Goal: Information Seeking & Learning: Find specific fact

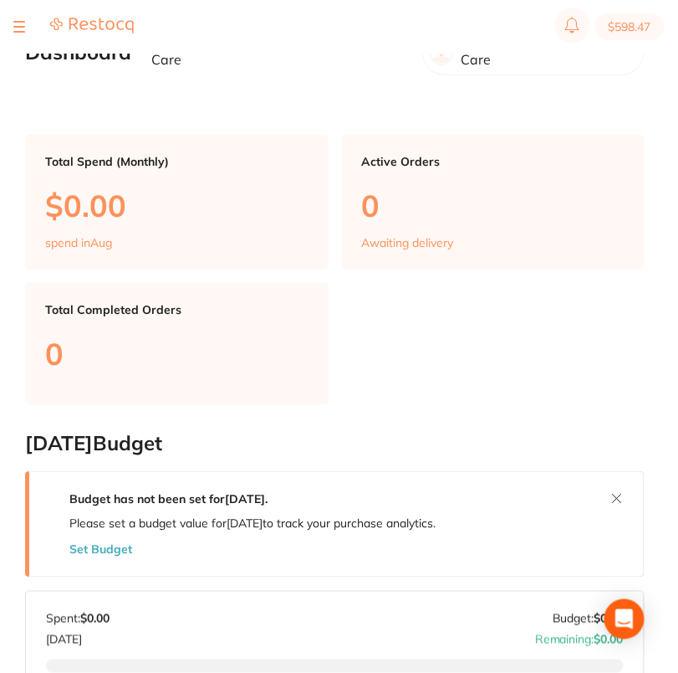
click at [20, 28] on button at bounding box center [19, 27] width 12 height 2
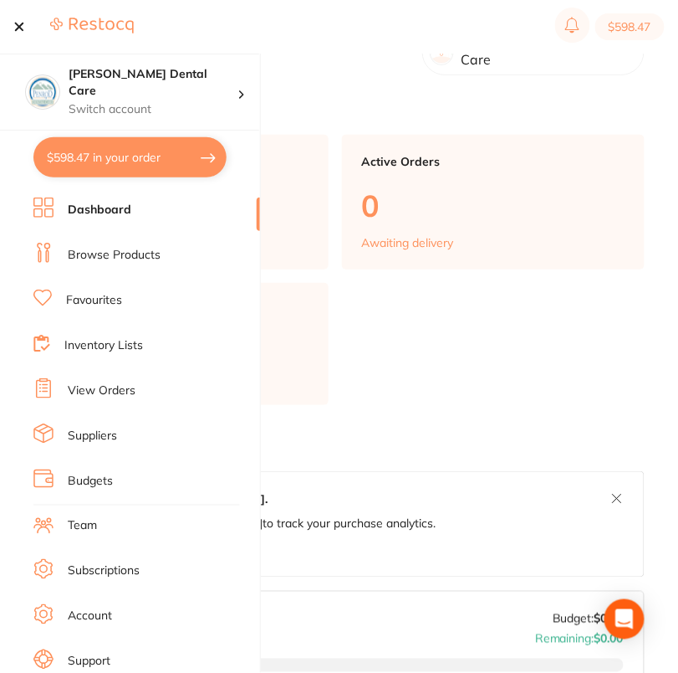
click at [100, 432] on link "Suppliers" at bounding box center [92, 435] width 49 height 17
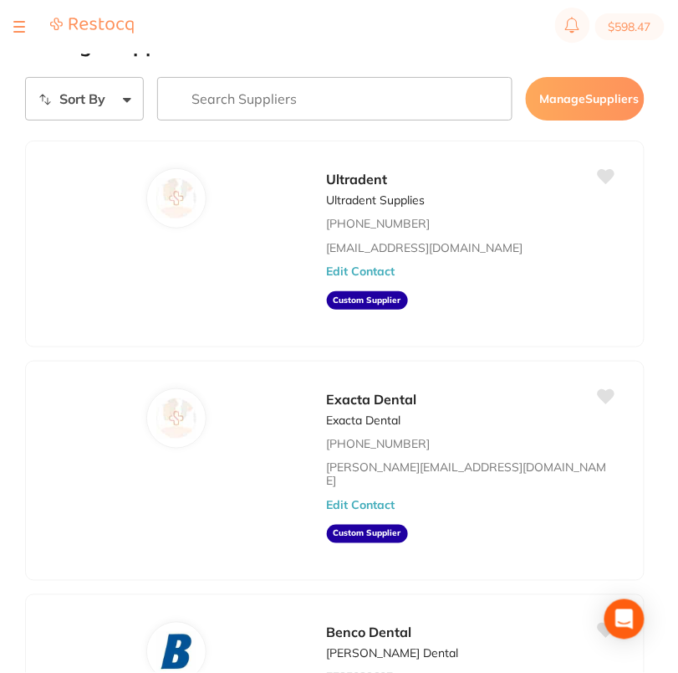
click at [318, 98] on input "search" at bounding box center [335, 99] width 356 height 44
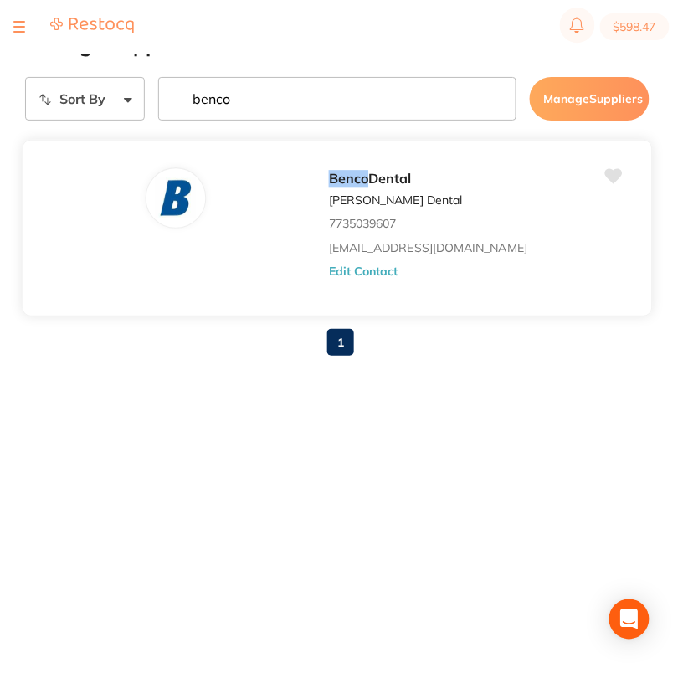
type input "benco"
click at [378, 278] on button "Edit Contact" at bounding box center [363, 270] width 69 height 13
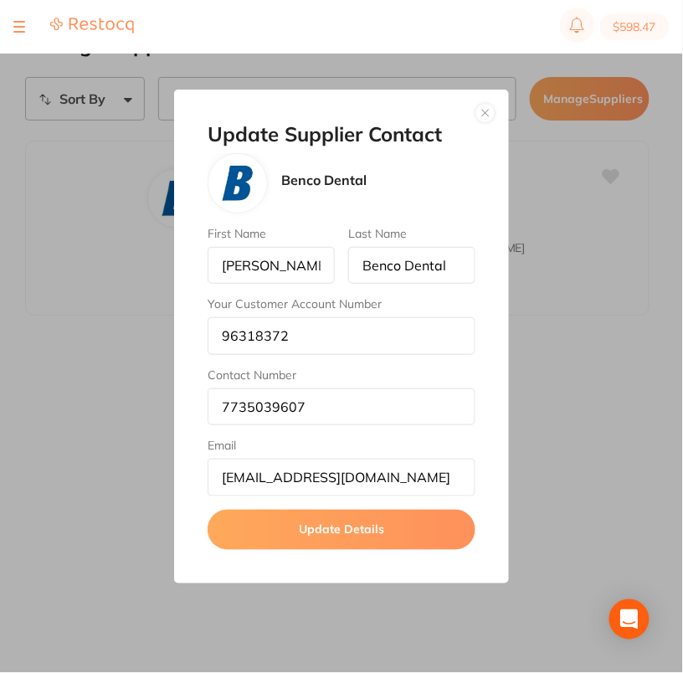
click at [486, 116] on button "button" at bounding box center [485, 113] width 20 height 20
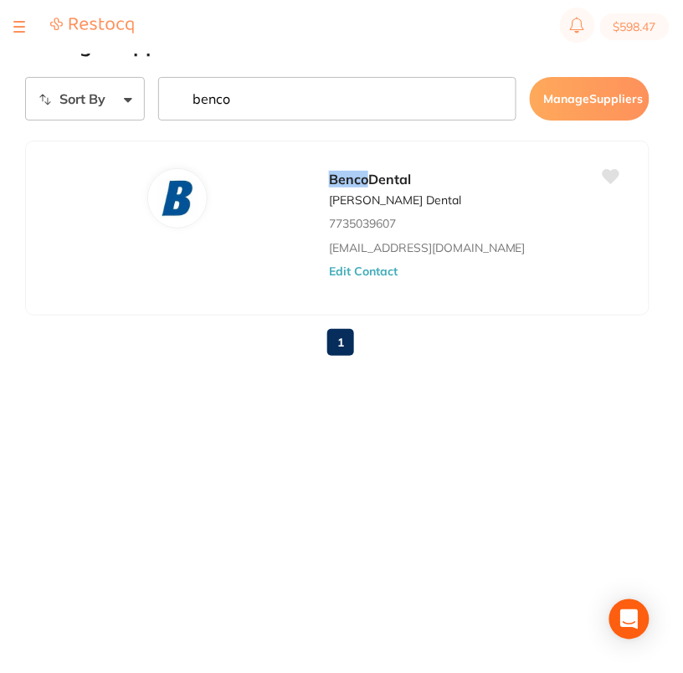
click at [428, 105] on input "benco" at bounding box center [337, 99] width 358 height 44
click at [495, 105] on input "benco" at bounding box center [337, 99] width 358 height 44
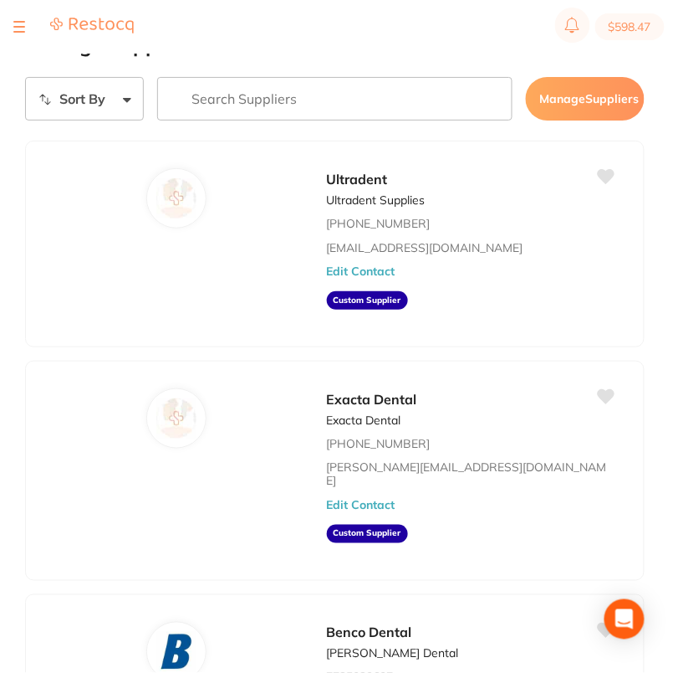
click at [21, 28] on button at bounding box center [19, 27] width 12 height 2
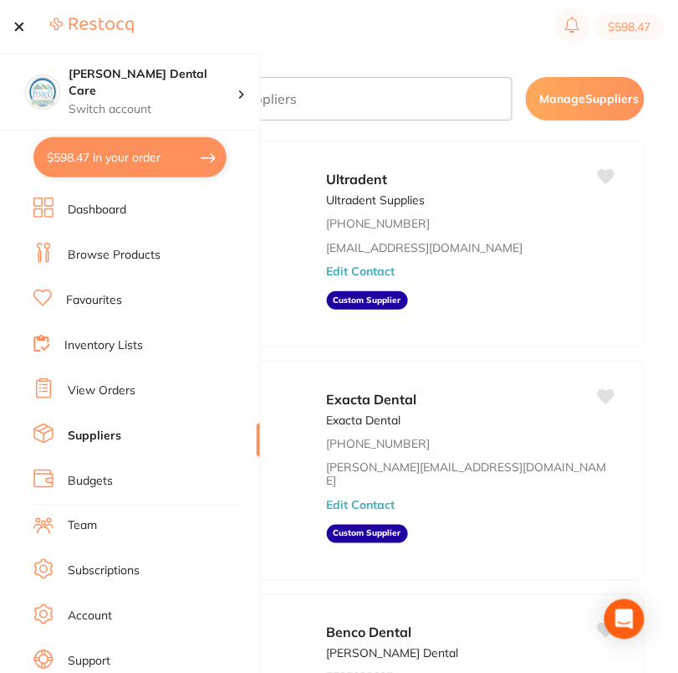
click at [109, 253] on link "Browse Products" at bounding box center [114, 255] width 93 height 17
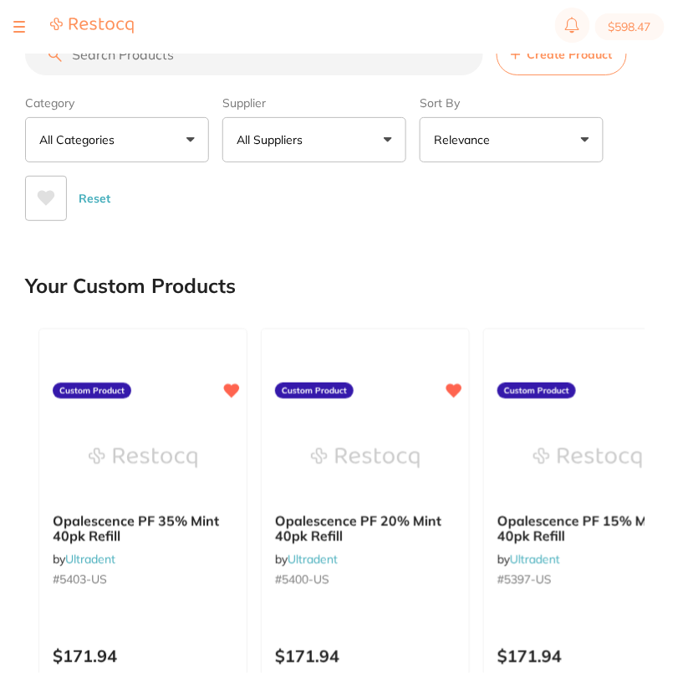
click at [343, 138] on button "All Suppliers" at bounding box center [315, 139] width 184 height 45
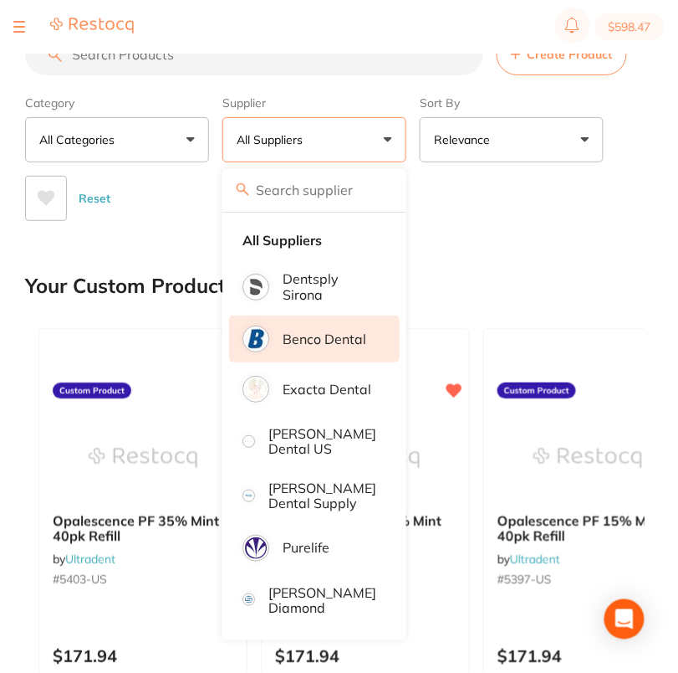
click at [308, 349] on li "Benco Dental" at bounding box center [314, 338] width 171 height 47
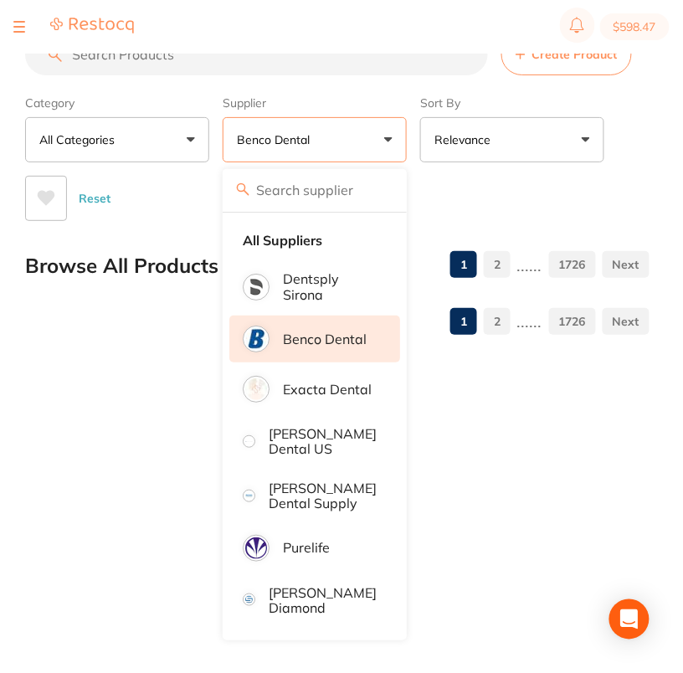
click at [537, 204] on div "Reset" at bounding box center [330, 191] width 611 height 59
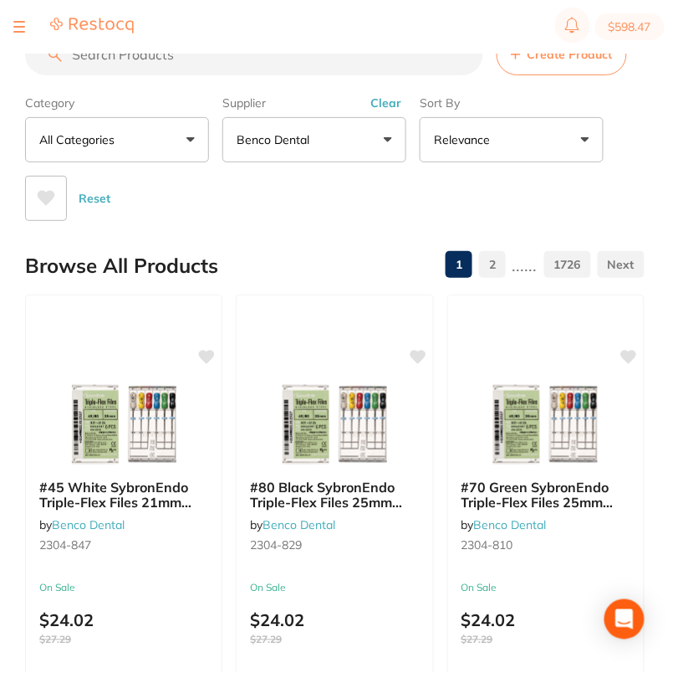
click at [233, 60] on input "search" at bounding box center [254, 54] width 458 height 42
paste input "3306-638"
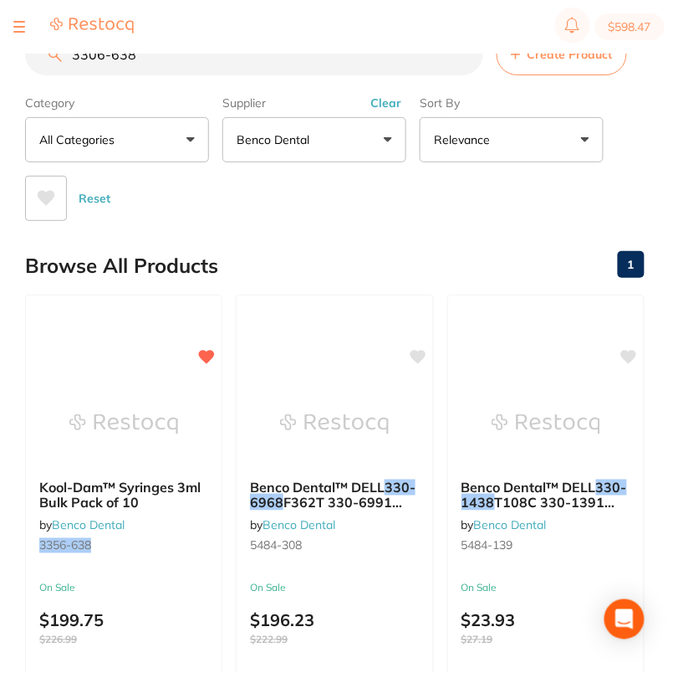
click at [177, 64] on input "3306-638" at bounding box center [254, 54] width 458 height 42
paste input "065-452"
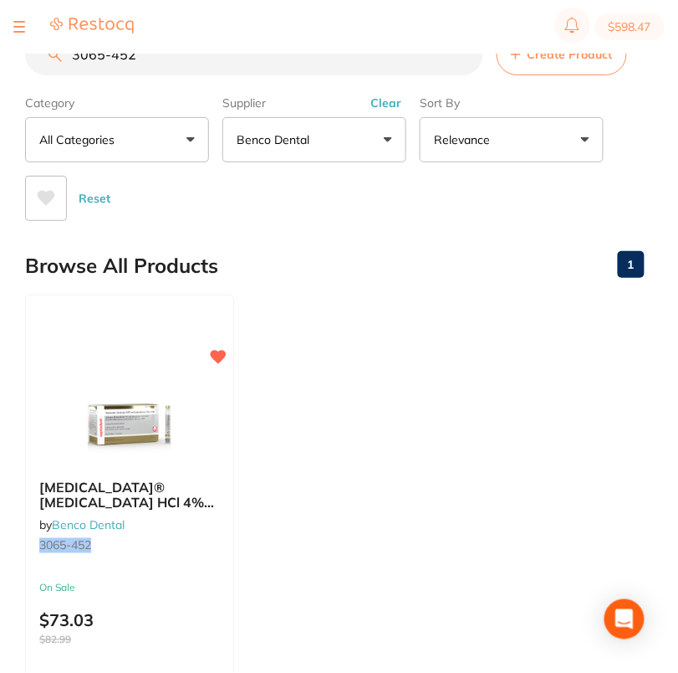
click at [178, 71] on input "3065-452" at bounding box center [254, 54] width 458 height 42
paste input "1398-490 S"
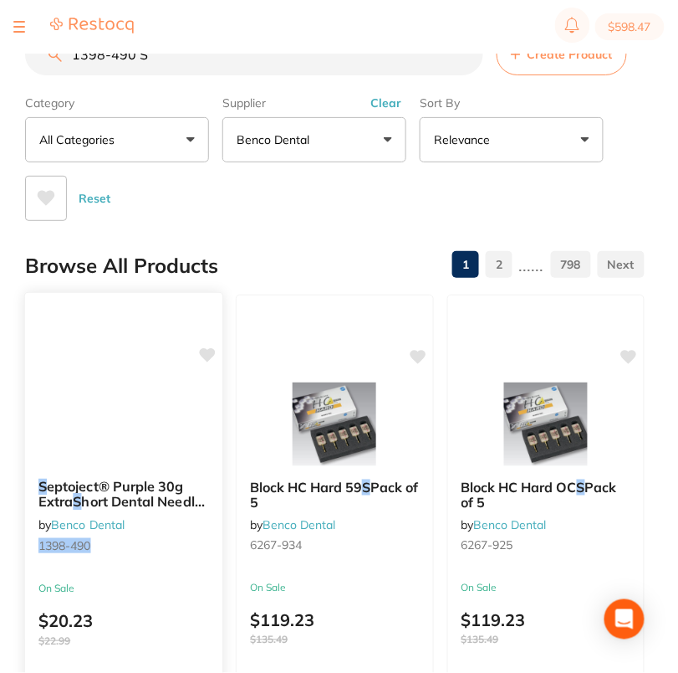
click at [208, 355] on icon at bounding box center [208, 355] width 16 height 14
click at [212, 63] on input "1398-490 S" at bounding box center [254, 54] width 458 height 42
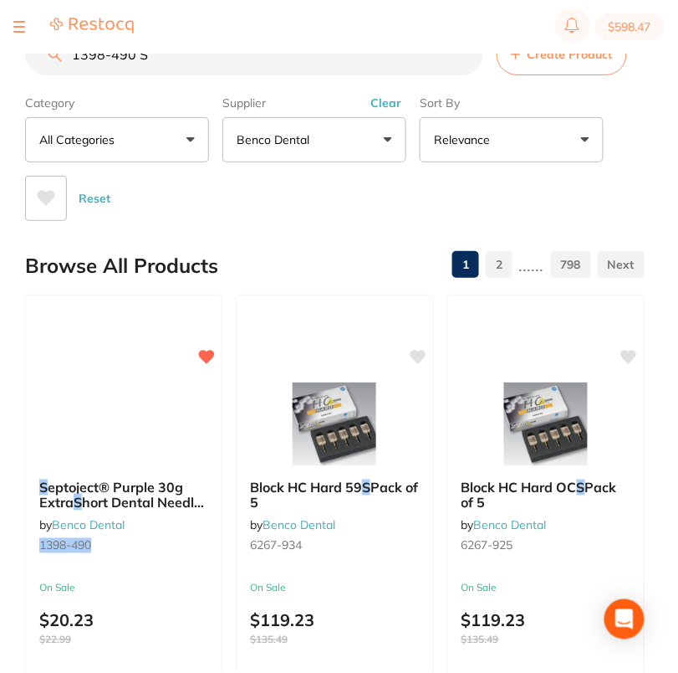
paste input "4845-867"
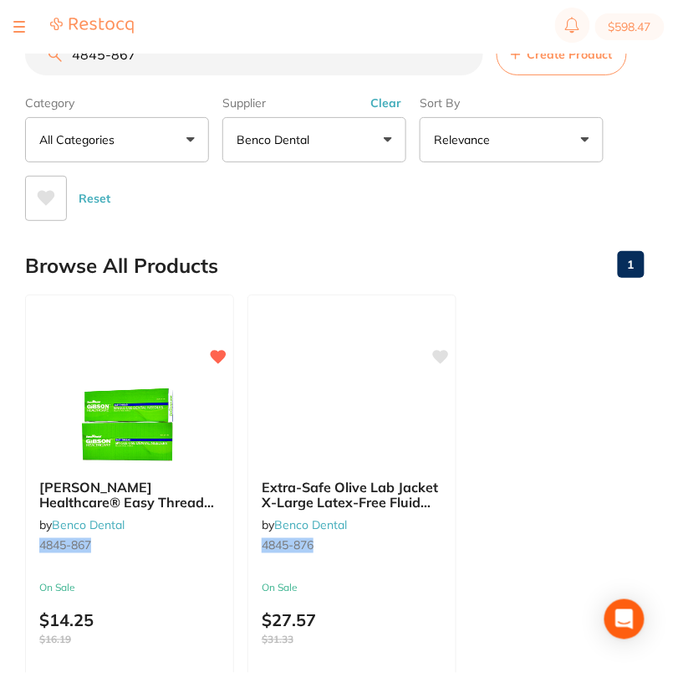
click at [177, 69] on input "4845-867" at bounding box center [254, 54] width 458 height 42
paste input "94"
click at [190, 65] on input "4845-894" at bounding box center [254, 54] width 458 height 42
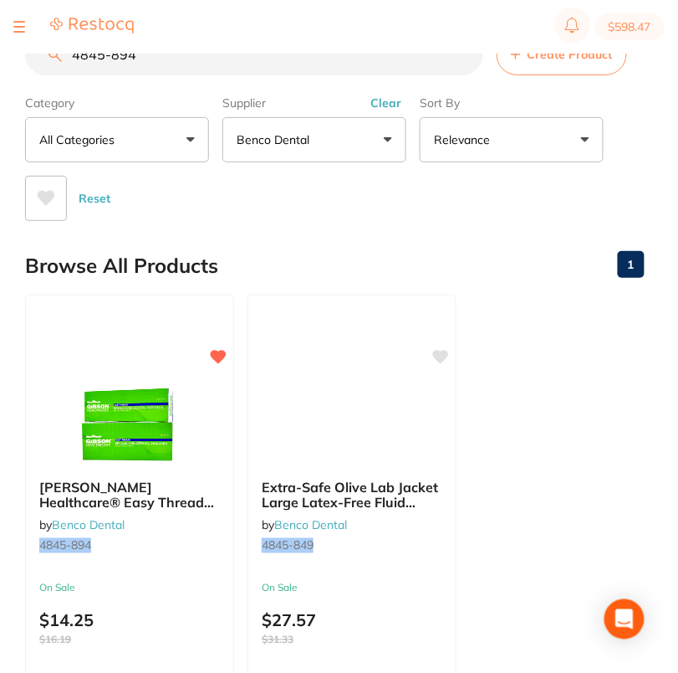
click at [190, 65] on input "4845-894" at bounding box center [254, 54] width 458 height 42
paste input "2140-738"
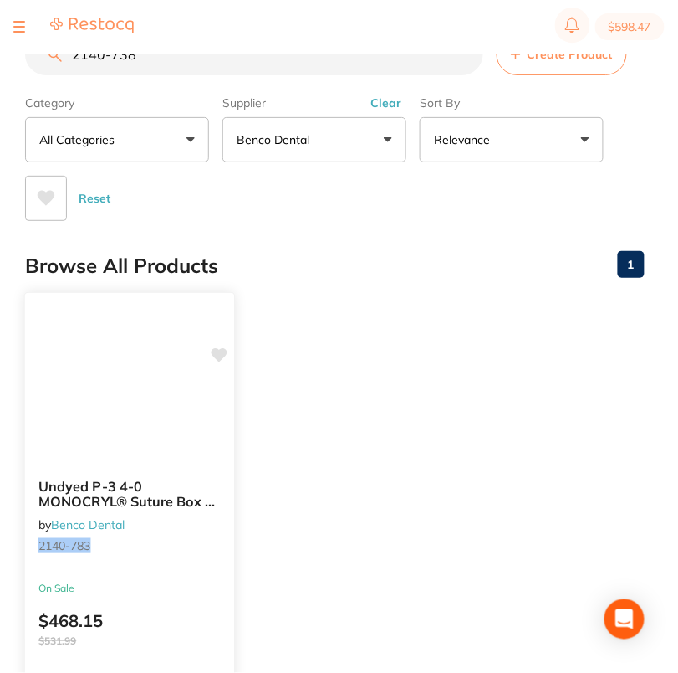
click at [218, 353] on icon at bounding box center [220, 355] width 16 height 14
drag, startPoint x: 315, startPoint y: 296, endPoint x: 332, endPoint y: 268, distance: 33.0
click at [315, 296] on ul "Undyed P-3 4-0 MONOCRYL® Suture Box of 12 by Benco Dental 2140-783 On Sale $468…" at bounding box center [335, 534] width 620 height 481
click at [166, 62] on input "2140-738" at bounding box center [254, 54] width 458 height 42
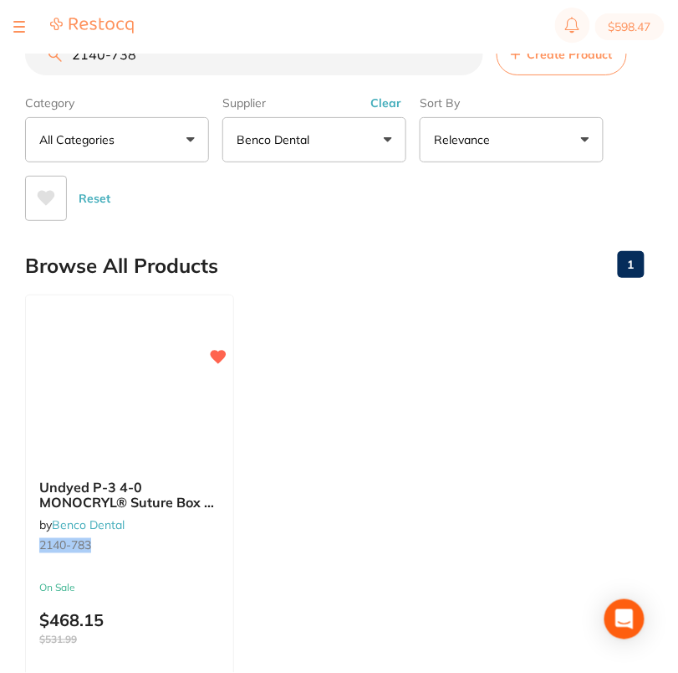
click at [166, 62] on input "2140-738" at bounding box center [254, 54] width 458 height 42
paste input "3829-976"
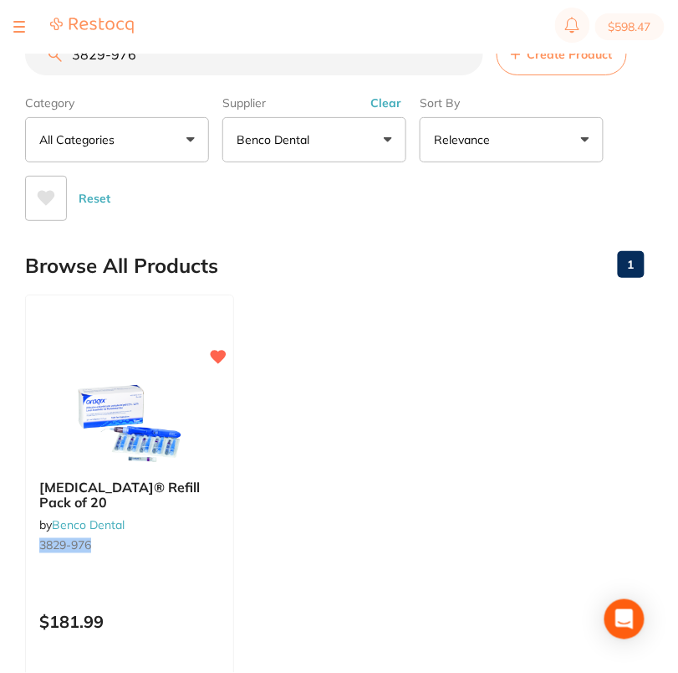
click at [247, 70] on input "3829-976" at bounding box center [254, 54] width 458 height 42
paste input "4692-782"
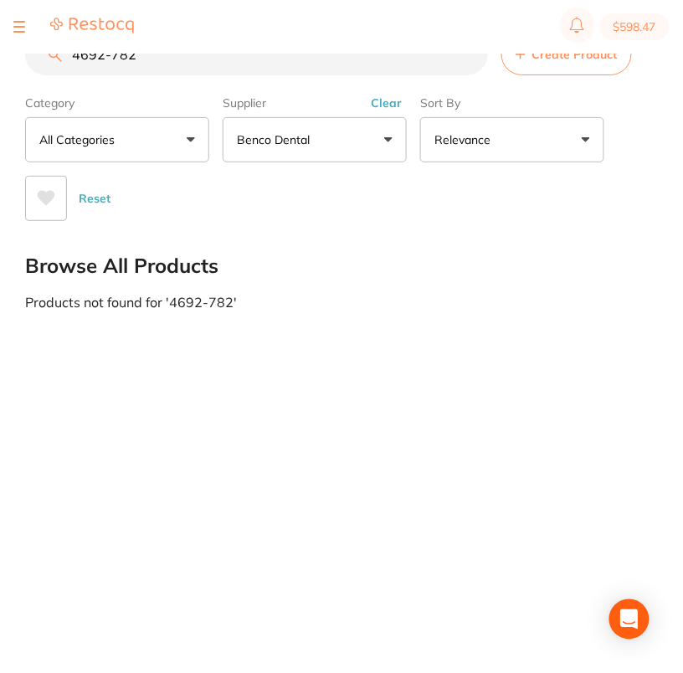
click at [228, 59] on input "4692-782" at bounding box center [256, 54] width 463 height 42
paste input "Aspirating Syringe"
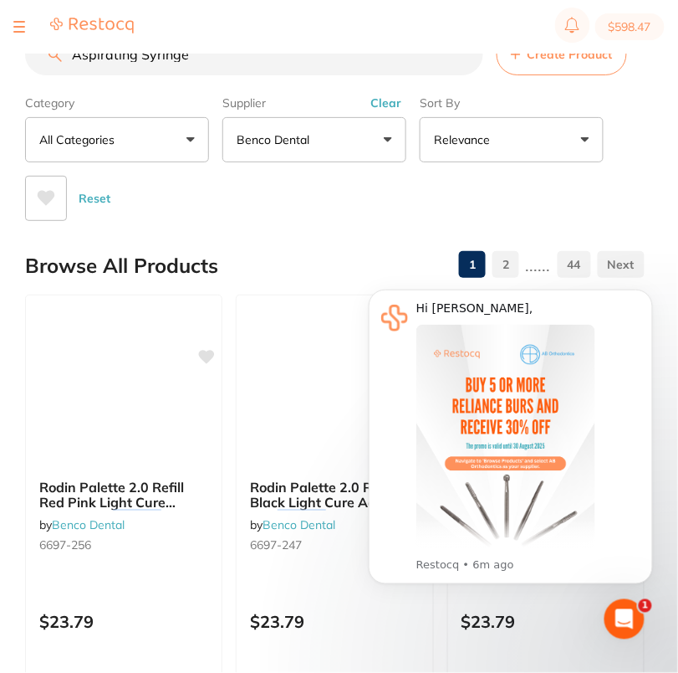
click at [223, 62] on input "Aspirating Syringe" at bounding box center [254, 54] width 458 height 42
paste input "3470-335"
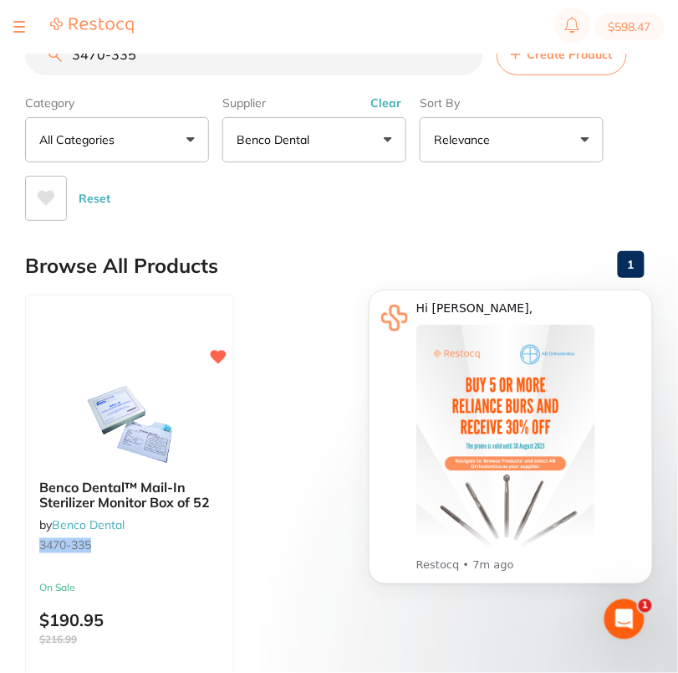
click at [227, 69] on input "3470-335" at bounding box center [254, 54] width 458 height 42
paste input "4756-383"
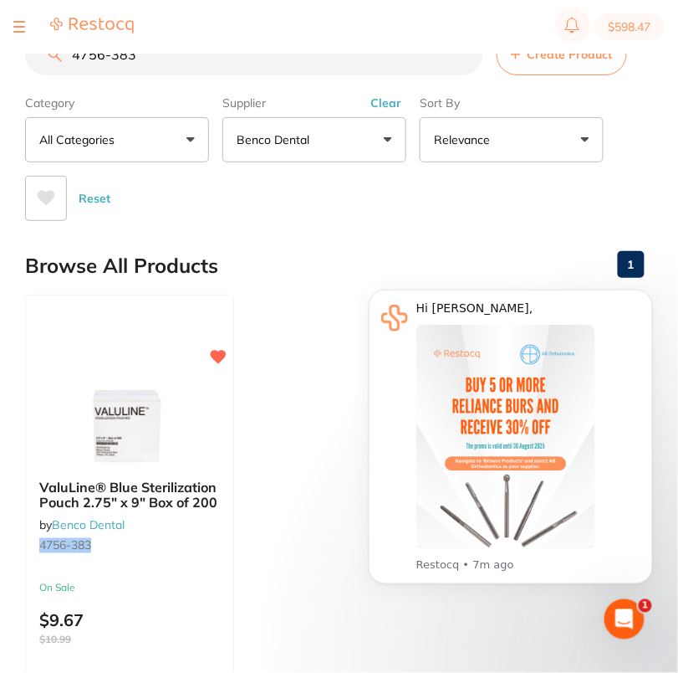
click at [192, 74] on input "4756-383" at bounding box center [254, 54] width 458 height 42
paste input "92"
click at [180, 59] on input "4756-392" at bounding box center [254, 54] width 458 height 42
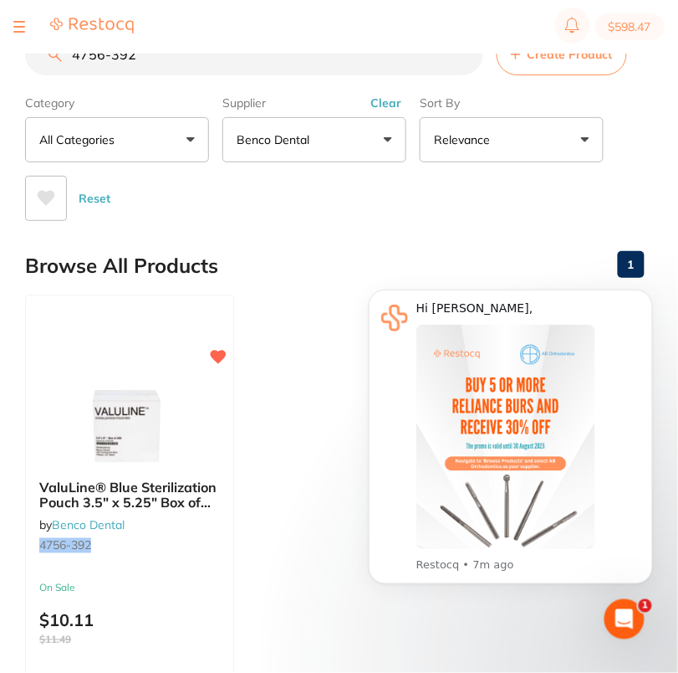
click at [180, 59] on input "4756-392" at bounding box center [254, 54] width 458 height 42
paste input "409"
click at [172, 64] on input "4756-409" at bounding box center [254, 54] width 458 height 42
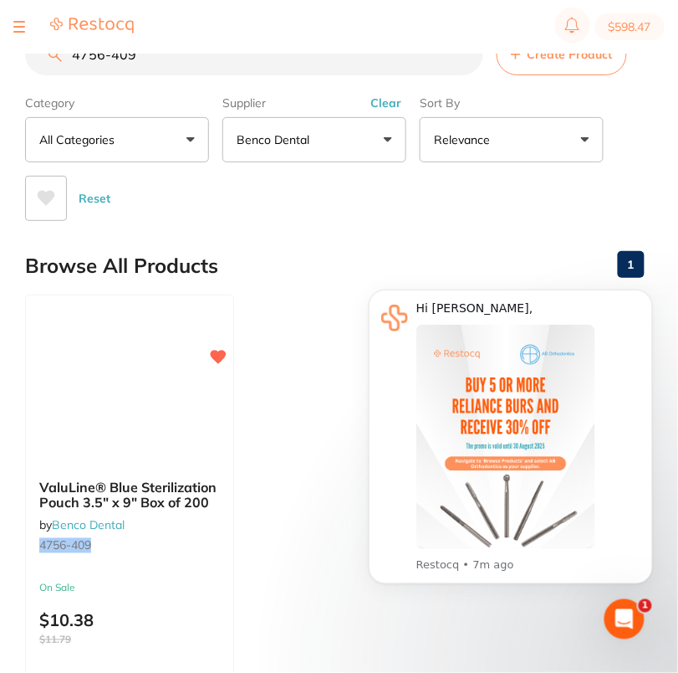
click at [172, 64] on input "4756-409" at bounding box center [254, 54] width 458 height 42
paste input "27"
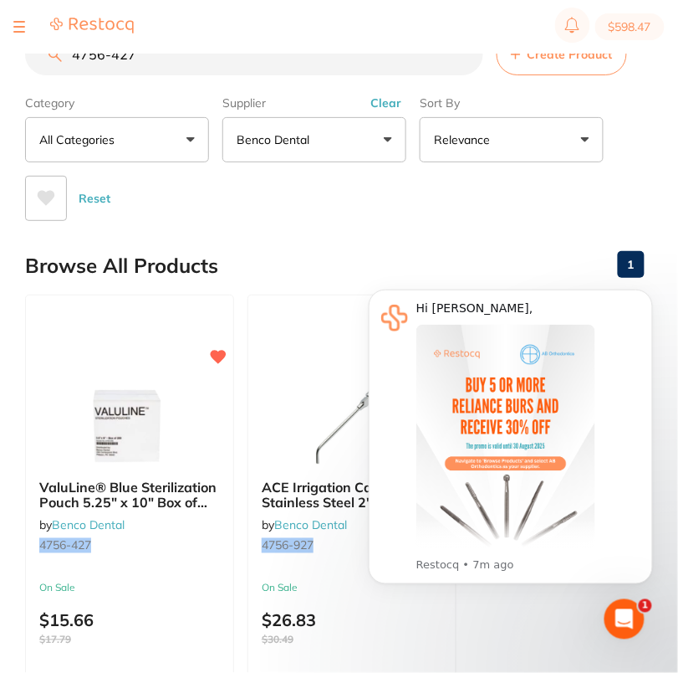
click at [190, 70] on input "4756-427" at bounding box center [254, 54] width 458 height 42
paste input "5495-54"
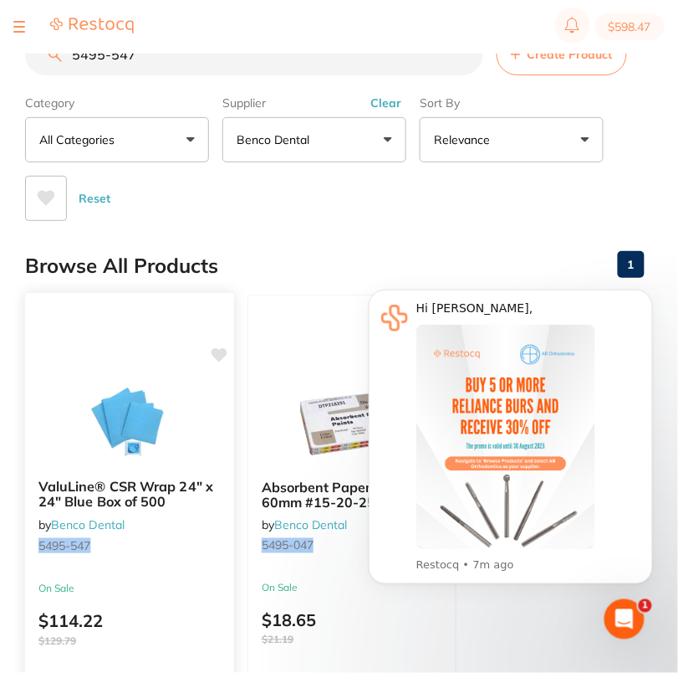
type input "5495-547"
click at [224, 351] on icon at bounding box center [220, 355] width 16 height 14
click at [650, 294] on icon "Dismiss notification" at bounding box center [647, 293] width 9 height 9
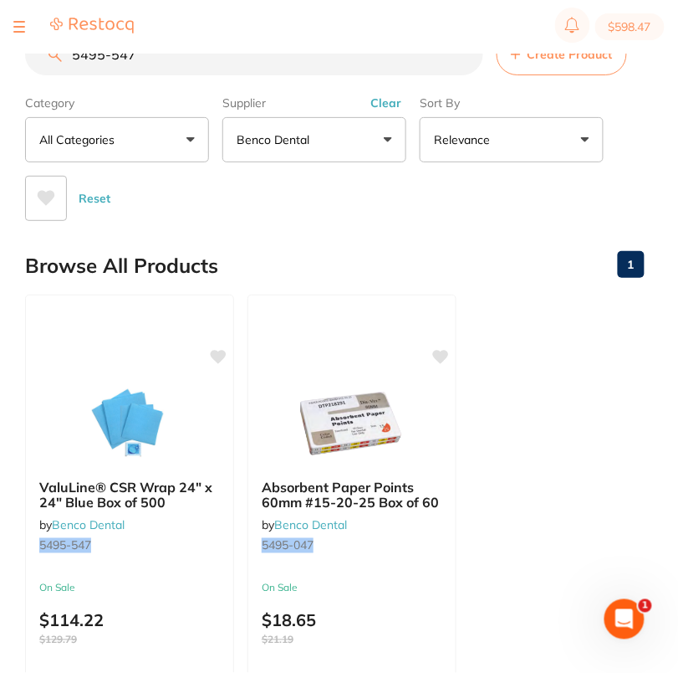
click at [321, 244] on div "Browse All Products 1" at bounding box center [335, 266] width 620 height 56
click at [221, 356] on icon at bounding box center [220, 355] width 16 height 14
click at [378, 208] on div "Reset" at bounding box center [328, 191] width 606 height 59
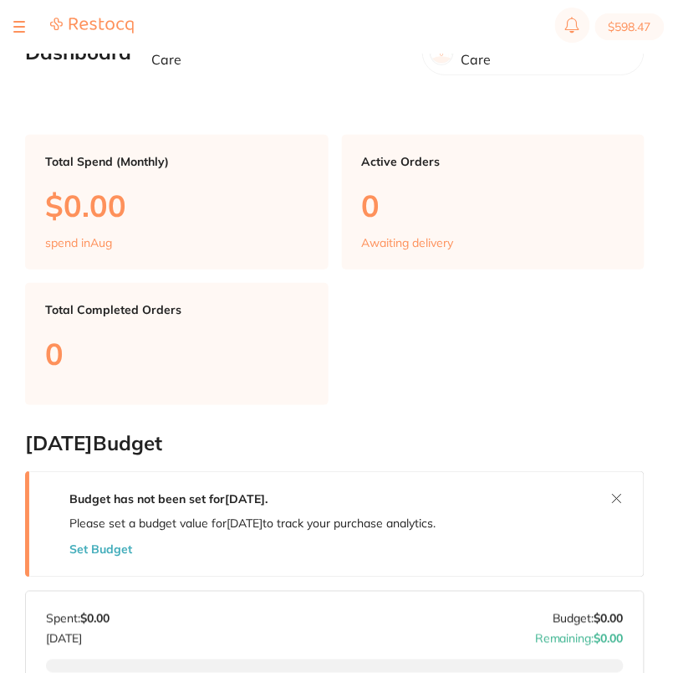
click at [24, 28] on button at bounding box center [19, 27] width 12 height 2
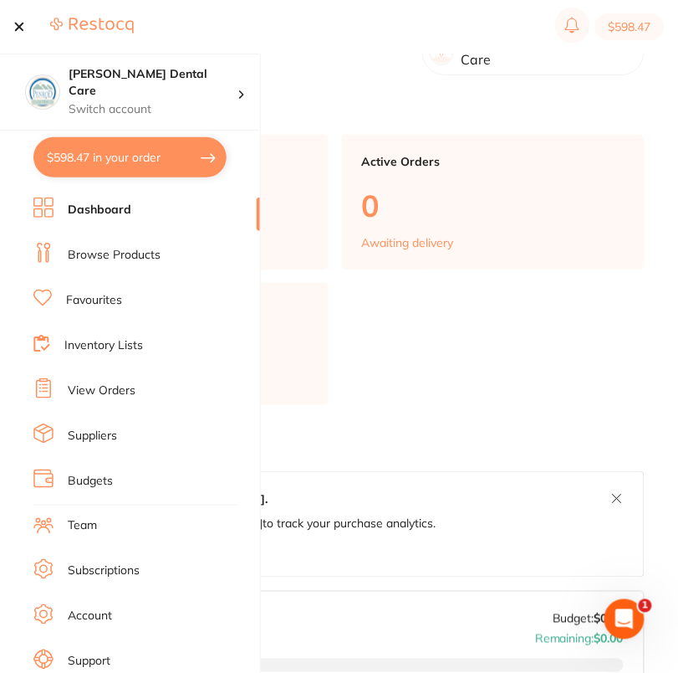
click at [94, 261] on link "Browse Products" at bounding box center [114, 255] width 93 height 17
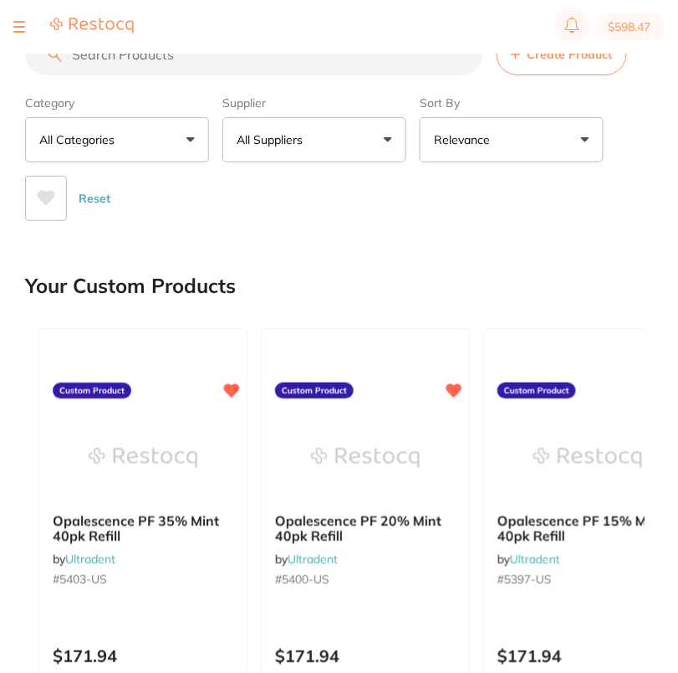
click at [314, 133] on button "All Suppliers" at bounding box center [315, 139] width 184 height 45
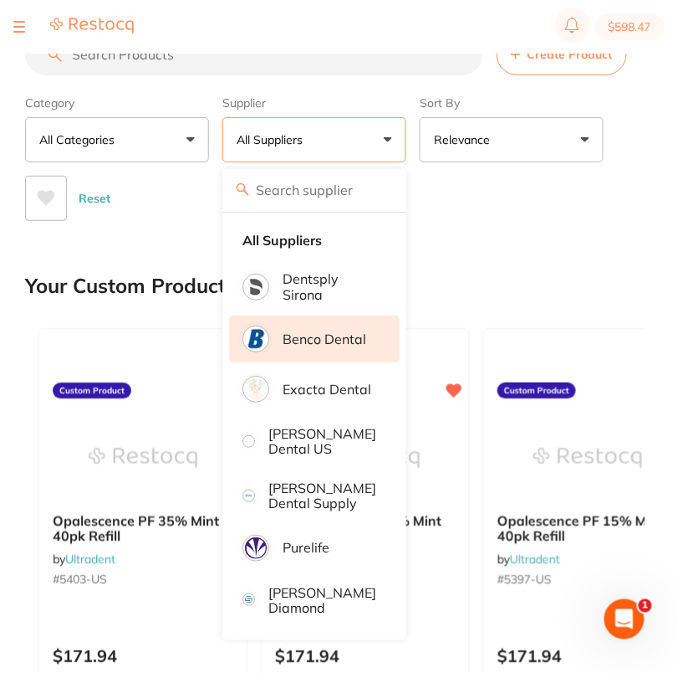
click at [330, 331] on p "Benco Dental" at bounding box center [325, 338] width 84 height 15
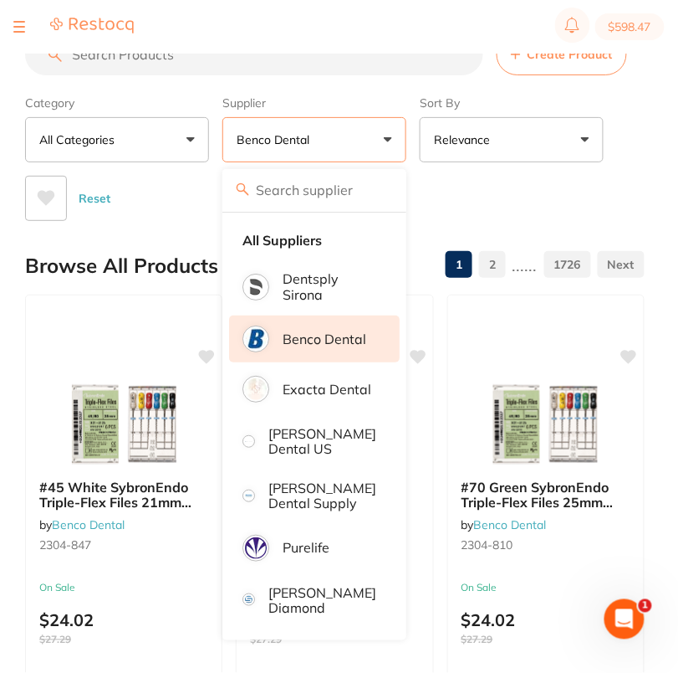
click at [481, 201] on div "Reset" at bounding box center [328, 191] width 606 height 59
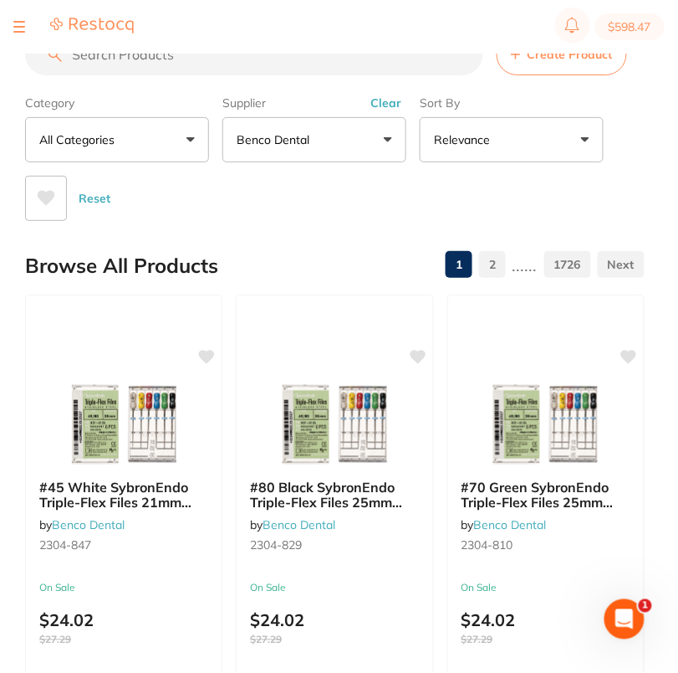
click at [156, 65] on input "search" at bounding box center [254, 54] width 458 height 42
paste input "5495-547"
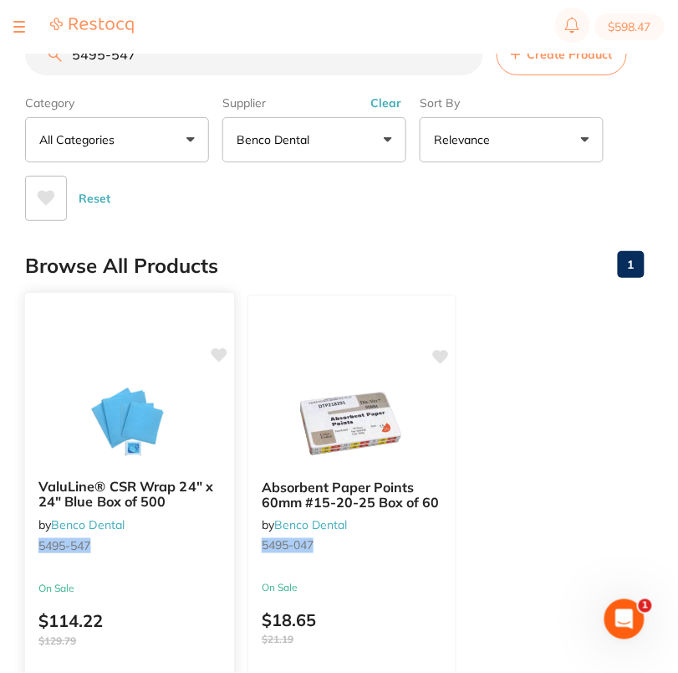
click at [221, 353] on icon at bounding box center [220, 355] width 16 height 14
click at [184, 64] on input "5495-547" at bounding box center [254, 54] width 458 height 42
paste input "1836-83"
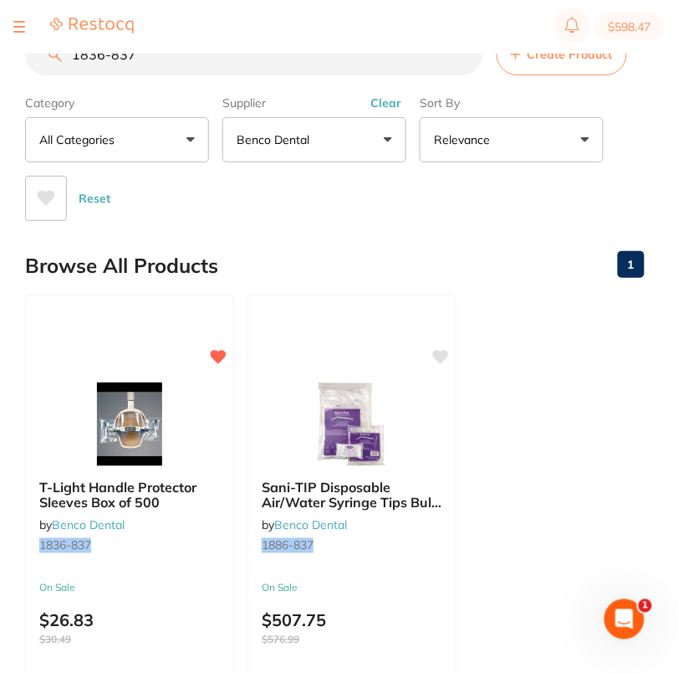
click at [158, 69] on input "1836-837" at bounding box center [254, 54] width 458 height 42
paste input "4921-453"
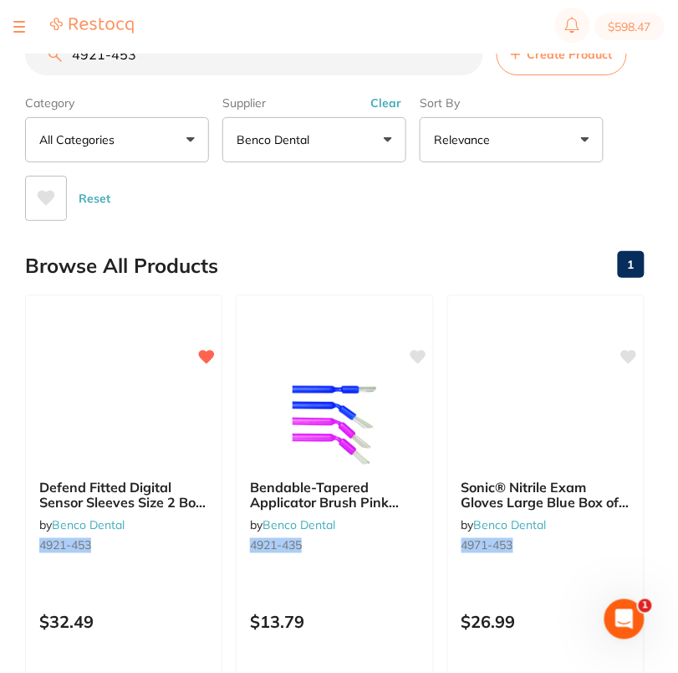
click at [322, 54] on input "4921-453" at bounding box center [254, 54] width 458 height 42
paste input "5076-811"
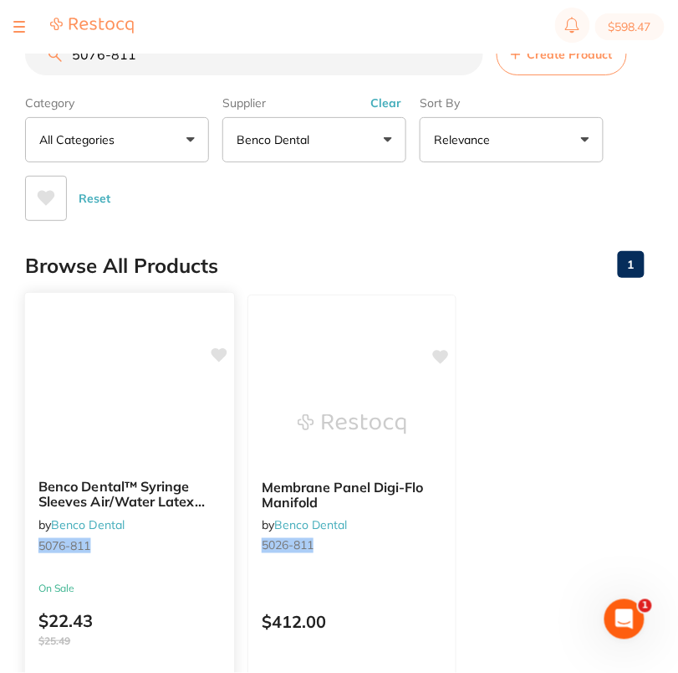
click at [222, 349] on icon at bounding box center [220, 355] width 16 height 14
click at [308, 220] on main "5076-811 Create Product Category All Categories All Categories No categories fo…" at bounding box center [351, 431] width 653 height 862
click at [202, 60] on input "5076-811" at bounding box center [254, 54] width 458 height 42
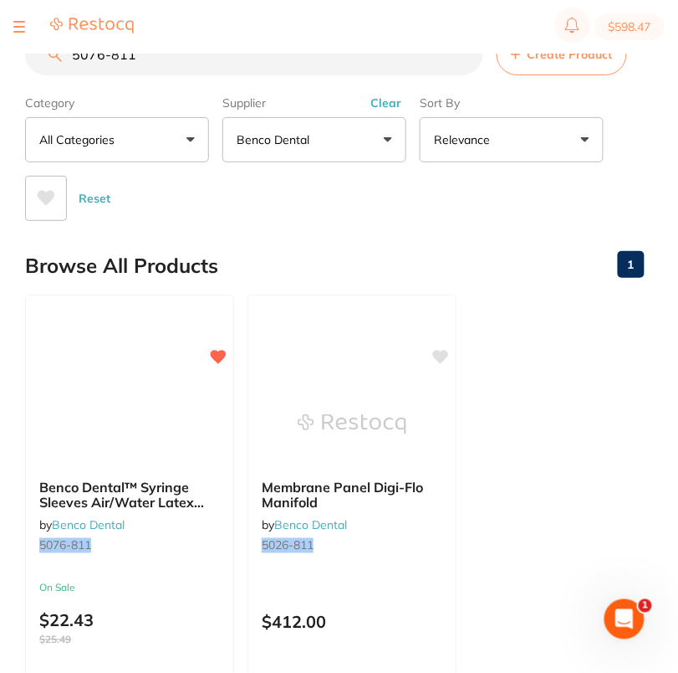
paste input "220-753"
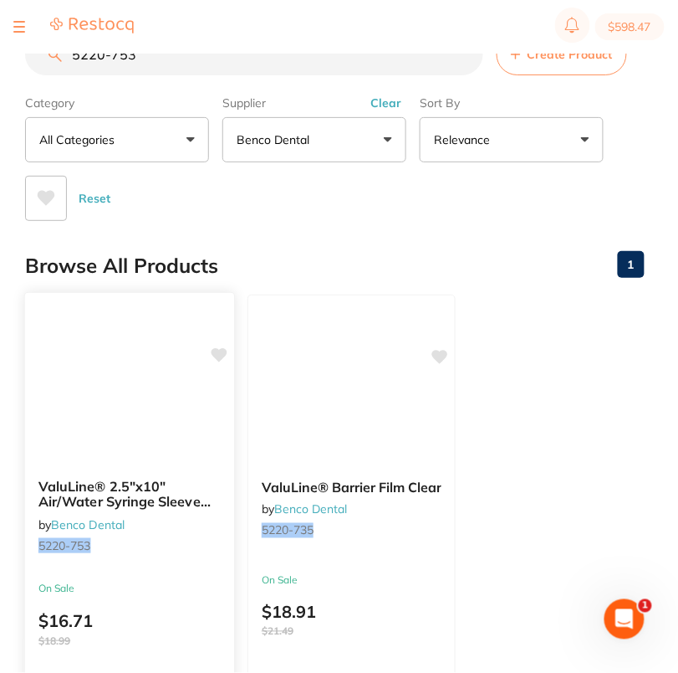
click at [217, 351] on icon at bounding box center [220, 355] width 16 height 14
click at [311, 251] on div "Browse All Products 1" at bounding box center [335, 266] width 620 height 56
click at [212, 79] on section "5220-753 Create Product Category All Categories All Categories No categories fo…" at bounding box center [335, 126] width 620 height 187
click at [214, 69] on input "5220-753" at bounding box center [254, 54] width 458 height 42
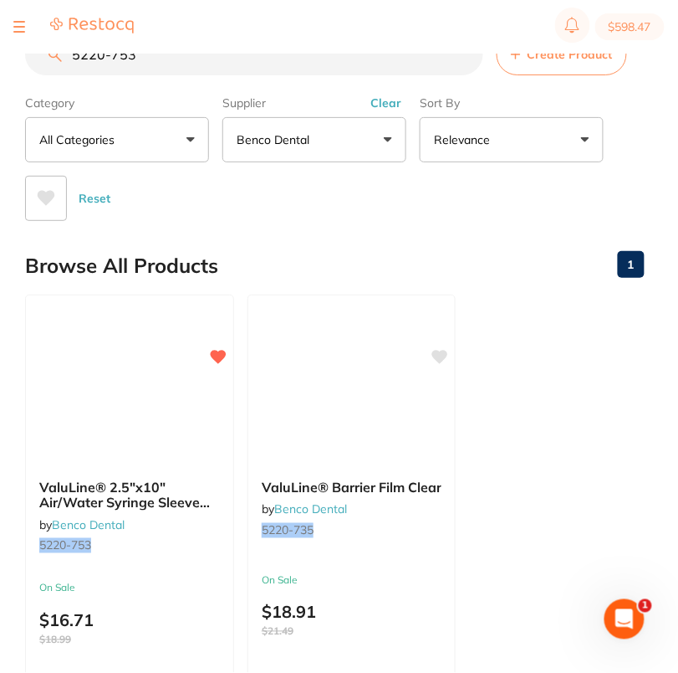
click at [214, 69] on input "5220-753" at bounding box center [254, 54] width 458 height 42
paste input "076-820"
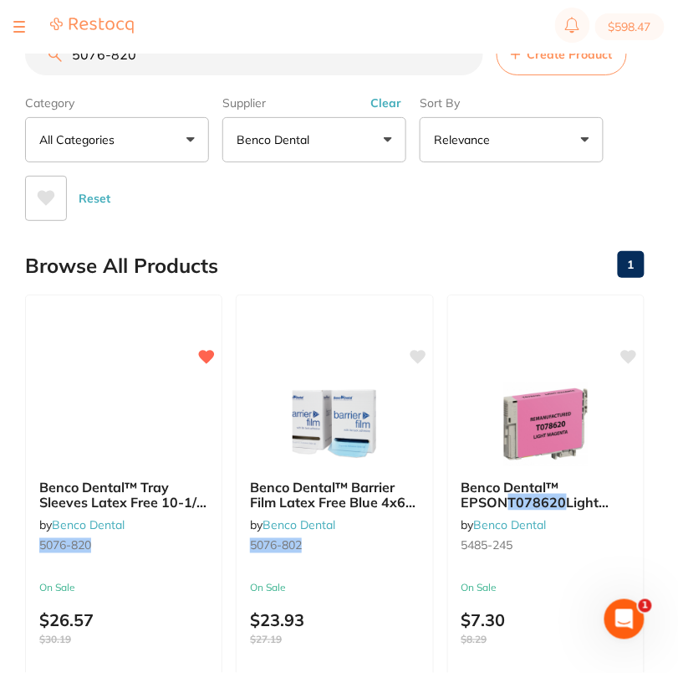
click at [232, 68] on input "5076-820" at bounding box center [254, 54] width 458 height 42
paste input "4532-329"
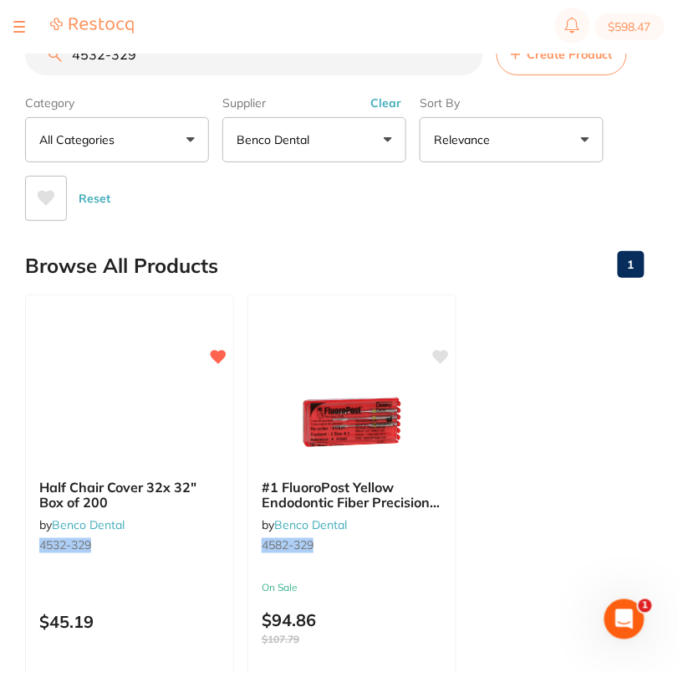
click at [170, 69] on input "4532-329" at bounding box center [254, 54] width 458 height 42
paste input "222-431"
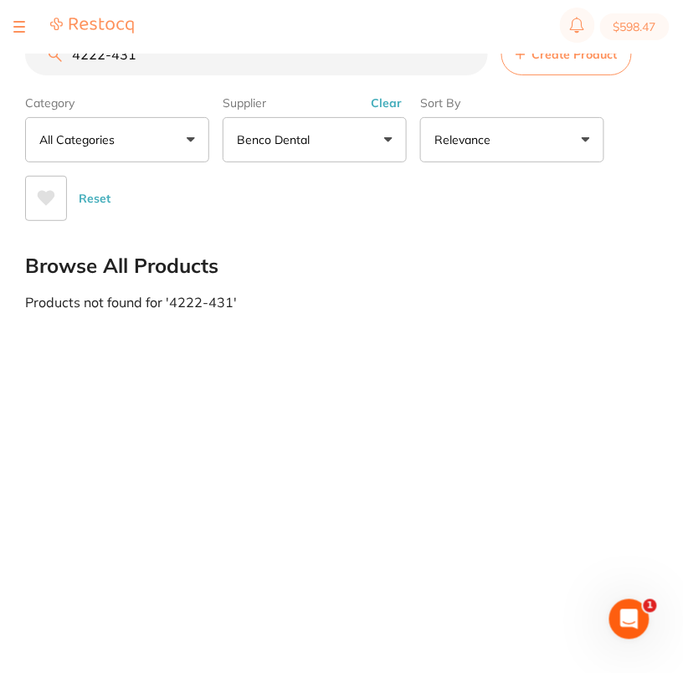
click at [207, 69] on input "4222-431" at bounding box center [256, 54] width 463 height 42
paste input "5251-498"
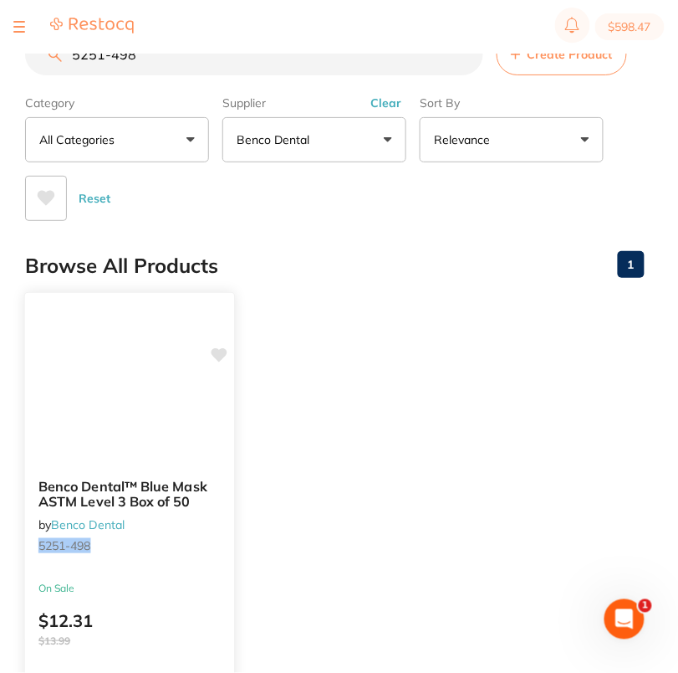
click at [224, 355] on icon at bounding box center [220, 355] width 16 height 14
click at [345, 359] on ul "Benco Dental™ Blue Mask ASTM Level 3 Box of 50 by Benco Dental 5251-498 On Sale…" at bounding box center [335, 534] width 620 height 481
click at [168, 66] on input "5251-498" at bounding box center [254, 54] width 458 height 42
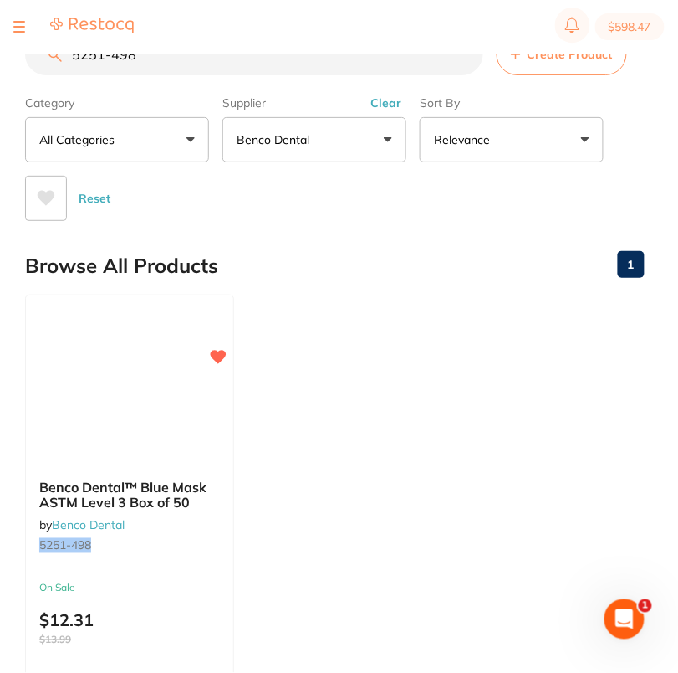
paste input "514"
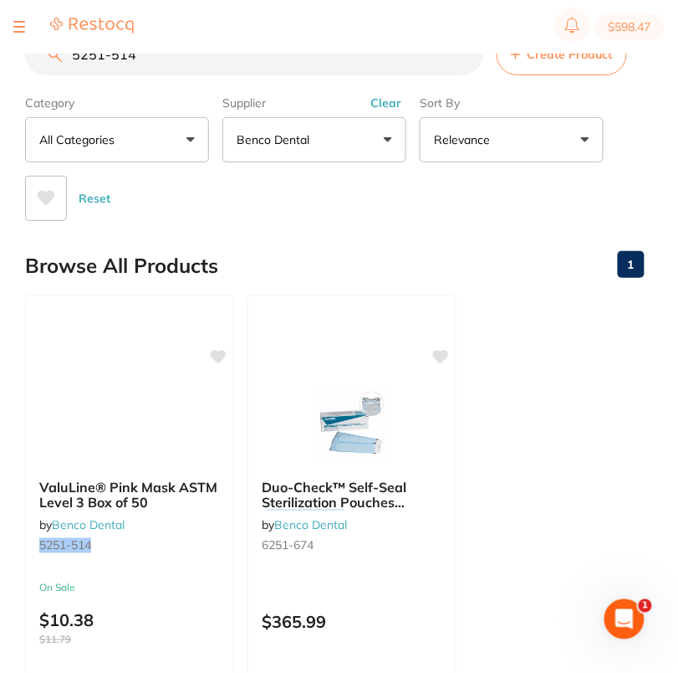
click at [218, 29] on section "$598.47" at bounding box center [339, 27] width 678 height 54
click at [226, 350] on icon at bounding box center [220, 355] width 16 height 14
click at [375, 236] on main "5251-514 Create Product Category All Categories All Categories No categories fo…" at bounding box center [351, 431] width 653 height 862
click at [216, 59] on input "5251-514" at bounding box center [254, 54] width 458 height 42
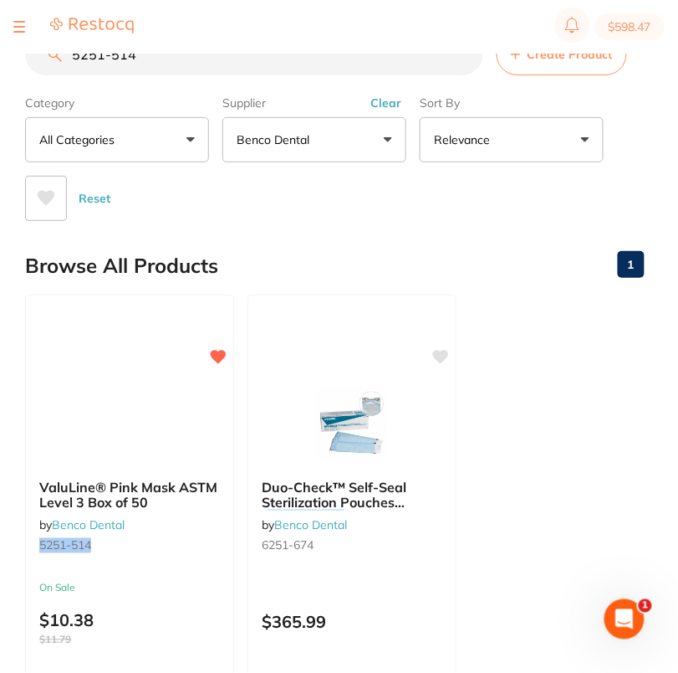
click at [216, 59] on input "5251-514" at bounding box center [254, 54] width 458 height 42
paste input "6324-685"
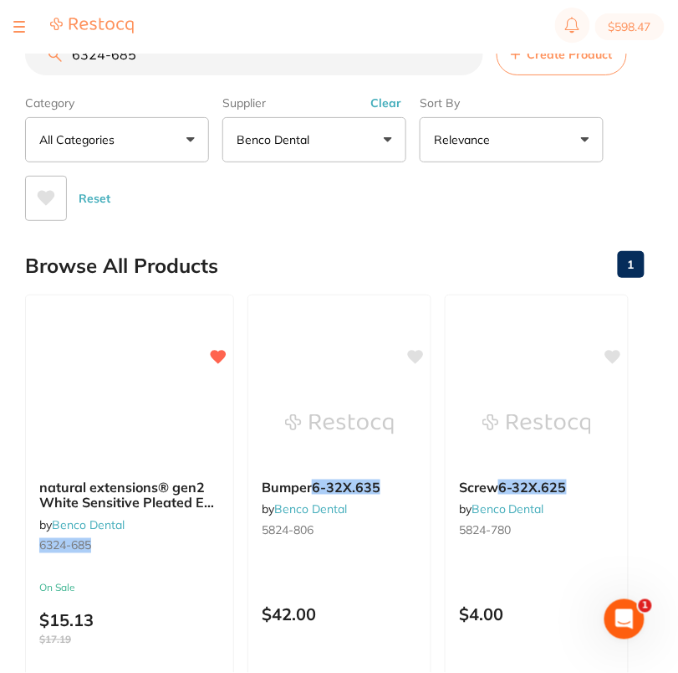
click at [194, 64] on input "6324-685" at bounding box center [254, 54] width 458 height 42
paste input "94"
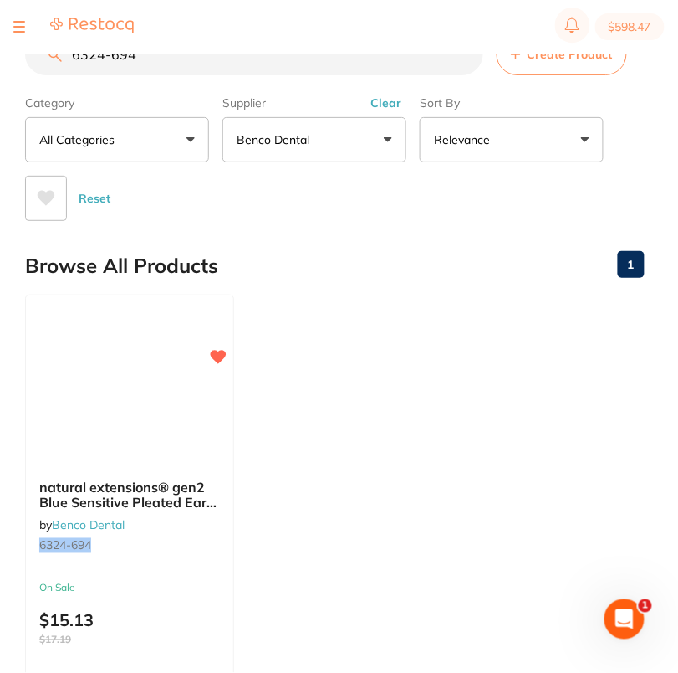
click at [206, 63] on input "6324-694" at bounding box center [254, 54] width 458 height 42
paste input "5251-649"
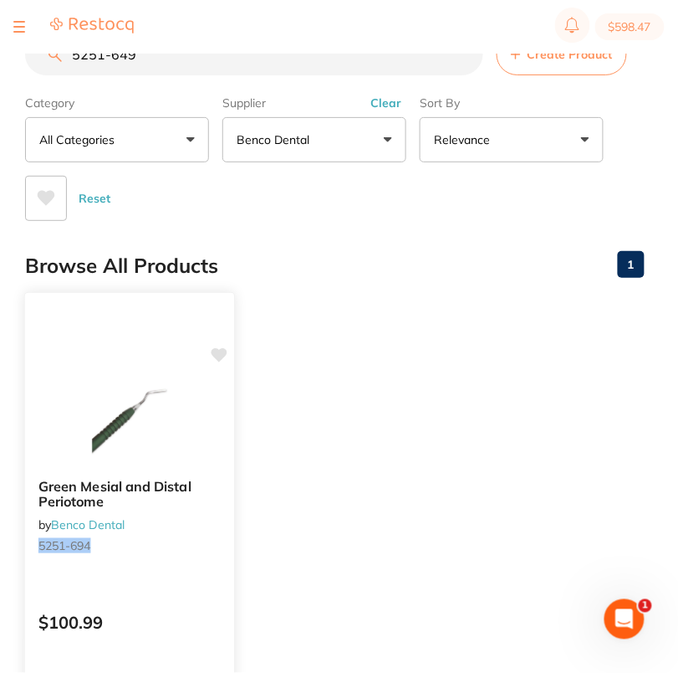
click at [221, 357] on icon at bounding box center [220, 355] width 16 height 14
click at [334, 251] on div "Browse All Products 1" at bounding box center [335, 266] width 620 height 56
click at [222, 351] on icon at bounding box center [220, 355] width 16 height 14
click at [322, 261] on div "Browse All Products 1" at bounding box center [335, 266] width 620 height 56
click at [178, 59] on input "5251-649" at bounding box center [254, 54] width 458 height 42
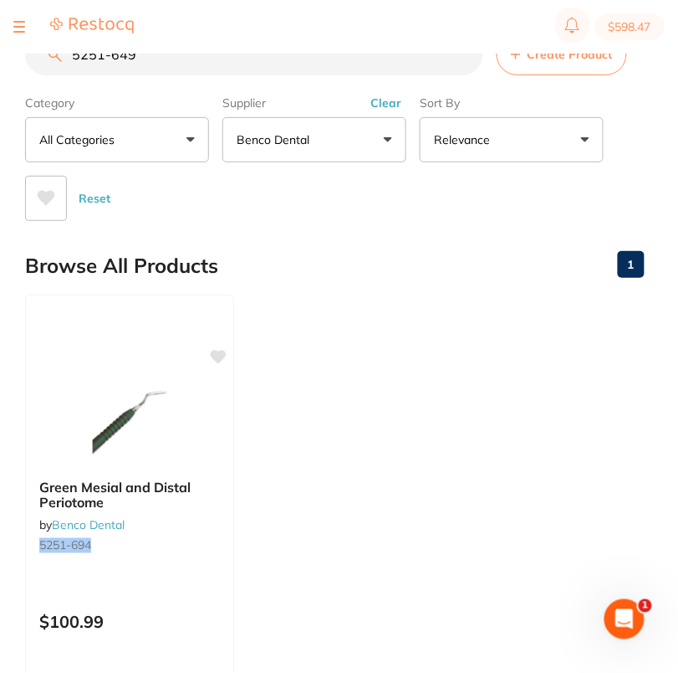
click at [178, 59] on input "5251-649" at bounding box center [254, 54] width 458 height 42
paste input "1724-430"
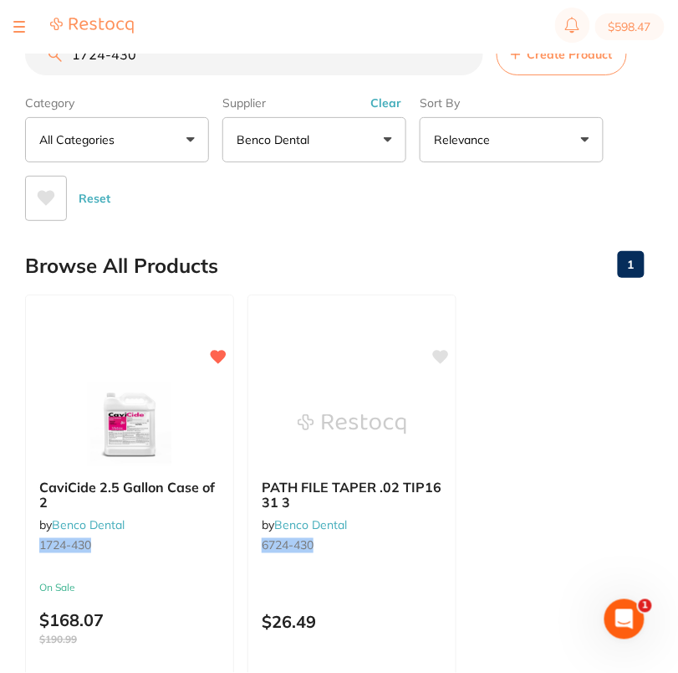
drag, startPoint x: 174, startPoint y: 44, endPoint x: 185, endPoint y: 74, distance: 31.2
click at [174, 44] on section "$598.47" at bounding box center [339, 27] width 678 height 54
click at [185, 74] on input "1724-430" at bounding box center [254, 54] width 458 height 42
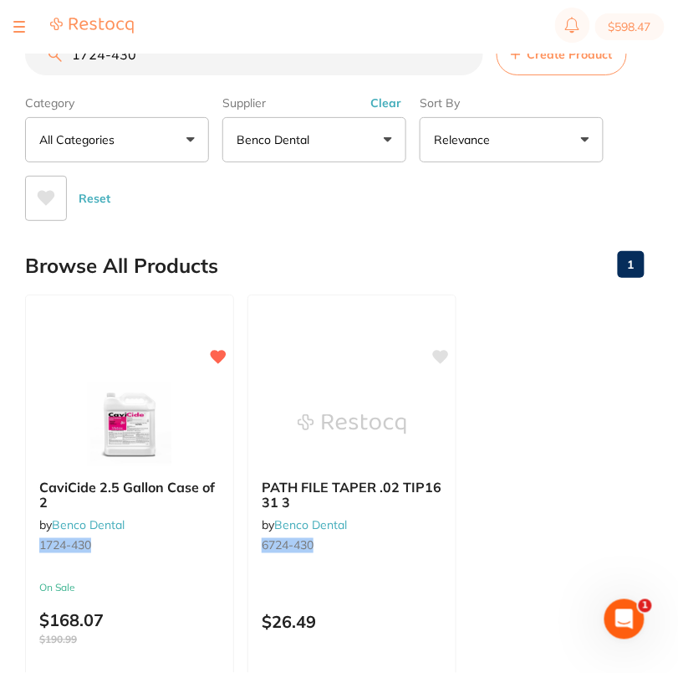
paste input "5893-269"
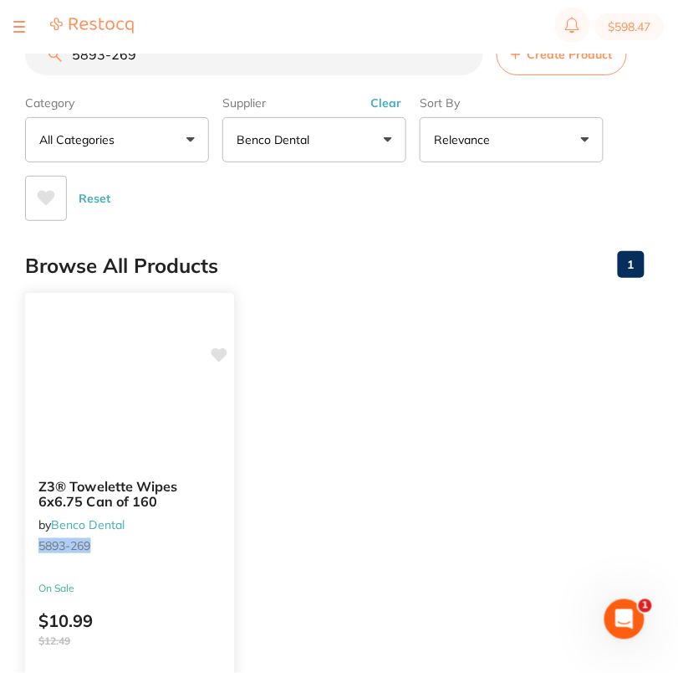
click at [224, 353] on icon at bounding box center [220, 355] width 16 height 14
click at [410, 361] on ul "Z3® Towelette Wipes 6x6.75 Can of 160 by Benco Dental 5893-269 On Sale $10.99 $…" at bounding box center [335, 534] width 620 height 481
click at [182, 59] on input "5893-269" at bounding box center [254, 54] width 458 height 42
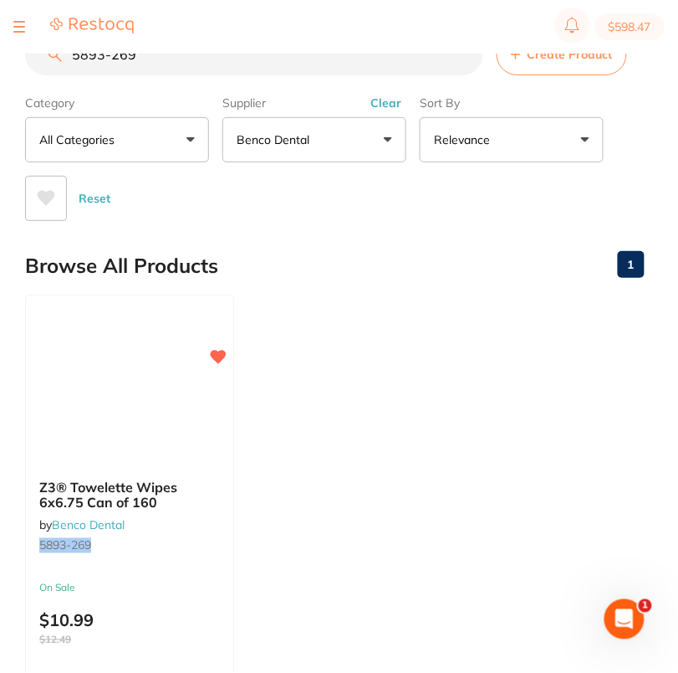
paste input "132-545"
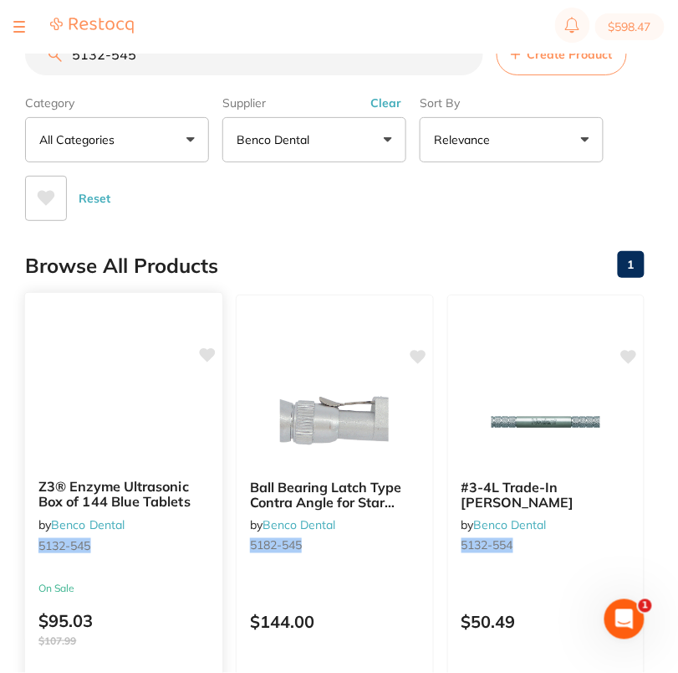
click at [210, 356] on icon at bounding box center [208, 355] width 16 height 14
click at [294, 207] on div "Reset" at bounding box center [328, 191] width 606 height 59
click at [207, 54] on input "5132-545" at bounding box center [254, 54] width 458 height 42
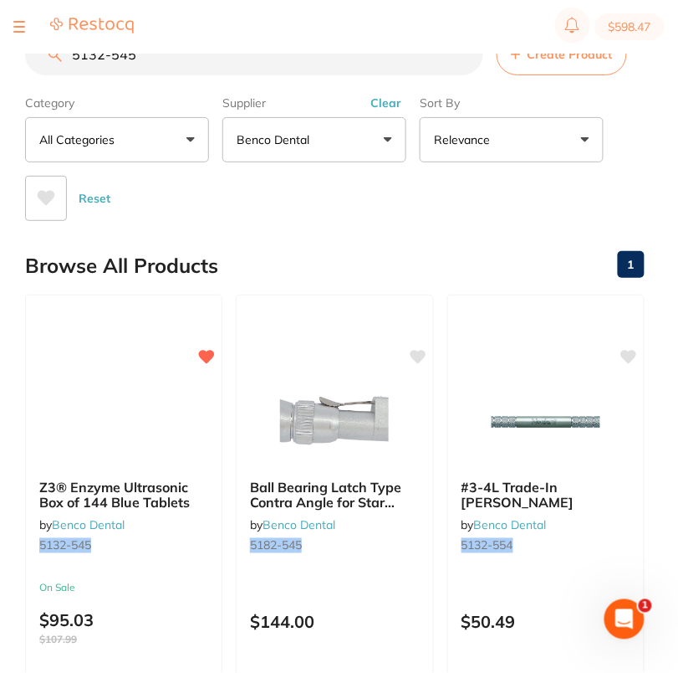
paste input "6-327"
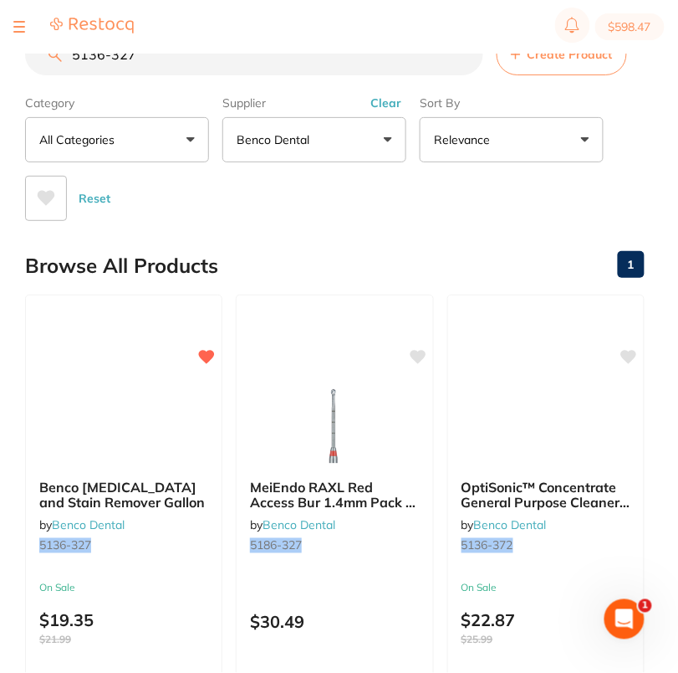
click at [186, 53] on div "$598.47 [PERSON_NAME] Dental Care Switch account [PERSON_NAME] Dental Care $598…" at bounding box center [339, 309] width 678 height 619
click at [186, 53] on section "$598.47" at bounding box center [339, 27] width 678 height 54
click at [185, 65] on input "5136-327" at bounding box center [254, 54] width 458 height 42
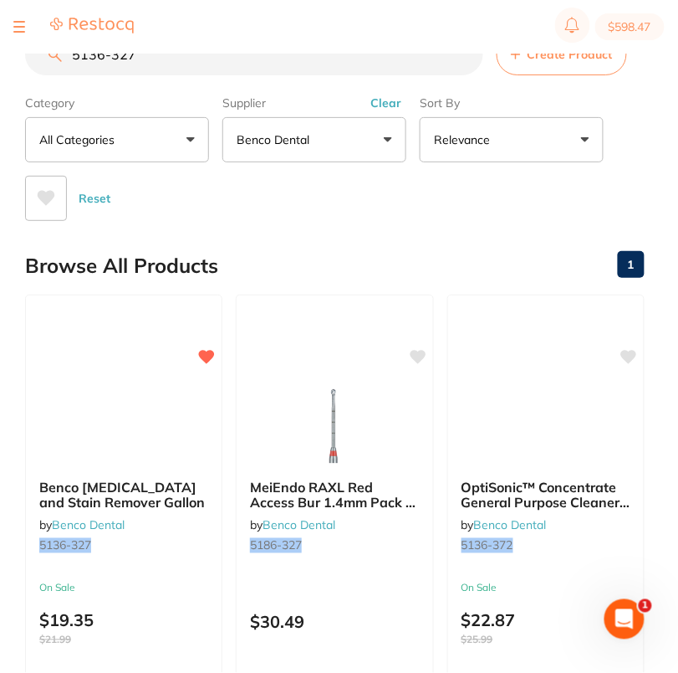
click at [185, 65] on input "5136-327" at bounding box center [254, 54] width 458 height 42
paste input "743-840"
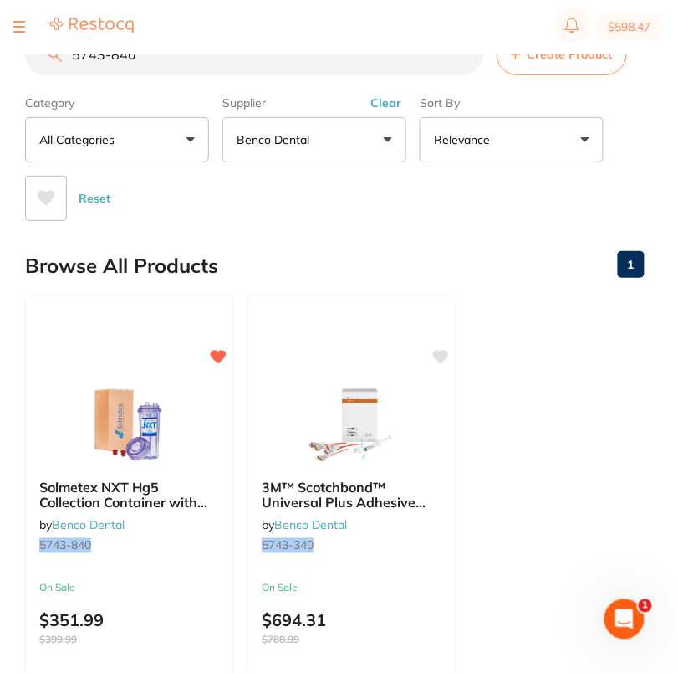
click at [210, 78] on section "5743-840 Create Product Category All Categories All Categories No categories fo…" at bounding box center [335, 126] width 620 height 187
click at [208, 65] on input "5743-840" at bounding box center [254, 54] width 458 height 42
paste input "3767-524"
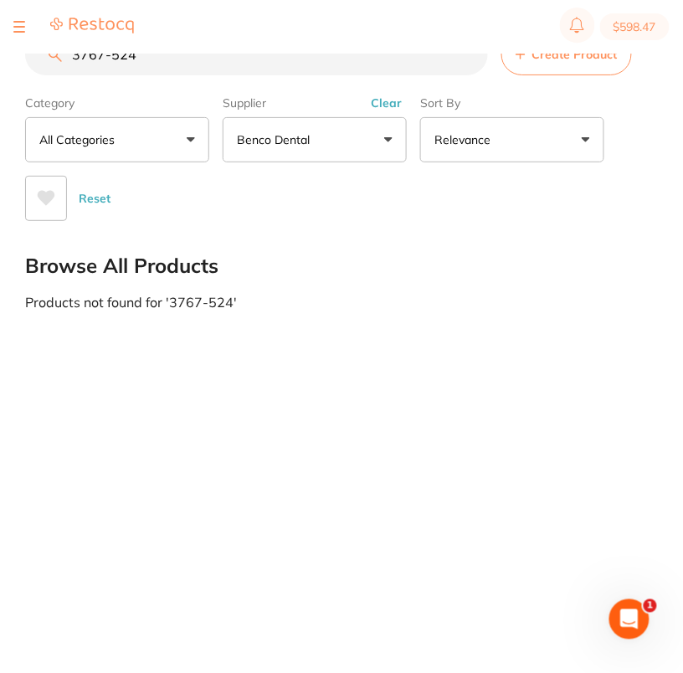
click at [223, 61] on input "3767-524" at bounding box center [256, 54] width 463 height 42
paste input "356-638"
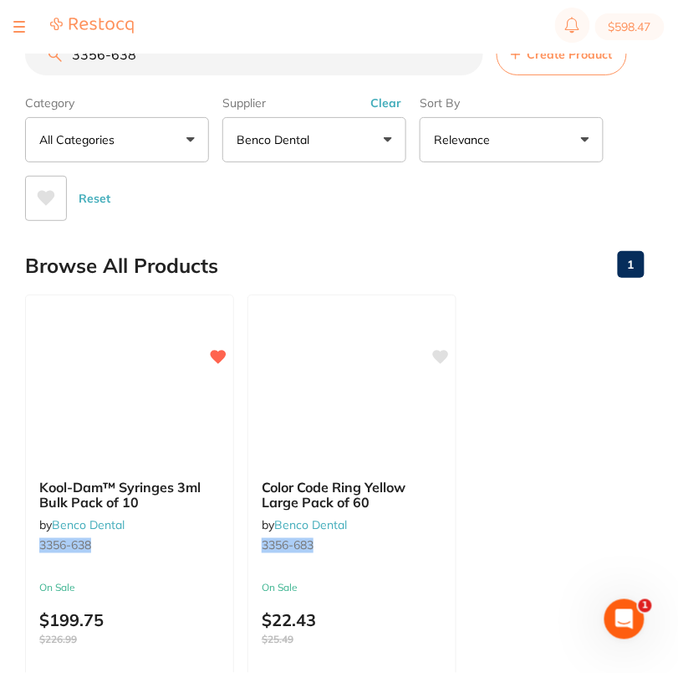
click at [234, 73] on input "3356-638" at bounding box center [254, 54] width 458 height 42
paste input "4181-413"
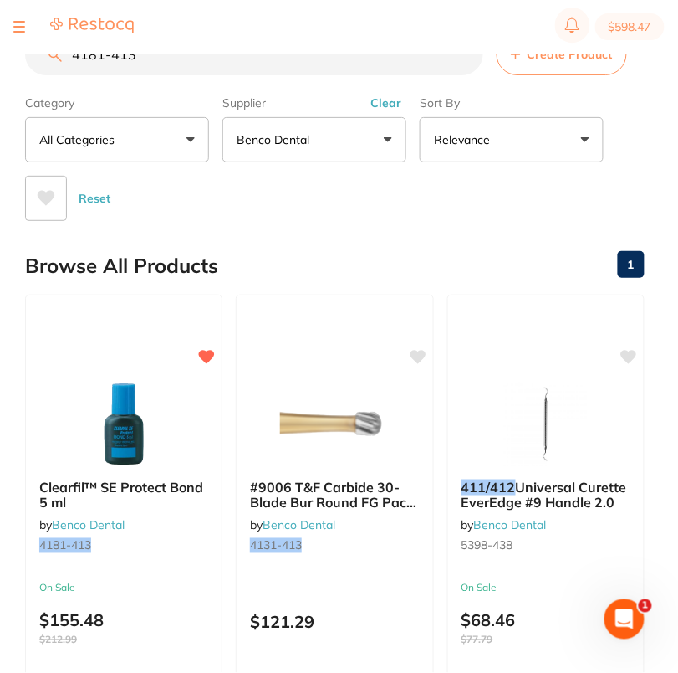
click at [202, 72] on input "4181-413" at bounding box center [254, 54] width 458 height 42
paste input "22"
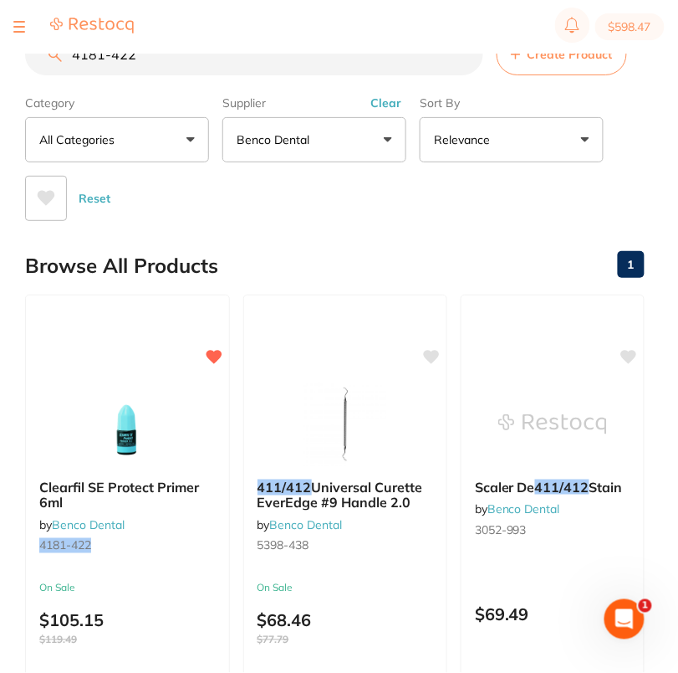
click at [184, 64] on input "4181-422" at bounding box center [254, 54] width 458 height 42
paste input "760-770"
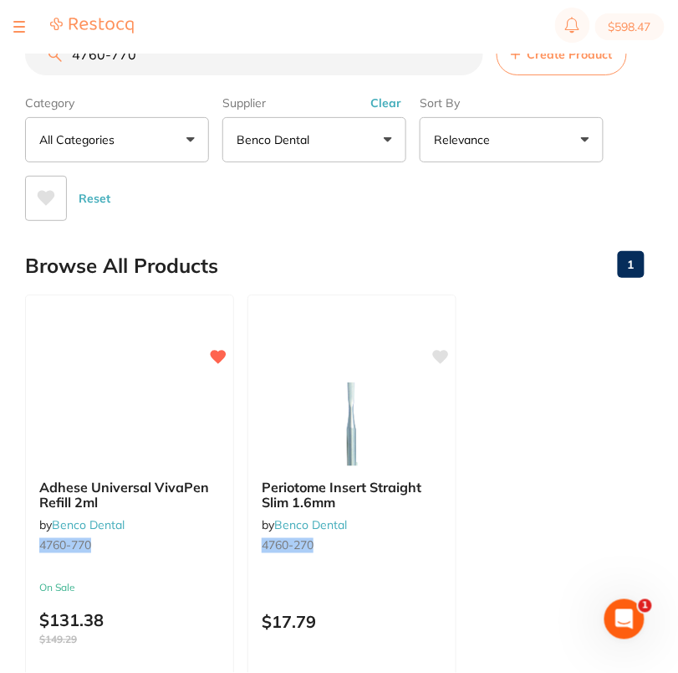
click at [233, 67] on input "4760-770" at bounding box center [254, 54] width 458 height 42
paste input "6323-64"
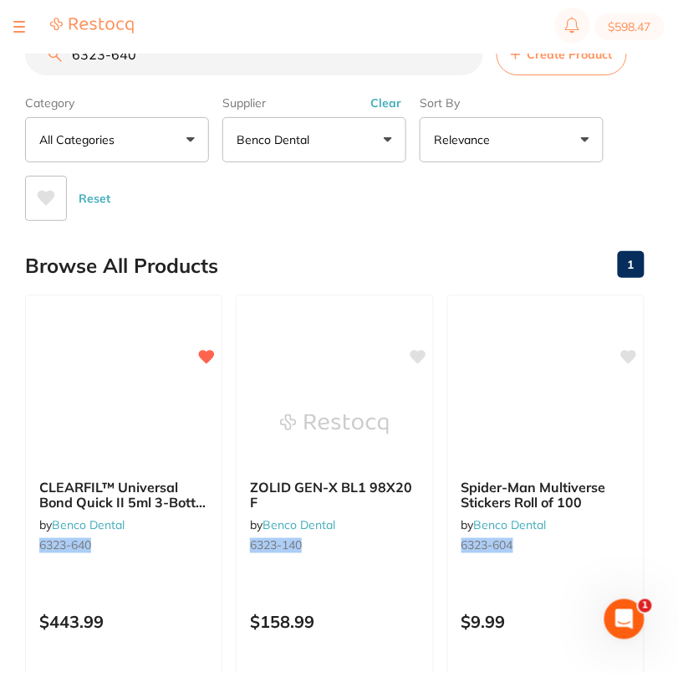
click at [202, 71] on input "6323-640" at bounding box center [254, 54] width 458 height 42
paste input "1665-343"
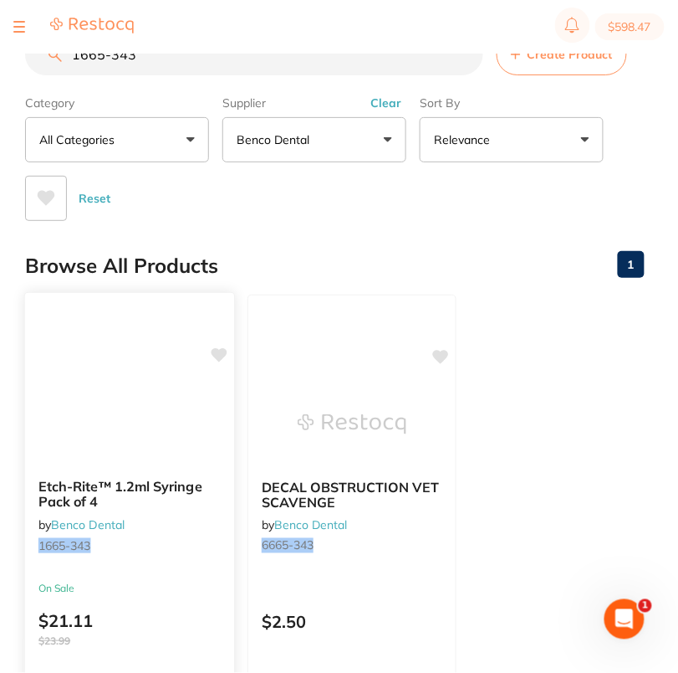
click at [221, 351] on icon at bounding box center [220, 355] width 16 height 14
click at [211, 71] on input "1665-343" at bounding box center [254, 54] width 458 height 42
paste input "5526-898"
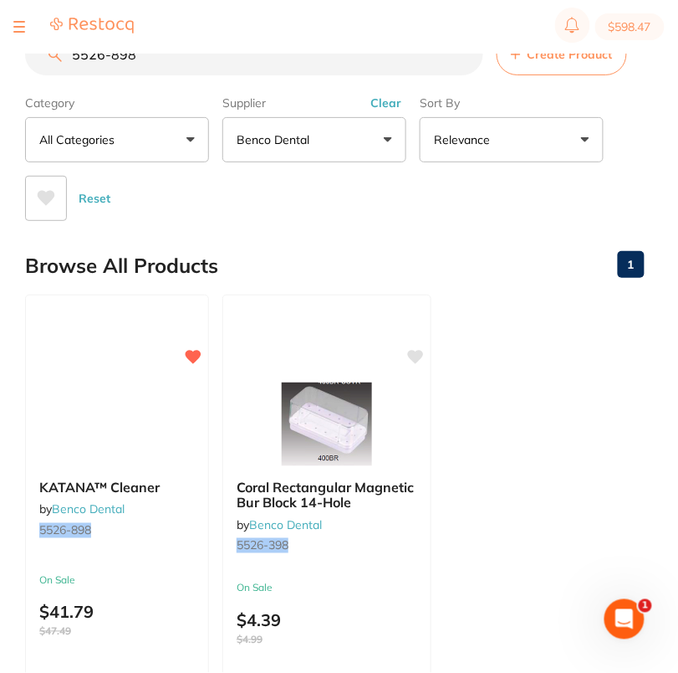
click at [207, 64] on input "5526-898" at bounding box center [254, 54] width 458 height 42
paste input "4157-12"
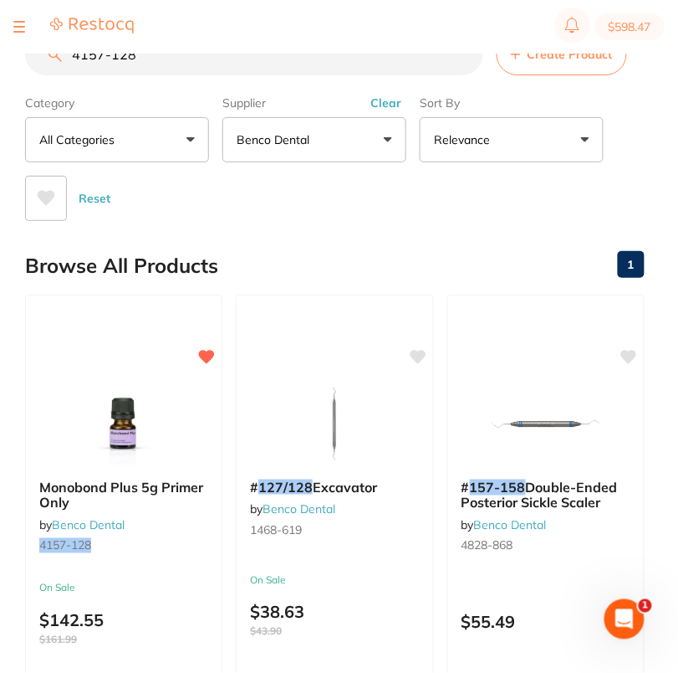
click at [222, 69] on input "4157-128" at bounding box center [254, 54] width 458 height 42
paste input "88-265"
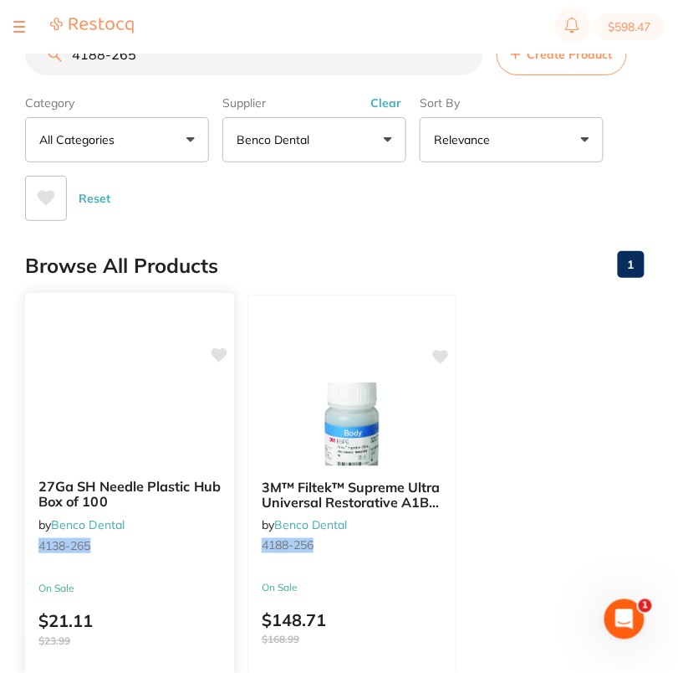
click at [218, 355] on icon at bounding box center [220, 355] width 16 height 14
click at [228, 347] on icon at bounding box center [219, 355] width 17 height 17
drag, startPoint x: 192, startPoint y: 49, endPoint x: 192, endPoint y: 69, distance: 19.2
click at [192, 50] on section "$598.47" at bounding box center [339, 27] width 678 height 54
click at [192, 69] on input "4188-265" at bounding box center [254, 54] width 458 height 42
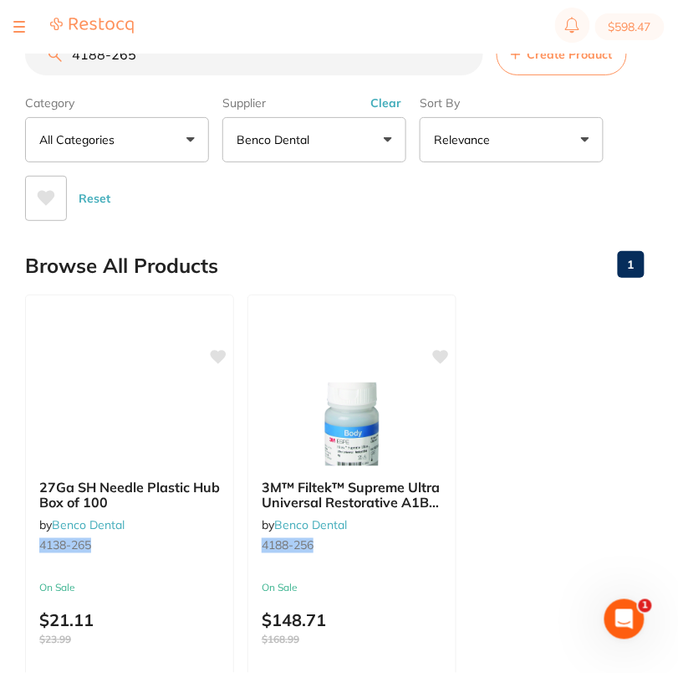
click at [192, 69] on input "4188-265" at bounding box center [254, 54] width 458 height 42
paste input "74"
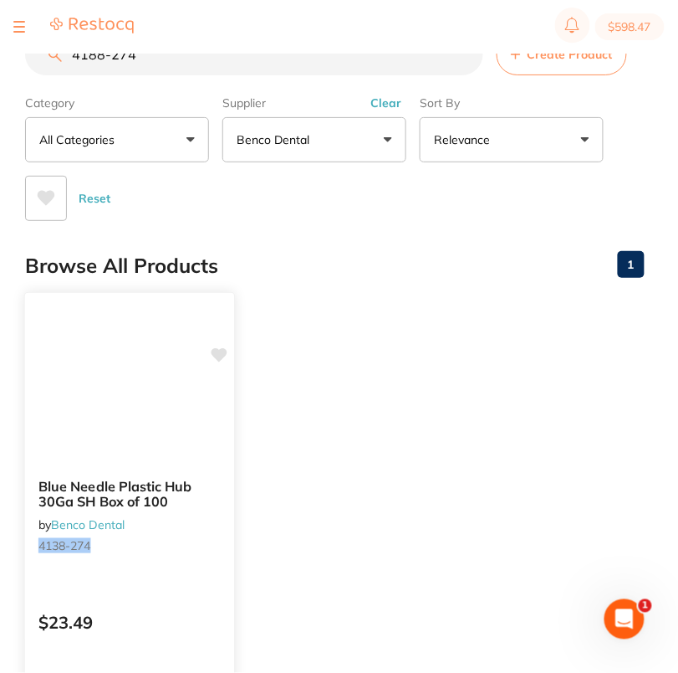
click at [218, 355] on icon at bounding box center [220, 355] width 16 height 14
click at [227, 351] on icon at bounding box center [220, 355] width 16 height 14
click at [355, 340] on ul "Blue Needle Plastic Hub 30Ga SH Box of 100 by Benco Dental 4138-274 $23.49 Add …" at bounding box center [335, 534] width 620 height 481
click at [212, 55] on input "4188-274" at bounding box center [254, 54] width 458 height 42
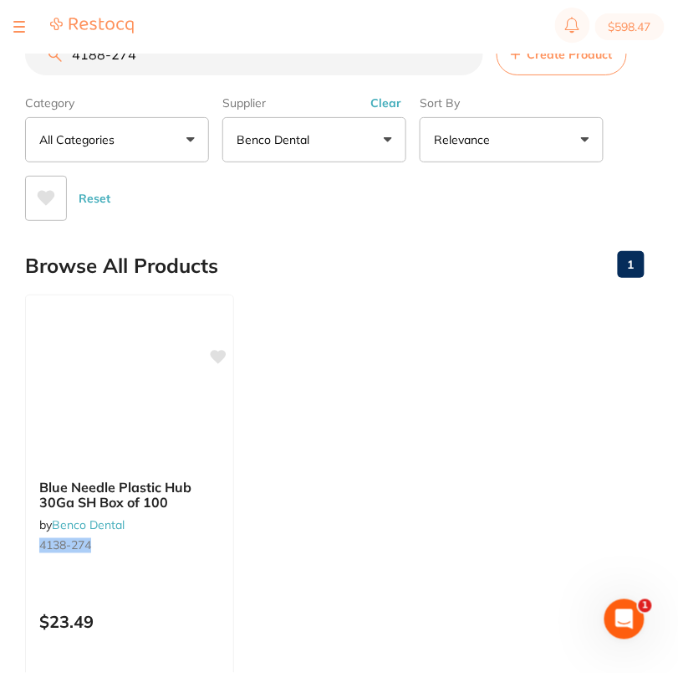
click at [212, 55] on input "4188-274" at bounding box center [254, 54] width 458 height 42
paste input "3106-185"
click at [221, 356] on icon at bounding box center [220, 355] width 16 height 14
click at [386, 348] on ul "DiaDent® DIA-ISO GT™ Paper Points .06 Taper #35 Green Spill Proof Pack of 100 b…" at bounding box center [335, 534] width 620 height 481
click at [225, 66] on input "3106-185" at bounding box center [254, 54] width 458 height 42
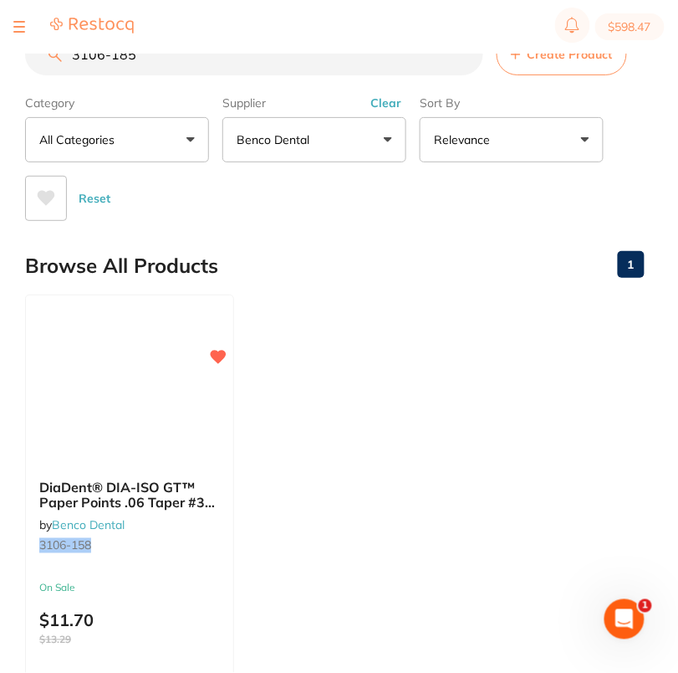
click at [225, 66] on input "3106-185" at bounding box center [254, 54] width 458 height 42
paste input "388-934"
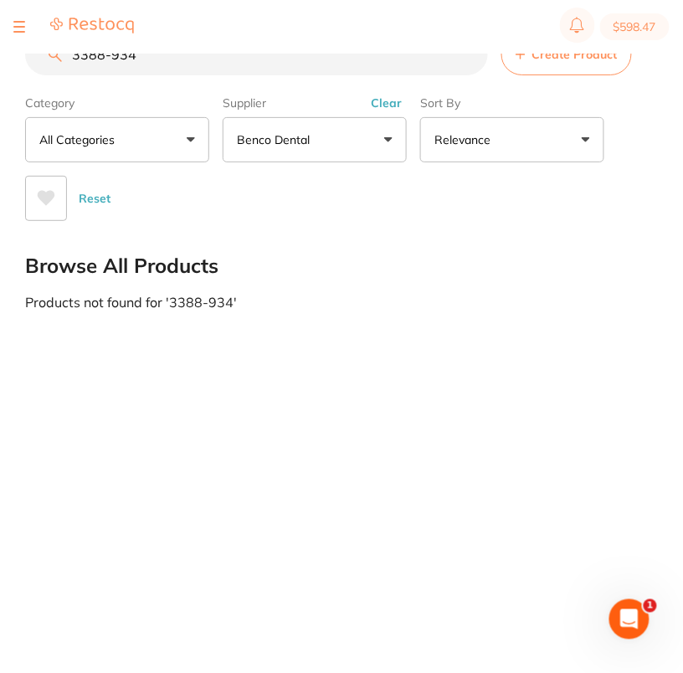
click at [212, 58] on input "3388-934" at bounding box center [256, 54] width 463 height 42
paste input "4682-373"
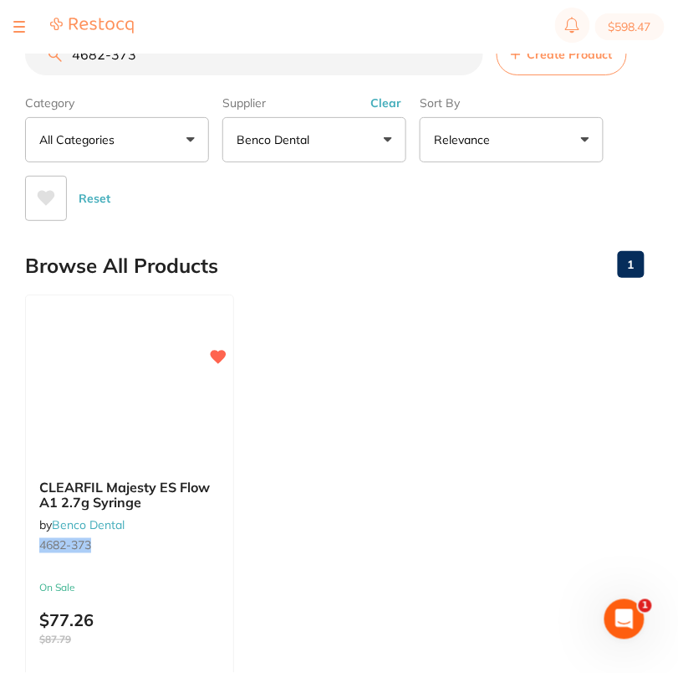
click at [234, 67] on input "4682-373" at bounding box center [254, 54] width 458 height 42
paste input "82"
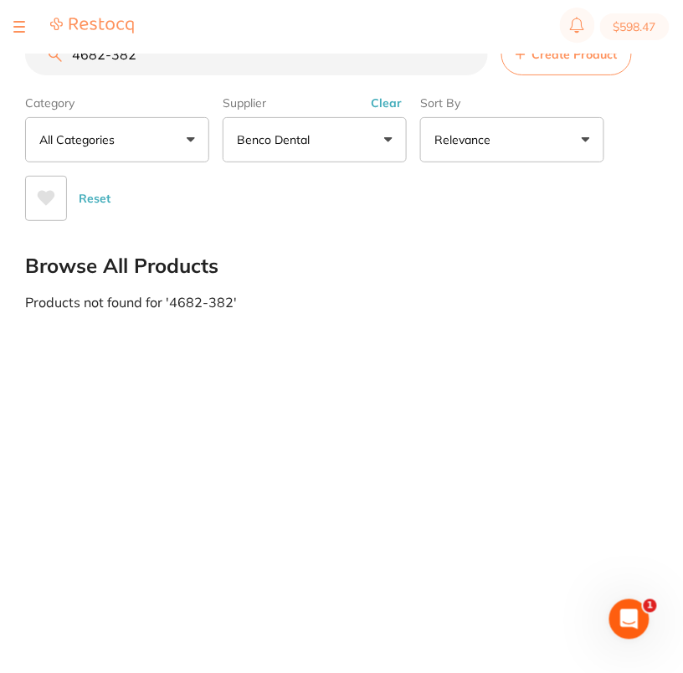
click at [269, 59] on input "4682-382" at bounding box center [256, 54] width 463 height 42
paste input "6090-017"
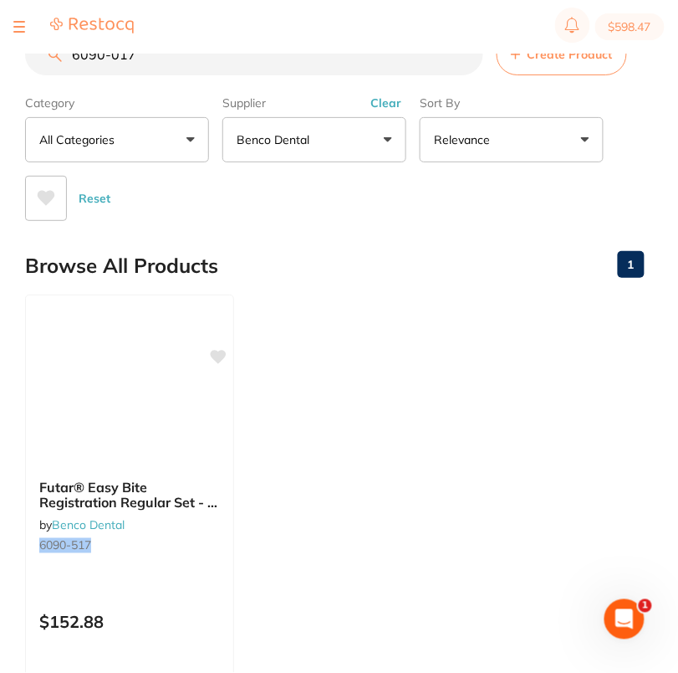
click at [170, 64] on input "6090-017" at bounding box center [254, 54] width 458 height 42
paste input "26"
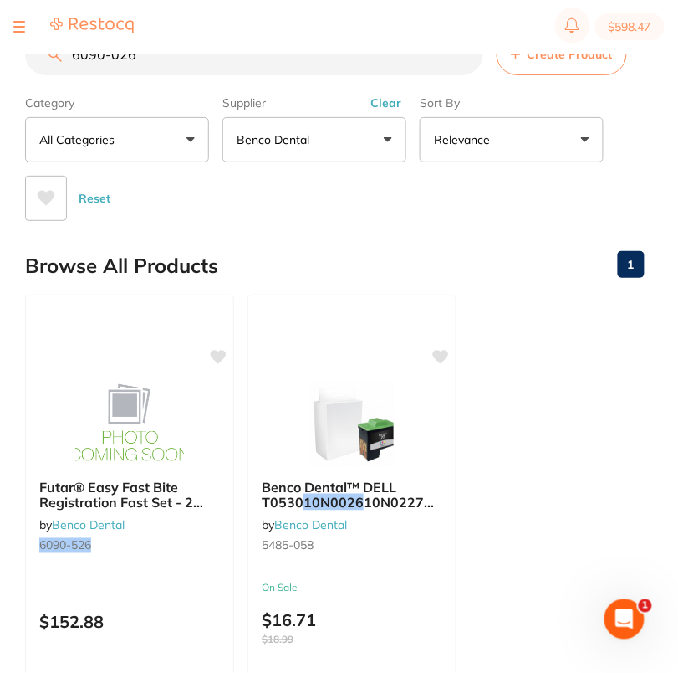
click at [191, 57] on input "6090-026" at bounding box center [254, 54] width 458 height 42
paste input "5127-935"
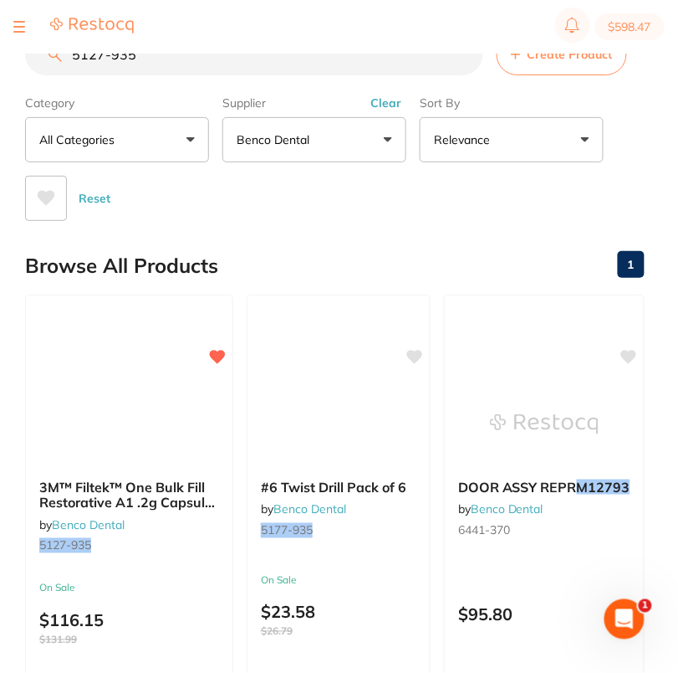
click at [250, 69] on input "5127-935" at bounding box center [254, 54] width 458 height 42
paste input "44"
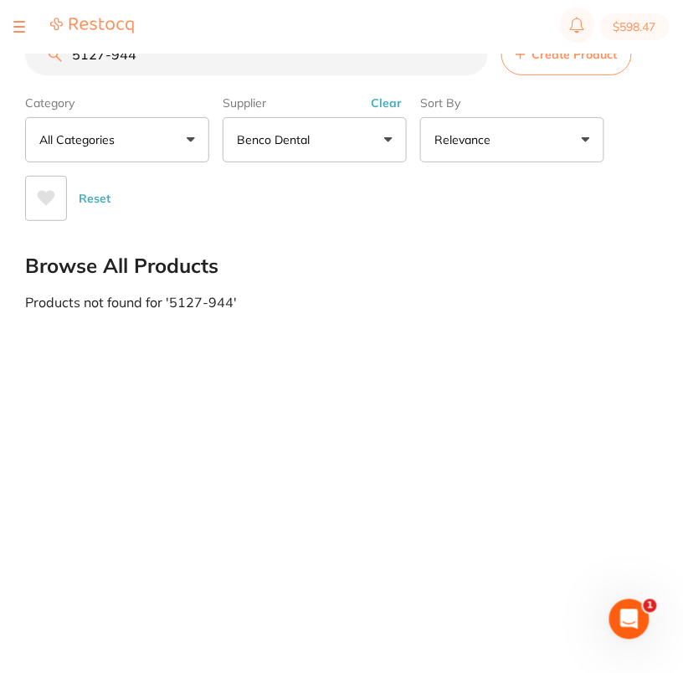
click at [199, 63] on input "5127-944" at bounding box center [256, 54] width 463 height 42
paste input "1587-688"
click at [174, 75] on input "1587-688" at bounding box center [256, 54] width 463 height 42
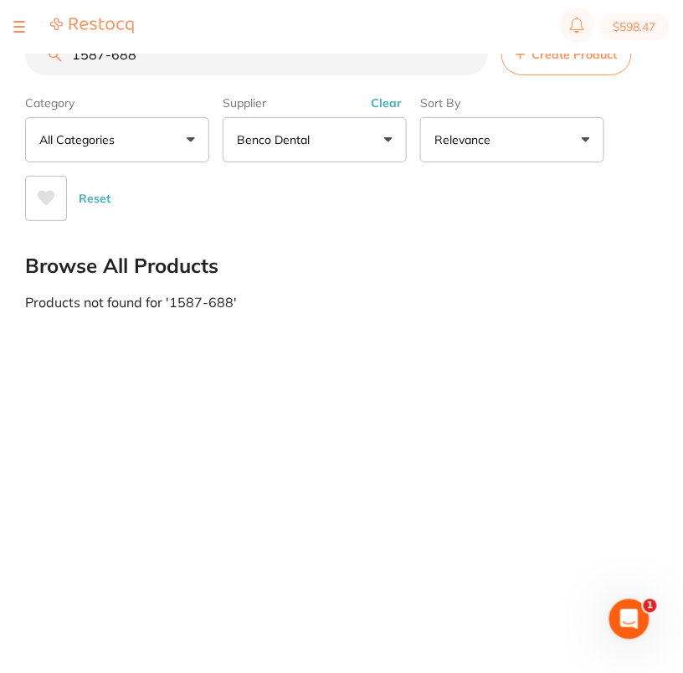
click at [174, 75] on input "1587-688" at bounding box center [256, 54] width 463 height 42
paste input "4392-383"
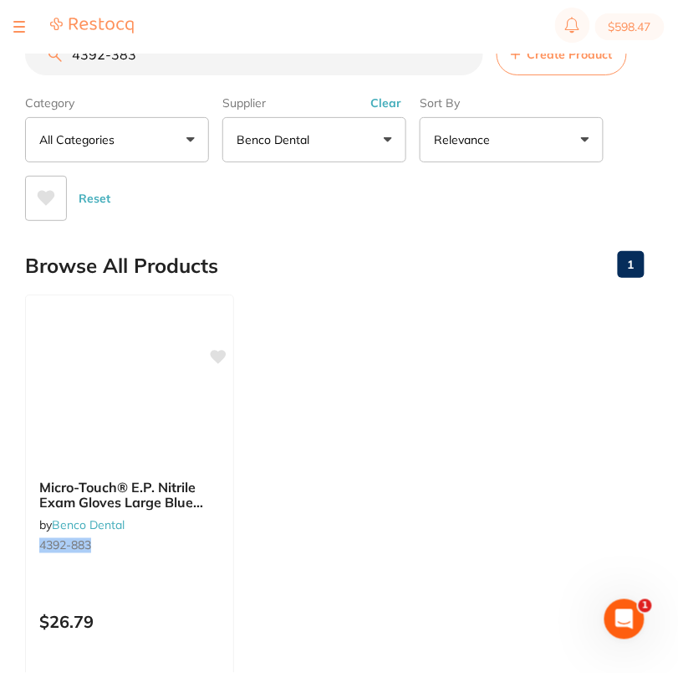
click at [233, 74] on input "4392-383" at bounding box center [254, 54] width 458 height 42
paste input "409"
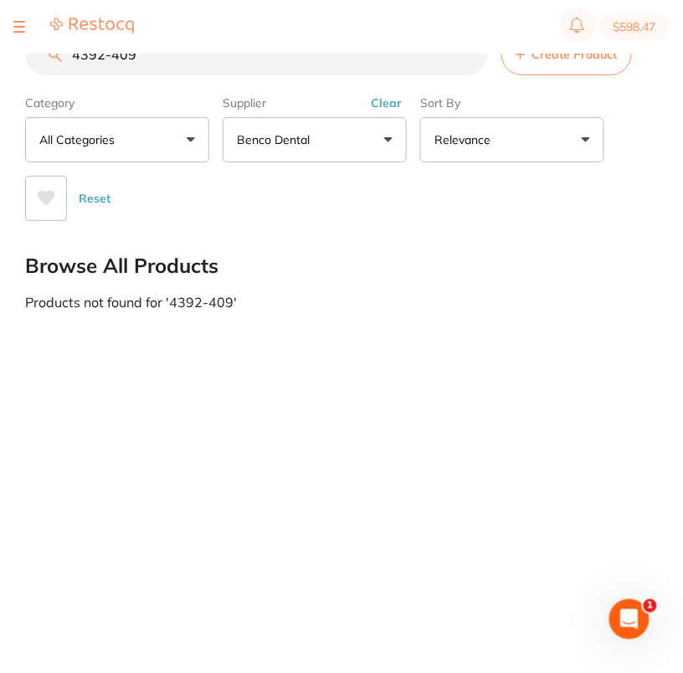
click at [178, 66] on input "4392-409" at bounding box center [256, 54] width 463 height 42
paste input "18"
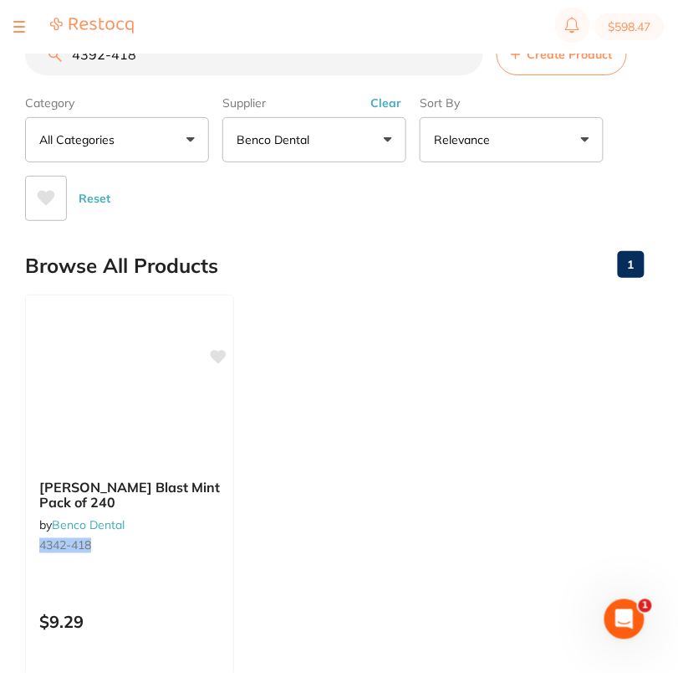
click at [192, 52] on section "$598.47" at bounding box center [339, 27] width 678 height 54
click at [231, 63] on input "4392-418" at bounding box center [254, 54] width 458 height 42
click at [251, 64] on input "4392-418" at bounding box center [254, 54] width 458 height 42
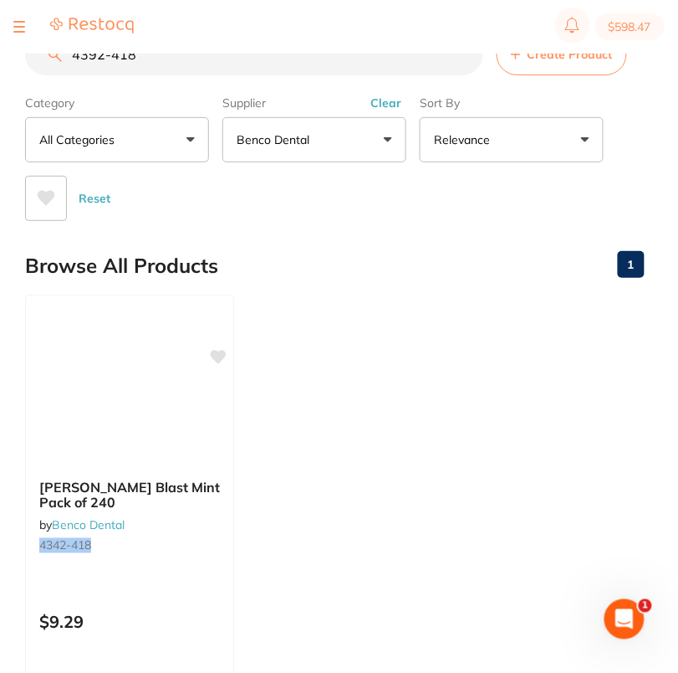
click at [251, 64] on input "4392-418" at bounding box center [254, 54] width 458 height 42
paste input "54"
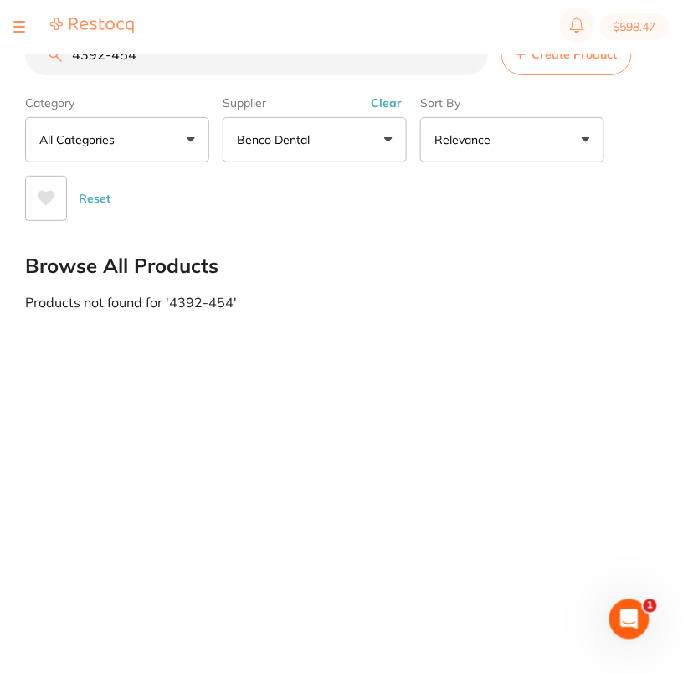
click at [233, 59] on input "4392-454" at bounding box center [256, 54] width 463 height 42
paste input "63"
click at [220, 62] on input "4392-463" at bounding box center [256, 54] width 463 height 42
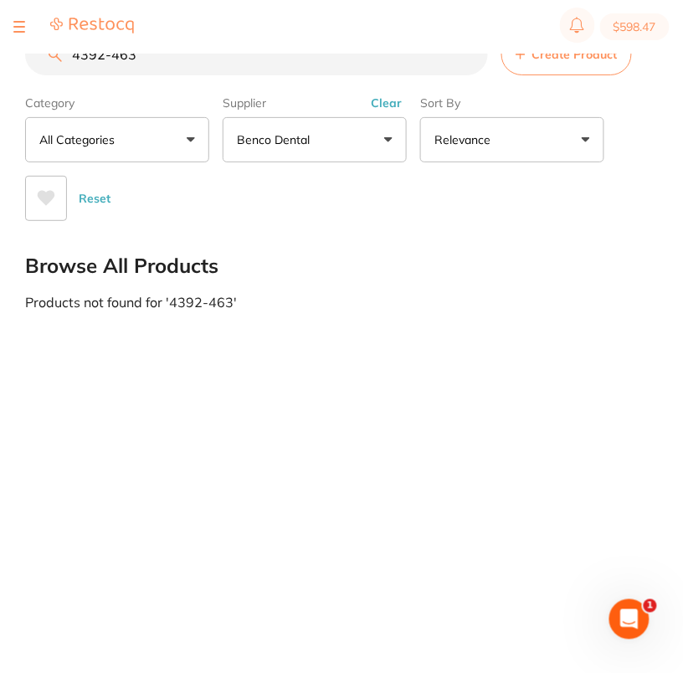
click at [220, 62] on input "4392-463" at bounding box center [256, 54] width 463 height 42
paste input "72"
click at [221, 65] on input "4392-472" at bounding box center [256, 54] width 463 height 42
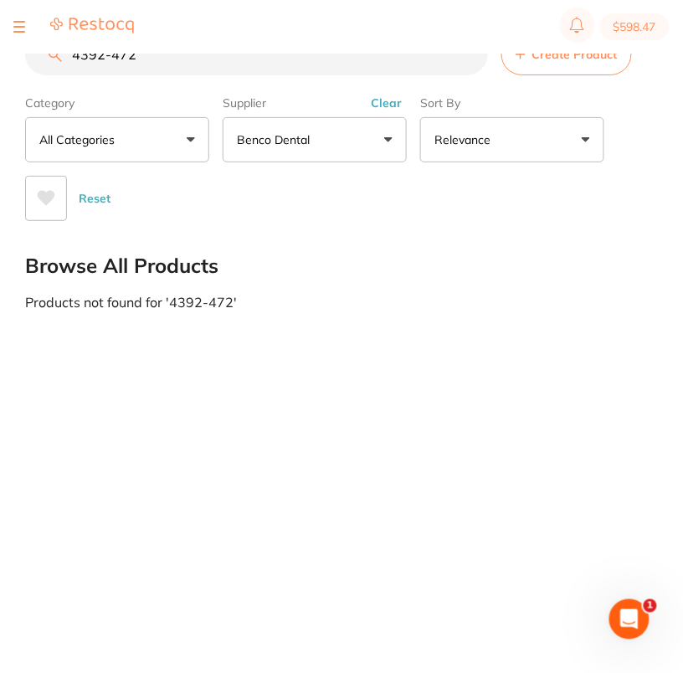
click at [221, 65] on input "4392-472" at bounding box center [256, 54] width 463 height 42
paste input "5781-719"
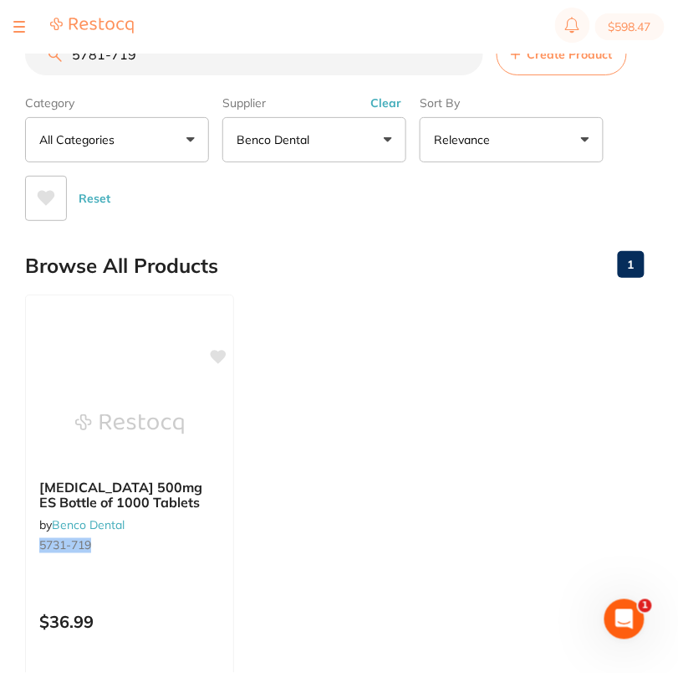
click at [203, 62] on input "5781-719" at bounding box center [254, 54] width 458 height 42
paste input "901-464"
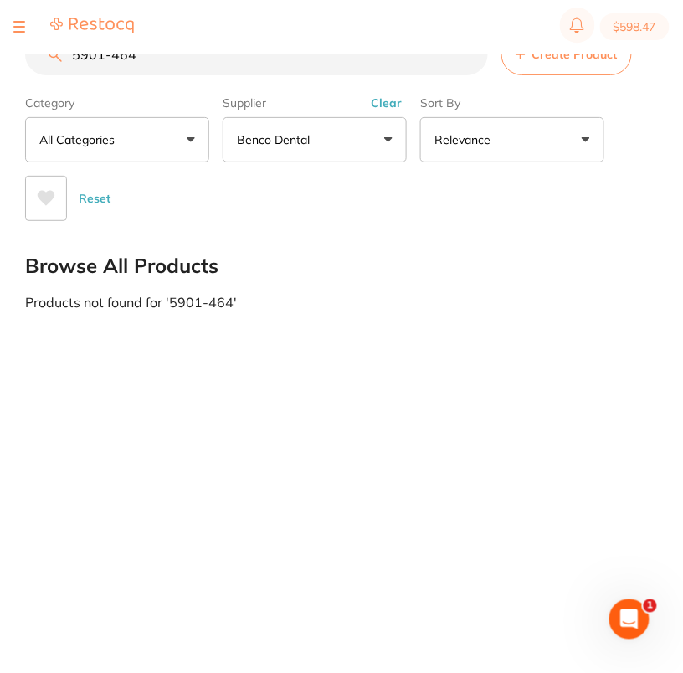
click at [236, 62] on input "5901-464" at bounding box center [256, 54] width 463 height 42
paste input "3382-001"
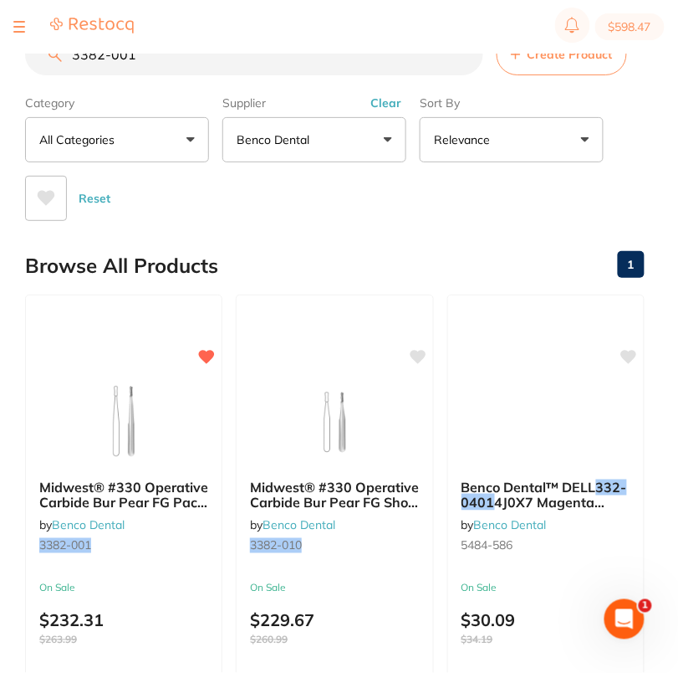
click at [216, 69] on input "3382-001" at bounding box center [254, 54] width 458 height 42
paste input "4714-712"
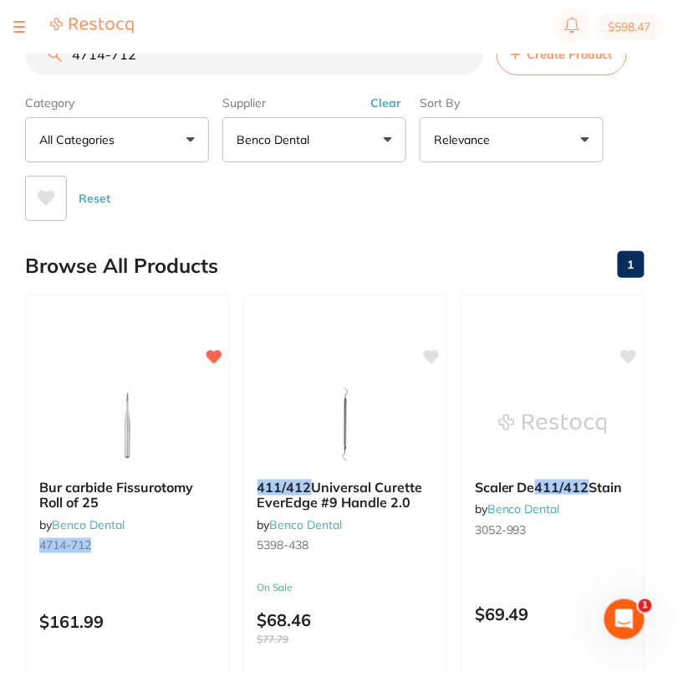
click at [270, 56] on input "4714-712" at bounding box center [254, 54] width 458 height 42
paste input "5134-730"
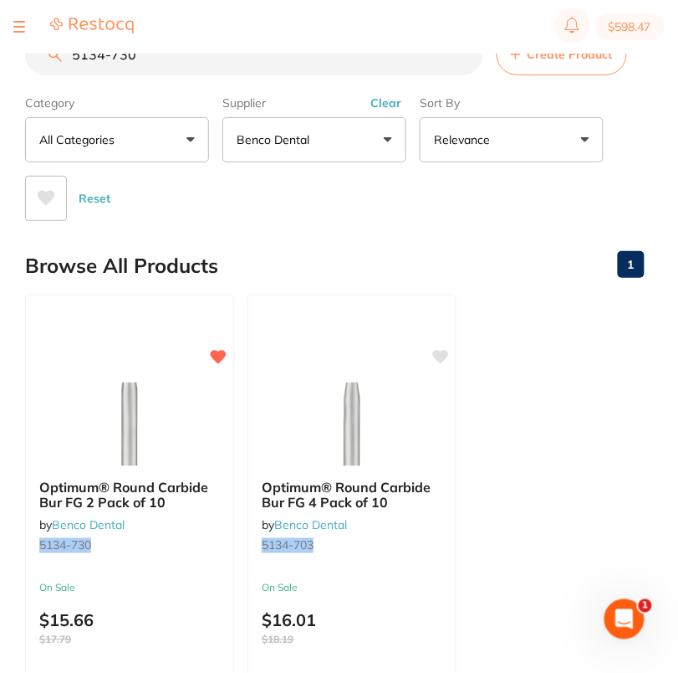
click at [276, 57] on input "5134-730" at bounding box center [254, 54] width 458 height 42
paste input "323-535"
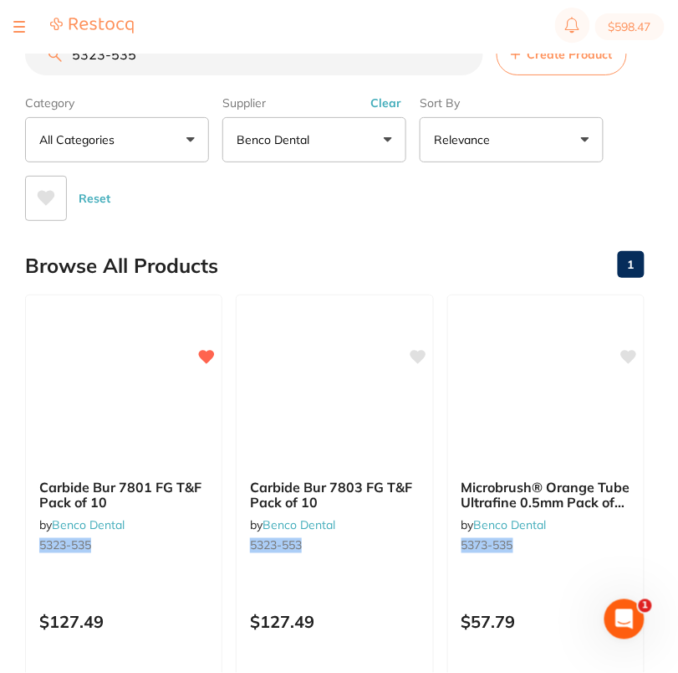
click at [153, 60] on input "5323-535" at bounding box center [254, 54] width 458 height 42
paste input "2546-774"
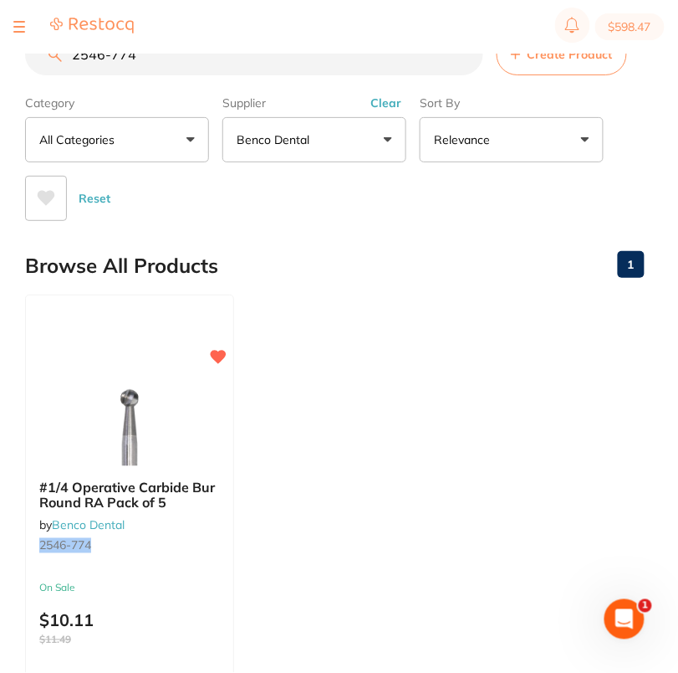
click at [186, 72] on input "2546-774" at bounding box center [254, 54] width 458 height 42
paste input "3381-780"
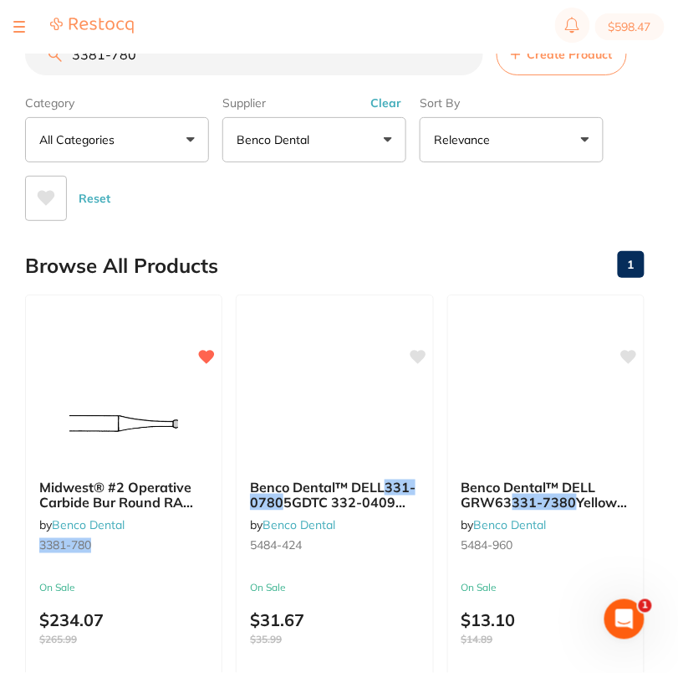
click at [145, 60] on input "3381-780" at bounding box center [254, 54] width 458 height 42
paste input "68-33"
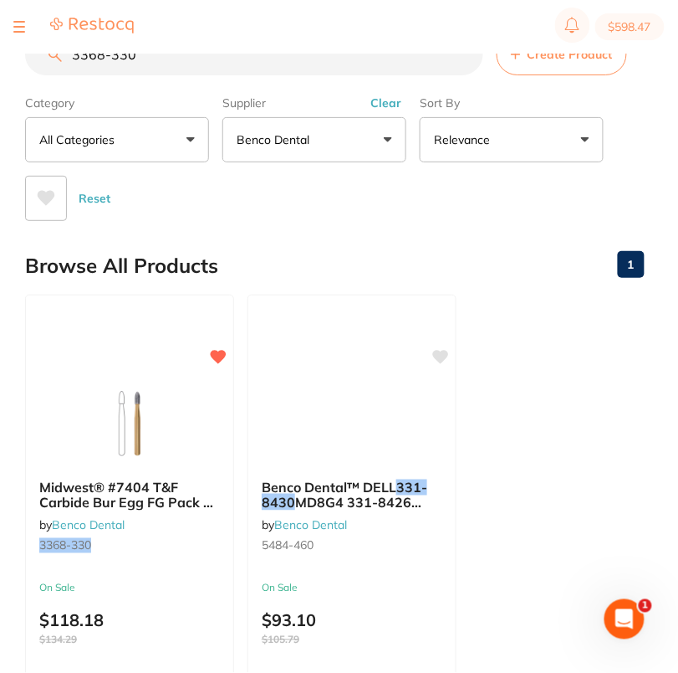
click at [197, 57] on input "3368-330" at bounding box center [254, 54] width 458 height 42
paste input "2386-545"
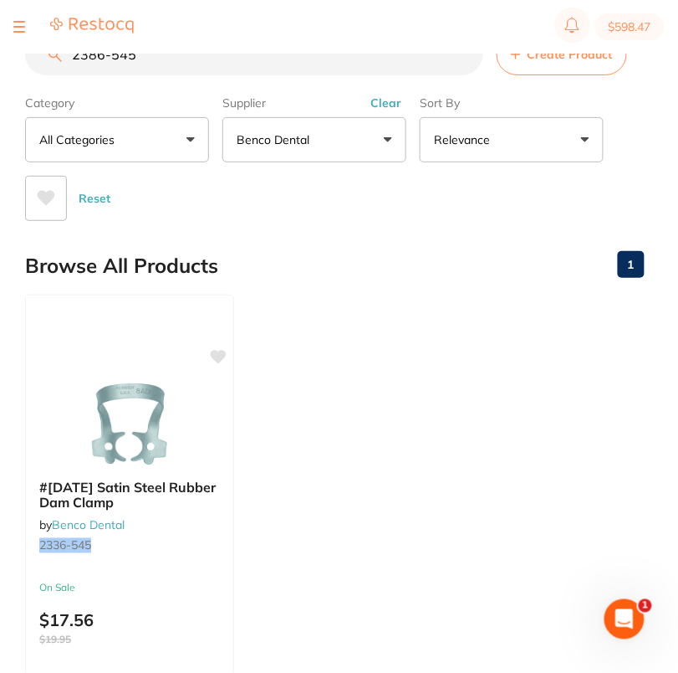
click at [192, 44] on section "$598.47" at bounding box center [339, 27] width 678 height 54
click at [204, 64] on input "2386-545" at bounding box center [254, 54] width 458 height 42
paste input "3659-007"
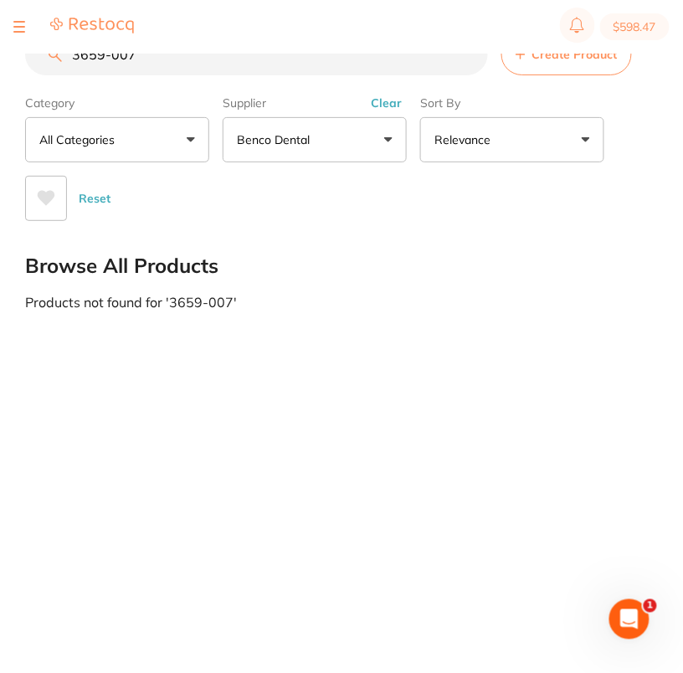
click at [182, 69] on input "3659-007" at bounding box center [256, 54] width 463 height 42
paste input "4362-441"
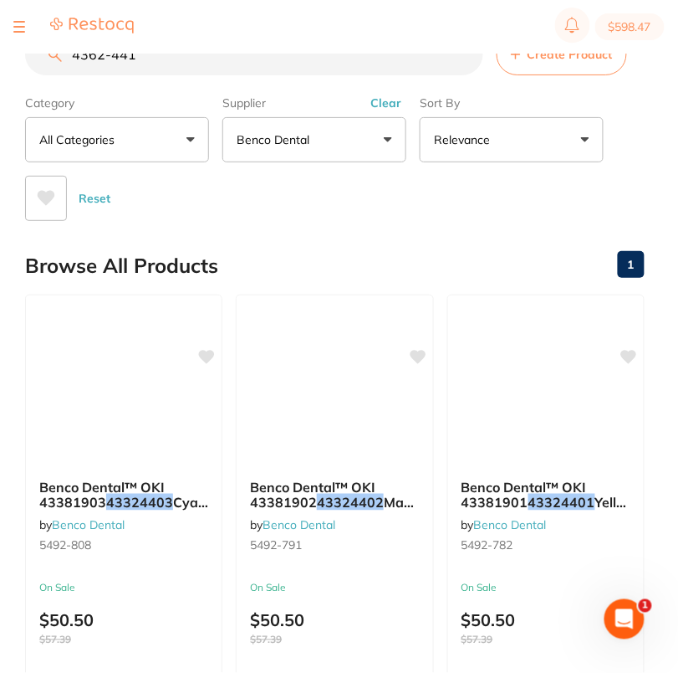
click at [233, 64] on input "4362-441" at bounding box center [254, 54] width 458 height 42
paste input "DIA FG OPTIMUM"
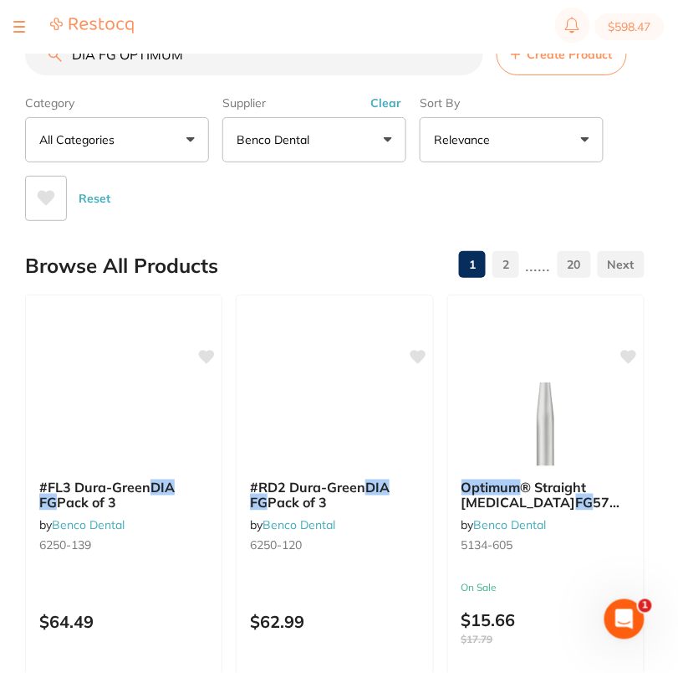
click at [241, 64] on input "DIA FG OPTIMUM" at bounding box center [254, 54] width 458 height 42
paste input "828-015 PK5"
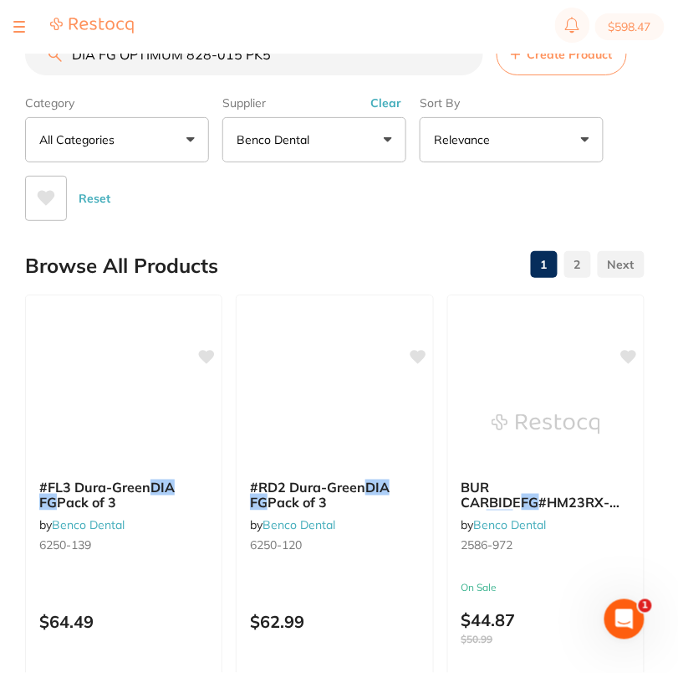
click at [219, 51] on section "$598.47" at bounding box center [339, 27] width 678 height 54
click at [222, 63] on input "DIA FG OPTIMUM 828-015 PK5" at bounding box center [254, 54] width 458 height 42
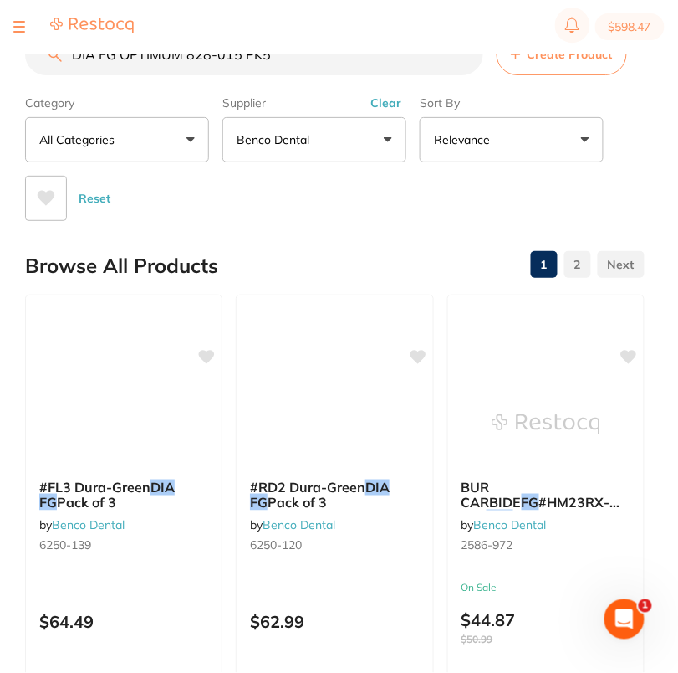
paste input "4364-743"
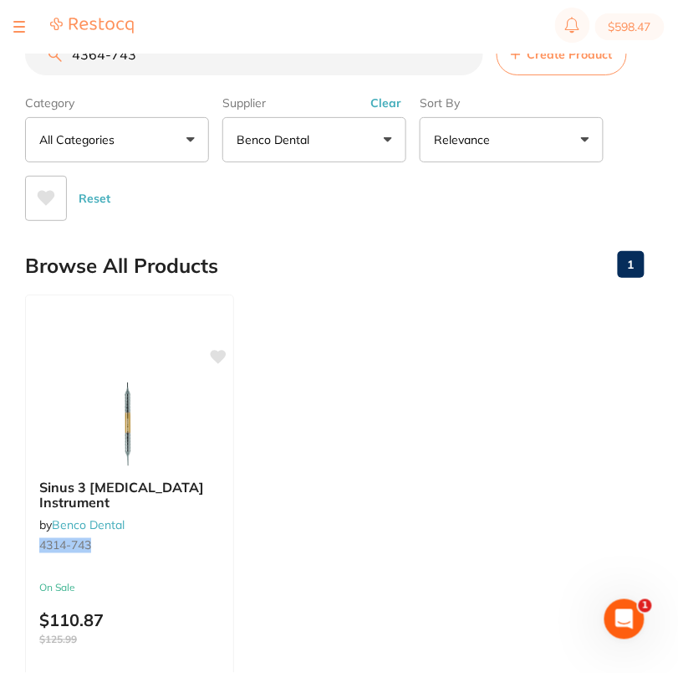
click at [237, 71] on input "4364-743" at bounding box center [254, 54] width 458 height 42
paste input "70"
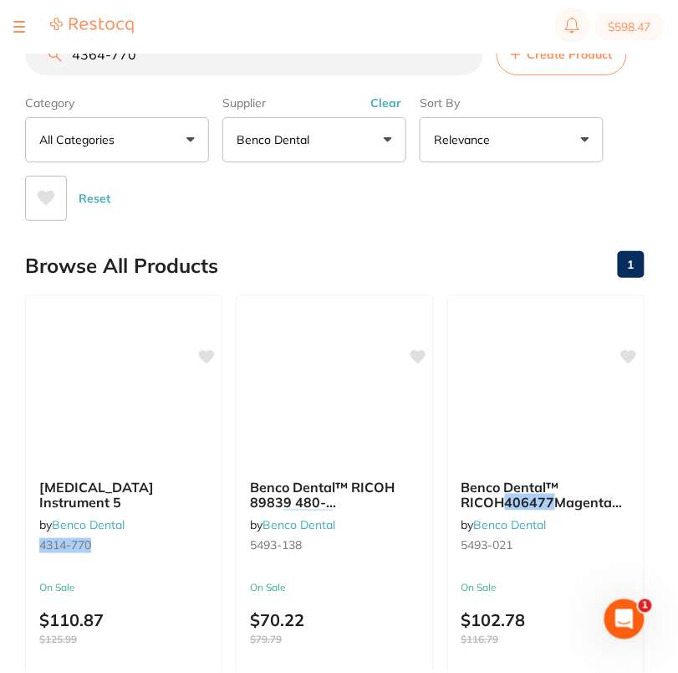
click at [167, 63] on input "4364-770" at bounding box center [254, 54] width 458 height 42
paste input "2187-644"
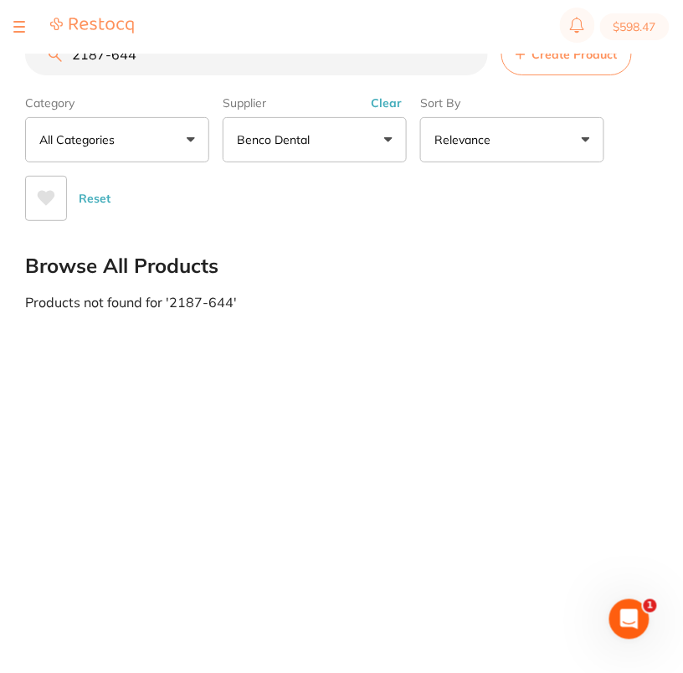
click at [190, 64] on input "2187-644" at bounding box center [256, 54] width 463 height 42
paste input "461-767"
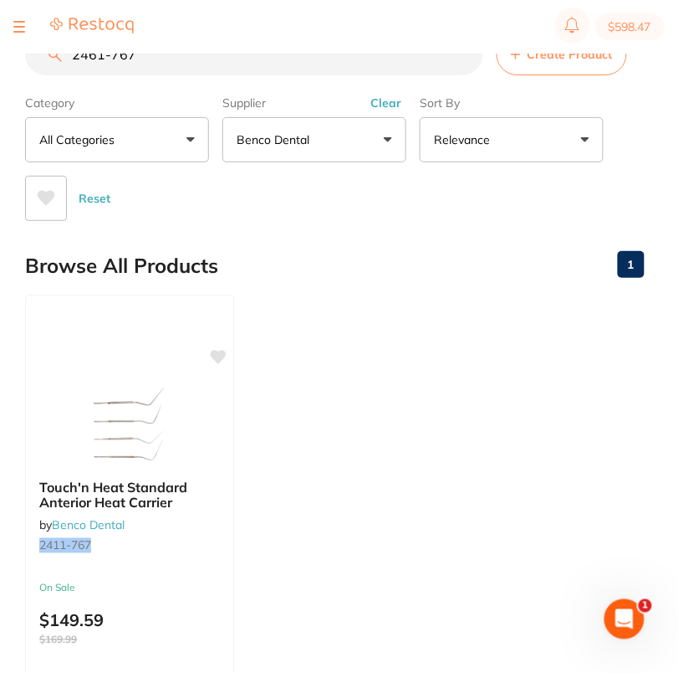
click at [218, 73] on input "2461-767" at bounding box center [254, 54] width 458 height 42
paste input "3599-537"
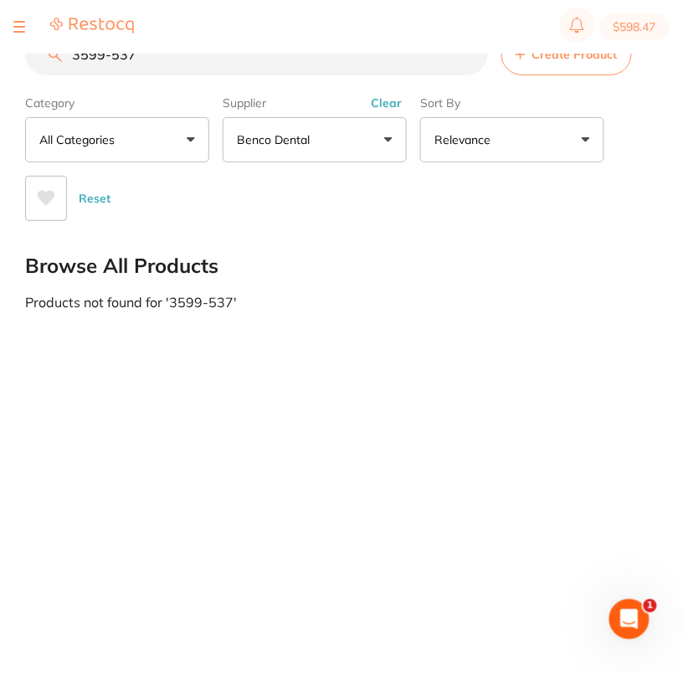
click at [262, 73] on input "3599-537" at bounding box center [256, 54] width 463 height 42
paste input "4689-778"
click at [279, 61] on input "4689-778" at bounding box center [256, 54] width 463 height 42
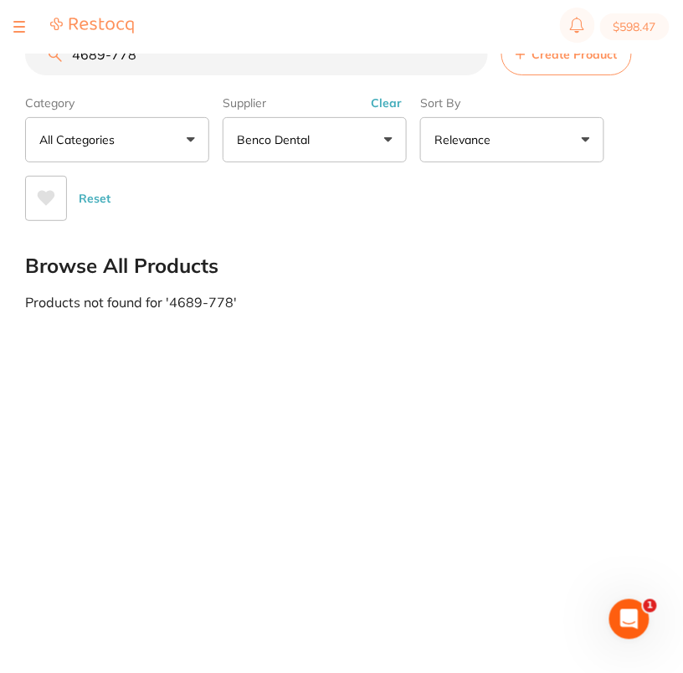
click at [279, 61] on input "4689-778" at bounding box center [256, 54] width 463 height 42
paste input "90-122"
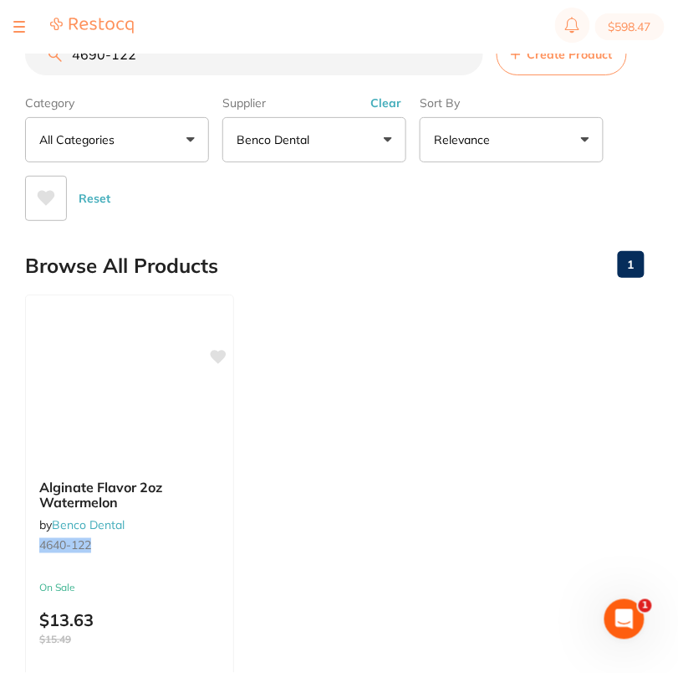
click at [258, 54] on input "4690-122" at bounding box center [254, 54] width 458 height 42
click at [259, 59] on input "4690-122" at bounding box center [254, 54] width 458 height 42
paste input "5030-155"
click at [259, 59] on input "[PHONE_NUMBER]" at bounding box center [254, 54] width 458 height 42
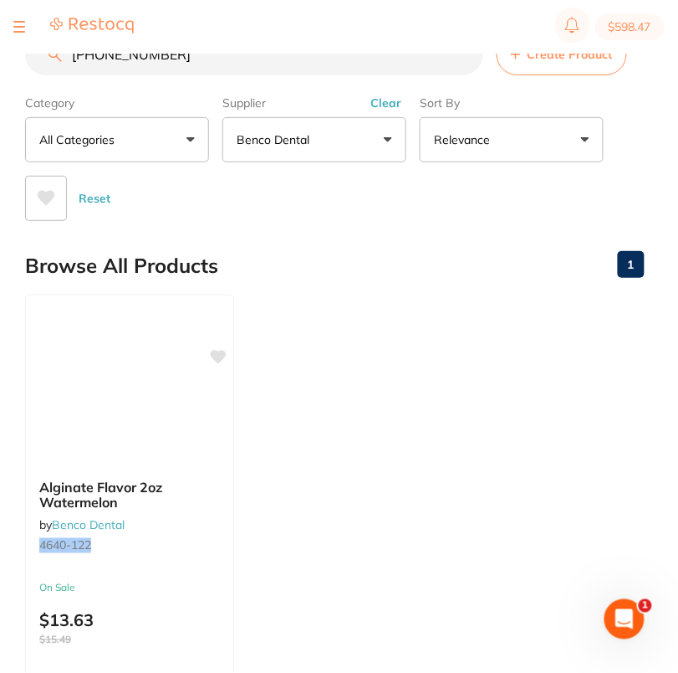
click at [259, 59] on input "[PHONE_NUMBER]" at bounding box center [254, 54] width 458 height 42
paste input "search"
click at [253, 71] on input "5030-155" at bounding box center [254, 54] width 458 height 42
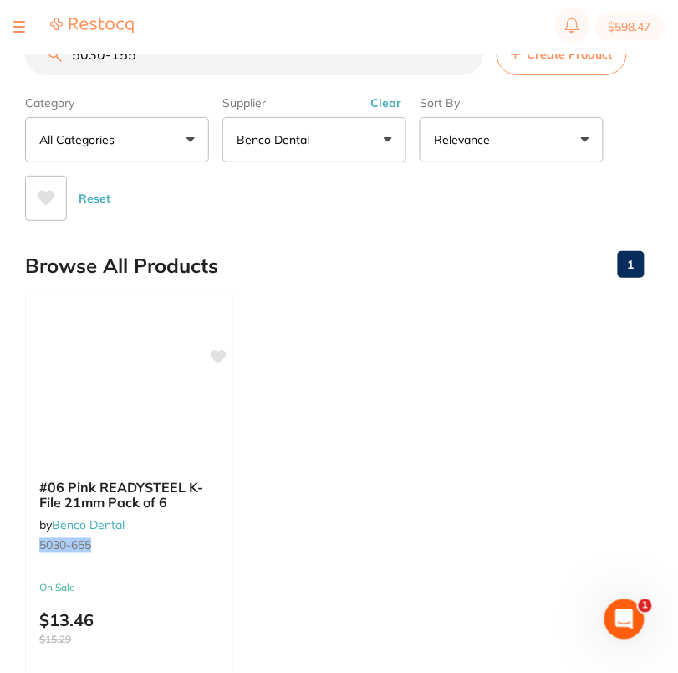
click at [253, 71] on input "5030-155" at bounding box center [254, 54] width 458 height 42
paste input "1057-429"
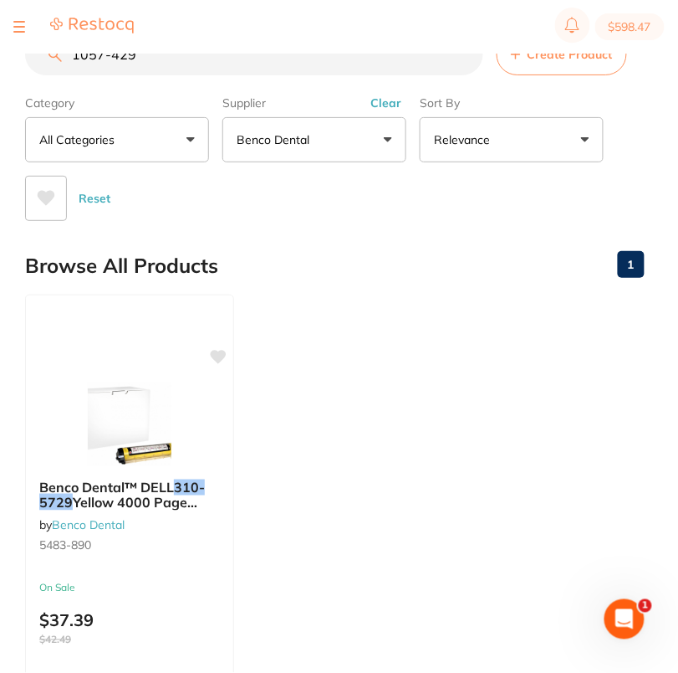
click at [264, 62] on input "1057-429" at bounding box center [254, 54] width 458 height 42
paste input "580-032"
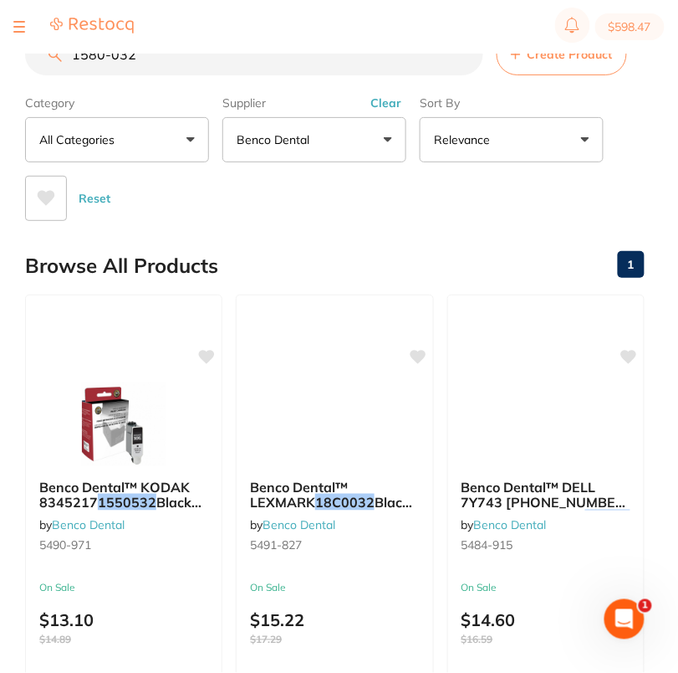
click at [197, 49] on section "$598.47" at bounding box center [339, 27] width 678 height 54
click at [198, 58] on input "1580-032" at bounding box center [254, 54] width 458 height 42
paste input "41"
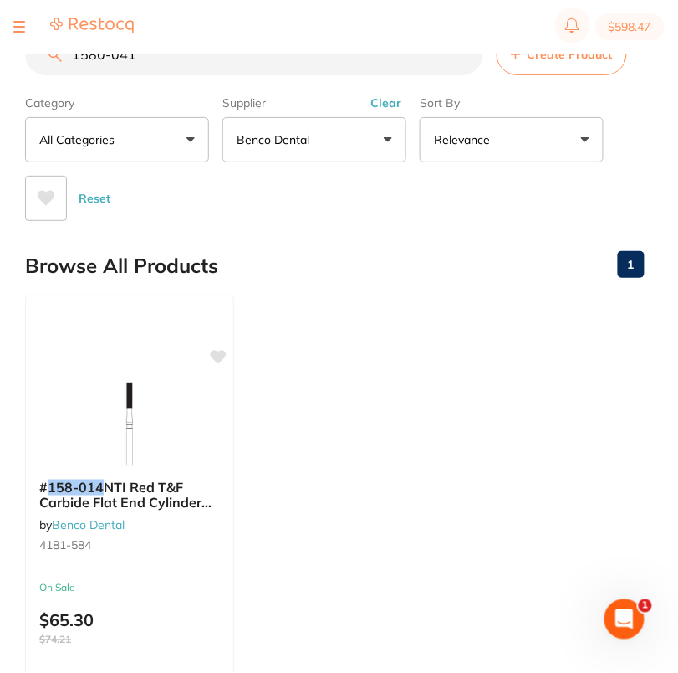
click at [305, 61] on input "1580-041" at bounding box center [254, 54] width 458 height 42
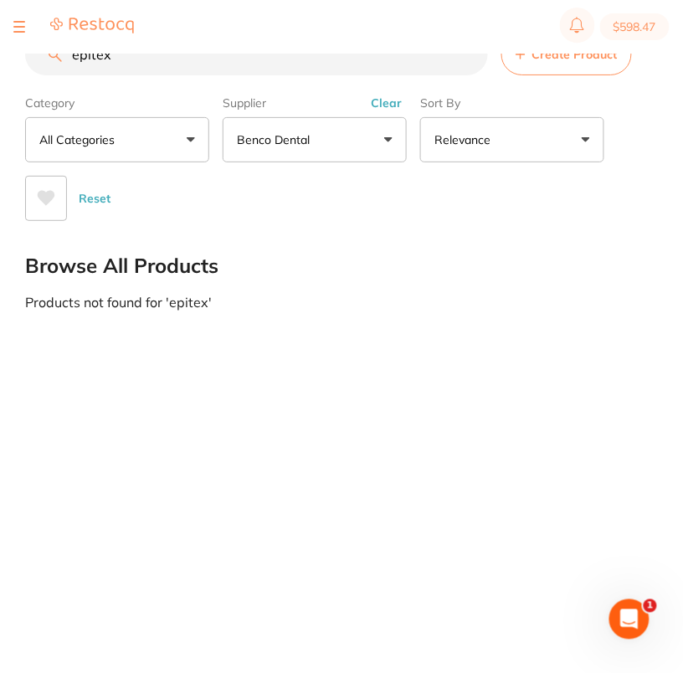
click at [192, 59] on input "epitex" at bounding box center [256, 54] width 463 height 42
paste input "1784-456"
click at [287, 51] on section "$598.47" at bounding box center [341, 27] width 683 height 54
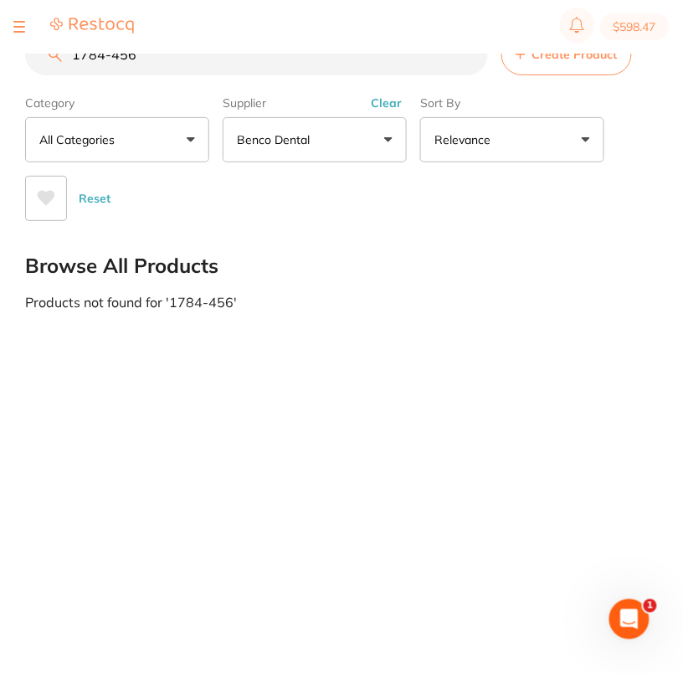
click at [297, 63] on input "1784-456" at bounding box center [256, 54] width 463 height 42
paste input "65"
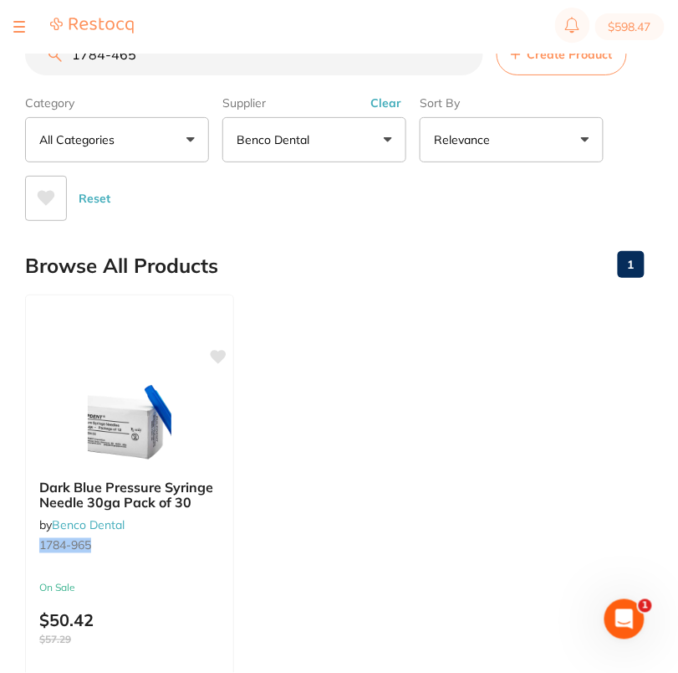
click at [218, 71] on input "1784-465" at bounding box center [254, 54] width 458 height 42
paste input "4734-450"
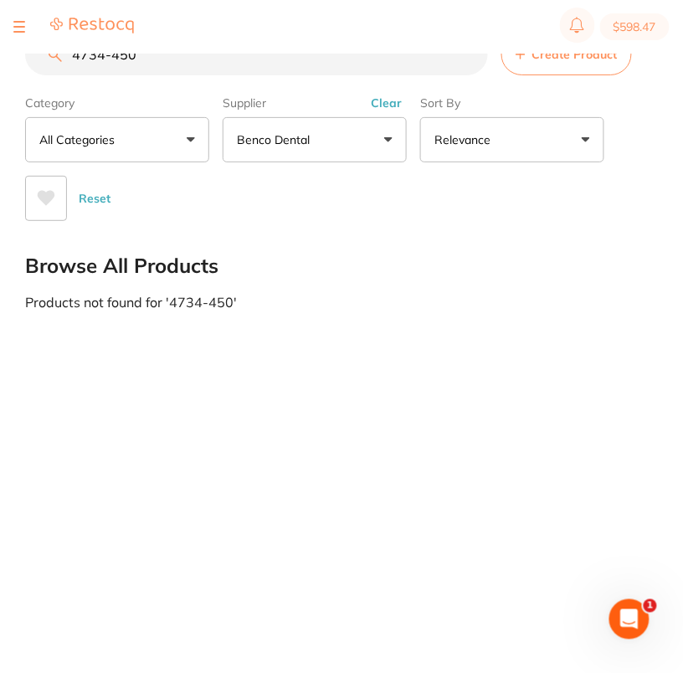
click at [214, 57] on input "4734-450" at bounding box center [256, 54] width 463 height 42
paste input "5121-753"
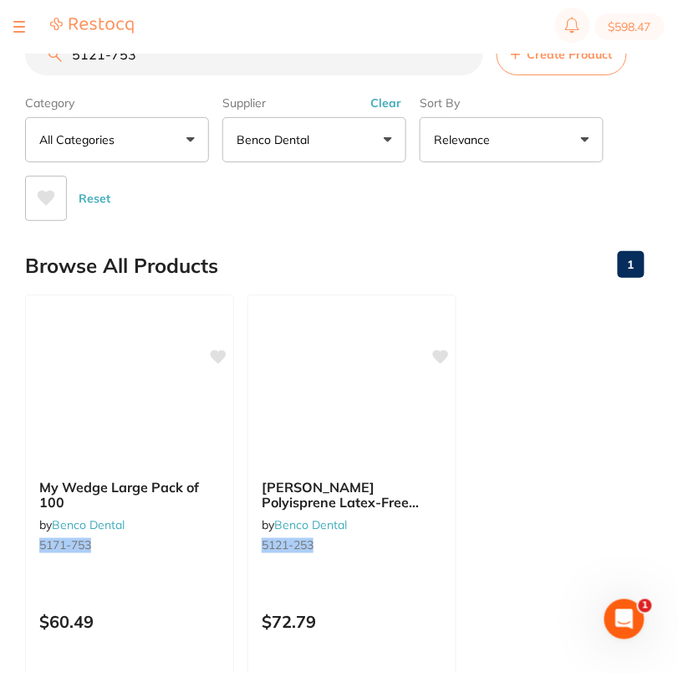
click at [245, 56] on input "5121-753" at bounding box center [254, 54] width 458 height 42
paste input "62"
click at [223, 72] on input "5121-762" at bounding box center [254, 54] width 458 height 42
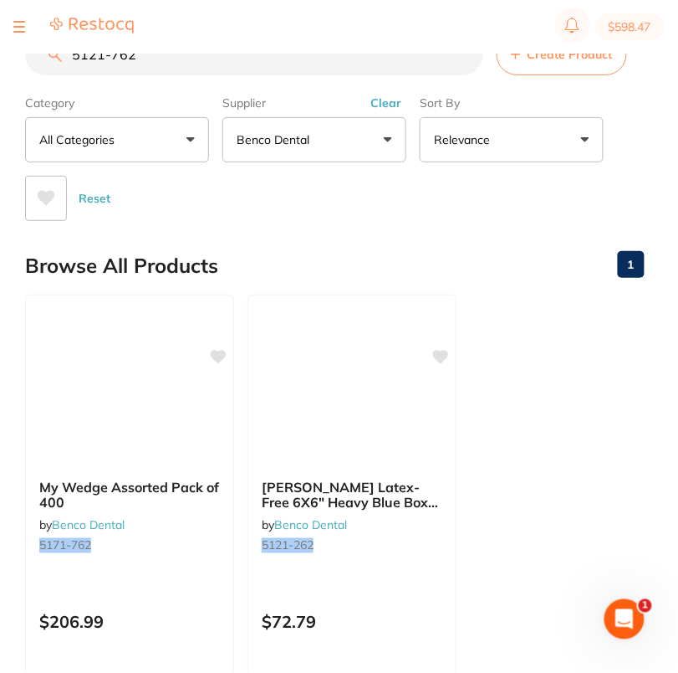
click at [223, 72] on input "5121-762" at bounding box center [254, 54] width 458 height 42
paste input "71"
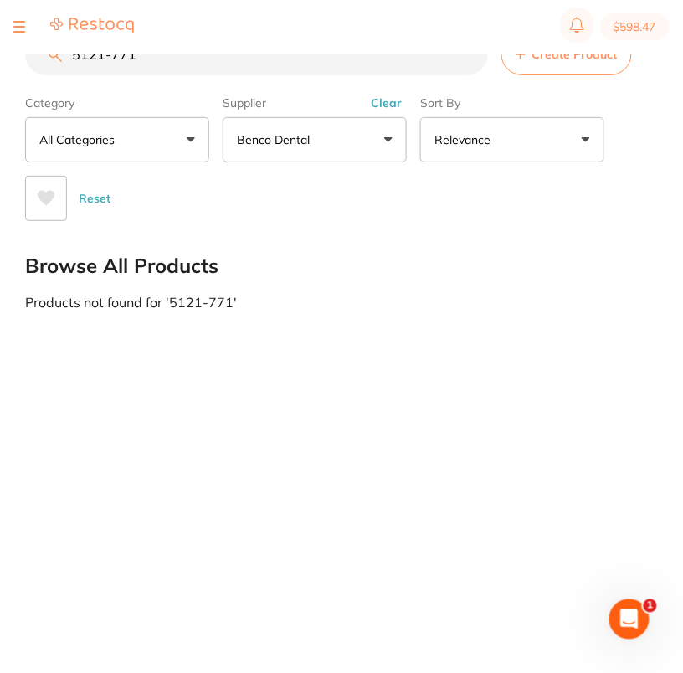
click at [238, 60] on input "5121-771" at bounding box center [256, 54] width 463 height 42
paste input "842"
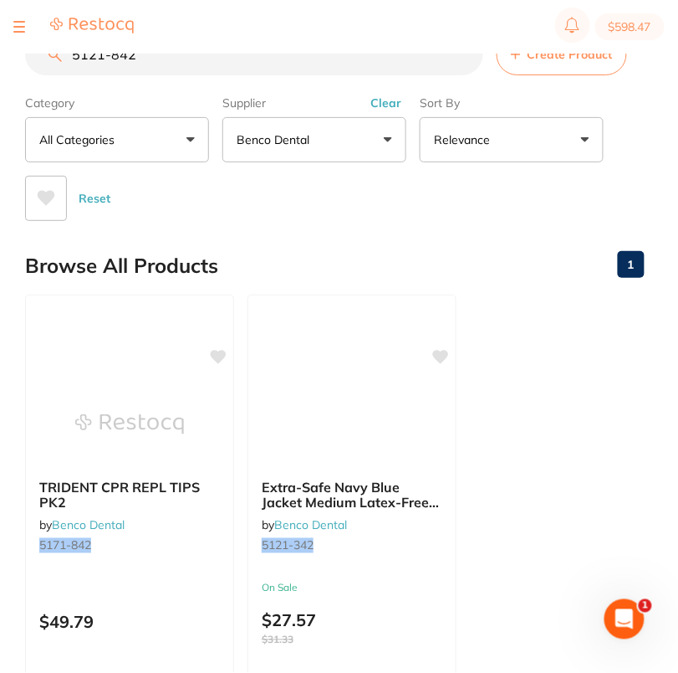
click at [275, 64] on input "5121-842" at bounding box center [254, 54] width 458 height 42
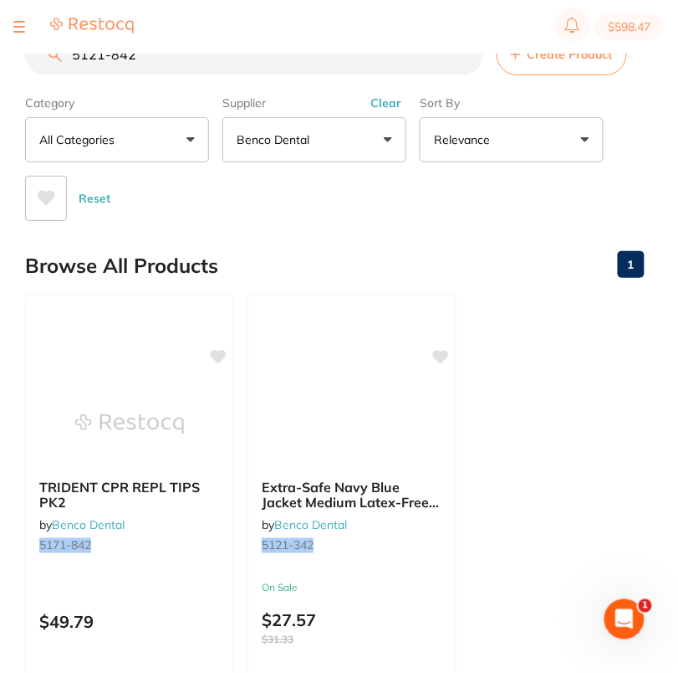
click at [275, 64] on input "5121-842" at bounding box center [254, 54] width 458 height 42
paste input "1058-731"
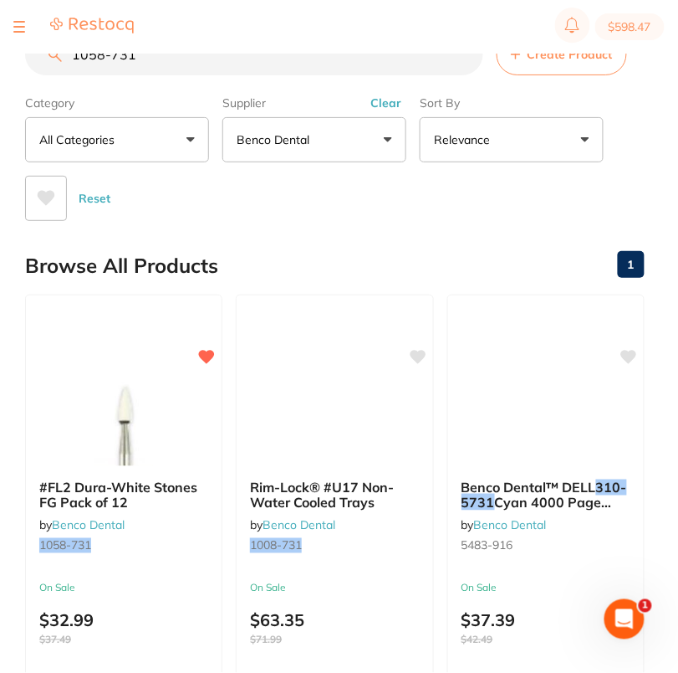
click at [191, 65] on input "1058-731" at bounding box center [254, 54] width 458 height 42
paste input "3629-807"
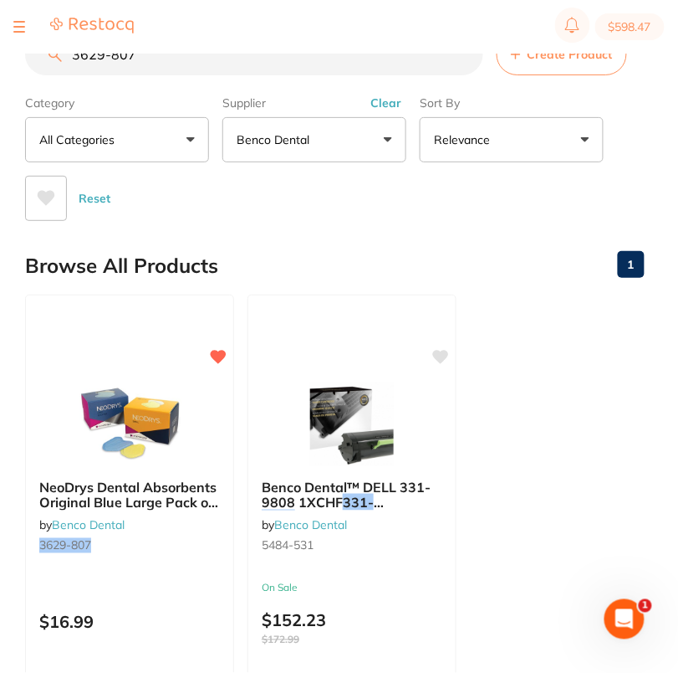
click at [172, 59] on input "3629-807" at bounding box center [254, 54] width 458 height 42
paste input "4556-376"
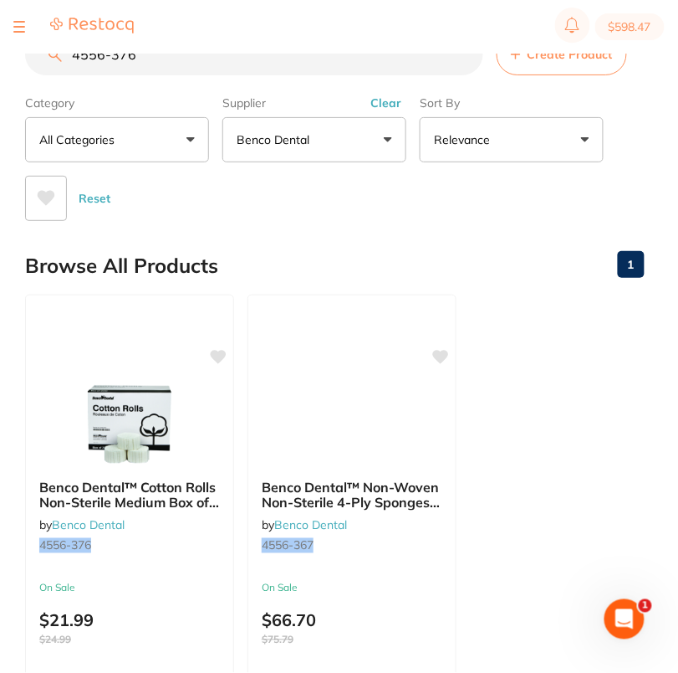
drag, startPoint x: 218, startPoint y: 352, endPoint x: 242, endPoint y: 334, distance: 29.8
click at [218, 351] on icon at bounding box center [219, 356] width 16 height 13
click at [320, 193] on div "Reset" at bounding box center [328, 191] width 606 height 59
click at [250, 55] on input "4556-376" at bounding box center [254, 54] width 458 height 42
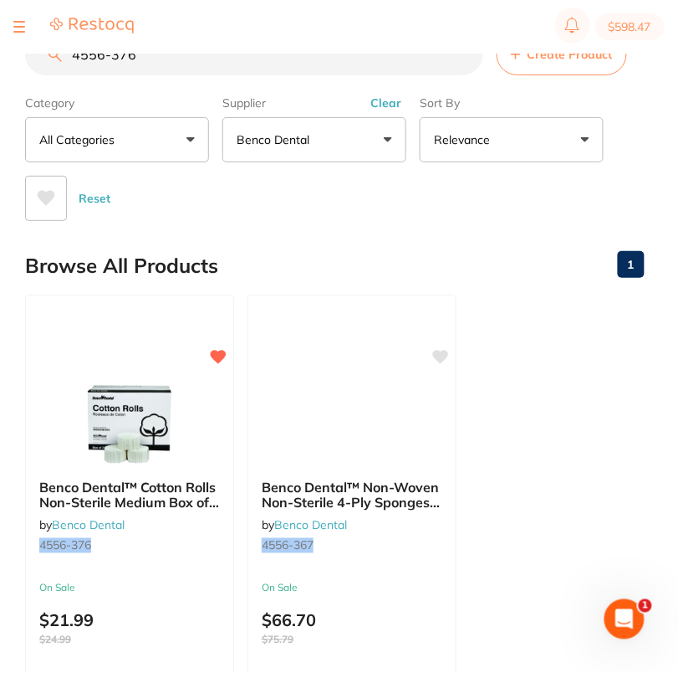
click at [250, 55] on input "4556-376" at bounding box center [254, 54] width 458 height 42
paste input "58"
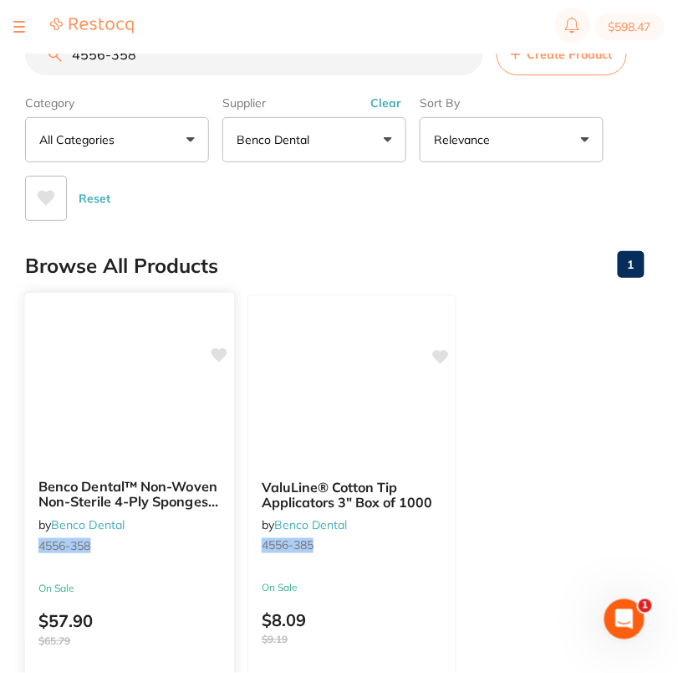
click at [228, 351] on div "Benco Dental™ Non-Woven Non-Sterile 4-Ply Sponges 2" x 2" Case of 5000 by Benco…" at bounding box center [130, 535] width 212 height 486
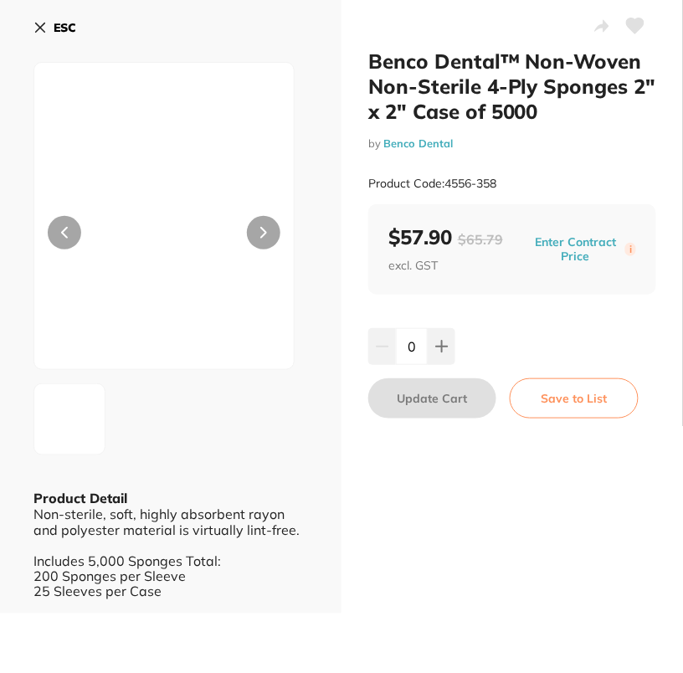
click at [632, 33] on icon at bounding box center [636, 25] width 18 height 15
drag, startPoint x: 52, startPoint y: 33, endPoint x: 71, endPoint y: 67, distance: 39.3
click at [53, 34] on button "ESC" at bounding box center [54, 27] width 43 height 28
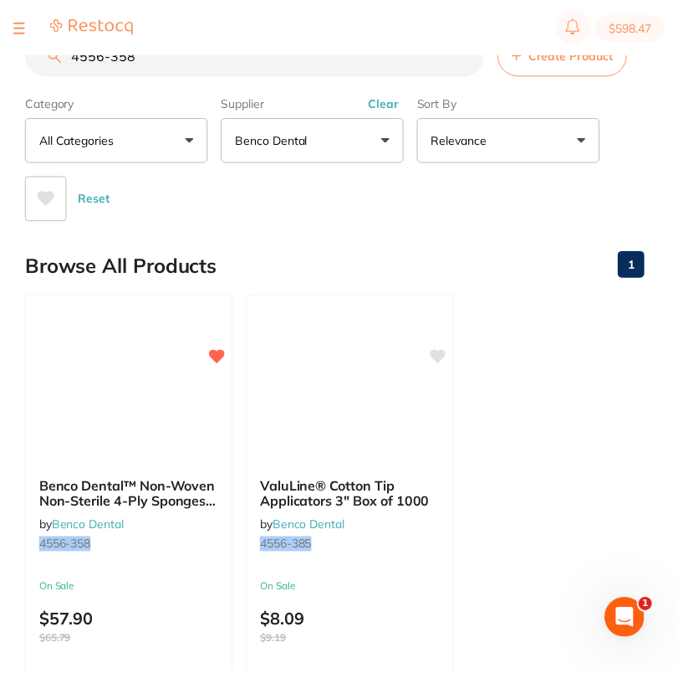
scroll to position [7, 0]
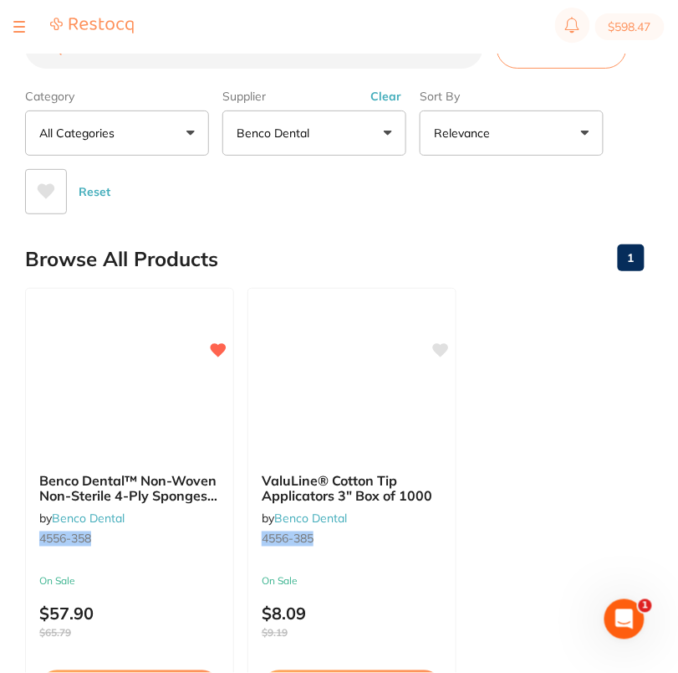
click at [210, 59] on input "4556-358" at bounding box center [254, 48] width 458 height 42
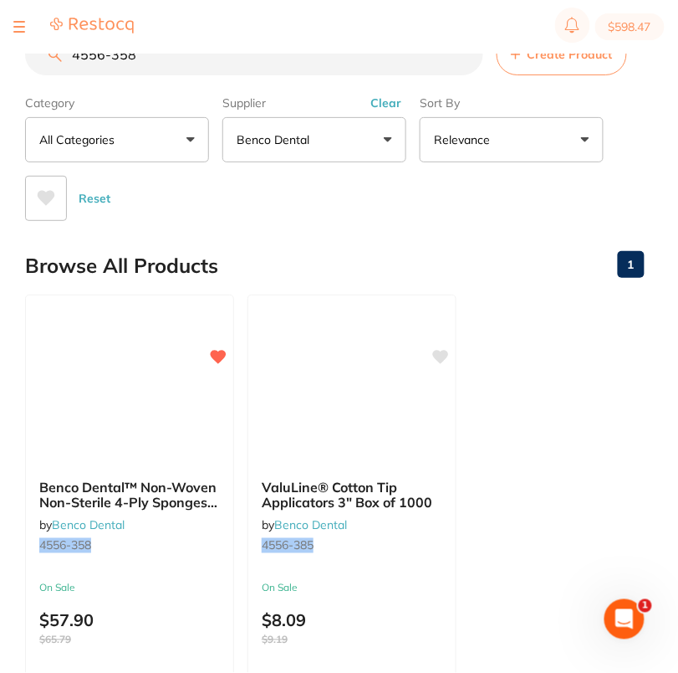
click at [166, 69] on input "4556-358" at bounding box center [254, 54] width 458 height 42
paste input "1072-206"
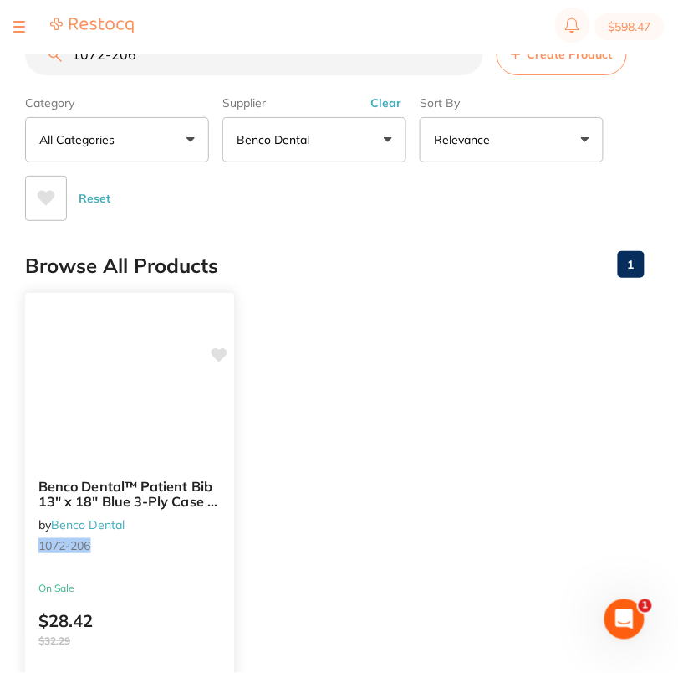
click at [219, 355] on icon at bounding box center [220, 355] width 16 height 14
click at [197, 69] on input "1072-206" at bounding box center [254, 54] width 458 height 42
paste input "712-41"
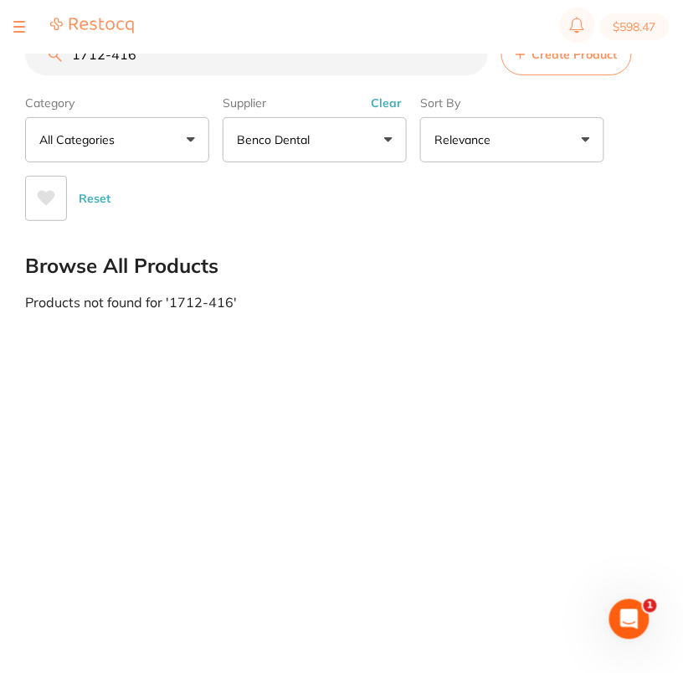
click at [225, 78] on section "1712-416 Create Product Category All Categories All Categories No categories fo…" at bounding box center [337, 126] width 624 height 187
click at [223, 60] on input "1712-416" at bounding box center [256, 54] width 463 height 42
paste input "4040-397"
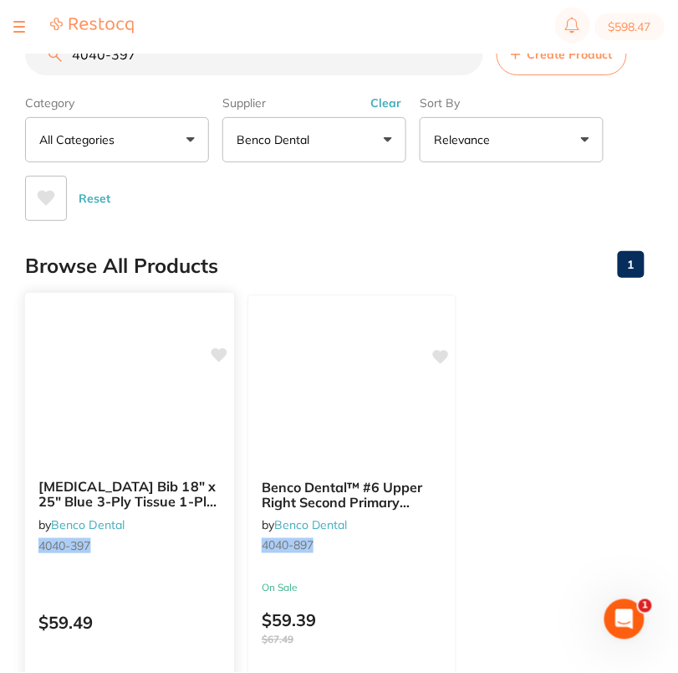
click at [218, 357] on icon at bounding box center [220, 355] width 16 height 14
click at [174, 59] on input "4040-397" at bounding box center [254, 54] width 458 height 42
paste input "5344-361"
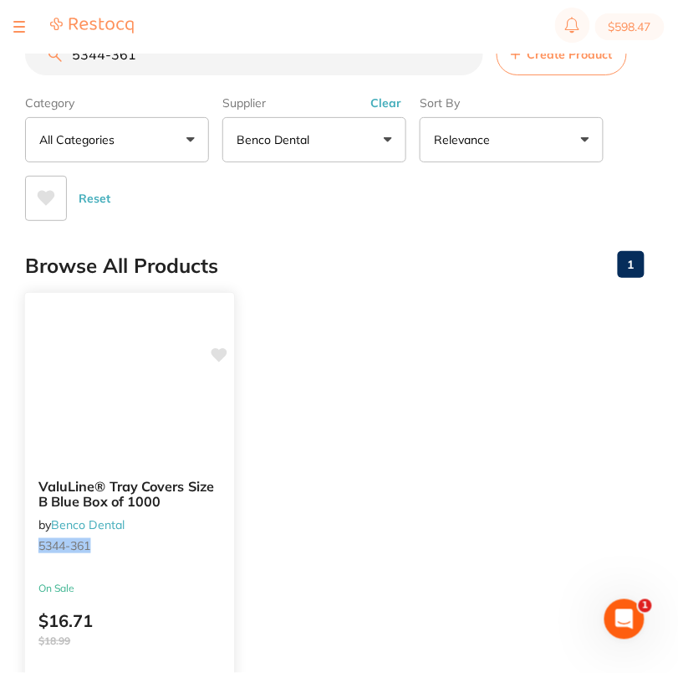
click at [219, 353] on icon at bounding box center [220, 355] width 16 height 14
click at [486, 391] on ul "ValuLine® Tray Covers Size B Blue Box of 1000 by Benco Dental 5344-361 On Sale …" at bounding box center [335, 534] width 620 height 481
click at [186, 59] on input "5344-361" at bounding box center [254, 54] width 458 height 42
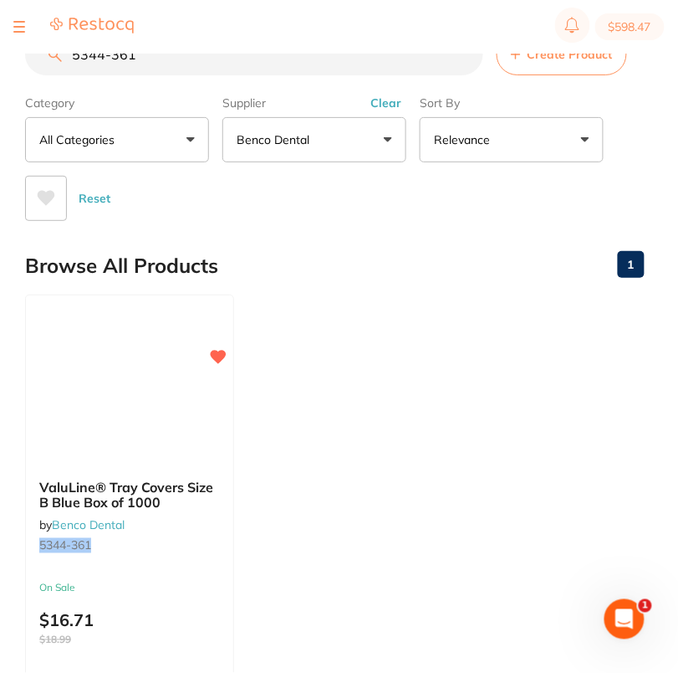
paste input "694-340"
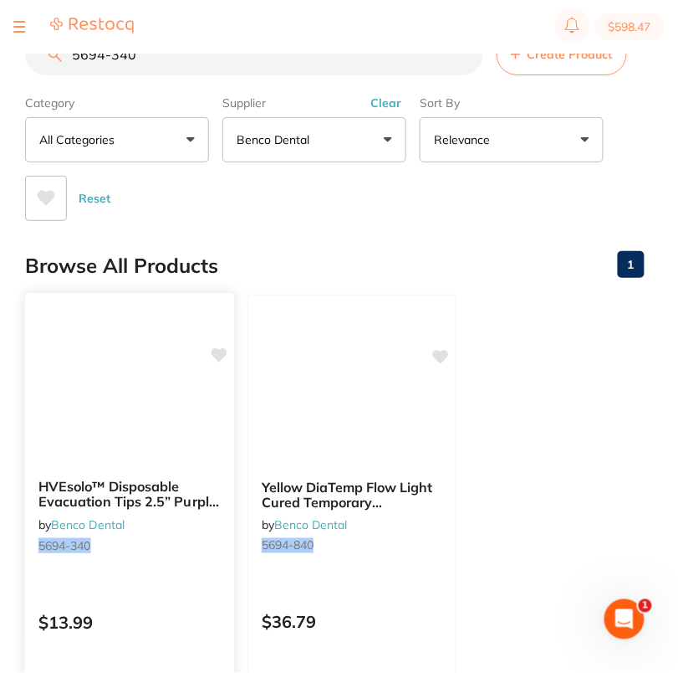
click at [219, 356] on icon at bounding box center [220, 355] width 16 height 14
click at [215, 62] on input "5694-340" at bounding box center [254, 54] width 458 height 42
paste input "963-826"
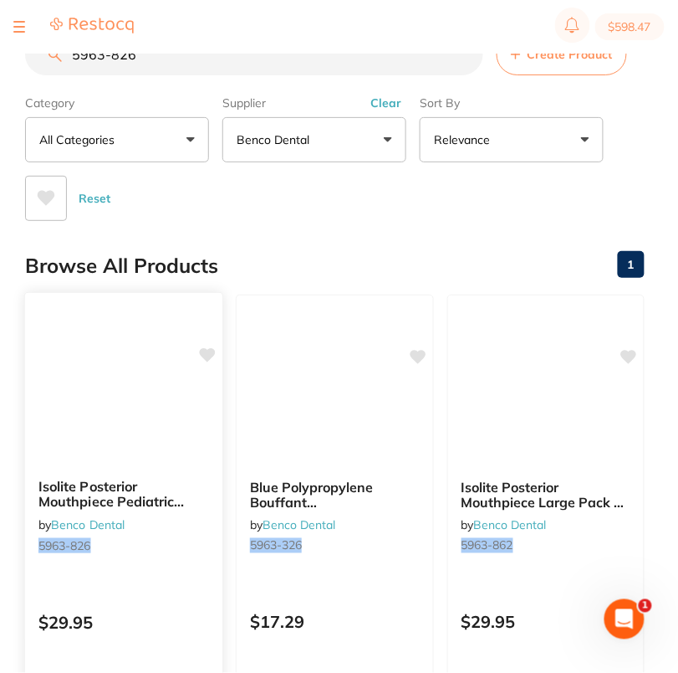
click at [212, 348] on icon at bounding box center [208, 355] width 16 height 14
click at [223, 74] on input "5963-826" at bounding box center [254, 54] width 458 height 42
paste input "35"
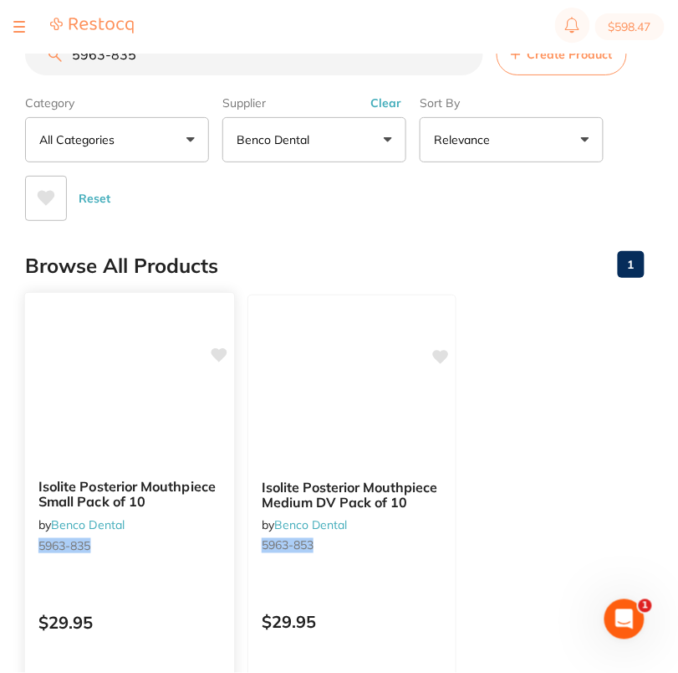
click at [223, 352] on icon at bounding box center [220, 355] width 16 height 14
click at [182, 67] on input "5963-835" at bounding box center [254, 54] width 458 height 42
paste input "44"
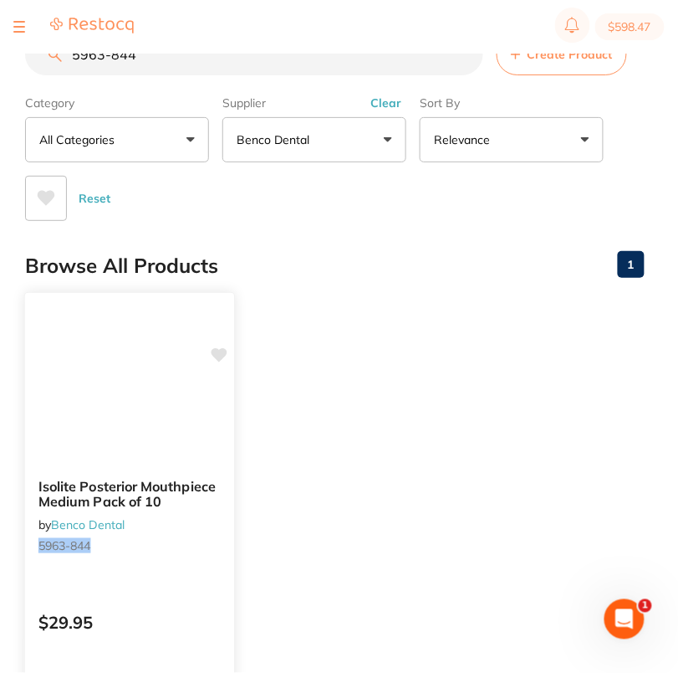
click at [217, 353] on icon at bounding box center [220, 355] width 16 height 14
drag, startPoint x: 353, startPoint y: 379, endPoint x: 351, endPoint y: 264, distance: 115.5
click at [355, 378] on ul "Isolite Posterior Mouthpiece Medium Pack of 10 by Benco Dental 5963-844 $29.95 …" at bounding box center [335, 534] width 620 height 481
click at [181, 64] on input "5963-844" at bounding box center [254, 54] width 458 height 42
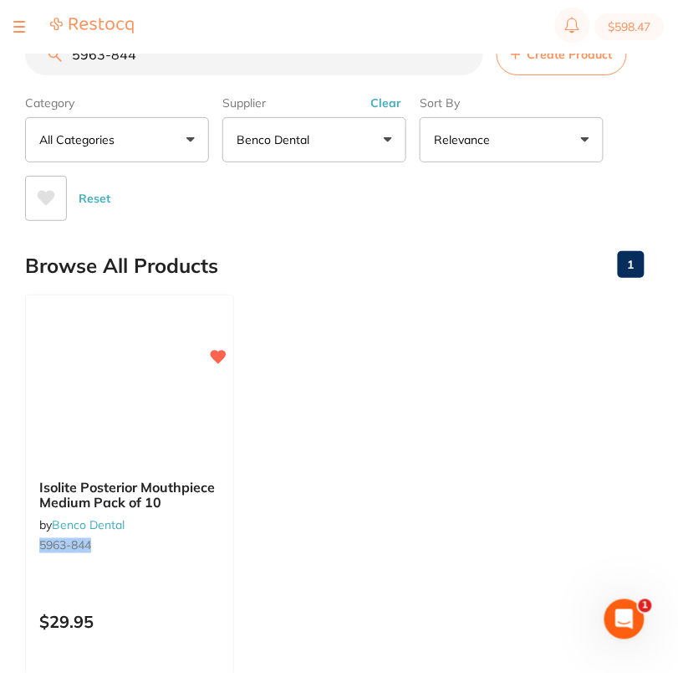
click at [181, 64] on input "5963-844" at bounding box center [254, 54] width 458 height 42
paste input "62"
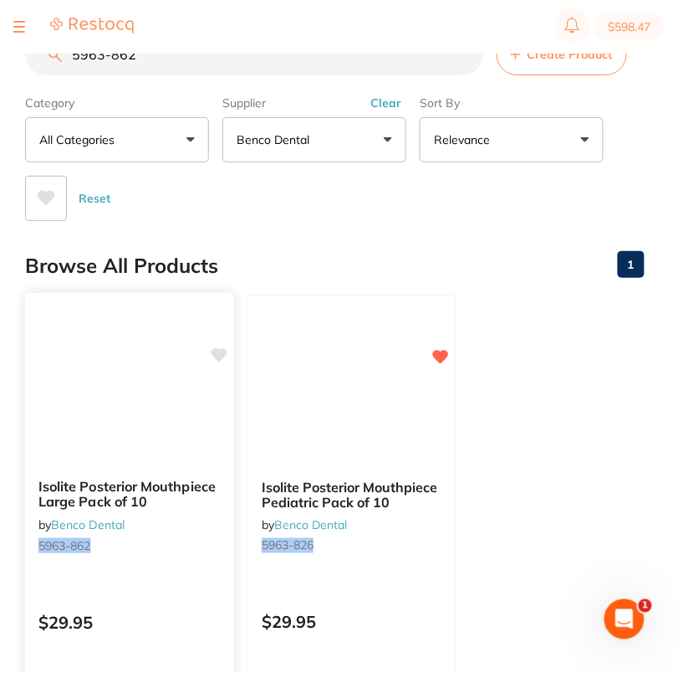
click at [220, 356] on icon at bounding box center [220, 355] width 16 height 14
click at [327, 238] on div "Browse All Products 1" at bounding box center [335, 266] width 620 height 56
click at [155, 62] on input "5963-862" at bounding box center [254, 54] width 458 height 42
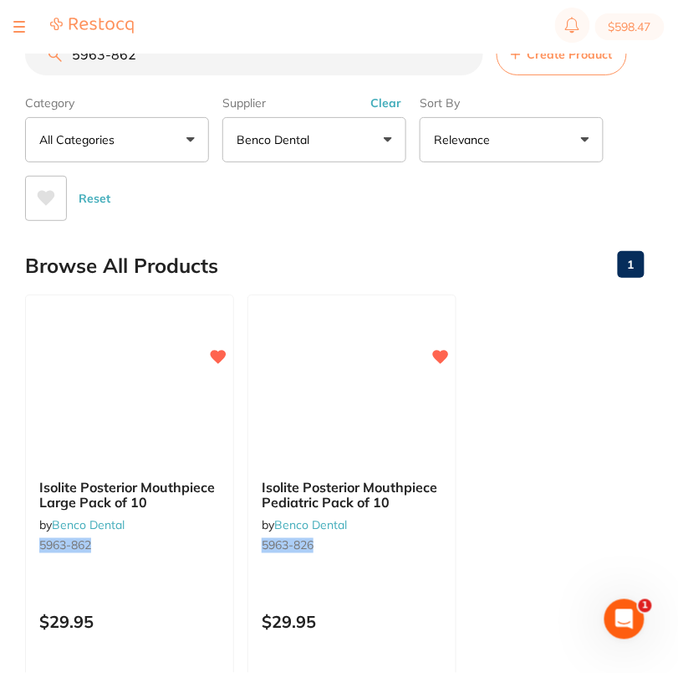
paste input "3743-639"
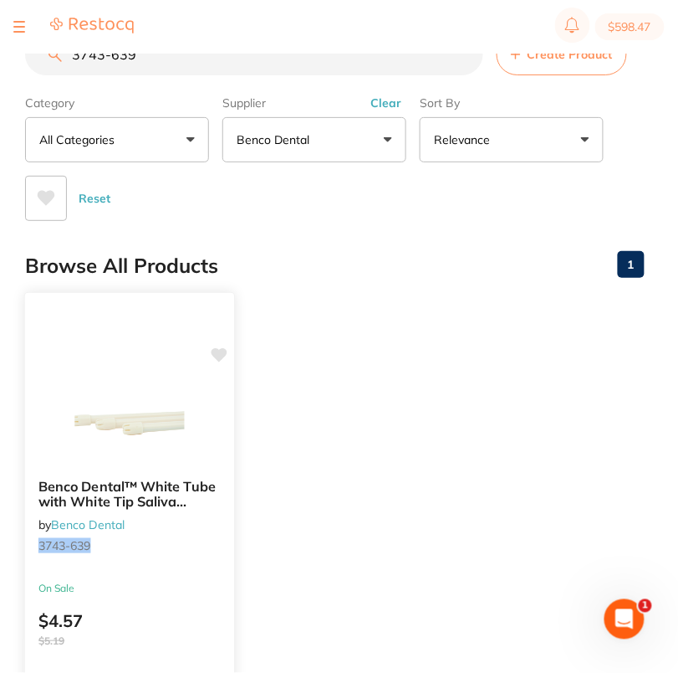
click at [221, 352] on icon at bounding box center [220, 355] width 16 height 14
click at [380, 367] on ul "Benco Dental™ White Tube with White Tip Saliva Ejector Pack of 100 by Benco Den…" at bounding box center [335, 534] width 620 height 481
click at [135, 61] on input "3743-639" at bounding box center [254, 54] width 458 height 42
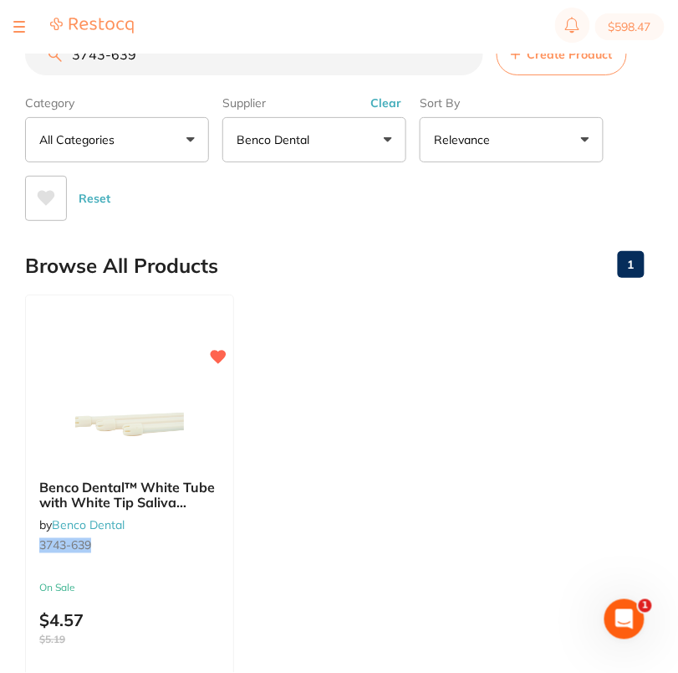
click at [135, 61] on input "3743-639" at bounding box center [254, 54] width 458 height 42
paste input "933-246"
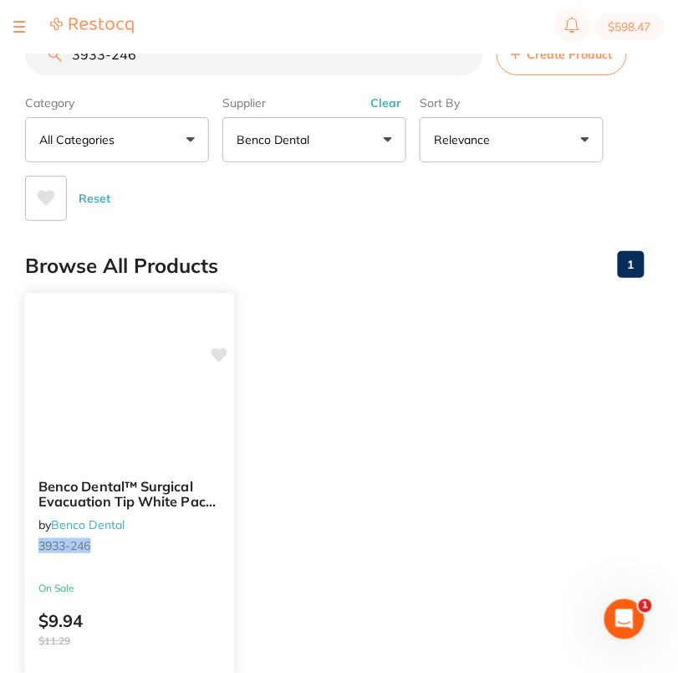
click at [223, 354] on icon at bounding box center [220, 355] width 16 height 14
drag, startPoint x: 500, startPoint y: 378, endPoint x: 683, endPoint y: 213, distance: 245.8
click at [504, 376] on ul "Benco Dental™ Surgical Evacuation Tip White Pack of 25 by Benco Dental 3933-246…" at bounding box center [335, 534] width 620 height 481
click at [246, 69] on input "3933-246" at bounding box center [254, 54] width 458 height 42
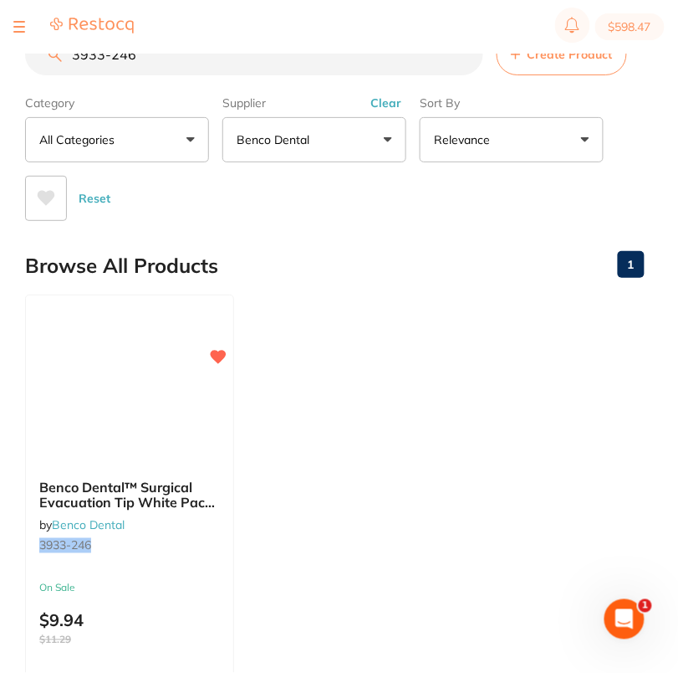
click at [246, 69] on input "3933-246" at bounding box center [254, 54] width 458 height 42
paste input "5366-641"
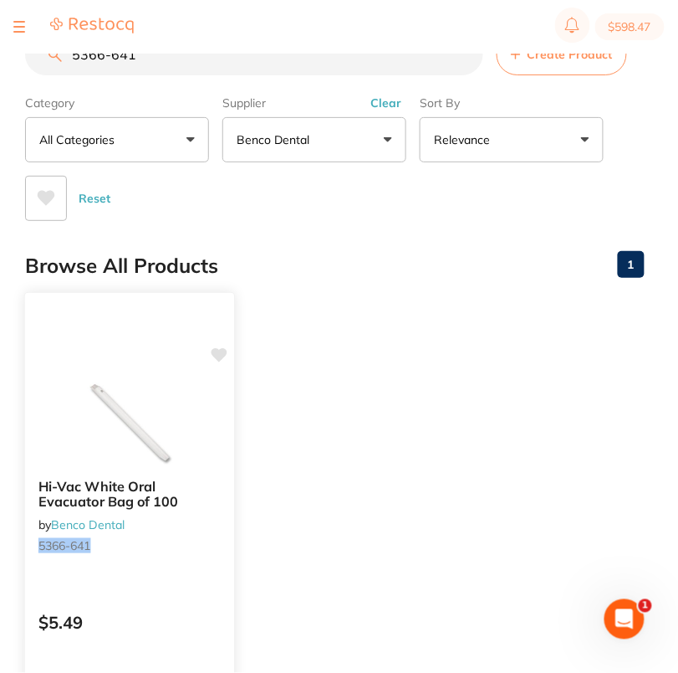
click at [222, 351] on icon at bounding box center [220, 355] width 16 height 14
drag, startPoint x: 414, startPoint y: 330, endPoint x: 489, endPoint y: 305, distance: 79.6
click at [417, 330] on ul "Hi-Vac White Oral Evacuator Bag of 100 by Benco Dental 5366-641 $5.49 Add to ca…" at bounding box center [335, 534] width 620 height 481
click at [206, 58] on input "5366-641" at bounding box center [254, 54] width 458 height 42
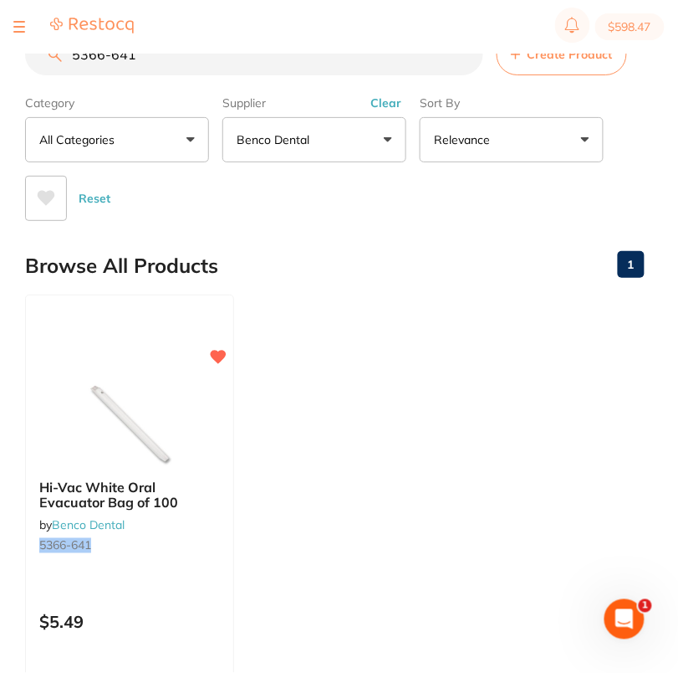
click at [206, 58] on input "5366-641" at bounding box center [254, 54] width 458 height 42
paste input "6154-798"
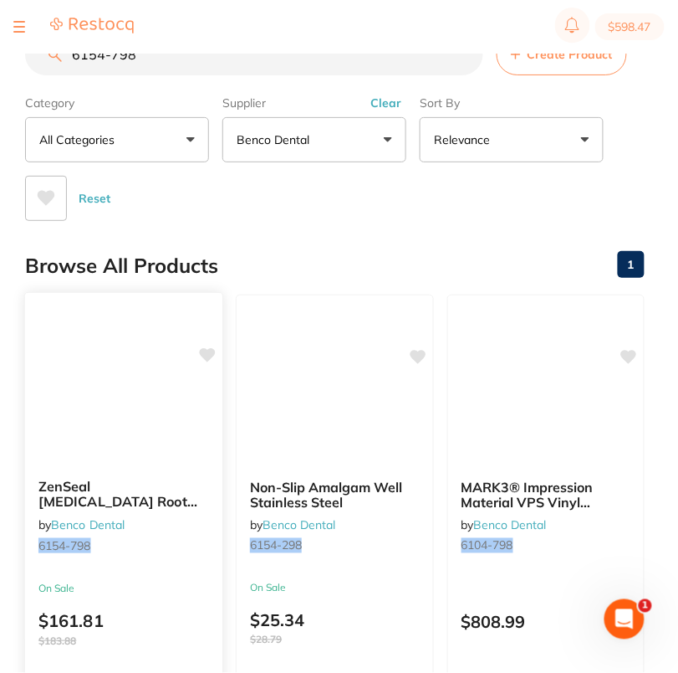
click at [206, 354] on icon at bounding box center [208, 355] width 16 height 14
click at [293, 238] on div "Browse All Products 1" at bounding box center [335, 266] width 620 height 56
click at [180, 55] on input "6154-798" at bounding box center [254, 54] width 458 height 42
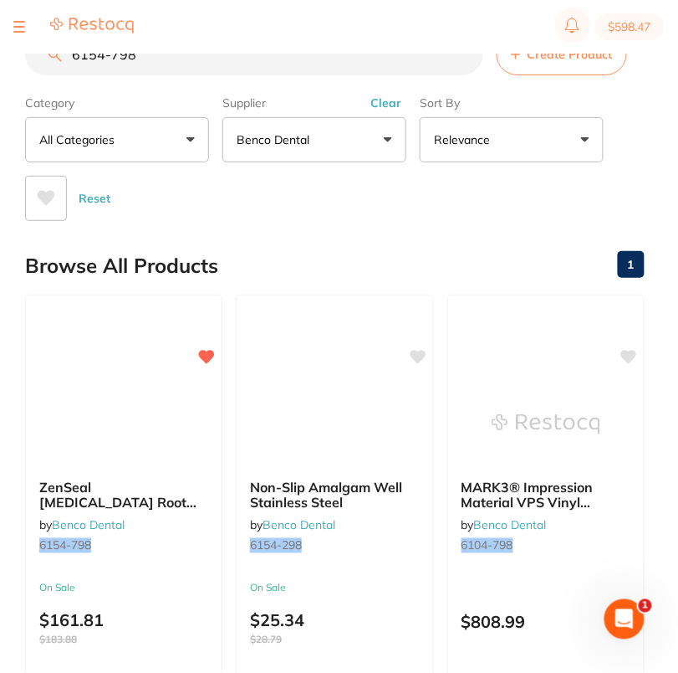
paste input "2244-715"
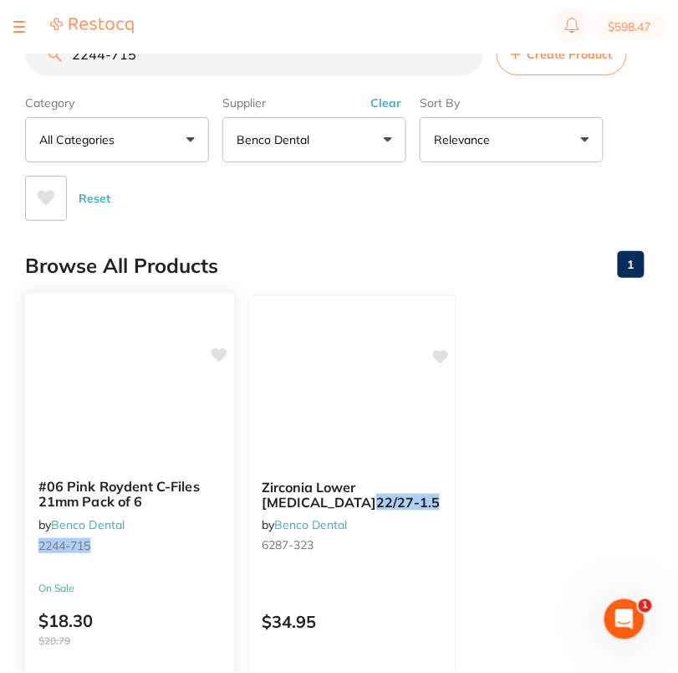
click at [225, 351] on icon at bounding box center [220, 355] width 16 height 14
click at [385, 202] on div "Reset" at bounding box center [328, 191] width 606 height 59
click at [193, 68] on input "2244-715" at bounding box center [254, 54] width 458 height 42
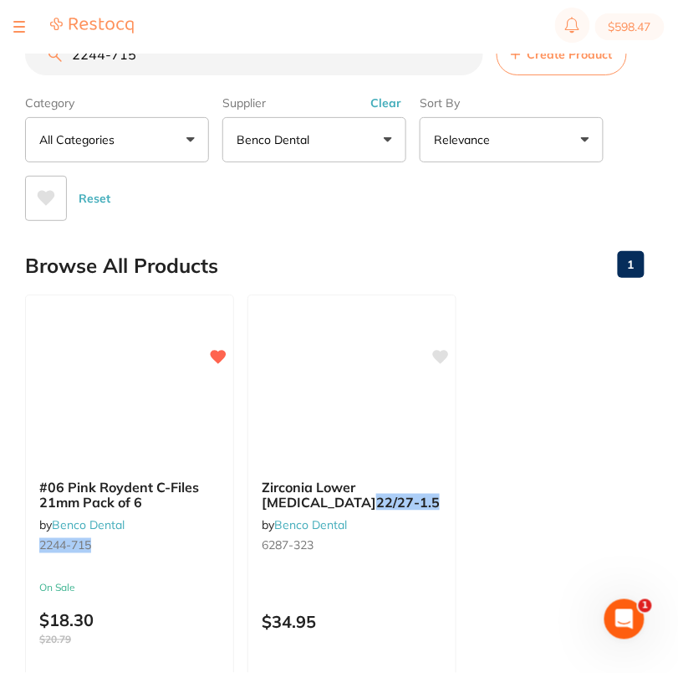
paste input "24"
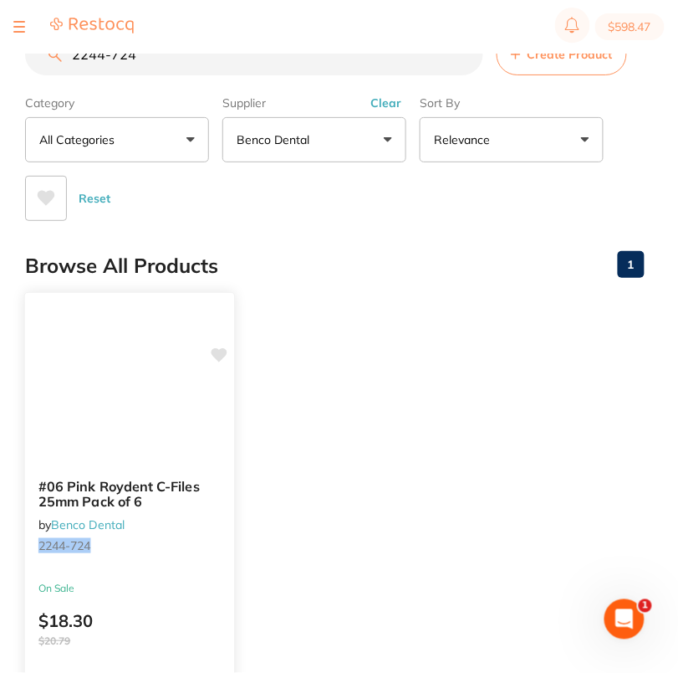
click at [224, 349] on icon at bounding box center [220, 355] width 16 height 14
click at [421, 436] on ul "#06 Pink Roydent C-Files 25mm Pack of 6 by Benco Dental 2244-724 On Sale $18.30…" at bounding box center [335, 534] width 620 height 481
click at [148, 62] on input "2244-724" at bounding box center [254, 54] width 458 height 42
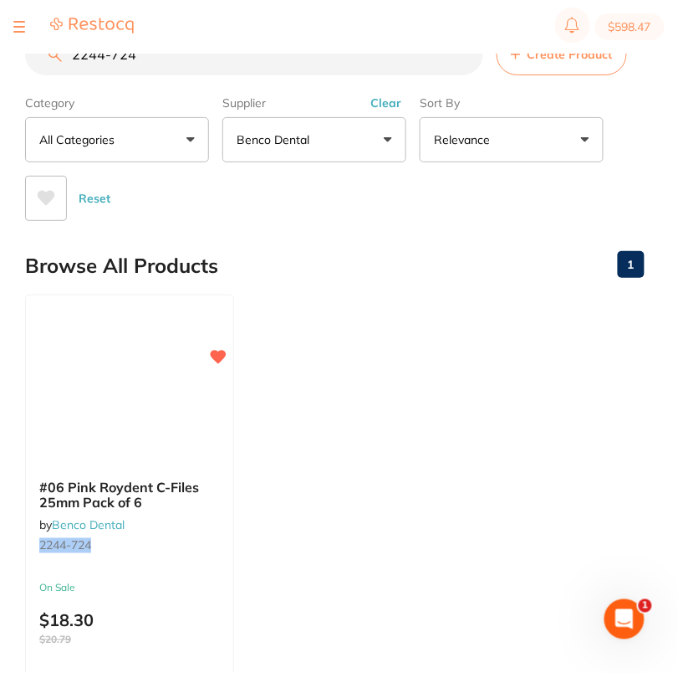
paste input "3158-361"
type input "3158-361"
click at [223, 351] on icon at bounding box center [220, 355] width 16 height 14
click at [370, 406] on ul "#06 Pink Maillefer C-Files 21mm Pack of 6 by Benco Dental 3158-361 On Sale $15.…" at bounding box center [335, 534] width 620 height 481
click at [140, 381] on img at bounding box center [129, 423] width 110 height 84
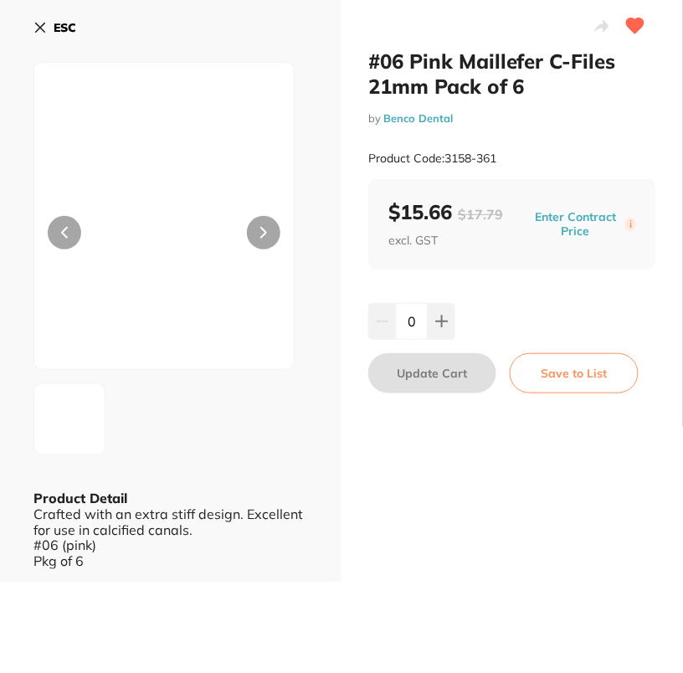
click at [569, 216] on button "Enter Contract Price" at bounding box center [575, 224] width 100 height 30
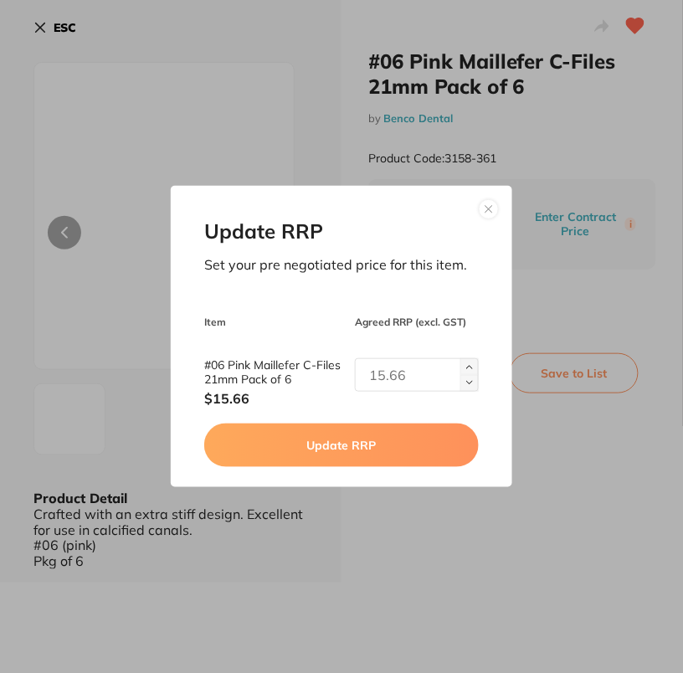
click at [383, 381] on input "text" at bounding box center [417, 374] width 124 height 33
type input "14.95"
click at [400, 443] on button "Update RRP" at bounding box center [341, 445] width 274 height 44
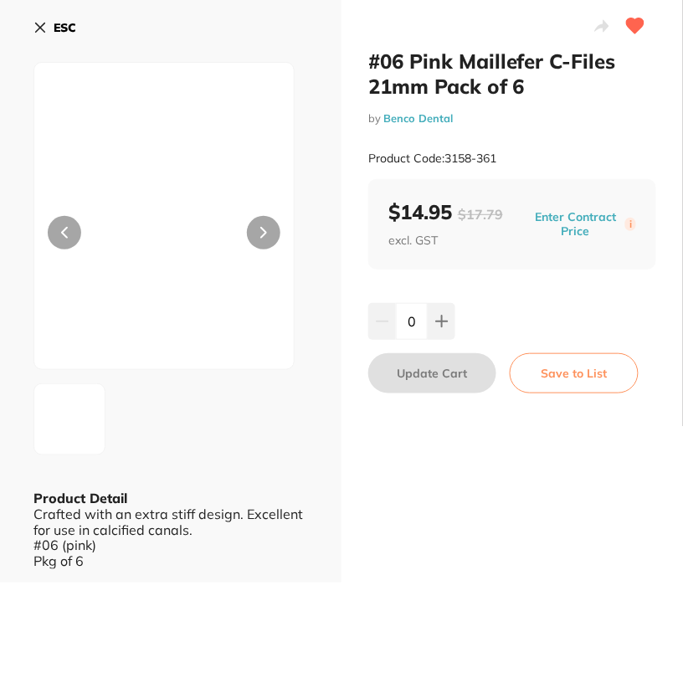
click at [64, 21] on b "ESC" at bounding box center [65, 27] width 23 height 15
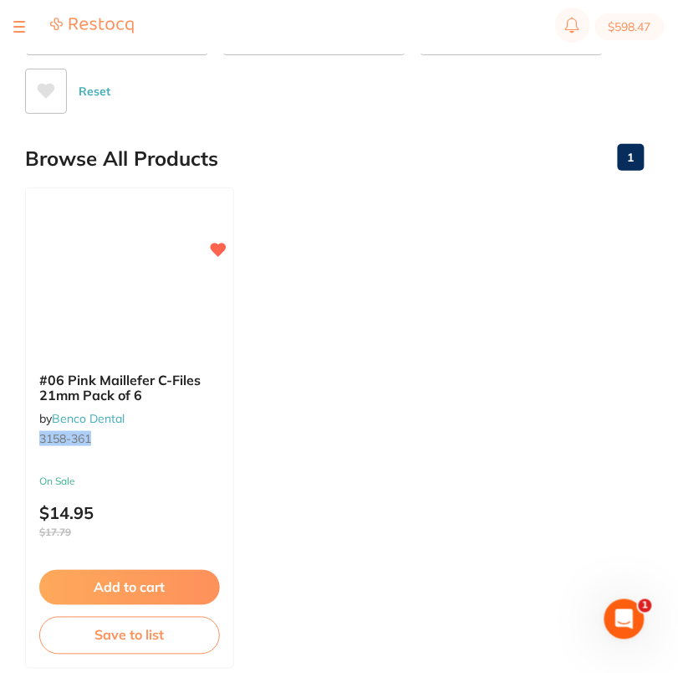
scroll to position [154, 0]
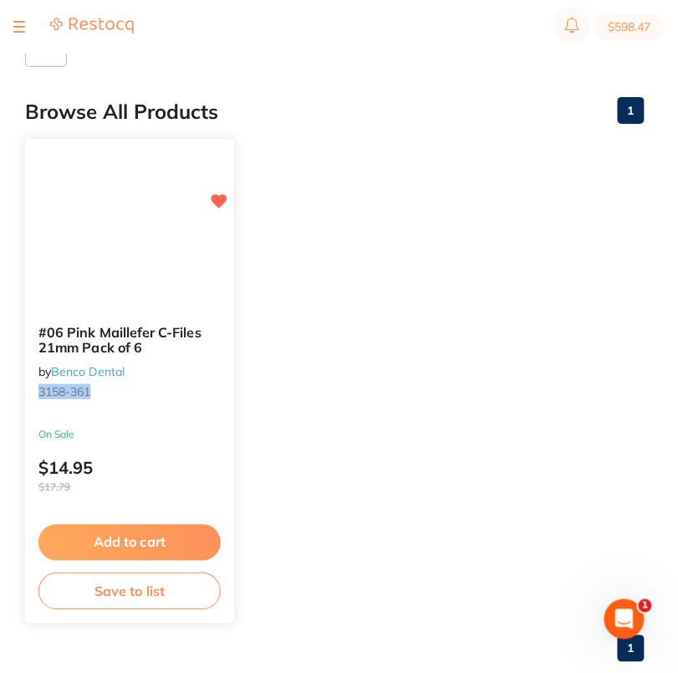
click at [158, 420] on div "#06 Pink Maillefer C-Files 21mm Pack of 6 by Benco Dental 3158-361 On Sale $14.…" at bounding box center [130, 381] width 212 height 486
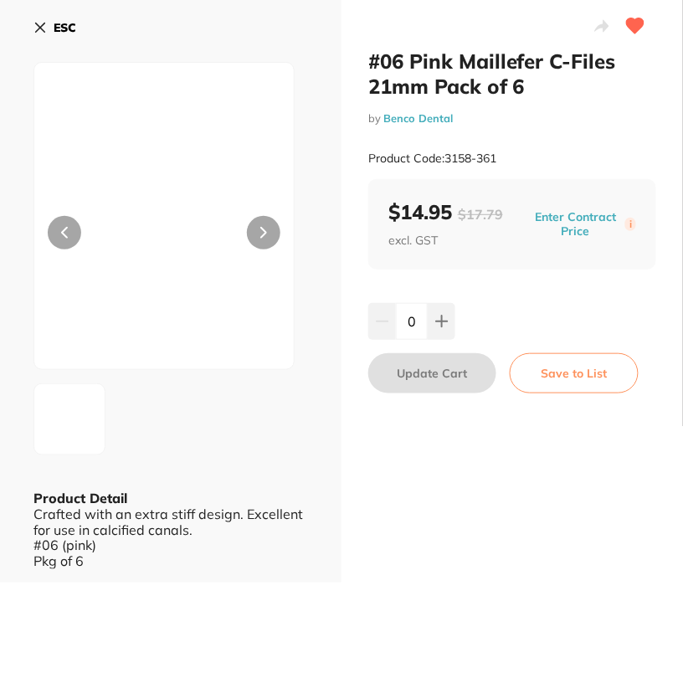
click at [56, 34] on b "ESC" at bounding box center [65, 27] width 23 height 15
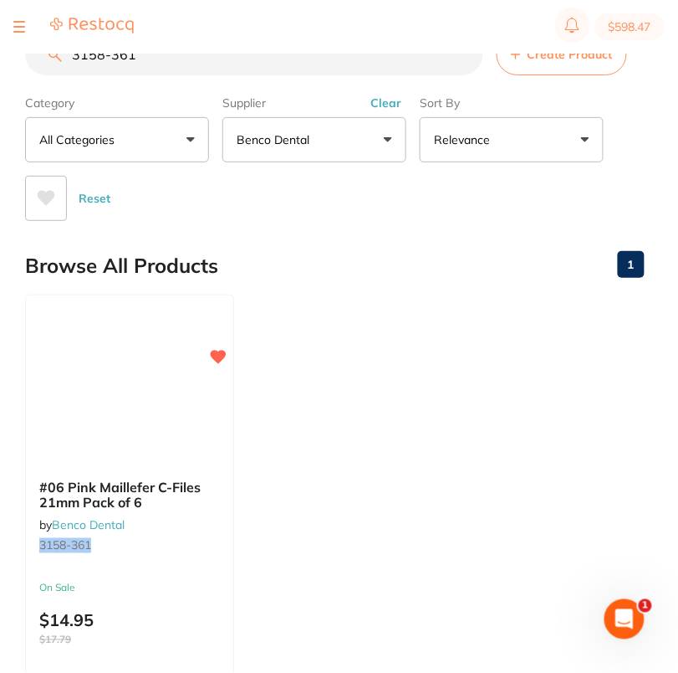
click at [173, 54] on input "3158-361" at bounding box center [254, 54] width 458 height 42
paste input "299-790"
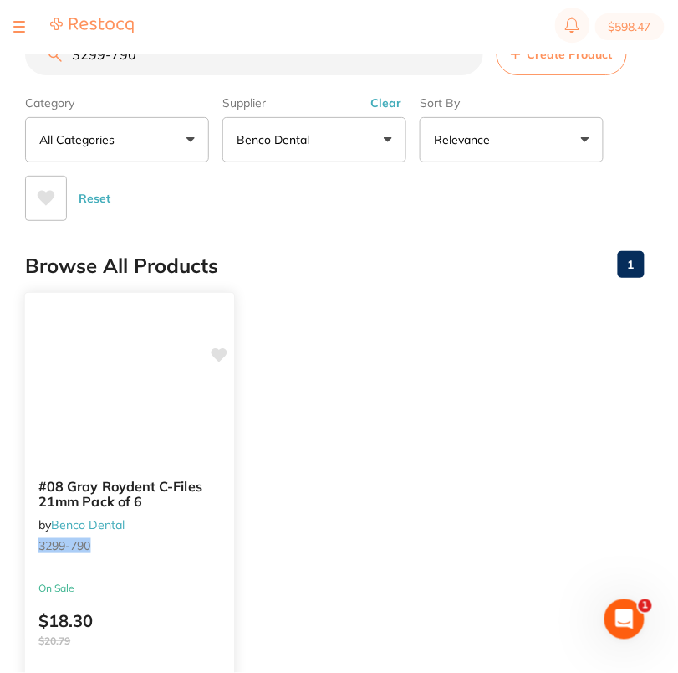
type input "3299-790"
click at [221, 351] on icon at bounding box center [220, 355] width 16 height 14
drag, startPoint x: 386, startPoint y: 339, endPoint x: 552, endPoint y: 231, distance: 197.7
click at [386, 339] on ul "#08 Gray Roydent C-Files 21mm Pack of 6 by Benco Dental 3299-790 On Sale $18.30…" at bounding box center [335, 534] width 620 height 481
click at [188, 522] on div "#08 Gray Roydent C-Files 21mm Pack of 6 by Benco Dental 3299-790" at bounding box center [129, 519] width 209 height 108
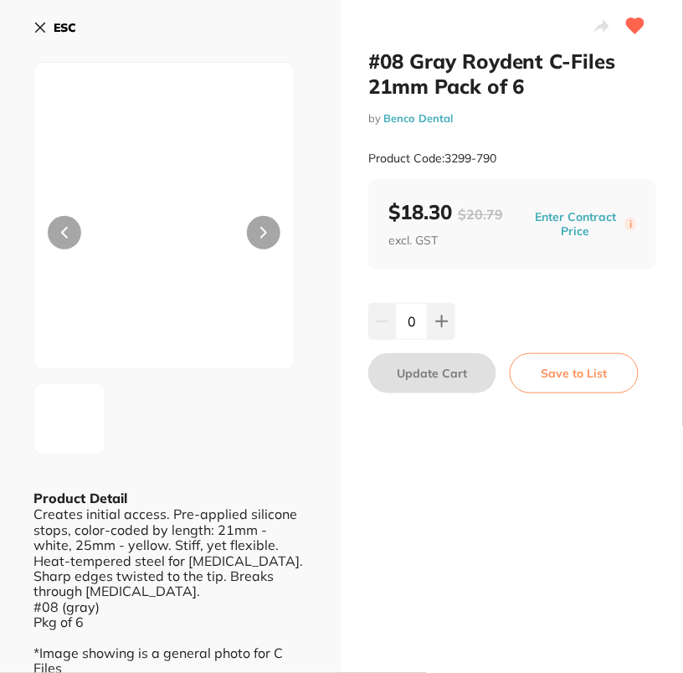
click at [72, 28] on b "ESC" at bounding box center [65, 27] width 23 height 15
click at [72, 28] on img at bounding box center [92, 26] width 84 height 18
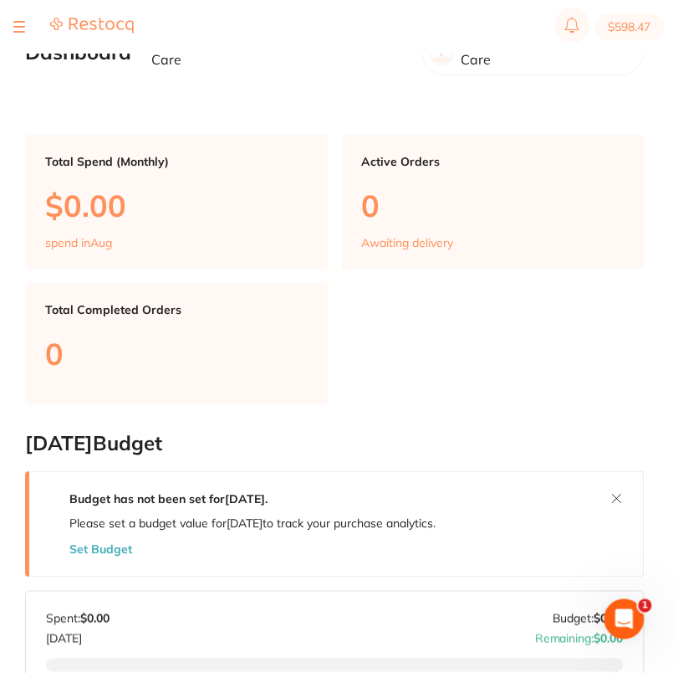
click at [19, 26] on button at bounding box center [19, 27] width 12 height 2
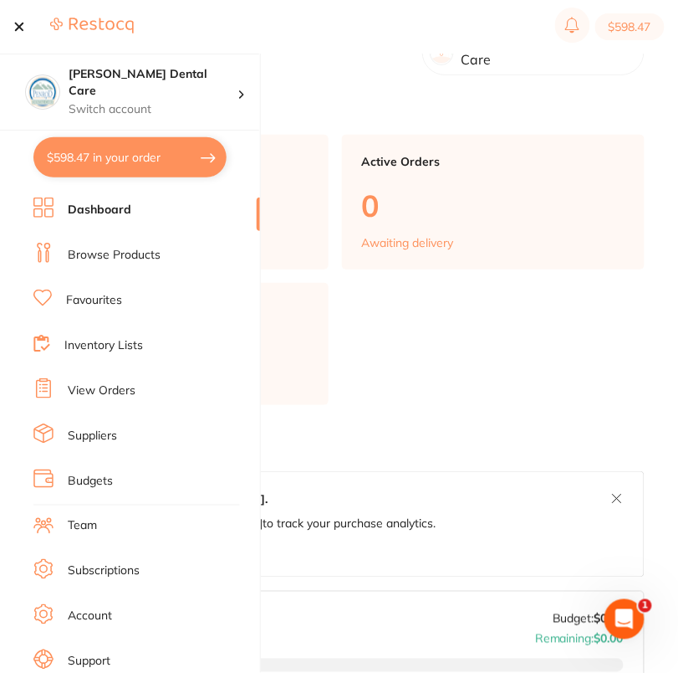
click at [90, 259] on link "Browse Products" at bounding box center [114, 255] width 93 height 17
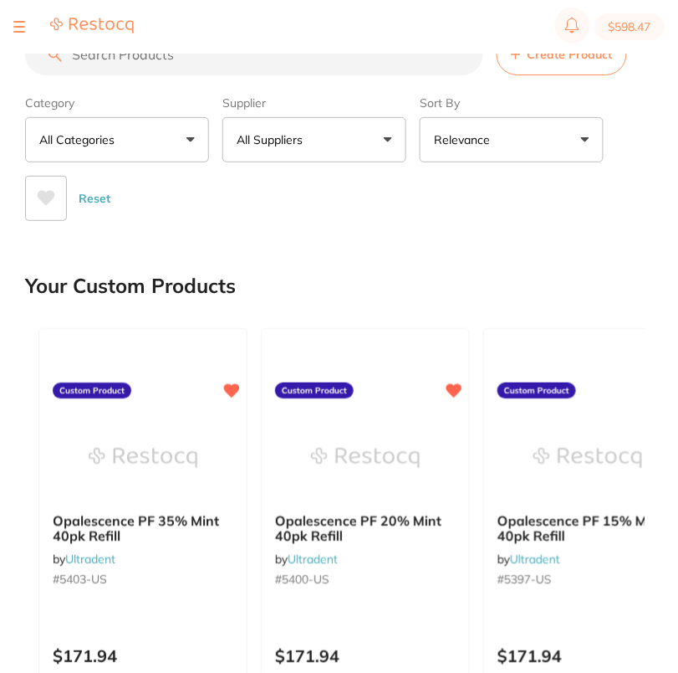
click at [296, 129] on button "All Suppliers" at bounding box center [315, 139] width 184 height 45
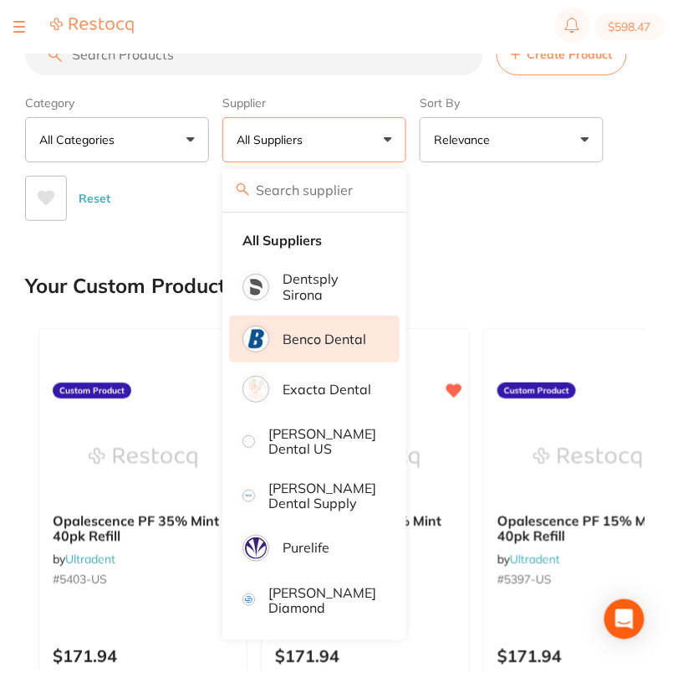
click at [335, 336] on p "Benco Dental" at bounding box center [325, 338] width 84 height 15
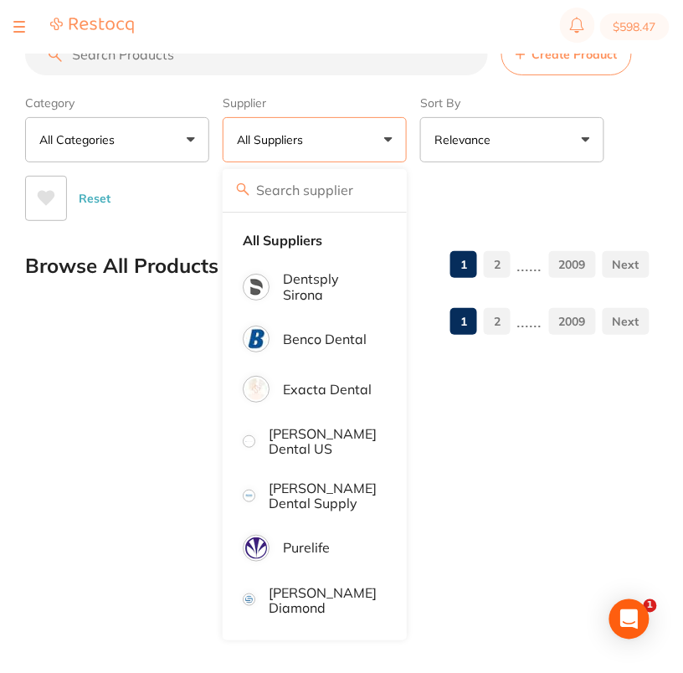
click at [476, 224] on main "Create Product Category All Categories All Categories 3D Printing articulating …" at bounding box center [354, 190] width 658 height 381
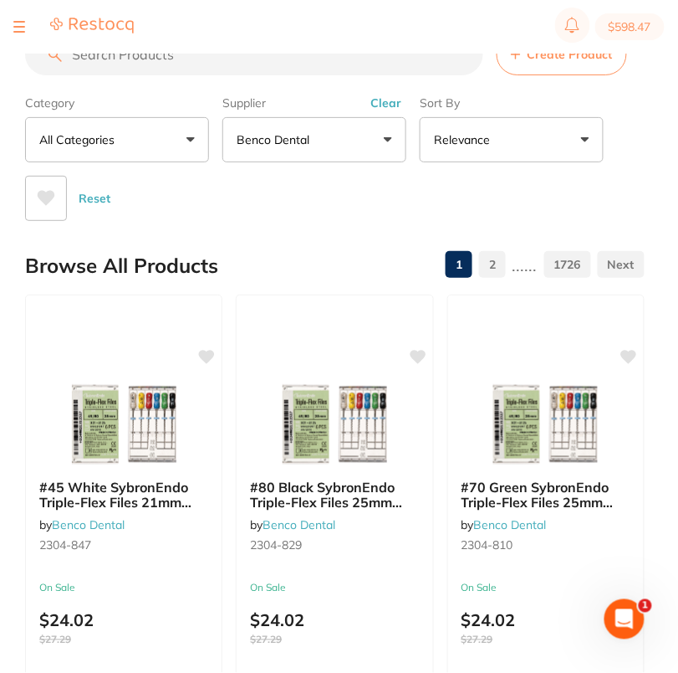
click at [213, 66] on input "search" at bounding box center [254, 54] width 458 height 42
paste input "3299-790"
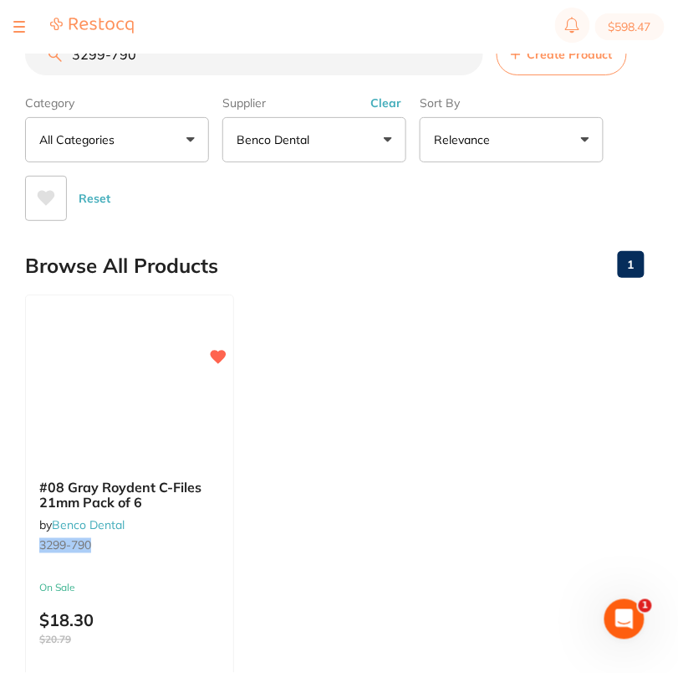
click at [233, 64] on input "3299-790" at bounding box center [254, 54] width 458 height 42
paste input "807"
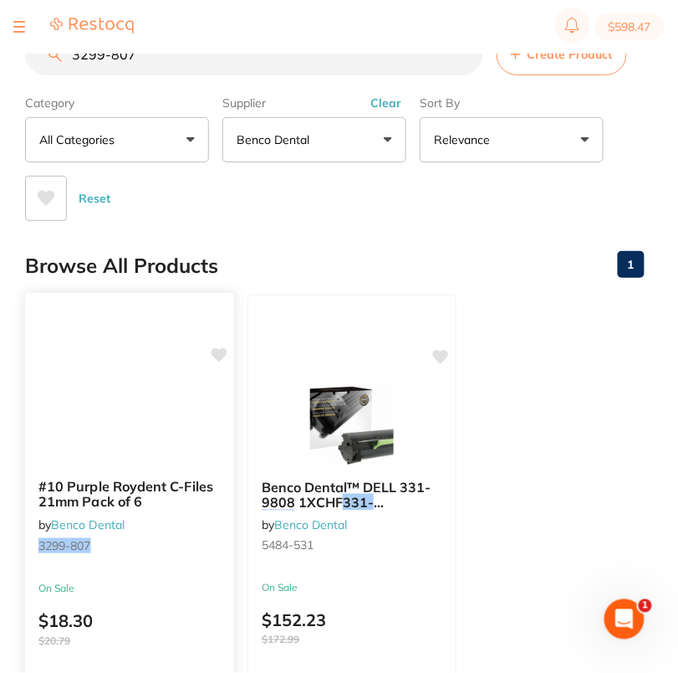
click at [218, 351] on icon at bounding box center [220, 355] width 16 height 14
click at [190, 59] on input "3299-807" at bounding box center [254, 54] width 458 height 42
paste
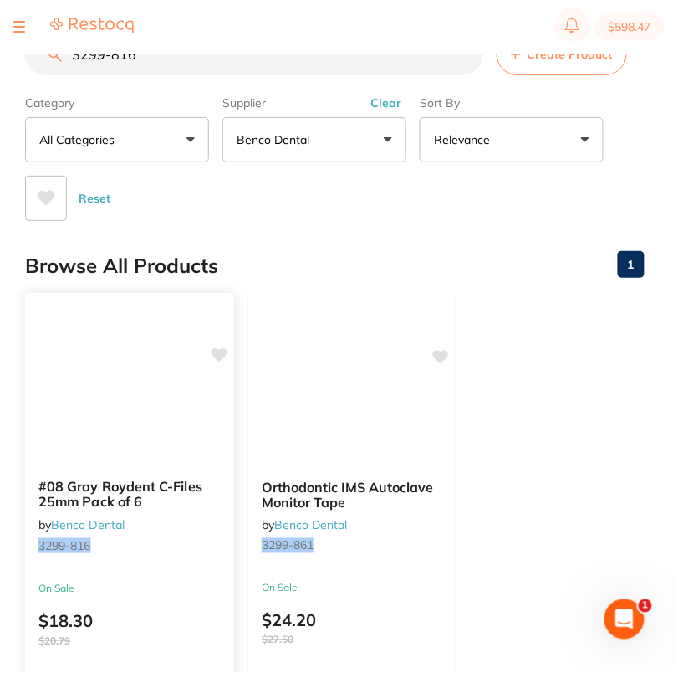
click at [220, 347] on icon at bounding box center [219, 355] width 17 height 17
click at [299, 220] on div "Reset" at bounding box center [328, 191] width 606 height 59
click at [192, 64] on input "3299-816" at bounding box center [254, 54] width 458 height 42
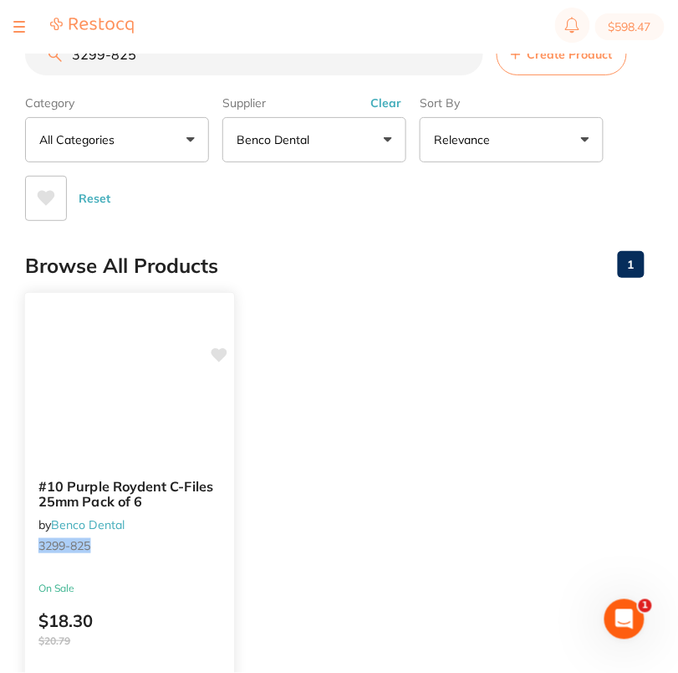
click at [223, 349] on icon at bounding box center [220, 355] width 16 height 14
click at [426, 349] on ul "#10 Purple Roydent C-Files 25mm Pack of 6 by Benco Dental 3299-825 On Sale $18.…" at bounding box center [335, 534] width 620 height 481
click at [189, 62] on input "3299-825" at bounding box center [254, 54] width 458 height 42
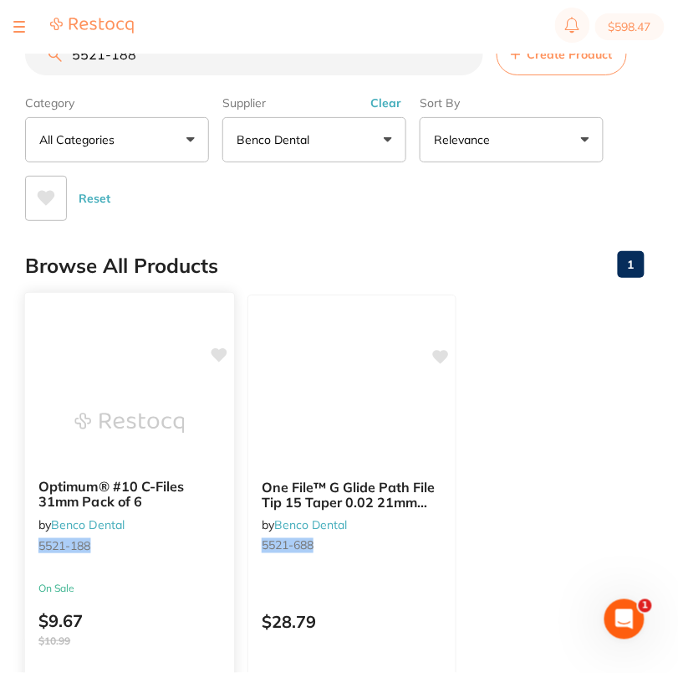
type input "5521-188"
click at [224, 352] on icon at bounding box center [220, 355] width 16 height 14
click at [341, 228] on main "5521-188 Create Product Category All Categories All Categories No categories fo…" at bounding box center [351, 431] width 653 height 862
click at [87, 441] on img at bounding box center [129, 423] width 110 height 84
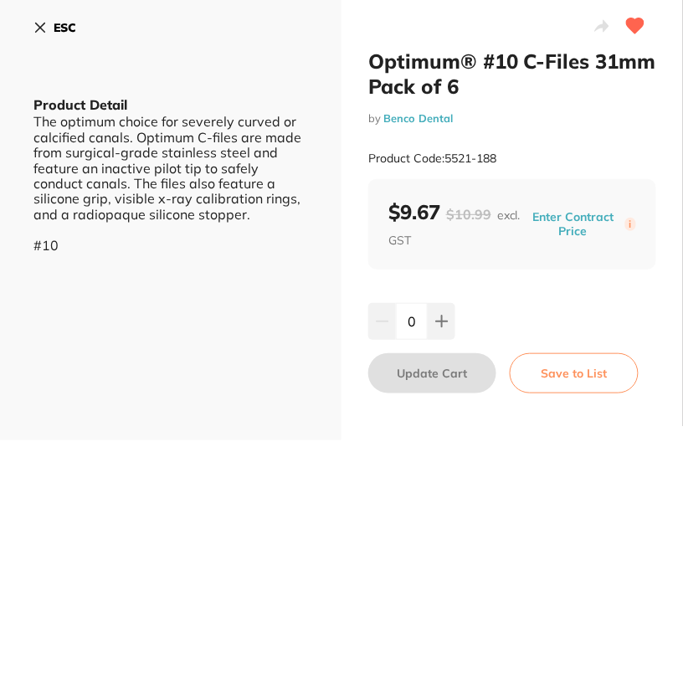
click at [576, 229] on button "Enter Contract Price" at bounding box center [573, 224] width 104 height 30
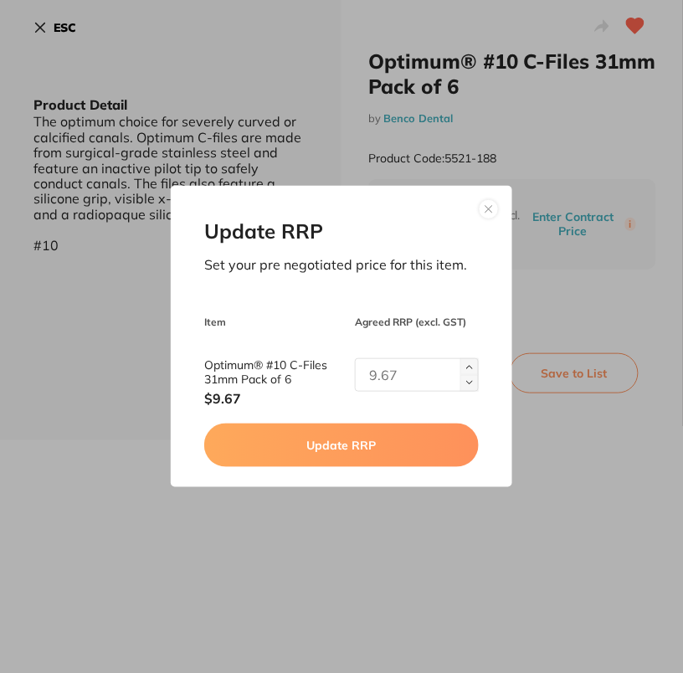
click at [409, 358] on input "text" at bounding box center [417, 374] width 124 height 33
drag, startPoint x: 392, startPoint y: 376, endPoint x: 328, endPoint y: 383, distance: 64.0
click at [328, 383] on div "Optimum® #10 C-Files 31mm Pack of 6 $9.67 9" at bounding box center [341, 382] width 274 height 49
drag, startPoint x: 375, startPoint y: 381, endPoint x: 366, endPoint y: 379, distance: 8.7
click at [364, 382] on input "9" at bounding box center [417, 374] width 124 height 33
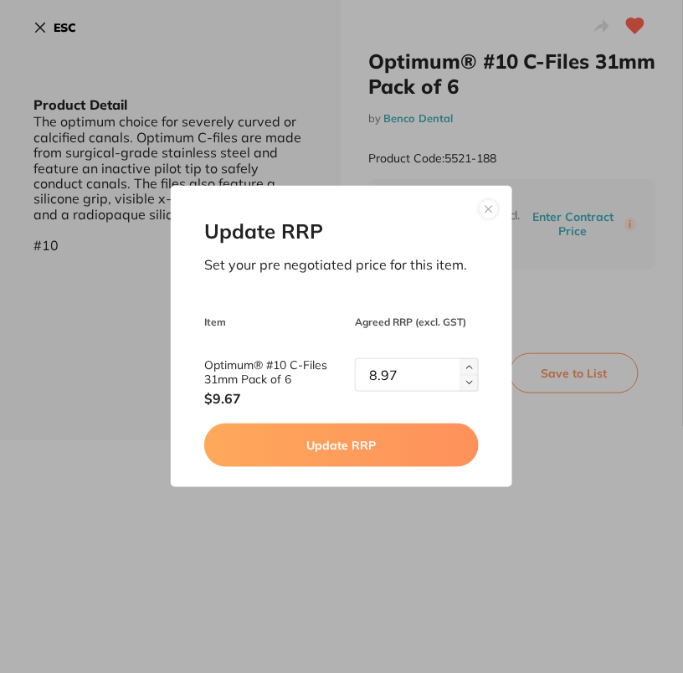
type input "8.97"
click at [338, 447] on button "Update RRP" at bounding box center [341, 445] width 274 height 44
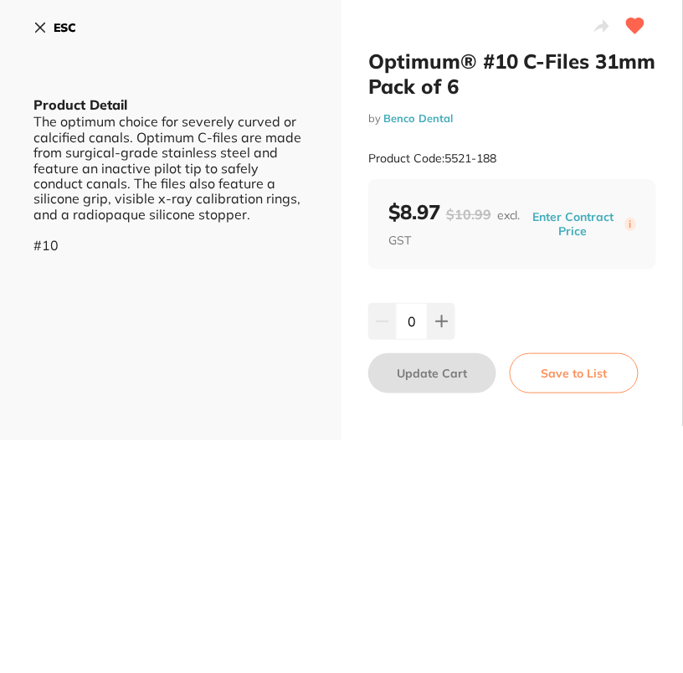
click at [69, 30] on b "ESC" at bounding box center [65, 27] width 23 height 15
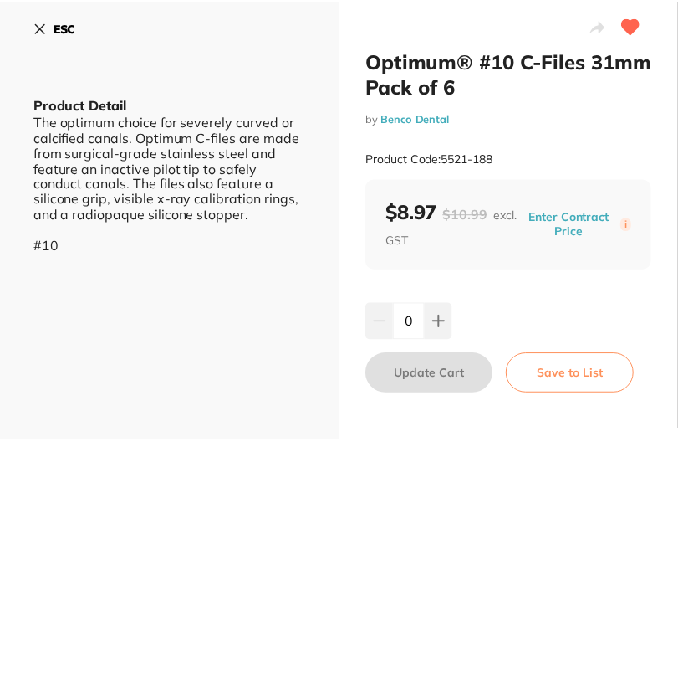
scroll to position [3, 0]
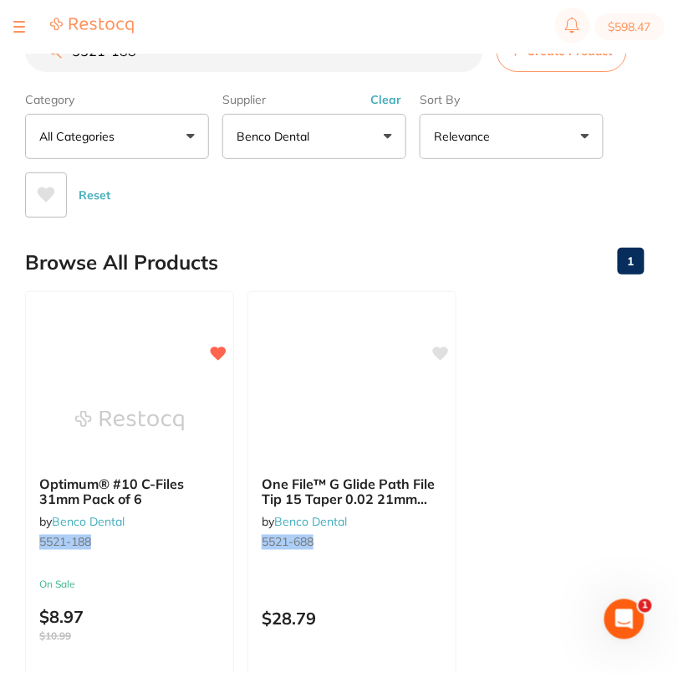
click at [172, 64] on input "5521-188" at bounding box center [254, 51] width 458 height 42
type input "3863-483"
click at [425, 238] on div "Browse All Products 1" at bounding box center [335, 262] width 620 height 56
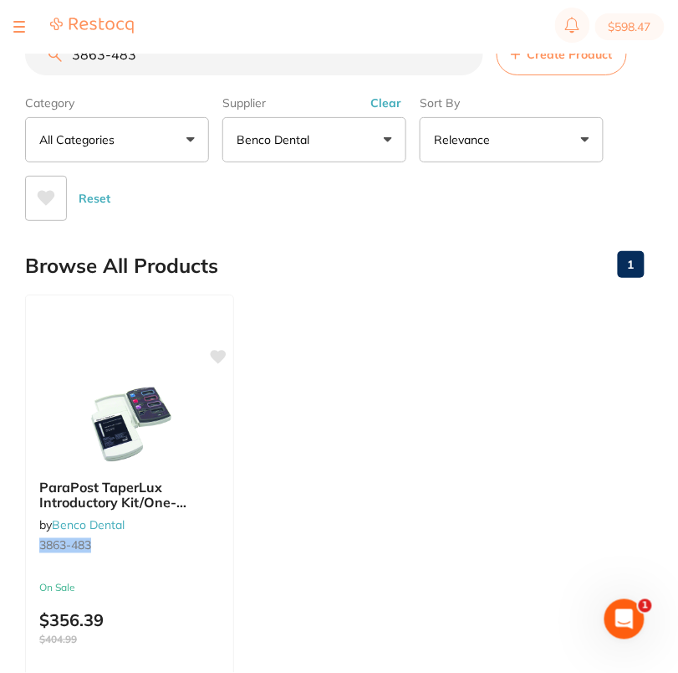
scroll to position [0, 0]
click at [221, 352] on icon at bounding box center [220, 355] width 16 height 14
click at [180, 53] on section "$598.47" at bounding box center [339, 27] width 678 height 54
click at [187, 64] on input "3863-483" at bounding box center [254, 54] width 458 height 42
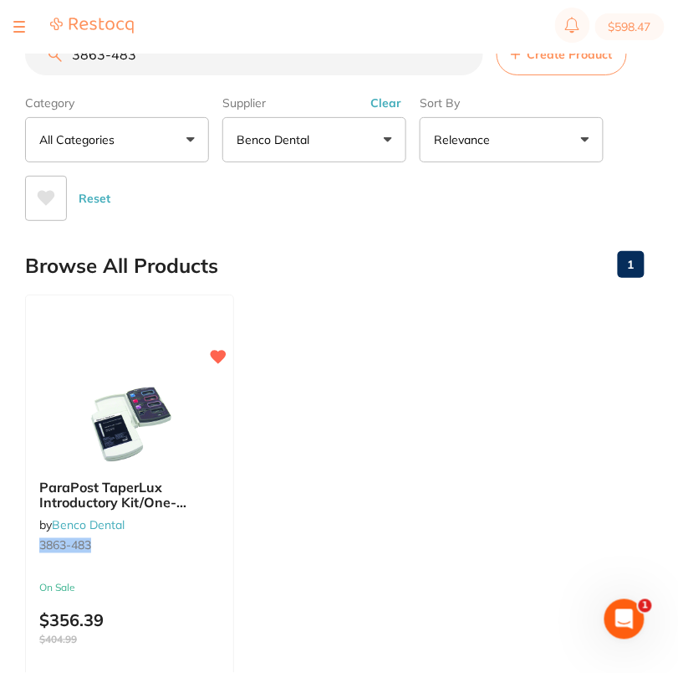
click at [187, 64] on input "3863-483" at bounding box center [254, 54] width 458 height 42
paste input "6055-958"
click at [187, 64] on input "6055-958" at bounding box center [254, 54] width 458 height 42
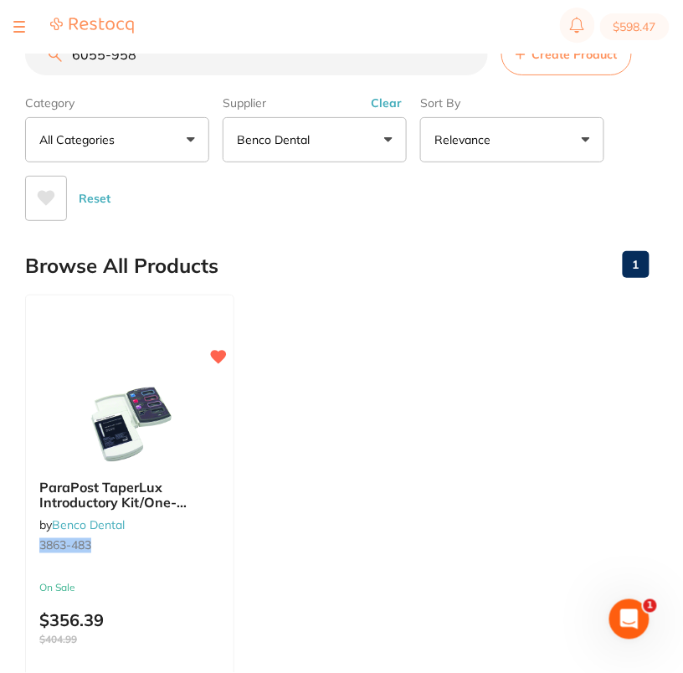
click at [187, 64] on input "6055-958" at bounding box center [256, 54] width 463 height 42
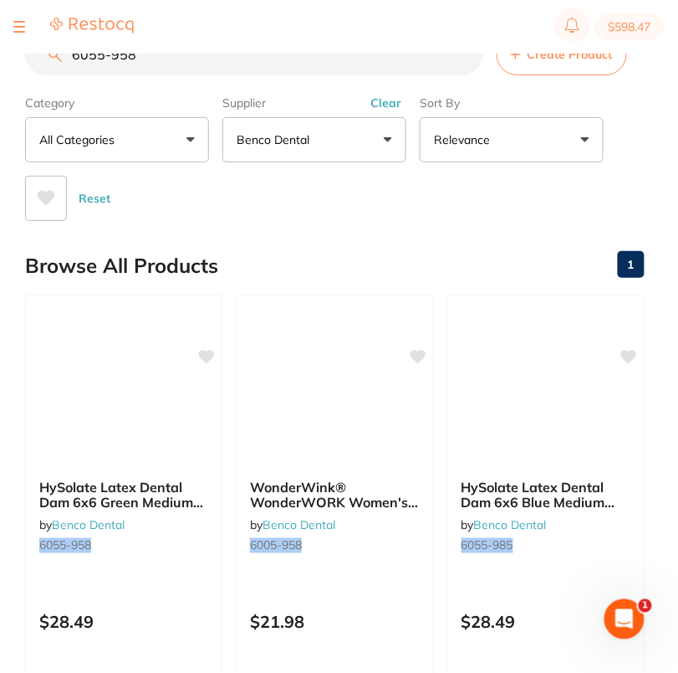
drag, startPoint x: 204, startPoint y: 350, endPoint x: 264, endPoint y: 270, distance: 99.7
click at [204, 350] on icon at bounding box center [207, 356] width 16 height 13
click at [297, 233] on main "6055-958 Create Product Category All Categories All Categories No categories fo…" at bounding box center [351, 431] width 653 height 862
click at [168, 57] on input "6055-958" at bounding box center [254, 54] width 458 height 42
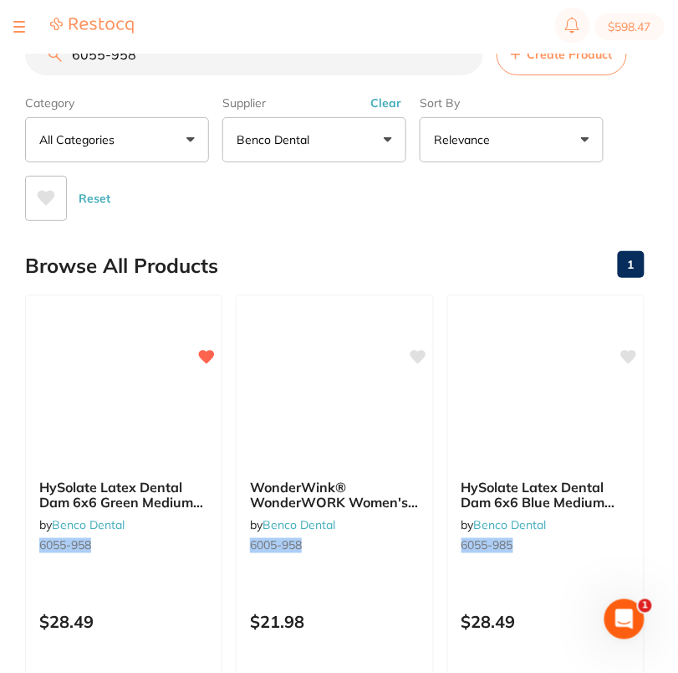
click at [168, 57] on input "6055-958" at bounding box center [254, 54] width 458 height 42
paste input "1021-61"
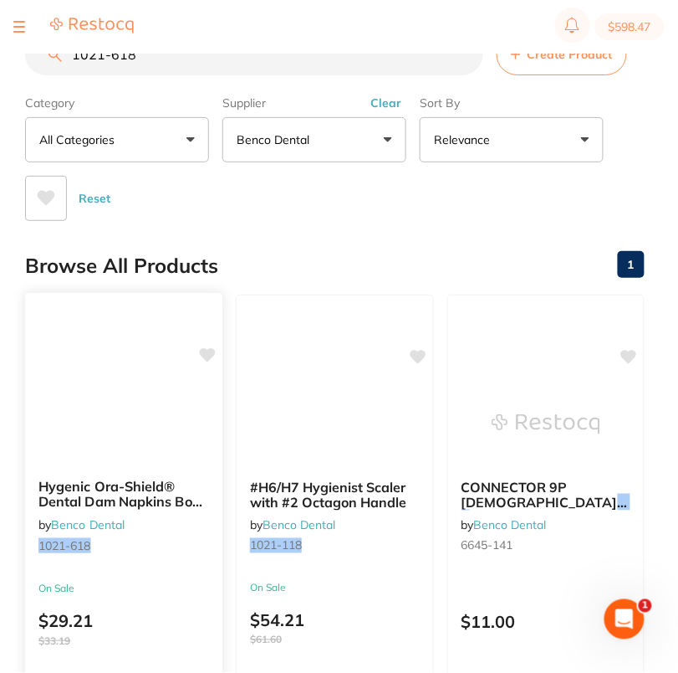
click at [210, 348] on icon at bounding box center [208, 355] width 16 height 14
click at [338, 248] on div "Browse All Products 1" at bounding box center [335, 266] width 620 height 56
click at [175, 61] on input "1021-618" at bounding box center [254, 54] width 458 height 42
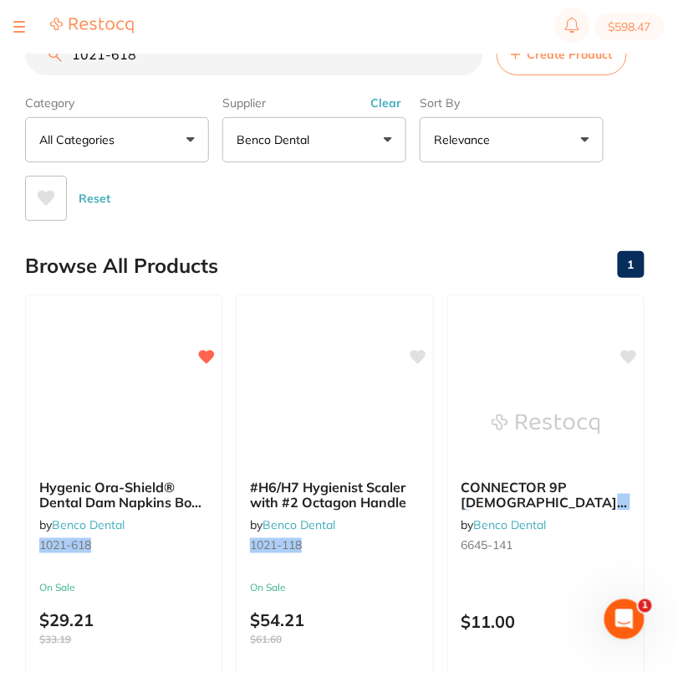
paste input "5116-705"
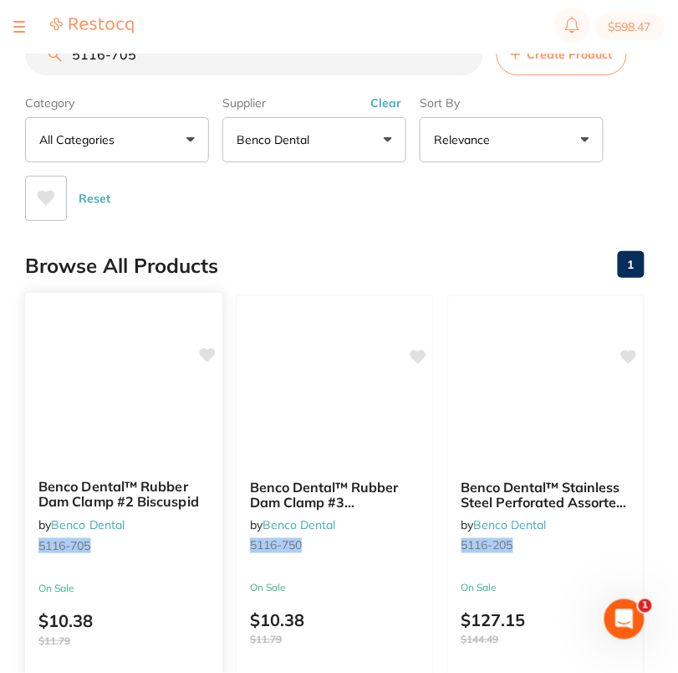
click at [208, 352] on icon at bounding box center [208, 355] width 16 height 14
click at [332, 219] on div "Reset" at bounding box center [328, 191] width 606 height 59
click at [167, 64] on input "5116-705" at bounding box center [254, 54] width 458 height 42
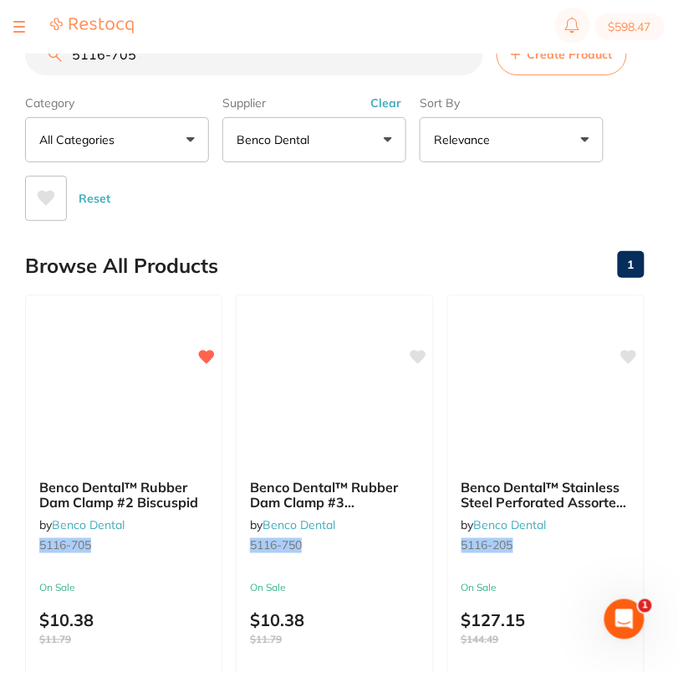
paste input "3411-649"
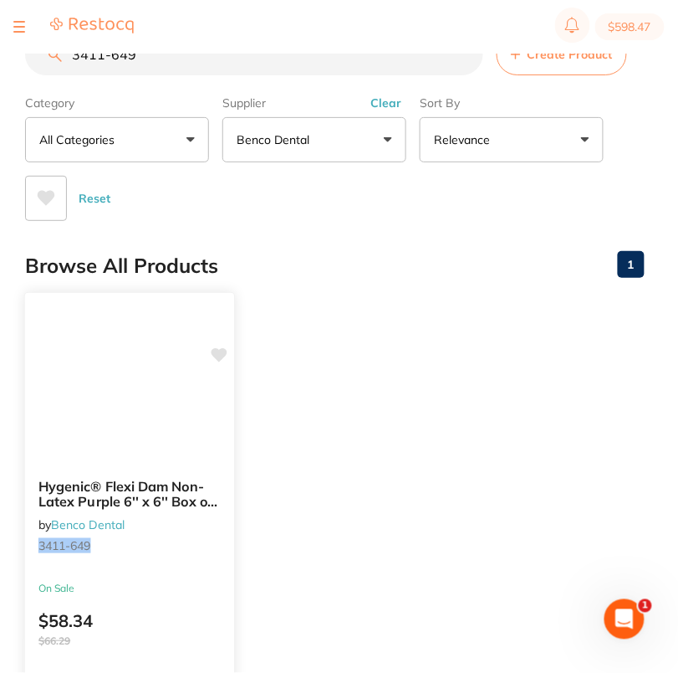
click at [223, 351] on icon at bounding box center [220, 355] width 16 height 14
click at [422, 337] on ul "Hygenic® Flexi Dam Non-Latex Purple 6'' x 6'' Box of 30 by Benco Dental 3411-64…" at bounding box center [335, 534] width 620 height 481
click at [193, 59] on input "3411-649" at bounding box center [254, 54] width 458 height 42
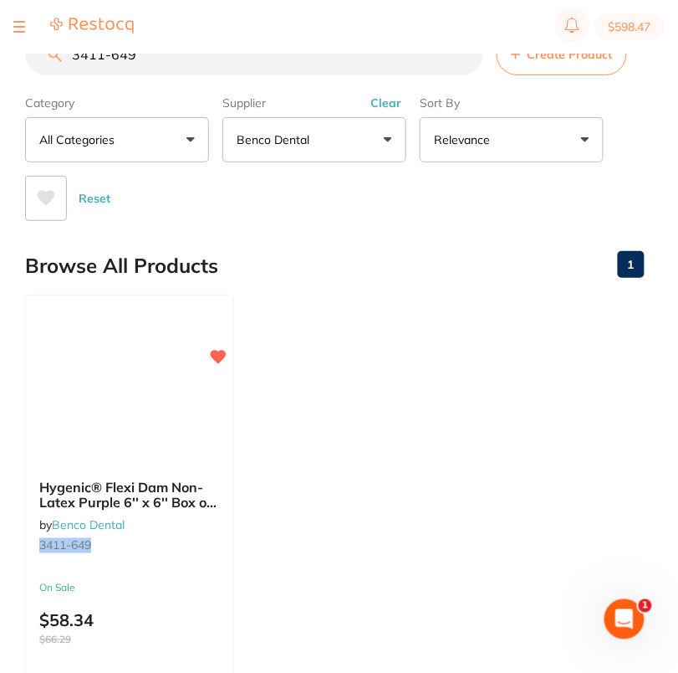
paste input "935-45"
click at [220, 354] on icon at bounding box center [220, 355] width 16 height 14
click at [350, 336] on ul "Benco Dental™ Purple Dental Dam Latex-Free 6"x6" Box of 15 by Benco Dental 3935…" at bounding box center [335, 534] width 620 height 481
click at [177, 68] on input "3935-459" at bounding box center [254, 54] width 458 height 42
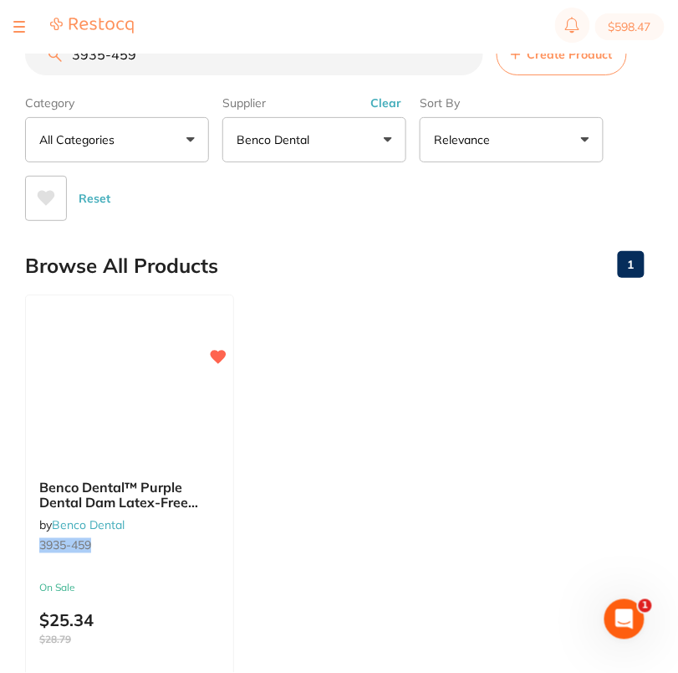
click at [177, 68] on input "3935-459" at bounding box center [254, 54] width 458 height 42
paste input "5519-262"
click at [365, 289] on div "Browse All Products 1" at bounding box center [335, 266] width 620 height 56
click at [225, 354] on icon at bounding box center [220, 355] width 16 height 14
drag, startPoint x: 422, startPoint y: 381, endPoint x: 591, endPoint y: 313, distance: 183.2
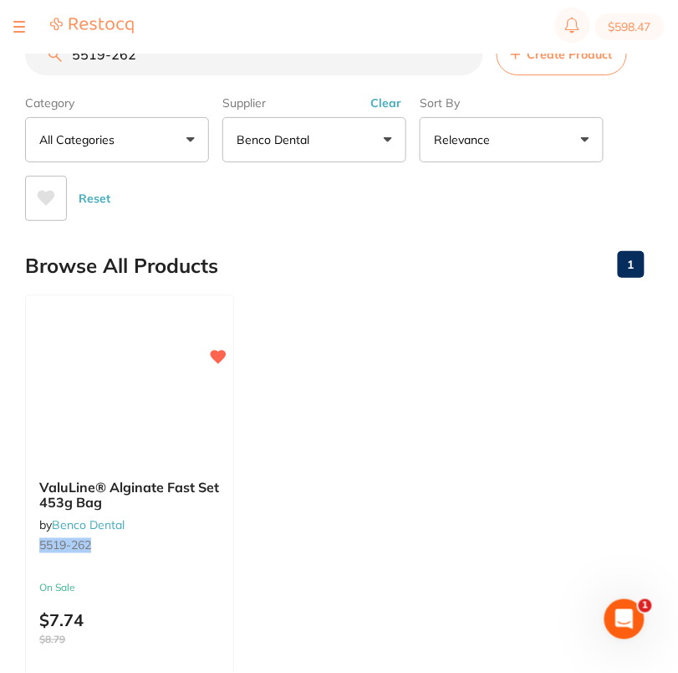
click at [427, 379] on ul "ValuLine® Alginate Fast Set 453g Bag by Benco Dental 5519-262 On Sale $7.74 $8.…" at bounding box center [335, 534] width 620 height 481
click at [171, 52] on section "$598.47" at bounding box center [339, 27] width 678 height 54
click at [180, 65] on input "5519-262" at bounding box center [254, 54] width 458 height 42
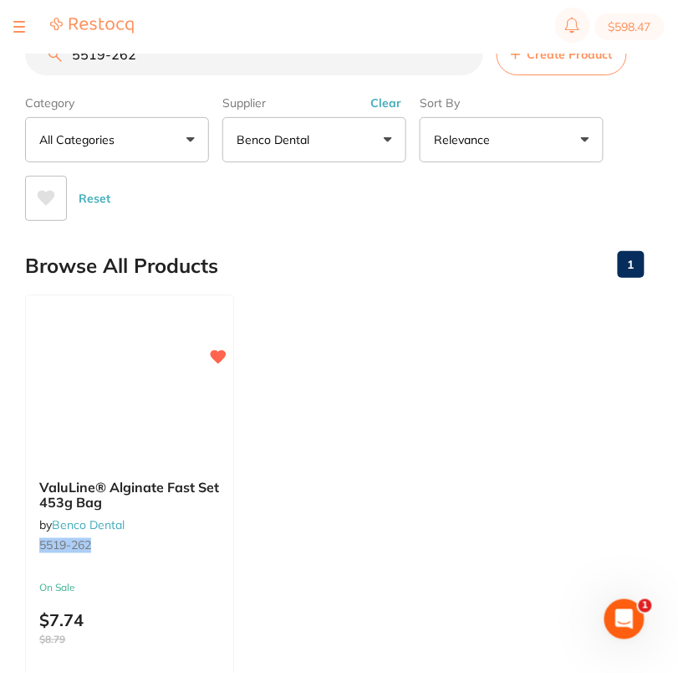
click at [180, 65] on input "5519-262" at bounding box center [254, 54] width 458 height 42
paste input "6092-944"
type input "6092-944"
click at [218, 356] on icon at bounding box center [220, 355] width 16 height 14
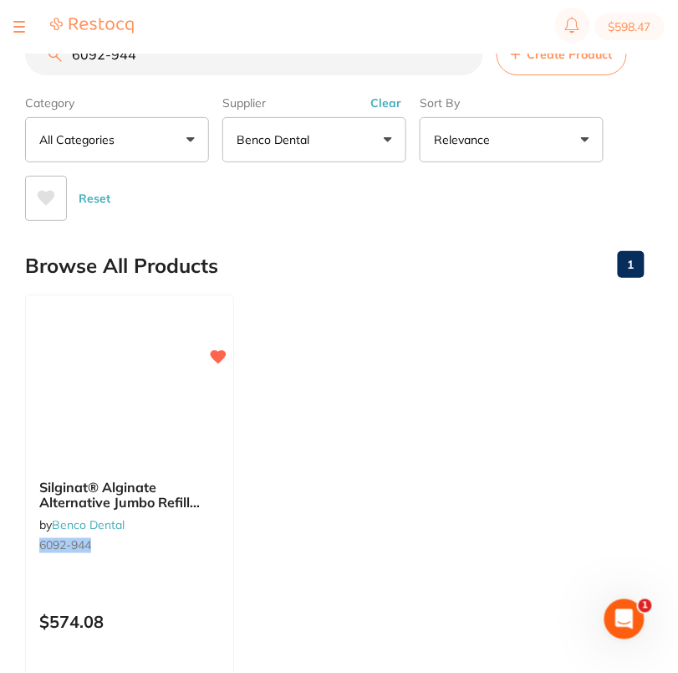
click at [375, 265] on div "Browse All Products 1" at bounding box center [335, 266] width 620 height 56
click at [139, 361] on div "Silginat® Alginate Alternative Jumbo Refill Pack - 2 x 380 ml Case of 6 by Benc…" at bounding box center [130, 535] width 212 height 486
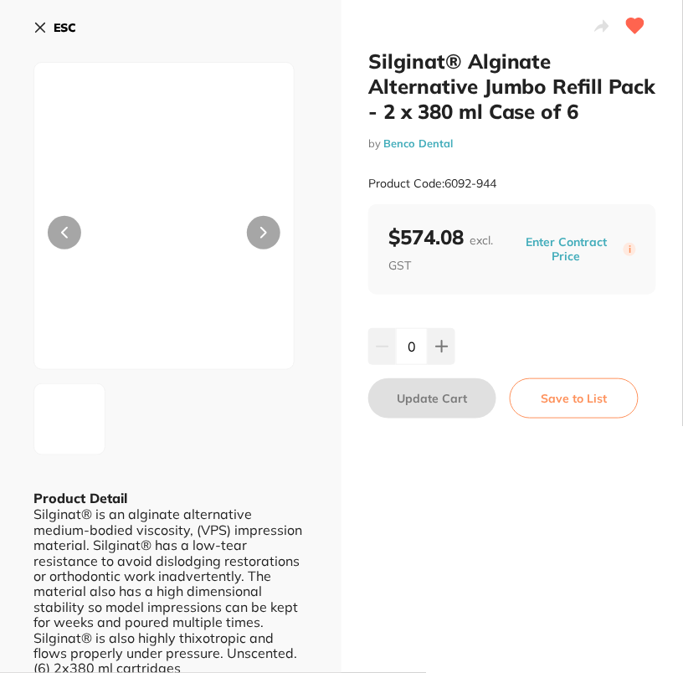
click at [560, 251] on button "Enter Contract Price" at bounding box center [566, 249] width 115 height 30
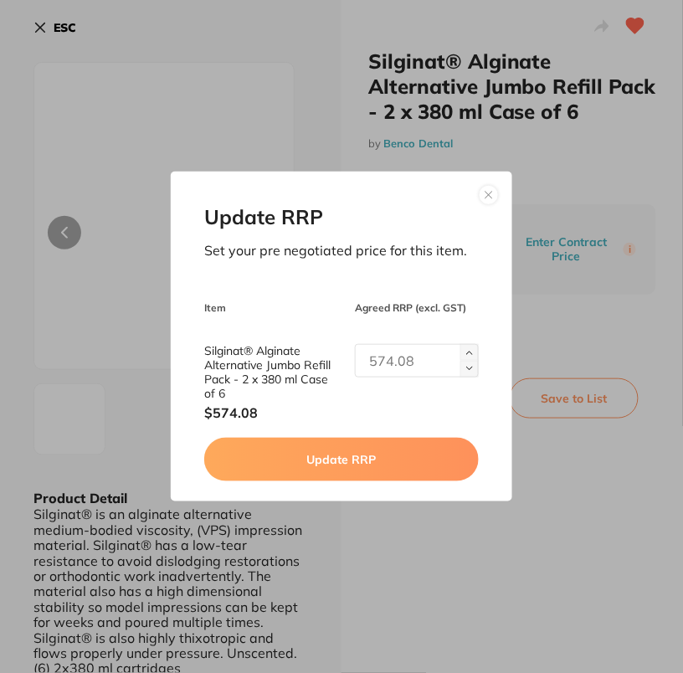
click at [392, 372] on input "text" at bounding box center [417, 360] width 124 height 33
type input "555.36"
click at [376, 446] on button "Update RRP" at bounding box center [341, 460] width 274 height 44
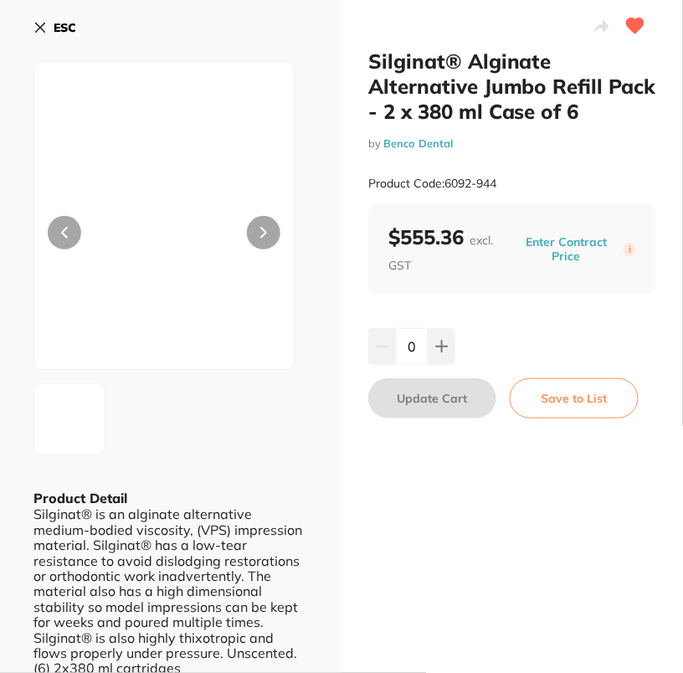
click at [55, 30] on b "ESC" at bounding box center [65, 27] width 23 height 15
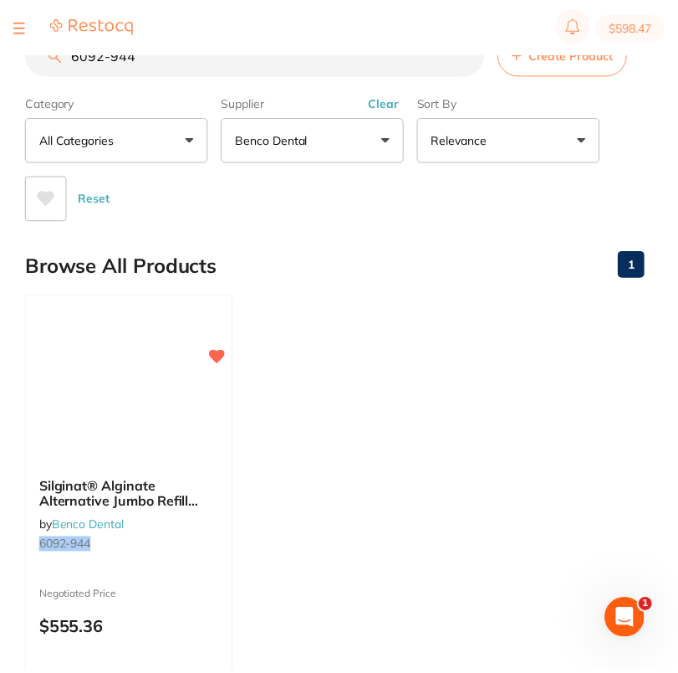
scroll to position [3, 0]
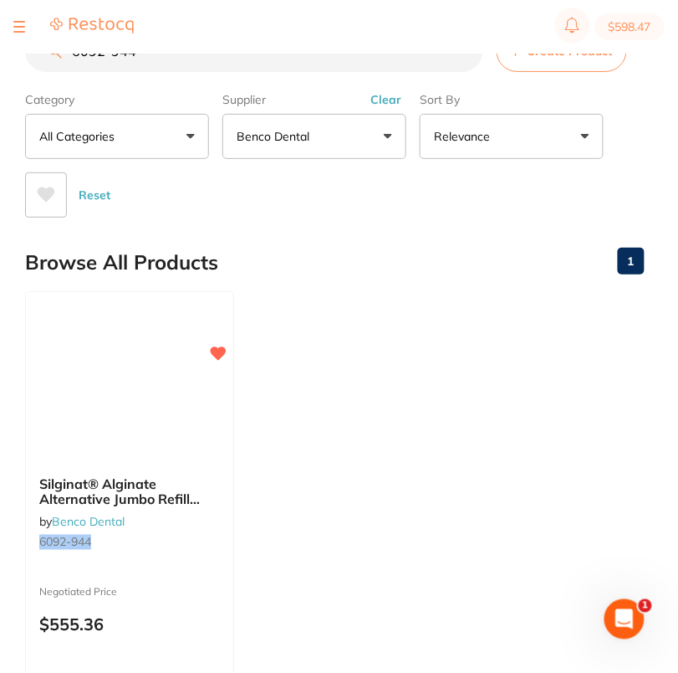
click at [170, 61] on input "6092-944" at bounding box center [254, 51] width 458 height 42
paste input "3270-079"
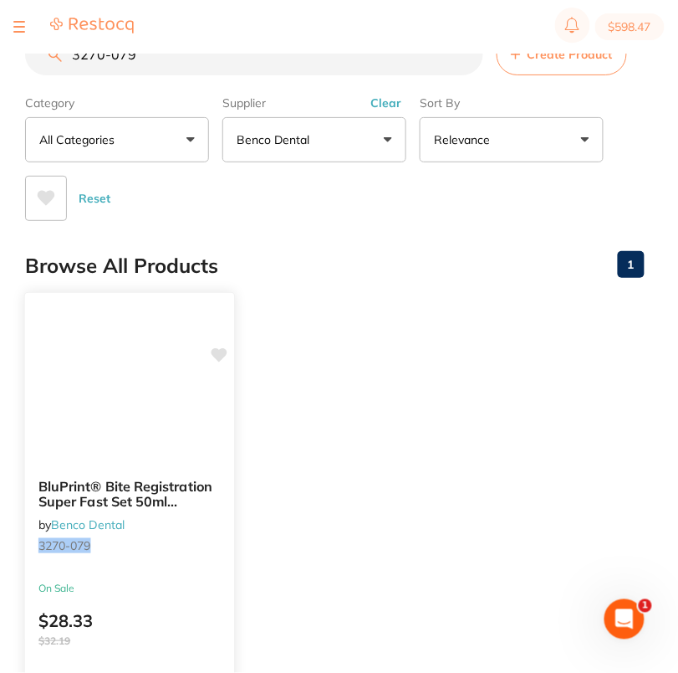
scroll to position [0, 0]
click at [216, 356] on icon at bounding box center [220, 355] width 16 height 14
click at [365, 355] on ul "BluPrint® Bite Registration Super Fast Set 50ml Cartridge Pack of 2 by Benco De…" at bounding box center [335, 534] width 620 height 481
click at [177, 59] on input "3270-079" at bounding box center [254, 54] width 458 height 42
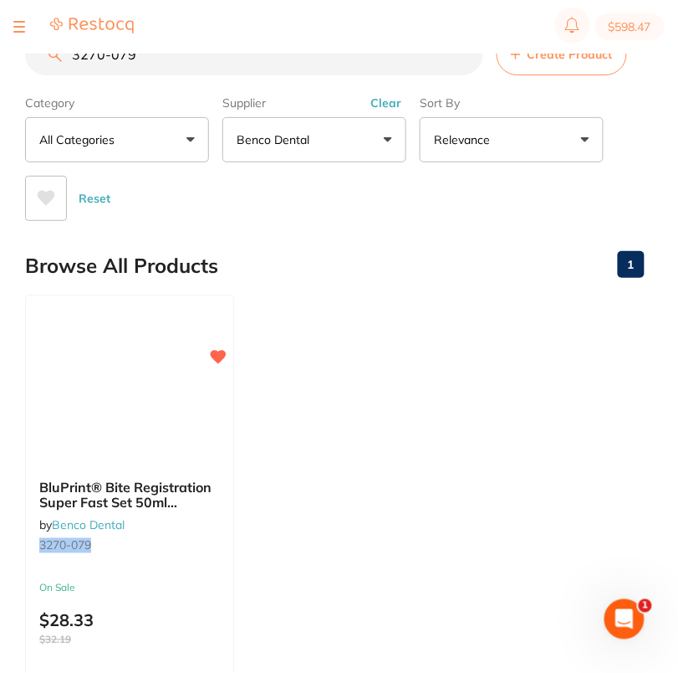
click at [177, 59] on input "3270-079" at bounding box center [254, 54] width 458 height 42
paste input "1010-246"
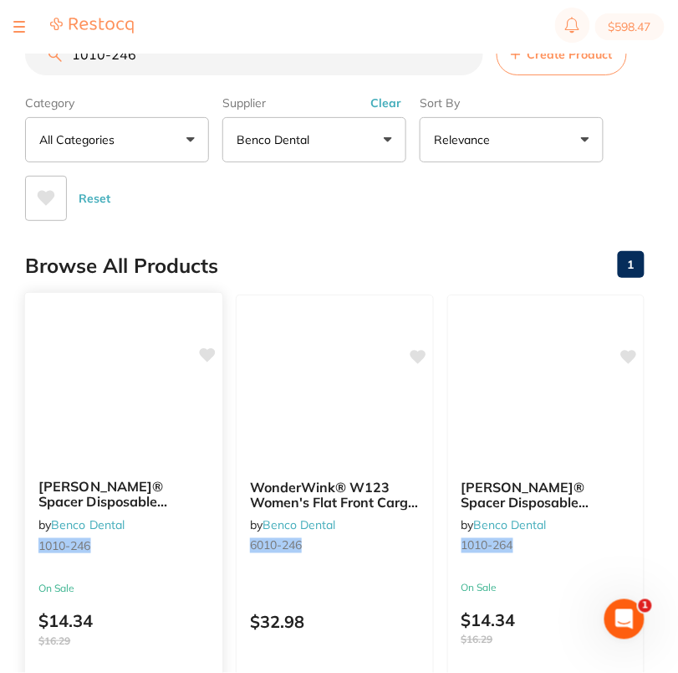
click at [212, 350] on icon at bounding box center [208, 355] width 16 height 14
click at [207, 34] on section "$598.47" at bounding box center [339, 27] width 678 height 54
click at [208, 58] on input "1010-246" at bounding box center [254, 54] width 458 height 42
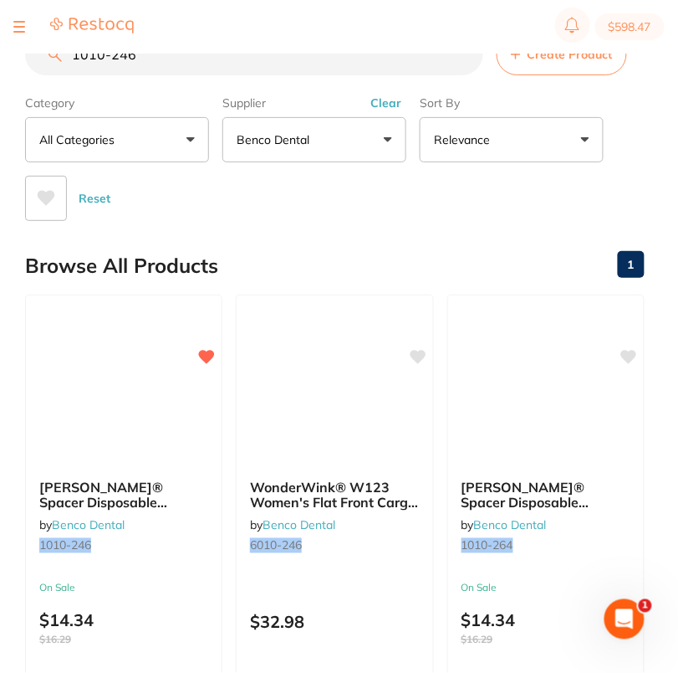
paste input "55"
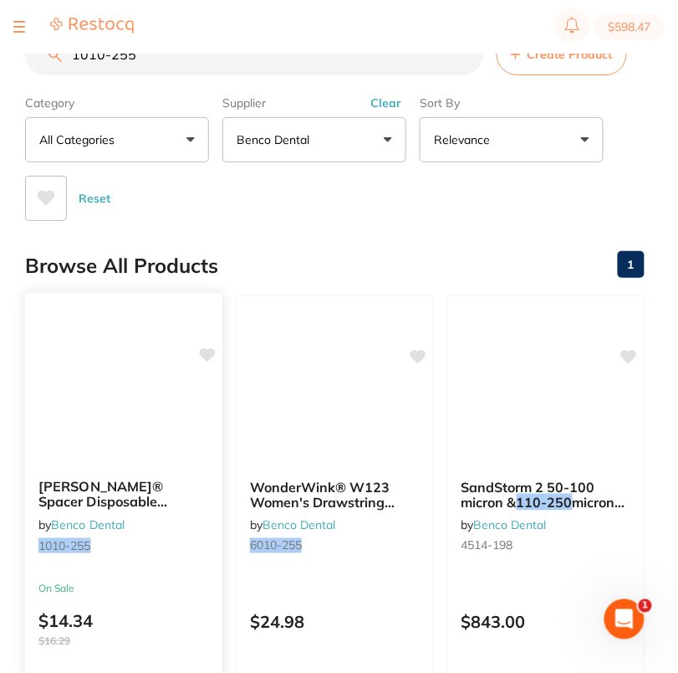
click at [208, 353] on icon at bounding box center [208, 355] width 16 height 14
click at [362, 223] on main "1010-255 Create Product Category All Categories All Categories No categories fo…" at bounding box center [351, 678] width 653 height 1357
click at [218, 41] on section "$598.47" at bounding box center [339, 27] width 678 height 54
click at [232, 69] on input "1010-255" at bounding box center [254, 54] width 458 height 42
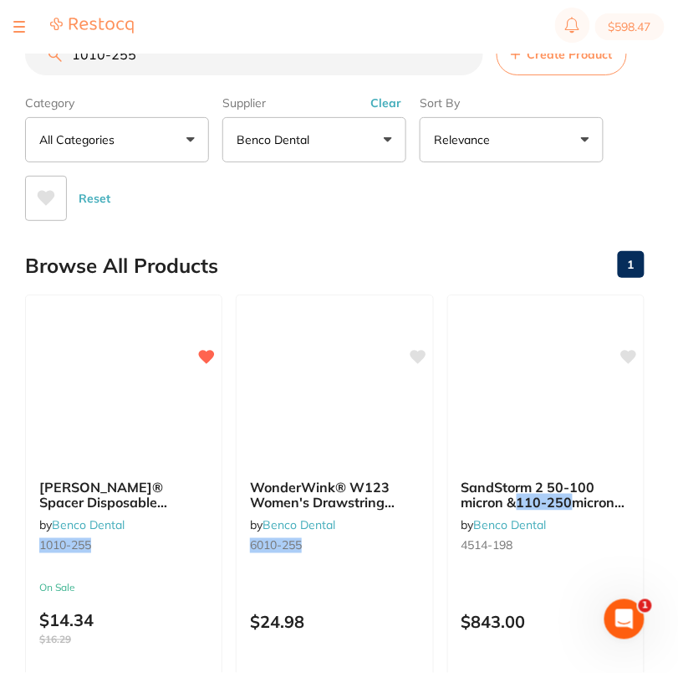
click at [232, 69] on input "1010-255" at bounding box center [254, 54] width 458 height 42
paste input "64"
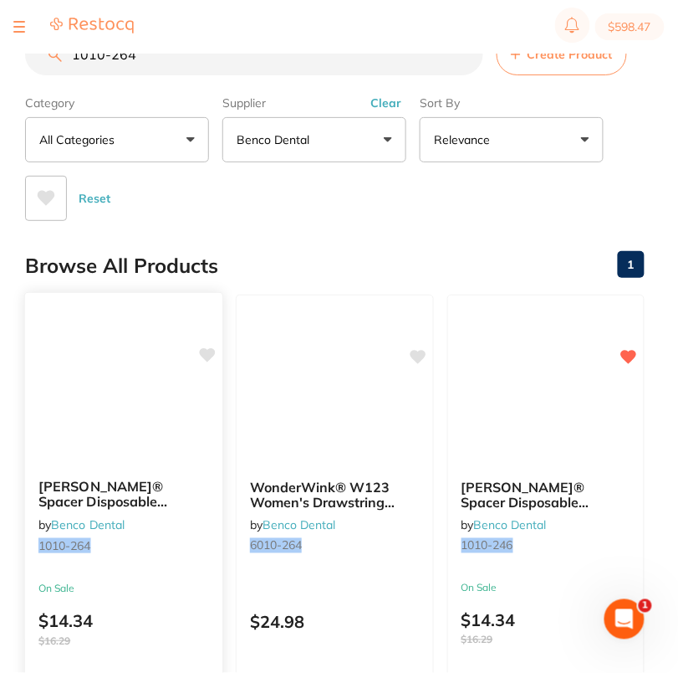
click at [207, 354] on icon at bounding box center [208, 355] width 16 height 14
click at [291, 230] on main "1010-264 Create Product Category All Categories All Categories No categories fo…" at bounding box center [351, 431] width 653 height 862
click at [155, 58] on input "1010-264" at bounding box center [254, 54] width 458 height 42
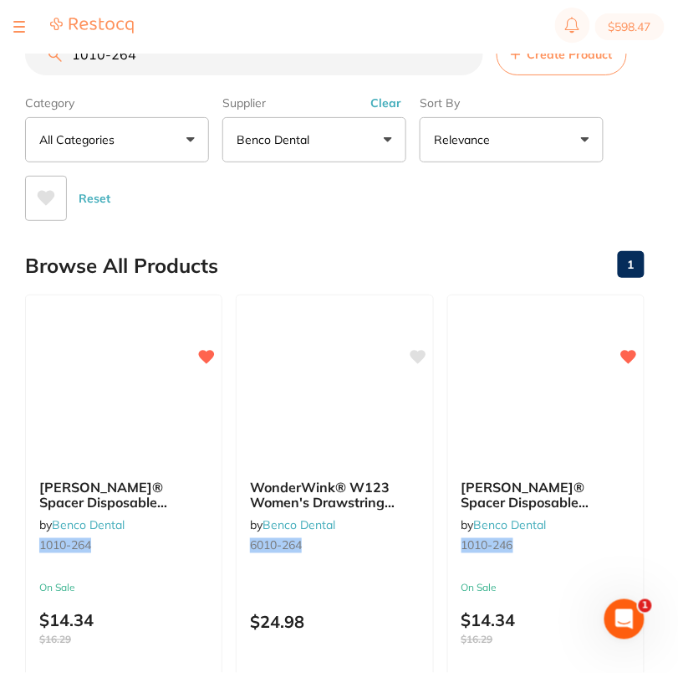
paste input "73"
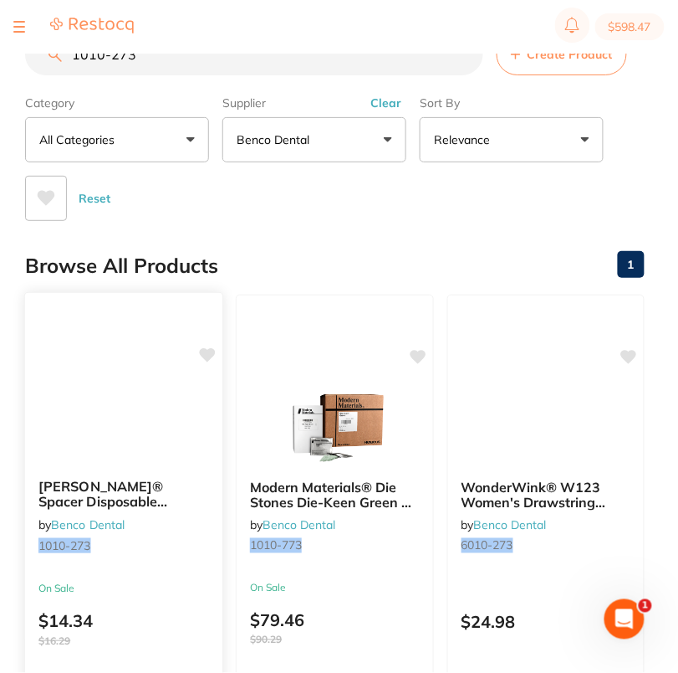
click at [207, 351] on icon at bounding box center [208, 355] width 16 height 14
click at [322, 247] on div "Browse All Products 1" at bounding box center [335, 266] width 620 height 56
click at [177, 62] on input "1010-273" at bounding box center [254, 54] width 458 height 42
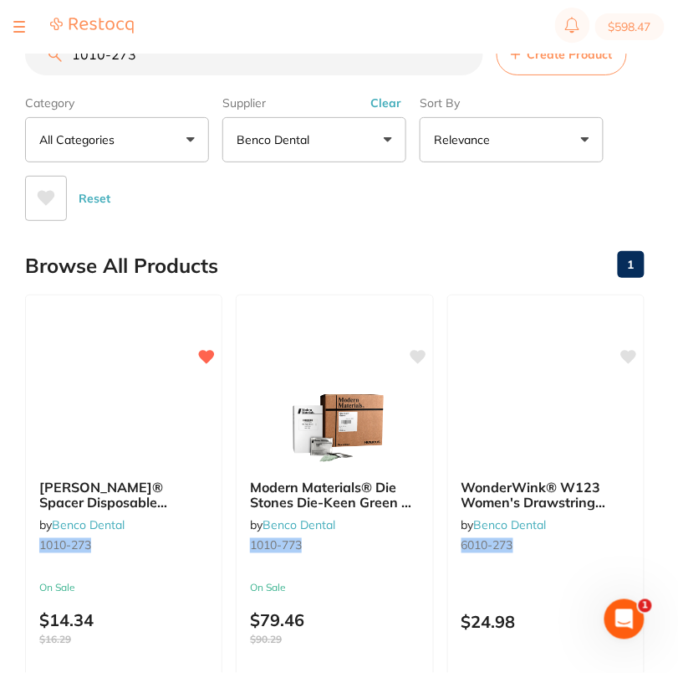
paste input "82"
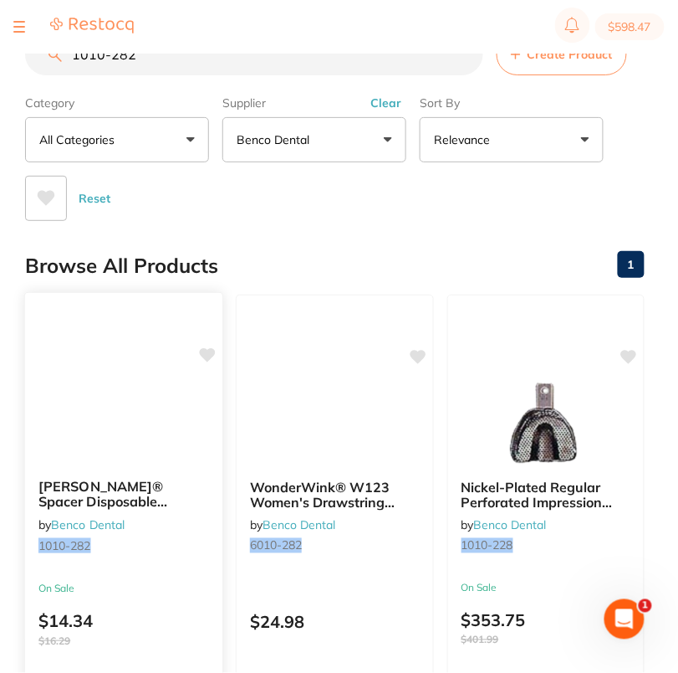
click at [208, 347] on icon at bounding box center [207, 355] width 17 height 17
click at [340, 206] on div "Reset" at bounding box center [328, 191] width 606 height 59
click at [166, 69] on input "1010-282" at bounding box center [254, 54] width 458 height 42
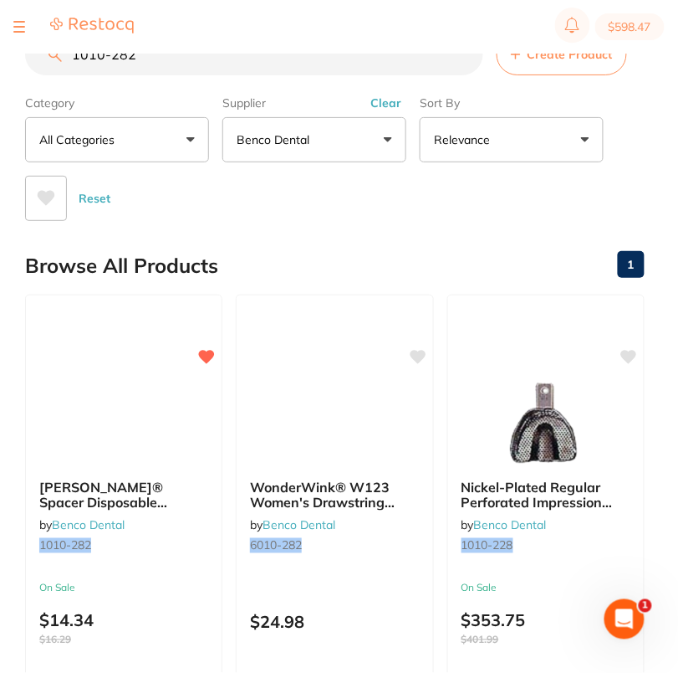
paste input "91"
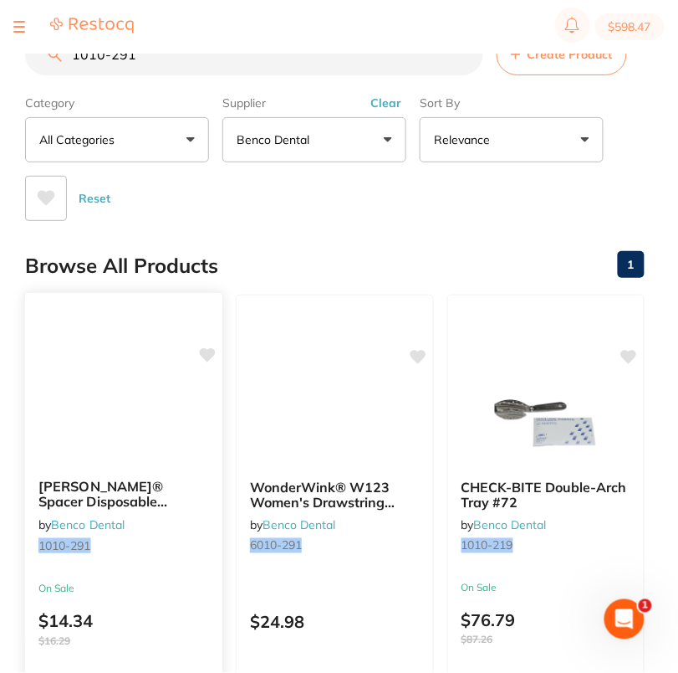
click at [208, 354] on icon at bounding box center [208, 355] width 16 height 14
click at [267, 232] on main "1010-291 Create Product Category All Categories All Categories No categories fo…" at bounding box center [351, 431] width 653 height 862
click at [141, 59] on input "1010-291" at bounding box center [254, 54] width 458 height 42
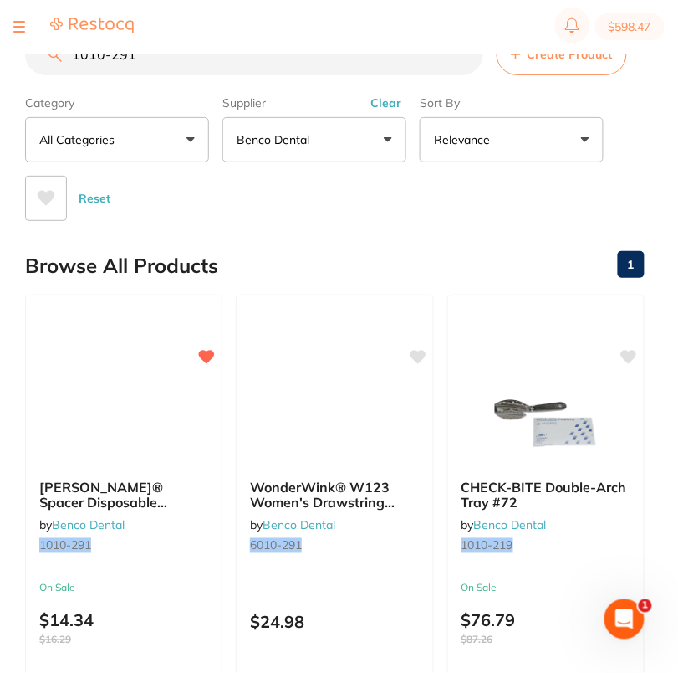
paste input "714-012"
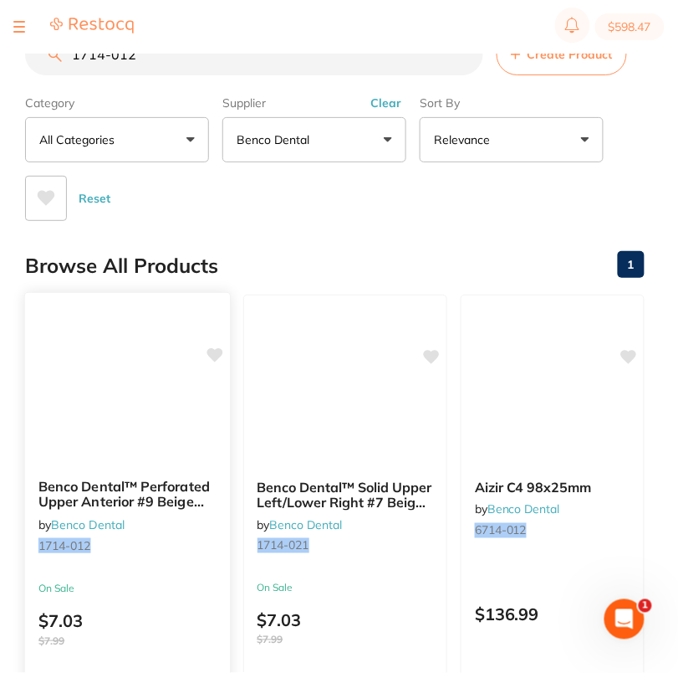
click at [223, 352] on div "Benco Dental™ Perforated Upper Anterior #9 Beige Disposable Impression Tray Bag…" at bounding box center [127, 535] width 207 height 486
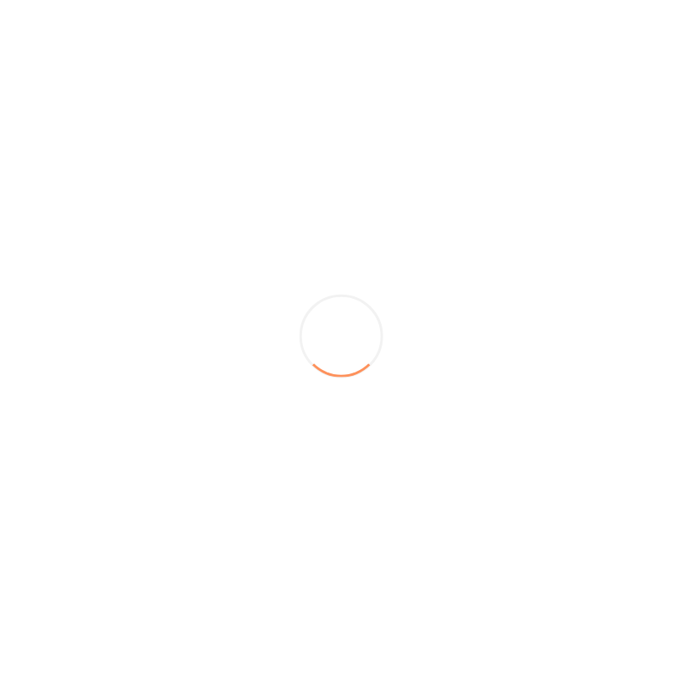
click at [316, 218] on div at bounding box center [341, 336] width 683 height 673
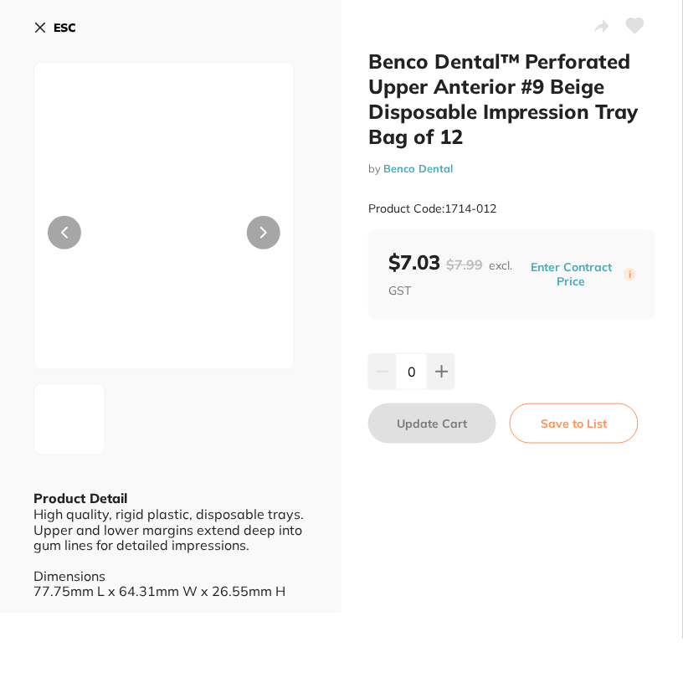
click at [633, 27] on icon at bounding box center [636, 25] width 18 height 15
click at [75, 21] on b "ESC" at bounding box center [65, 27] width 23 height 15
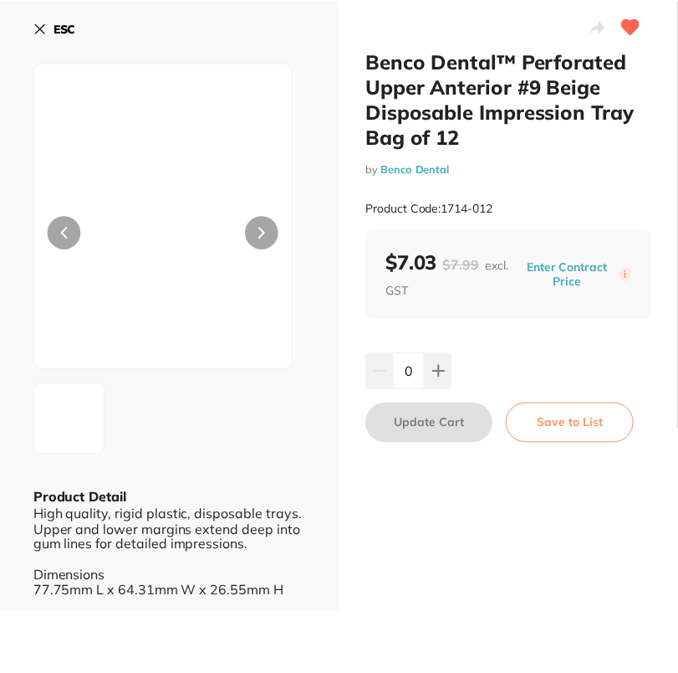
scroll to position [3, 0]
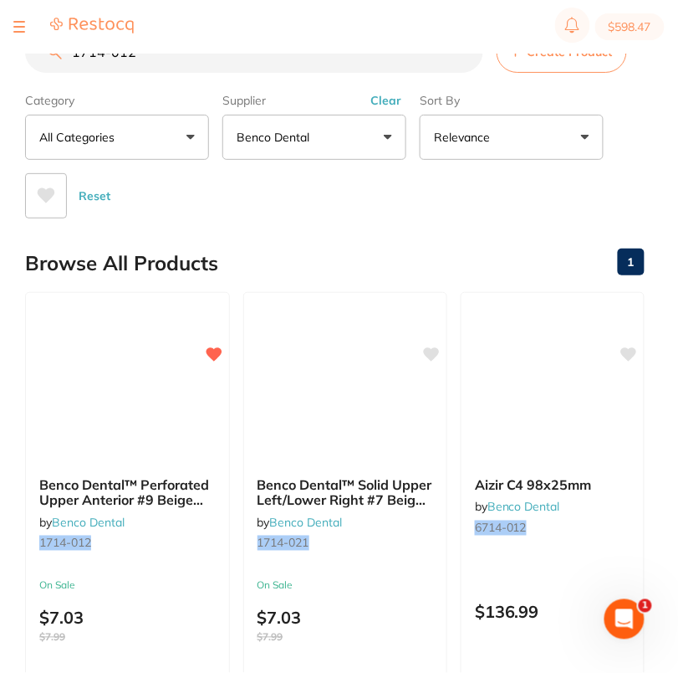
click at [176, 68] on input "1714-012" at bounding box center [254, 52] width 458 height 42
paste input "2530-343"
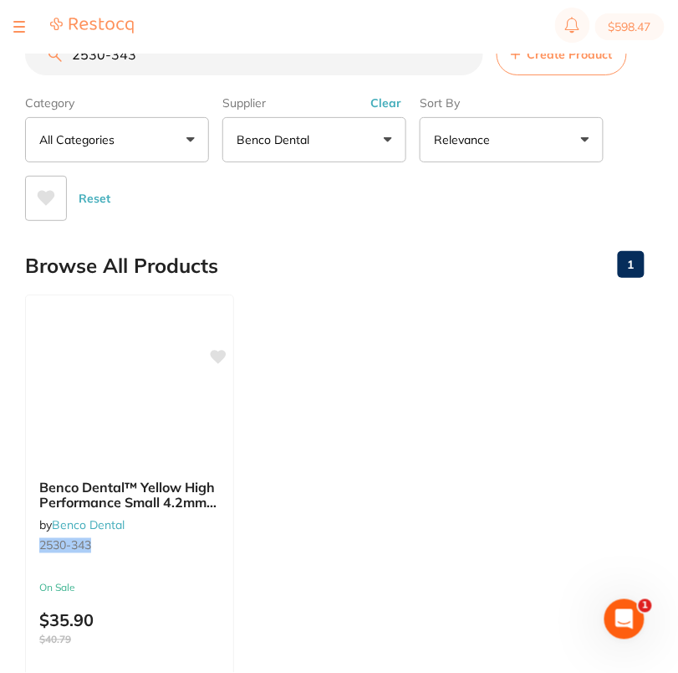
scroll to position [0, 0]
click at [218, 347] on icon at bounding box center [219, 355] width 17 height 17
click at [344, 363] on ul "Benco Dental™ Yellow High Performance Small 4.2mm Mix Tip Pack of 48 by Benco D…" at bounding box center [335, 534] width 620 height 481
click at [146, 49] on section "$598.47" at bounding box center [339, 27] width 678 height 54
click at [149, 59] on input "2530-343" at bounding box center [254, 54] width 458 height 42
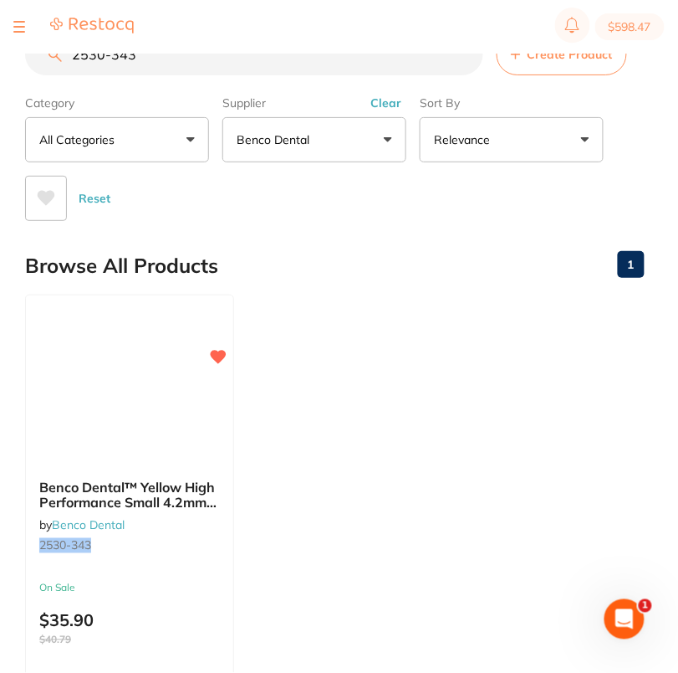
click at [149, 59] on input "2530-343" at bounding box center [254, 54] width 458 height 42
paste input "5941-251"
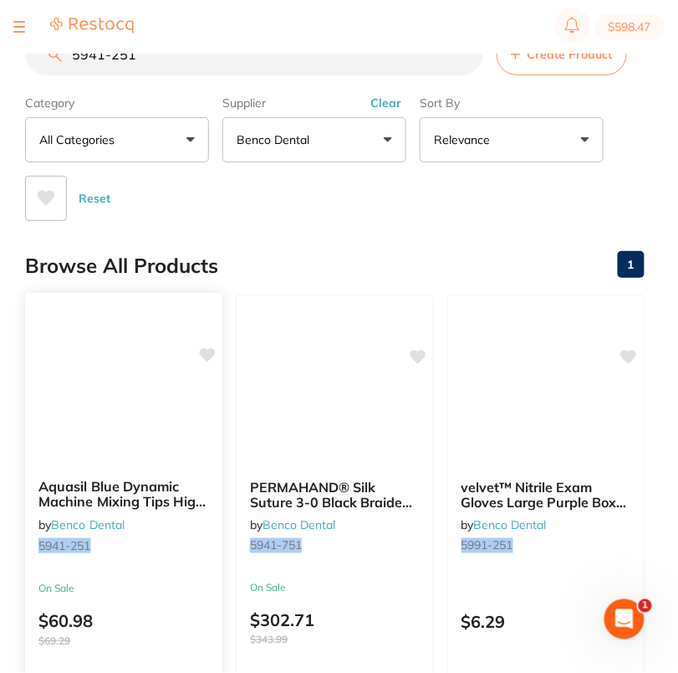
click at [202, 354] on icon at bounding box center [208, 355] width 16 height 14
click at [299, 210] on div "Reset" at bounding box center [328, 191] width 606 height 59
click at [168, 66] on input "5941-251" at bounding box center [254, 54] width 458 height 42
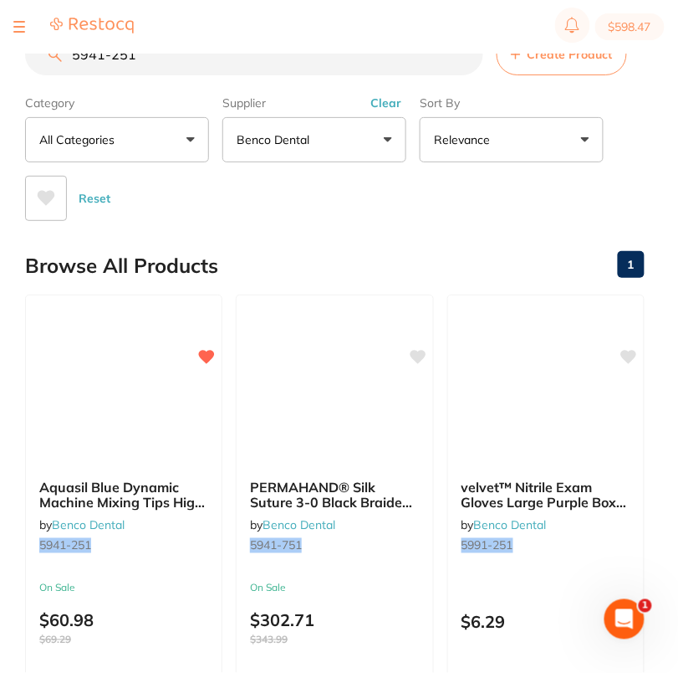
paste input "117-277"
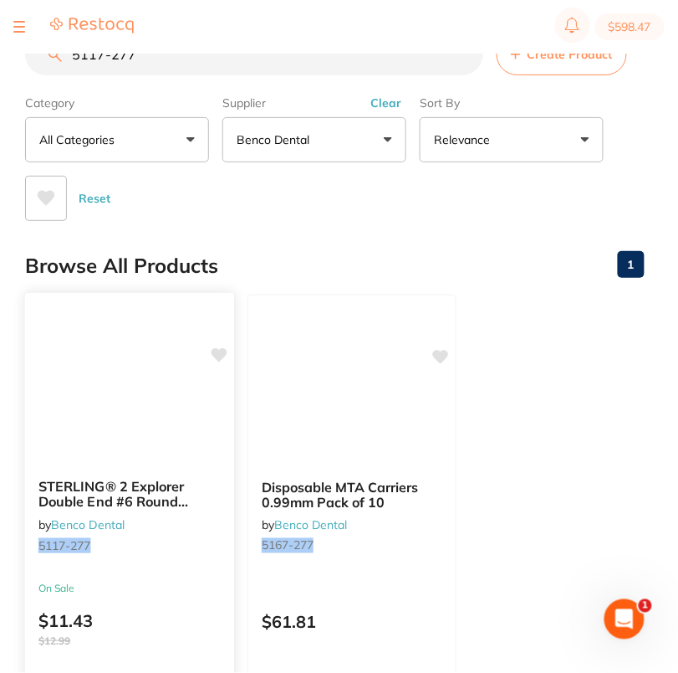
click at [218, 351] on icon at bounding box center [220, 355] width 16 height 14
click at [310, 230] on main "5117-277 Create Product Category All Categories All Categories No categories fo…" at bounding box center [351, 431] width 653 height 862
click at [180, 68] on input "5117-277" at bounding box center [254, 54] width 458 height 42
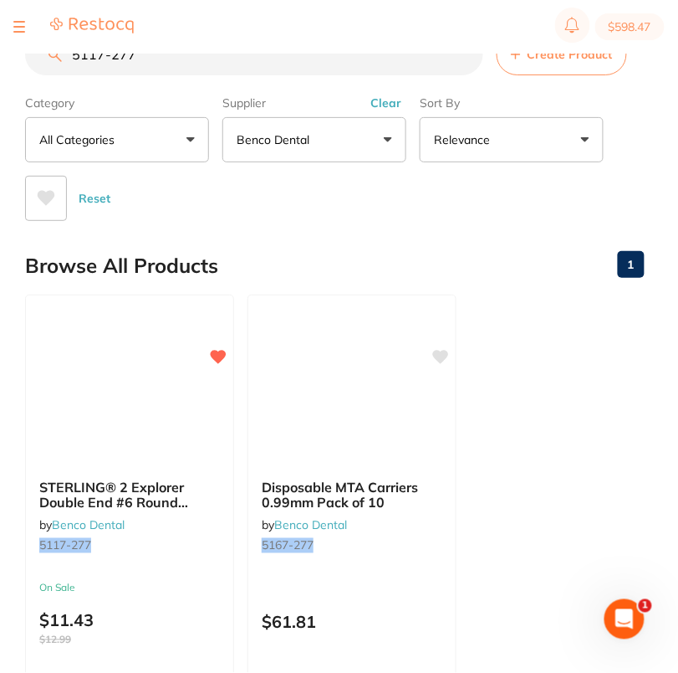
paste input "4692-648"
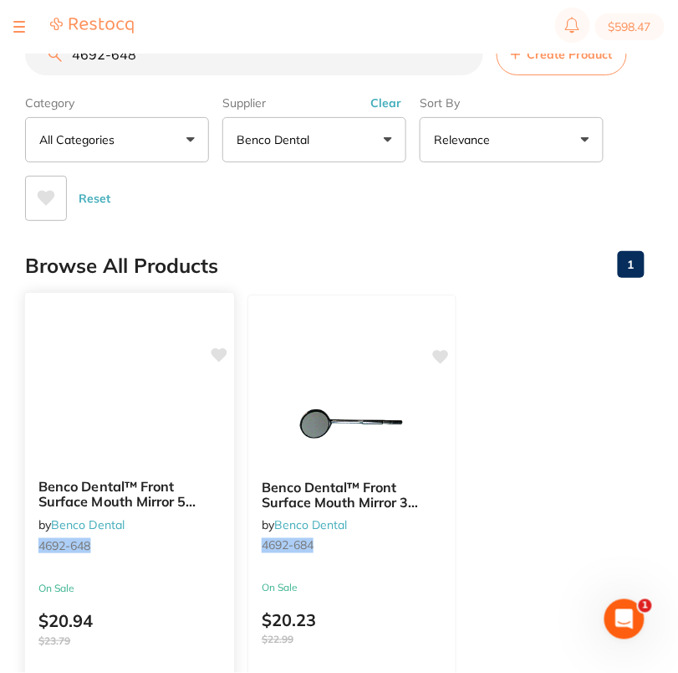
click at [220, 360] on icon at bounding box center [220, 355] width 16 height 14
click at [329, 241] on div "Browse All Products 1" at bounding box center [335, 266] width 620 height 56
click at [197, 67] on input "4692-648" at bounding box center [254, 54] width 458 height 42
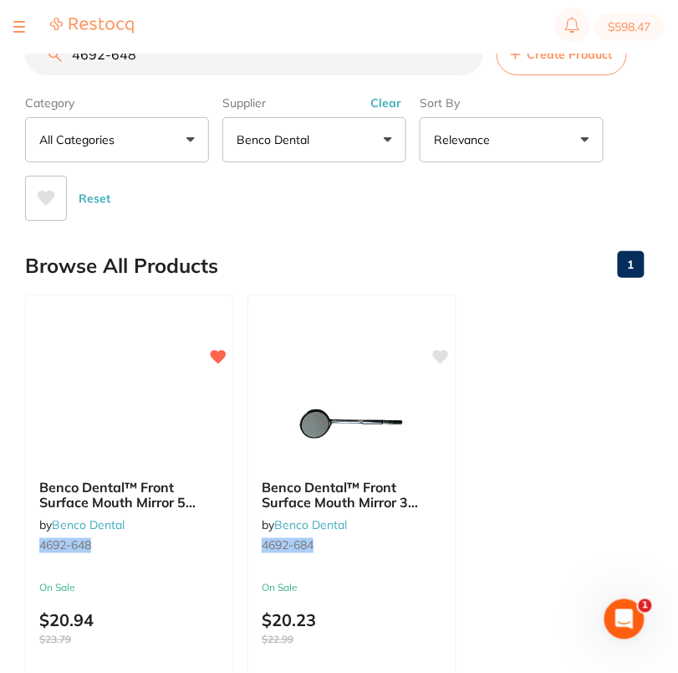
paste input "66"
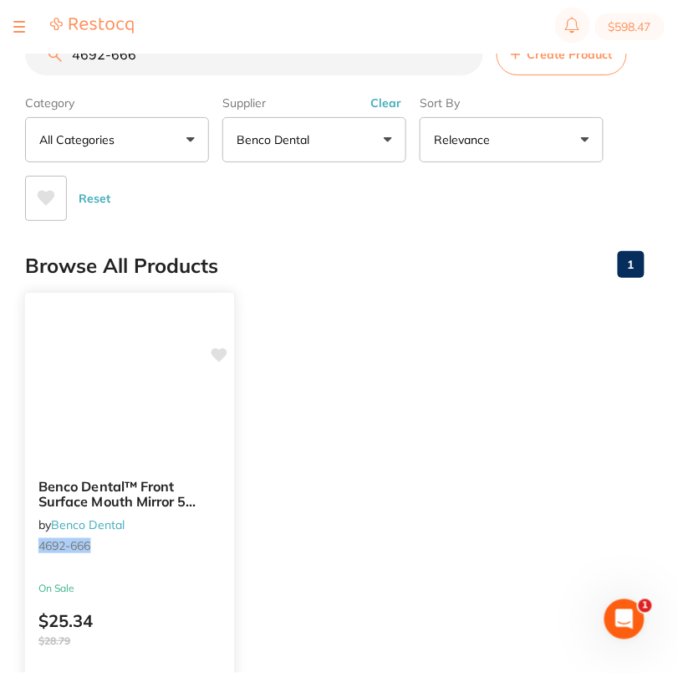
click at [221, 356] on icon at bounding box center [220, 355] width 16 height 14
click at [336, 258] on div "Browse All Products 1" at bounding box center [335, 266] width 620 height 56
click at [182, 63] on input "4692-666" at bounding box center [254, 54] width 458 height 42
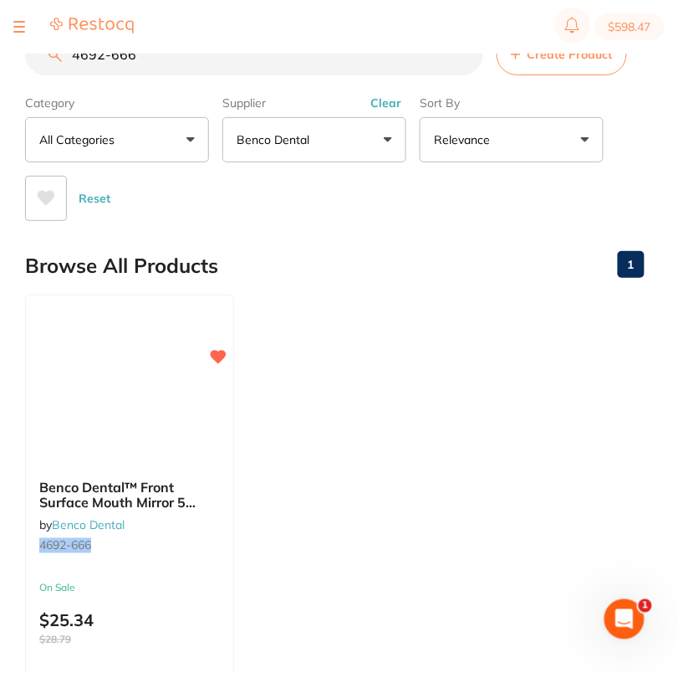
paste input "6249-025"
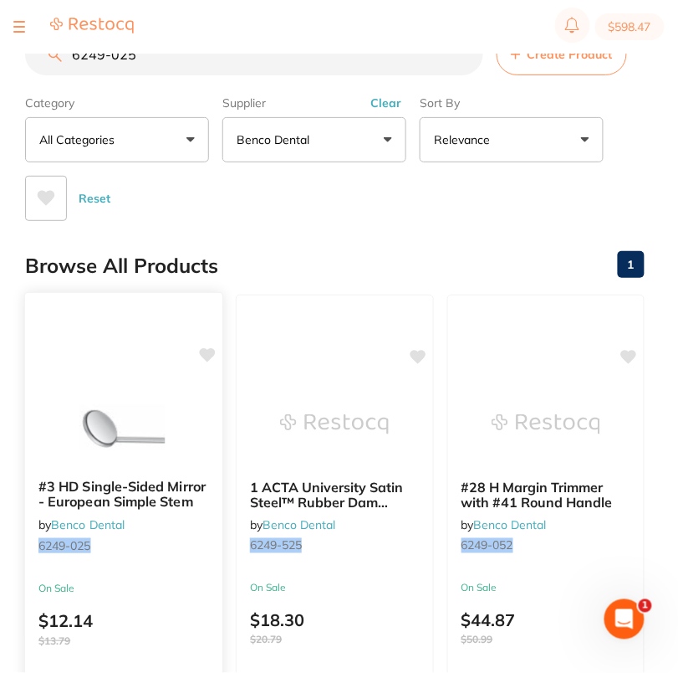
click at [207, 347] on icon at bounding box center [207, 355] width 17 height 17
click at [325, 232] on main "6249-025 Create Product Category All Categories All Categories No categories fo…" at bounding box center [351, 678] width 653 height 1357
click at [145, 61] on input "6249-025" at bounding box center [254, 54] width 458 height 42
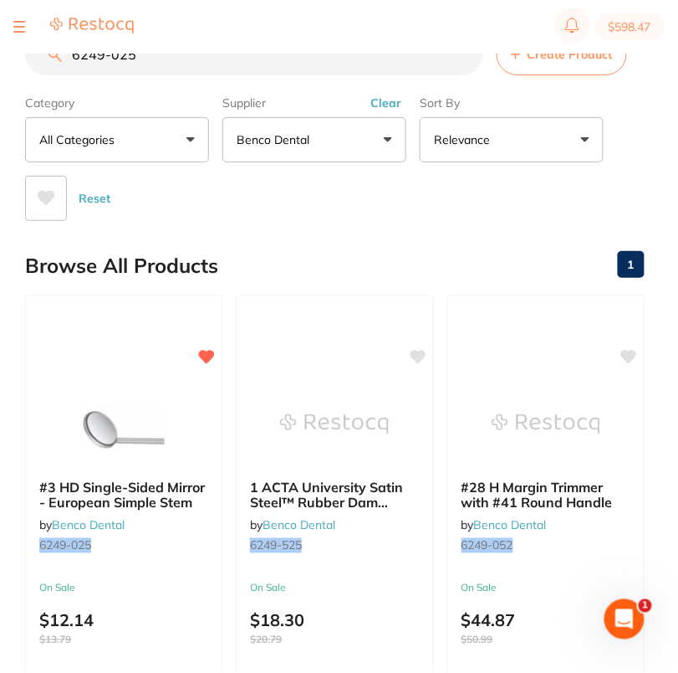
paste input "5303-440"
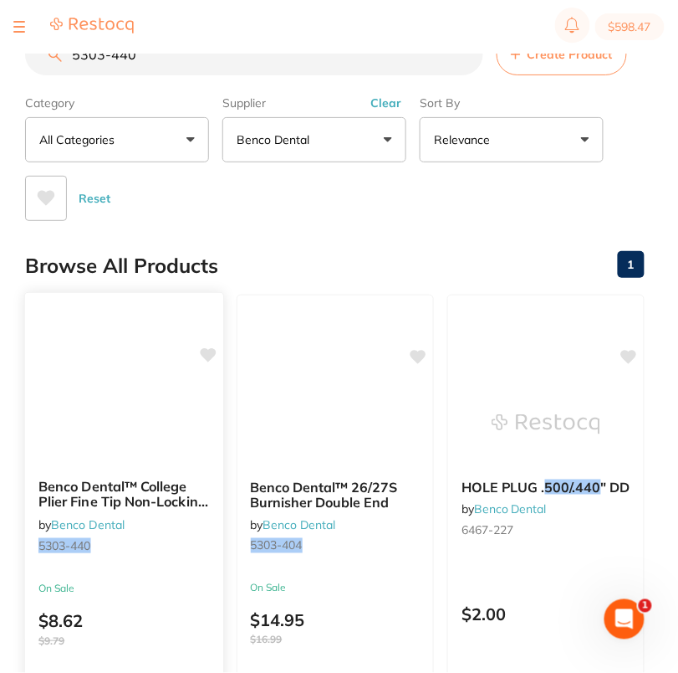
click at [208, 355] on icon at bounding box center [208, 355] width 16 height 14
click at [308, 223] on main "5303-440 Create Product Category All Categories All Categories No categories fo…" at bounding box center [351, 678] width 653 height 1357
click at [294, 69] on input "5303-440" at bounding box center [254, 54] width 458 height 42
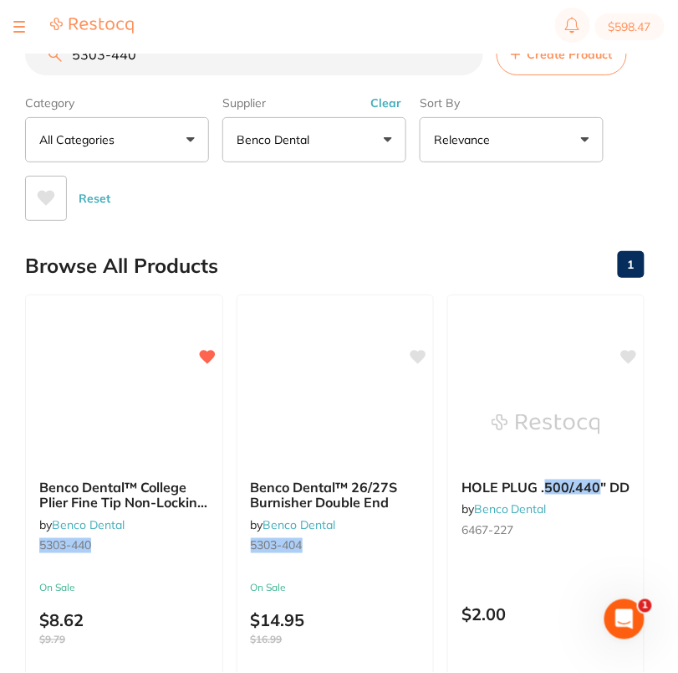
paste input "4708-201"
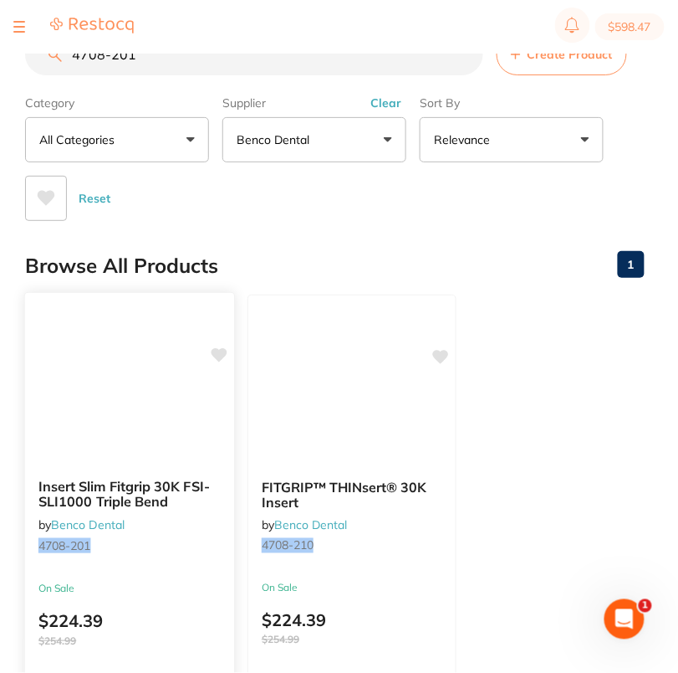
click at [221, 352] on icon at bounding box center [220, 355] width 16 height 14
click at [302, 218] on div "Reset" at bounding box center [328, 191] width 606 height 59
click at [169, 61] on input "4708-201" at bounding box center [254, 54] width 458 height 42
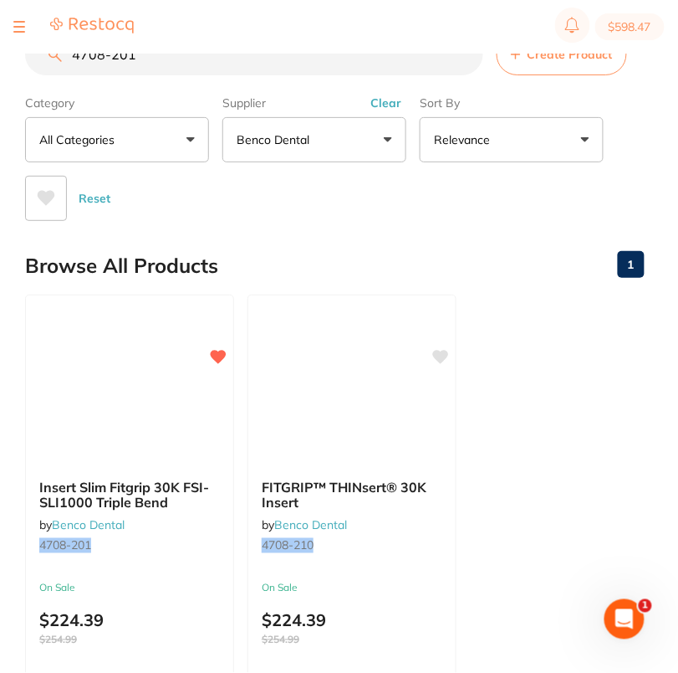
paste input "3088-688"
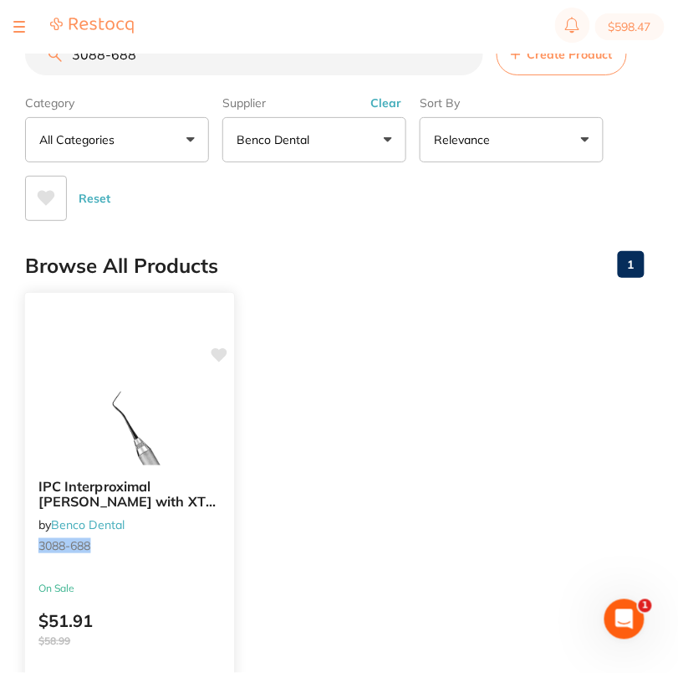
click at [223, 356] on icon at bounding box center [220, 355] width 16 height 14
click at [151, 56] on input "3088-688" at bounding box center [254, 54] width 458 height 42
paste input "1-07"
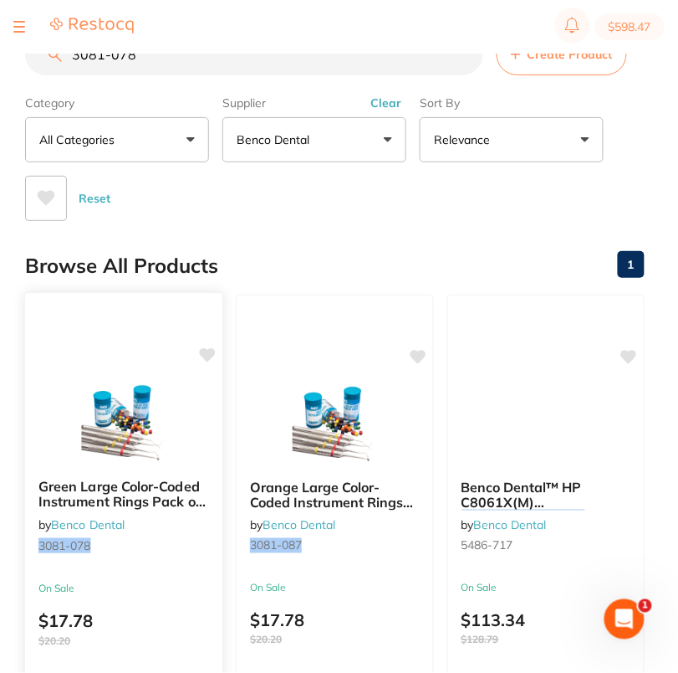
click at [213, 351] on icon at bounding box center [208, 355] width 16 height 14
click at [284, 238] on div "Browse All Products 1" at bounding box center [335, 266] width 620 height 56
click at [166, 64] on input "3081-078" at bounding box center [254, 54] width 458 height 42
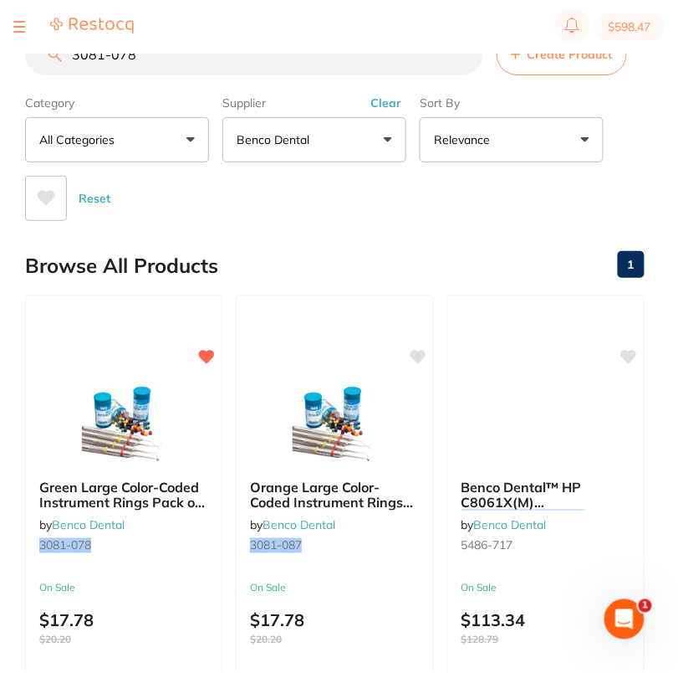
paste input "356-718"
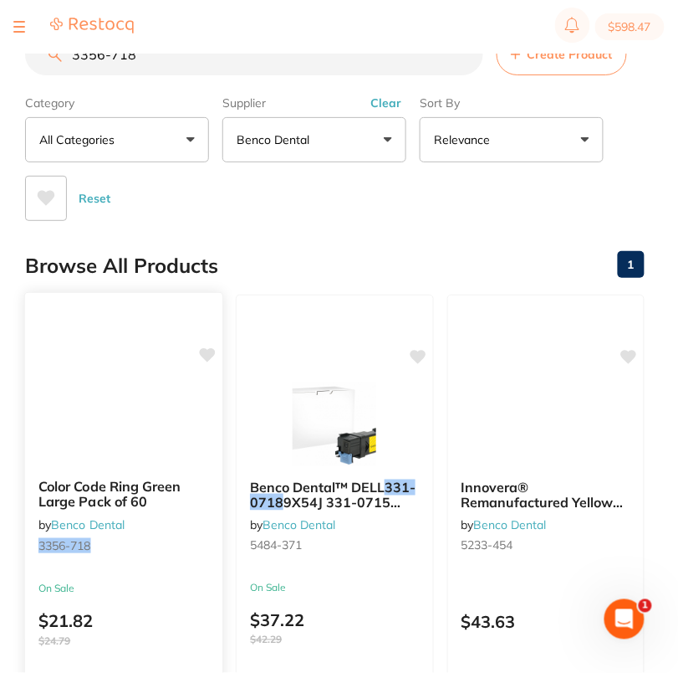
click at [209, 354] on icon at bounding box center [208, 355] width 16 height 14
click at [212, 67] on input "3356-718" at bounding box center [254, 54] width 458 height 42
paste input "583-642"
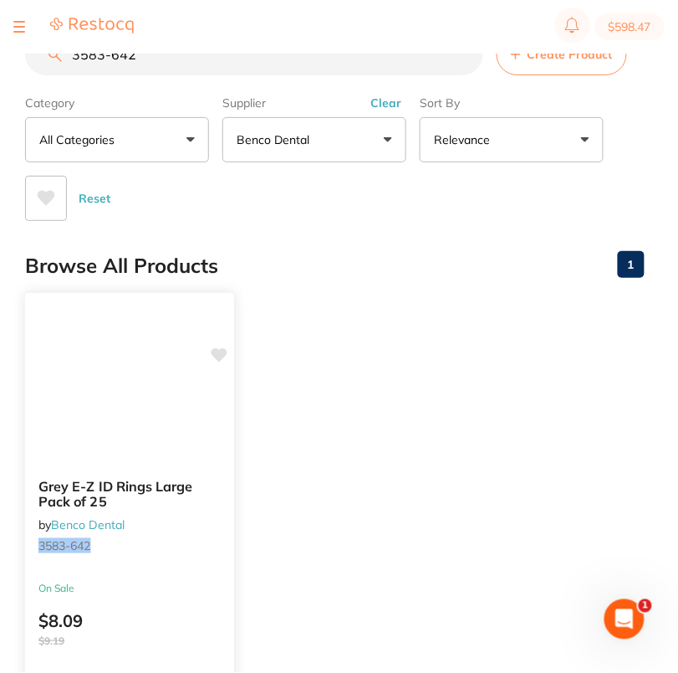
click at [223, 353] on icon at bounding box center [220, 355] width 16 height 14
click at [387, 280] on div "Browse All Products 1" at bounding box center [335, 266] width 620 height 56
click at [157, 62] on input "3583-642" at bounding box center [254, 54] width 458 height 42
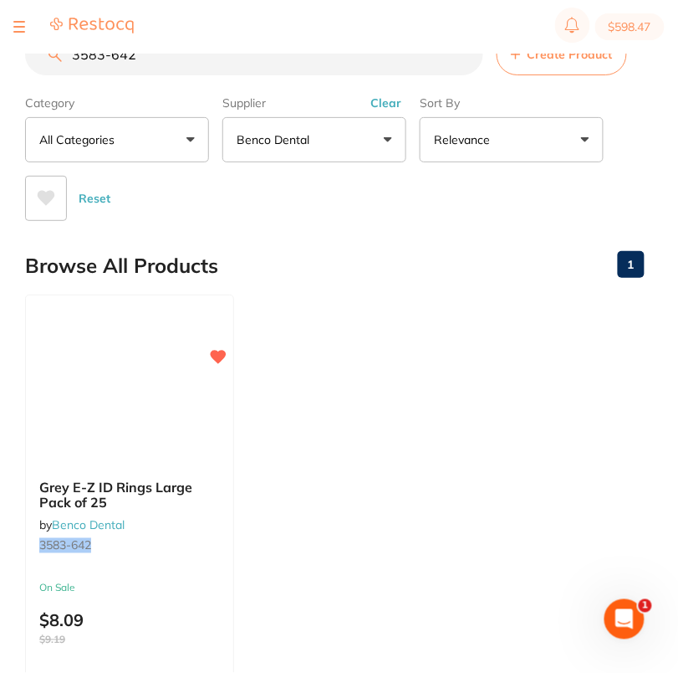
paste input "60"
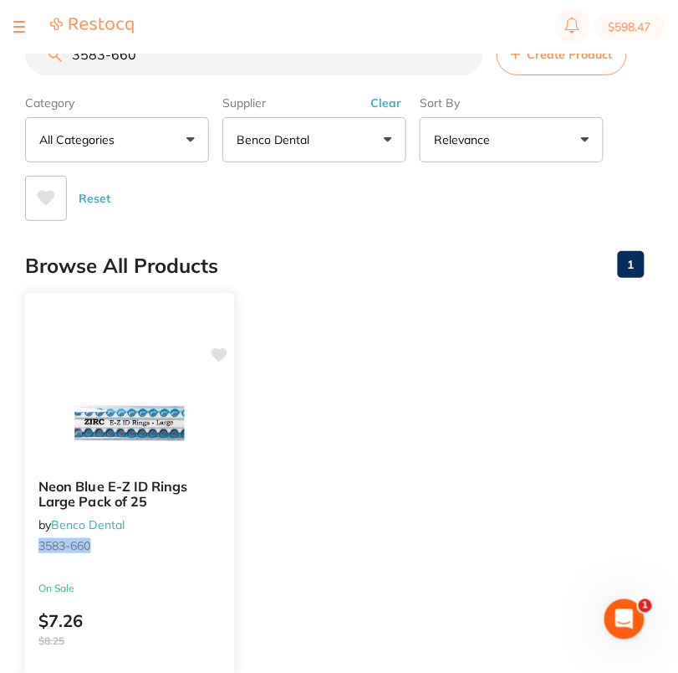
click at [220, 353] on icon at bounding box center [220, 355] width 16 height 14
drag, startPoint x: 380, startPoint y: 368, endPoint x: 653, endPoint y: 299, distance: 281.2
click at [386, 366] on ul "Neon Blue E-Z ID Rings Large Pack of 25 by Benco Dental 3583-660 On Sale $7.26 …" at bounding box center [335, 534] width 620 height 481
click at [199, 64] on input "3583-660" at bounding box center [254, 54] width 458 height 42
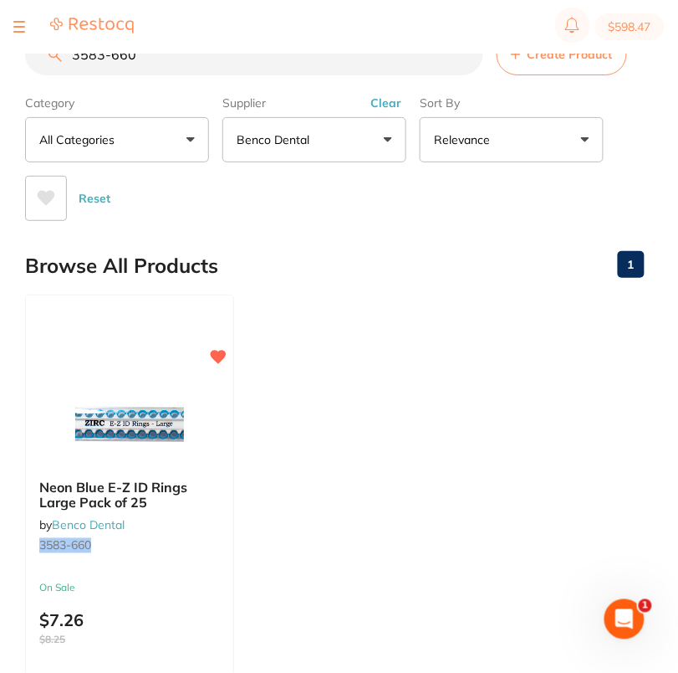
click at [199, 64] on input "3583-660" at bounding box center [254, 54] width 458 height 42
paste input "704"
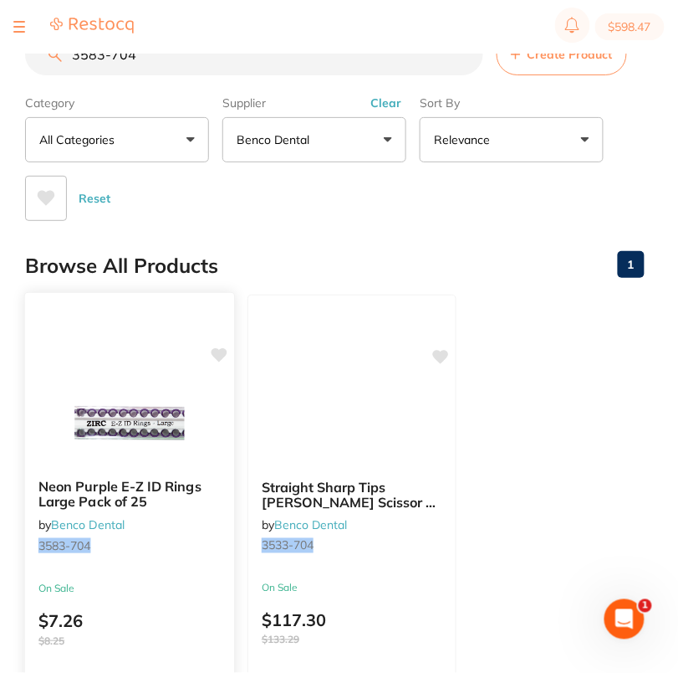
click at [219, 351] on icon at bounding box center [220, 355] width 16 height 14
click at [187, 55] on input "3583-704" at bounding box center [254, 54] width 458 height 42
paste input "360-212"
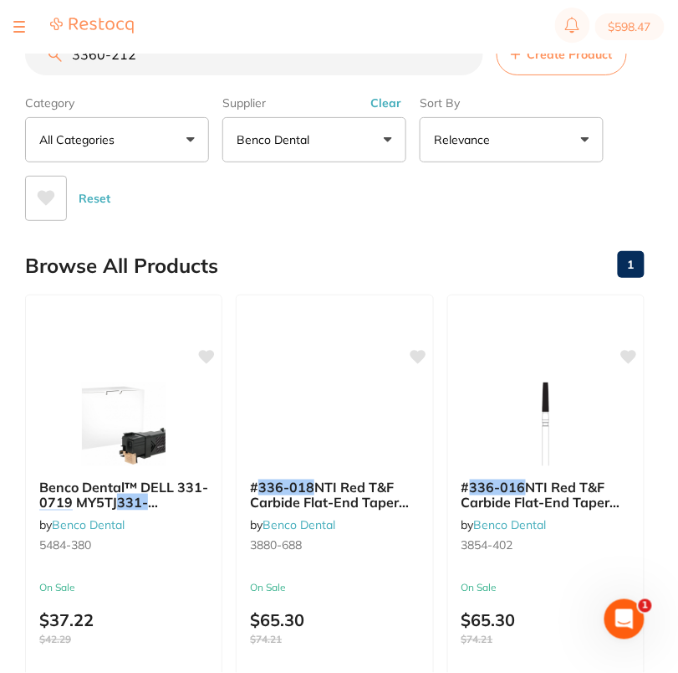
click at [187, 78] on section "3360-212 Create Product Category All Categories All Categories No categories fo…" at bounding box center [335, 126] width 620 height 187
click at [191, 63] on input "3360-212" at bounding box center [254, 54] width 458 height 42
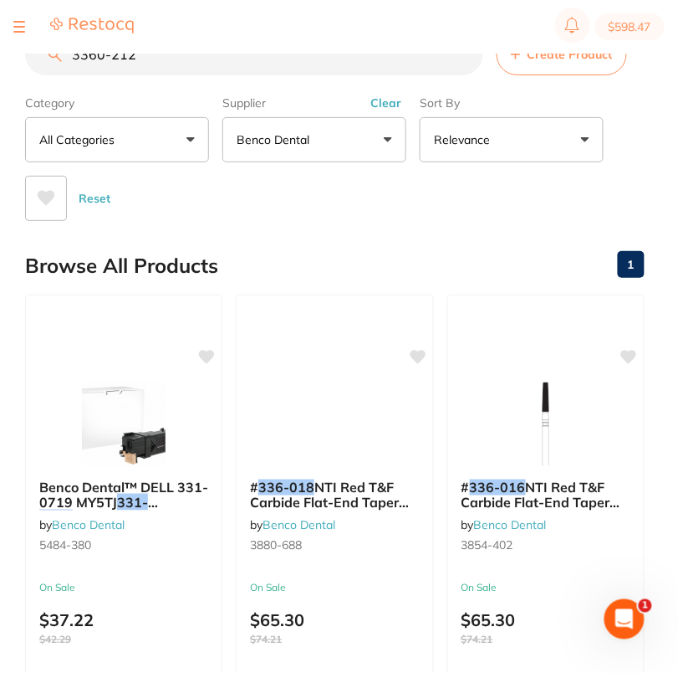
paste input "329"
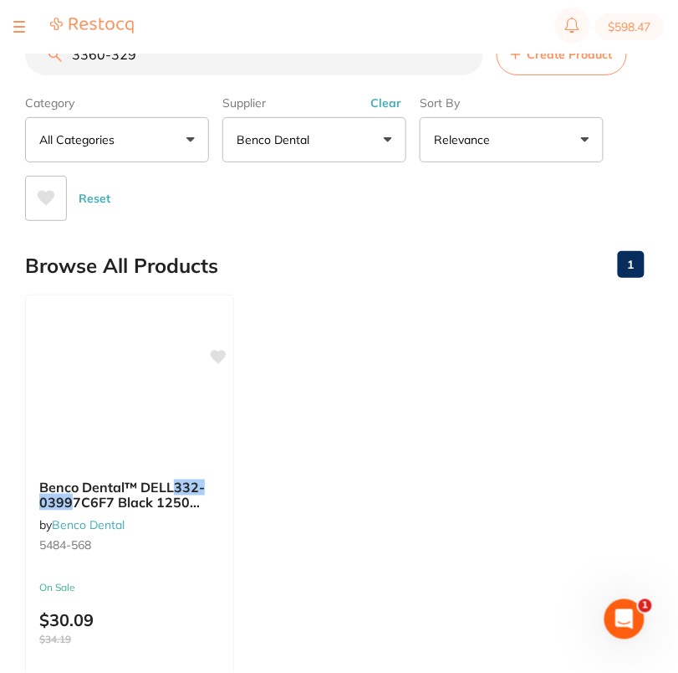
click at [244, 70] on input "3360-329" at bounding box center [254, 54] width 458 height 42
paste input "5268-346"
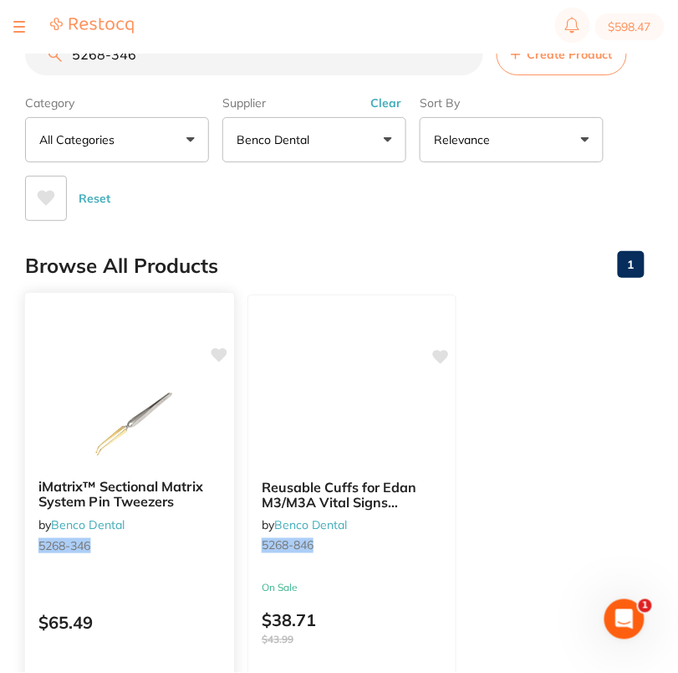
click at [216, 356] on icon at bounding box center [220, 355] width 16 height 14
click at [302, 222] on main "5268-346 Create Product Category All Categories All Categories No categories fo…" at bounding box center [351, 431] width 653 height 862
click at [147, 54] on input "5268-346" at bounding box center [254, 54] width 458 height 42
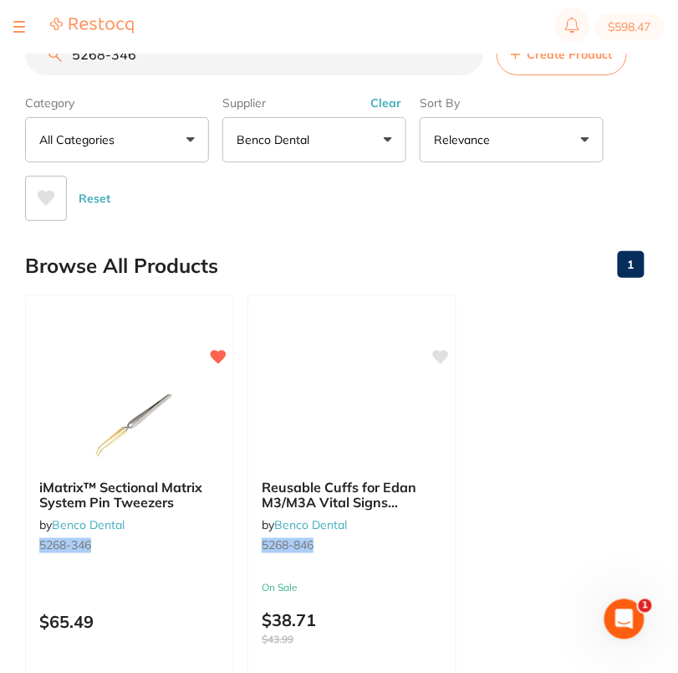
paste input "304-154"
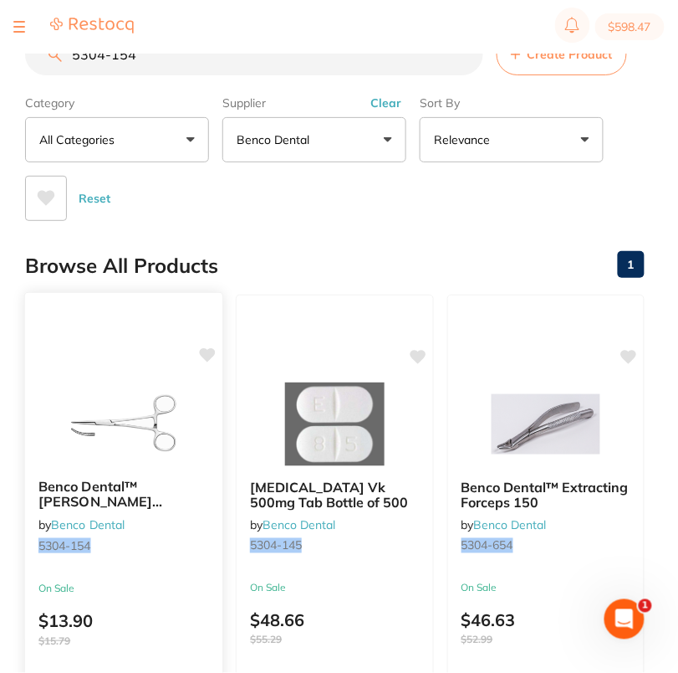
click at [203, 349] on icon at bounding box center [208, 355] width 16 height 14
click at [170, 67] on input "5304-154" at bounding box center [254, 54] width 458 height 42
paste input "1671-943"
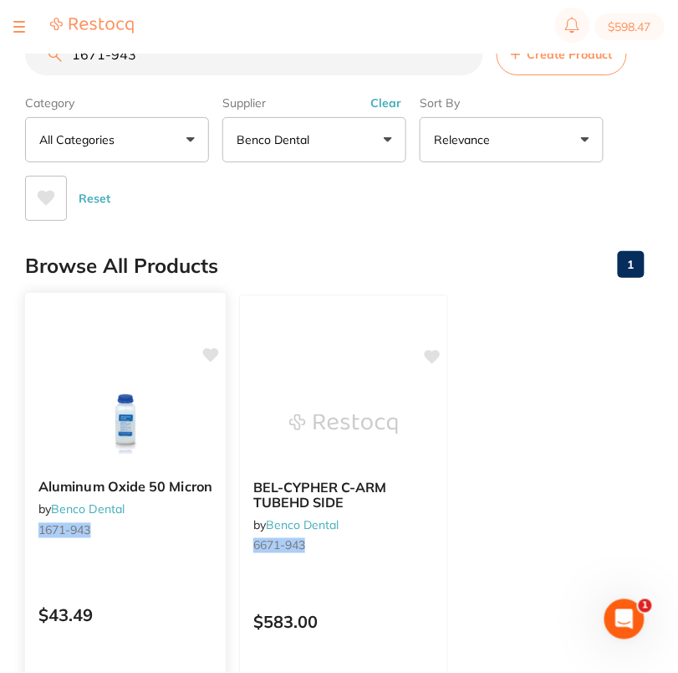
click at [211, 355] on icon at bounding box center [211, 355] width 16 height 14
click at [296, 239] on div "Browse All Products 1" at bounding box center [335, 266] width 620 height 56
click at [181, 63] on input "1671-943" at bounding box center [254, 54] width 458 height 42
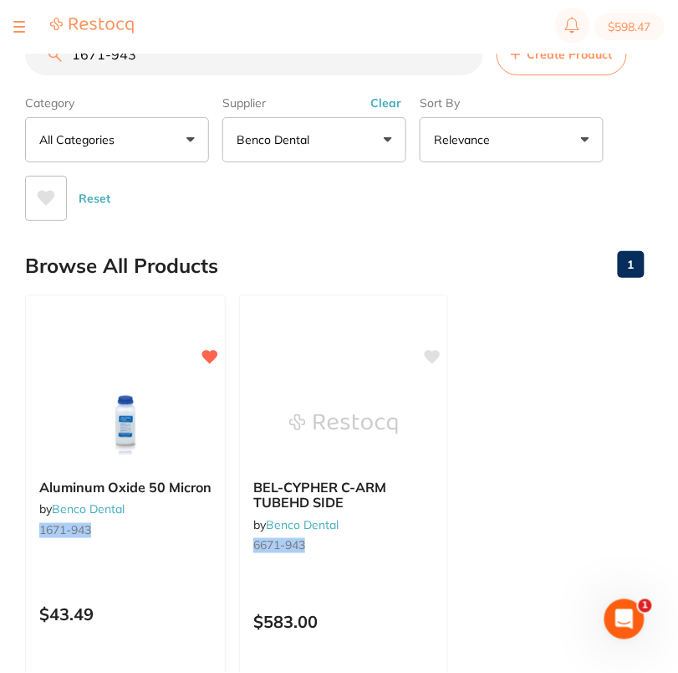
paste input "2375-879"
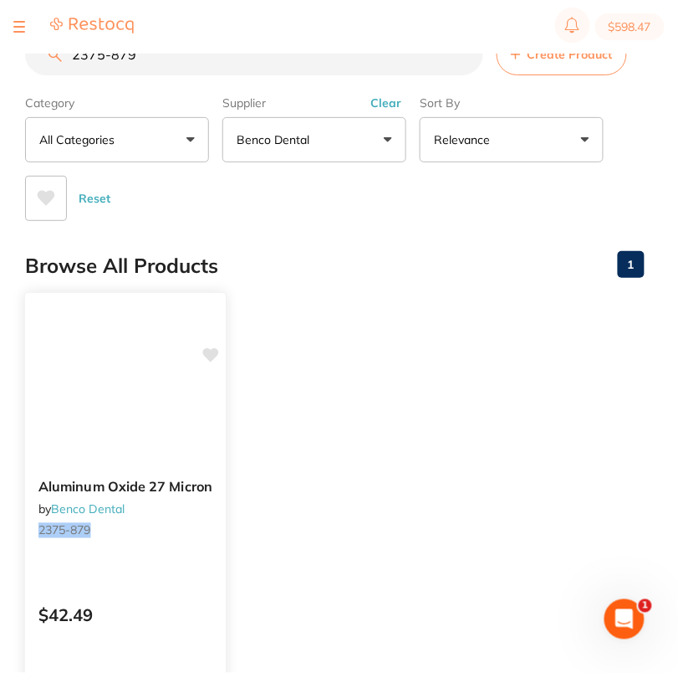
click at [213, 349] on icon at bounding box center [211, 355] width 16 height 14
click at [364, 254] on div "Browse All Products 1" at bounding box center [335, 266] width 620 height 56
click at [166, 54] on input "2375-879" at bounding box center [254, 54] width 458 height 42
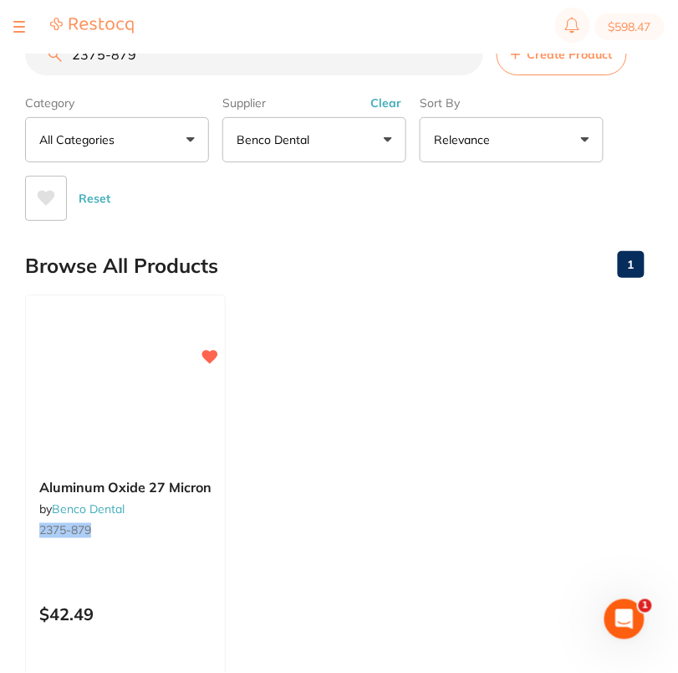
paste input "5759-584"
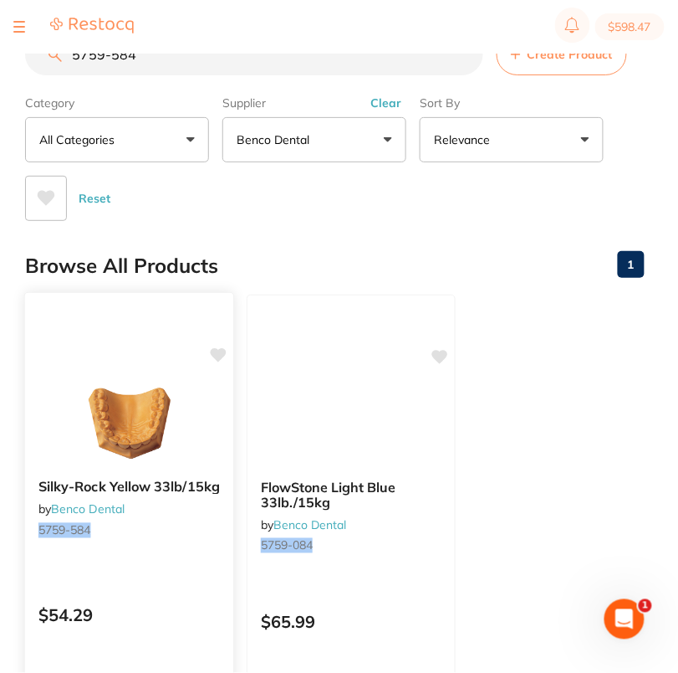
click at [218, 354] on icon at bounding box center [219, 355] width 16 height 14
click at [302, 216] on div "Reset" at bounding box center [328, 191] width 606 height 59
click at [170, 64] on input "5759-584" at bounding box center [254, 54] width 458 height 42
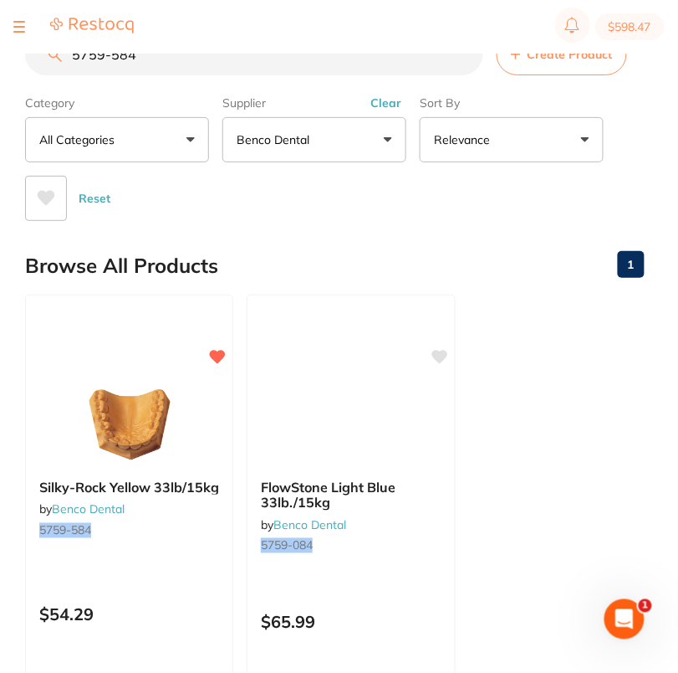
paste input "4096-122"
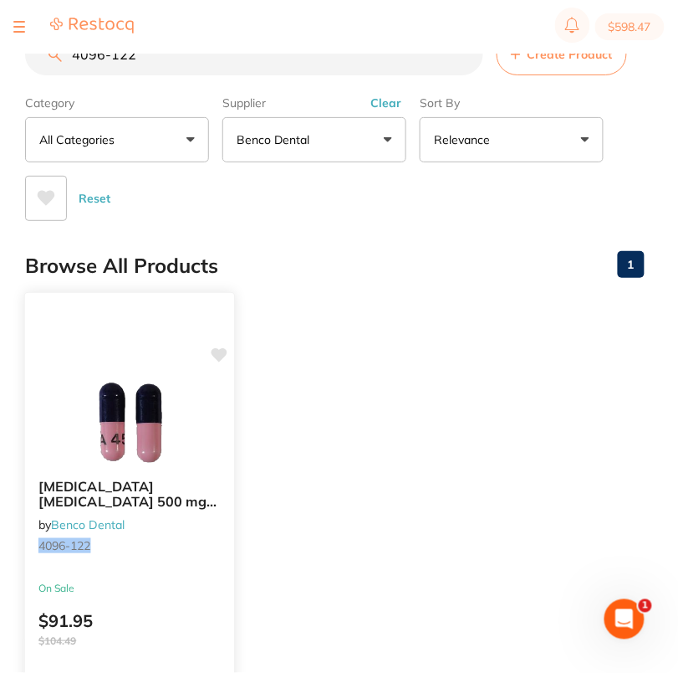
click at [219, 357] on icon at bounding box center [220, 355] width 16 height 14
click at [397, 406] on ul "Penicillin Amoxicillin 500 mg Capsule Bottle of 500 by Benco Dental 4096-122 On…" at bounding box center [335, 534] width 620 height 481
click at [151, 54] on input "4096-122" at bounding box center [254, 54] width 458 height 42
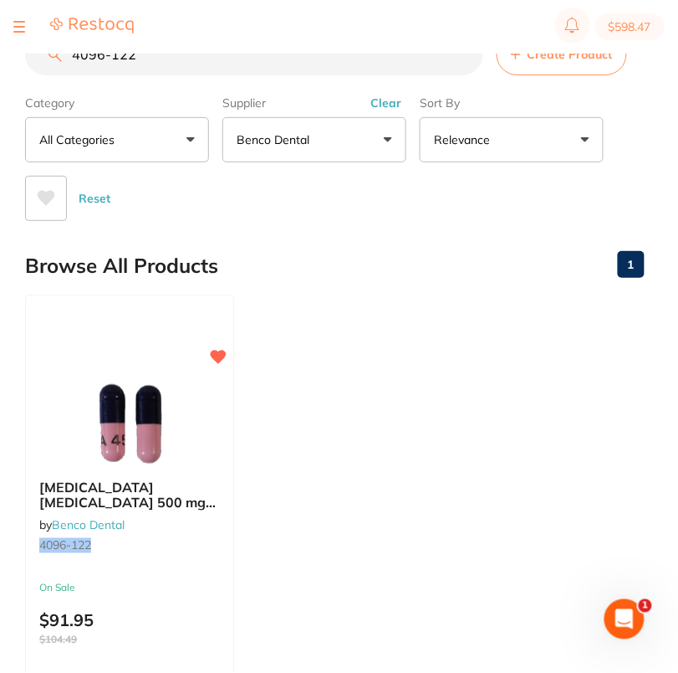
paste input "5731-719"
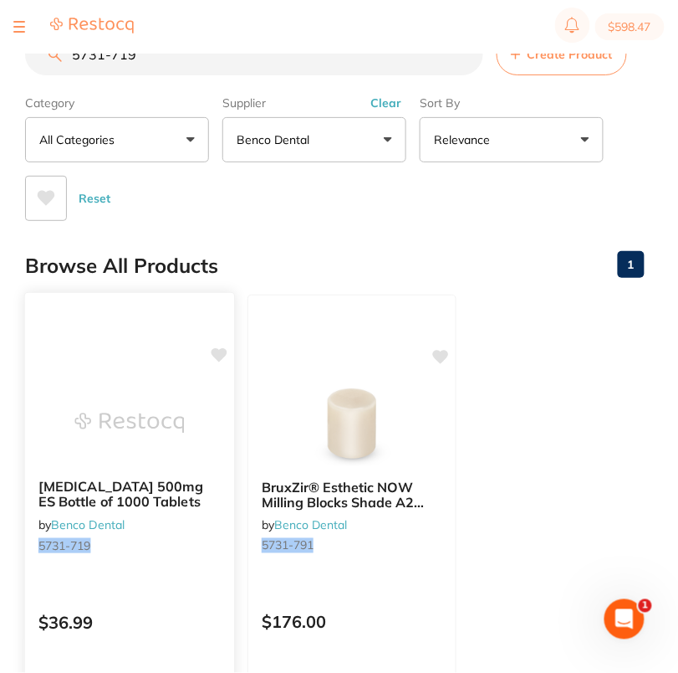
click at [218, 347] on icon at bounding box center [219, 355] width 17 height 17
click at [294, 217] on div "Reset" at bounding box center [328, 191] width 606 height 59
click at [133, 54] on input "5731-719" at bounding box center [254, 54] width 458 height 42
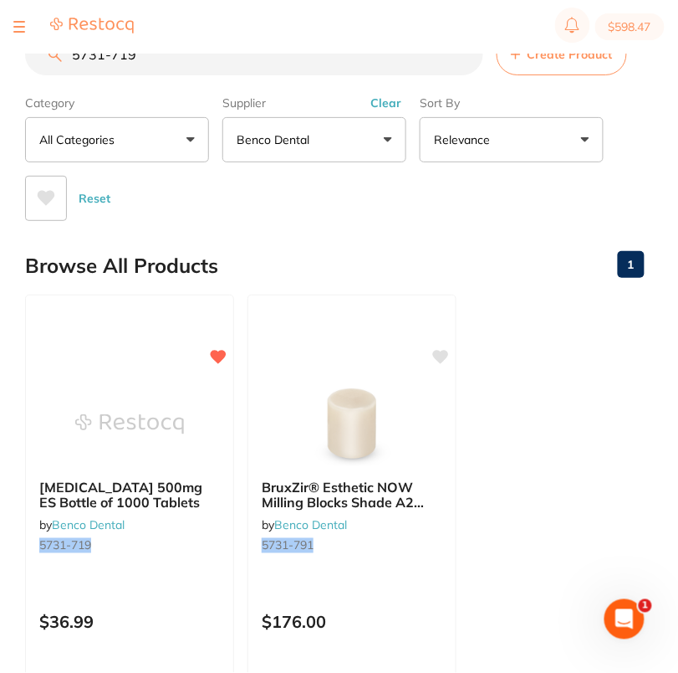
paste input "470-260"
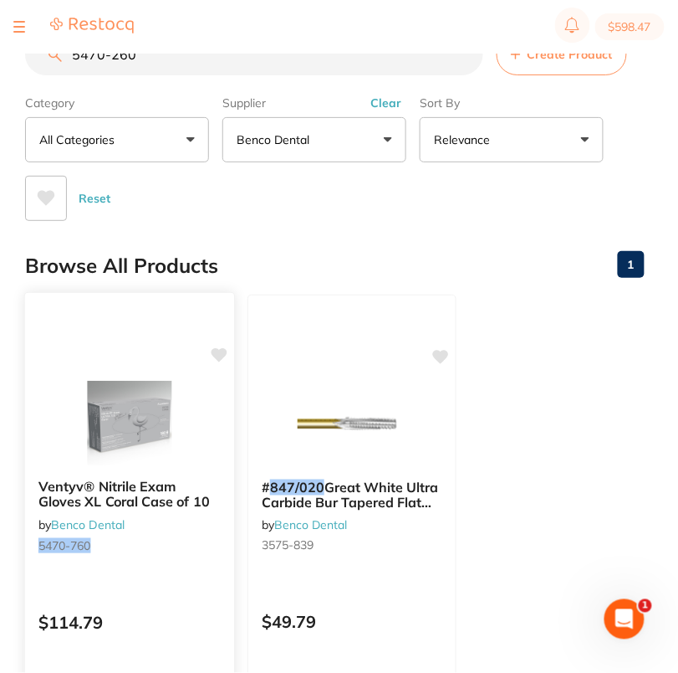
click at [216, 354] on icon at bounding box center [220, 355] width 16 height 14
drag, startPoint x: 279, startPoint y: 248, endPoint x: 289, endPoint y: 244, distance: 10.6
click at [279, 248] on div "Browse All Products 1" at bounding box center [335, 266] width 620 height 56
click at [185, 63] on input "5470-260" at bounding box center [254, 54] width 458 height 42
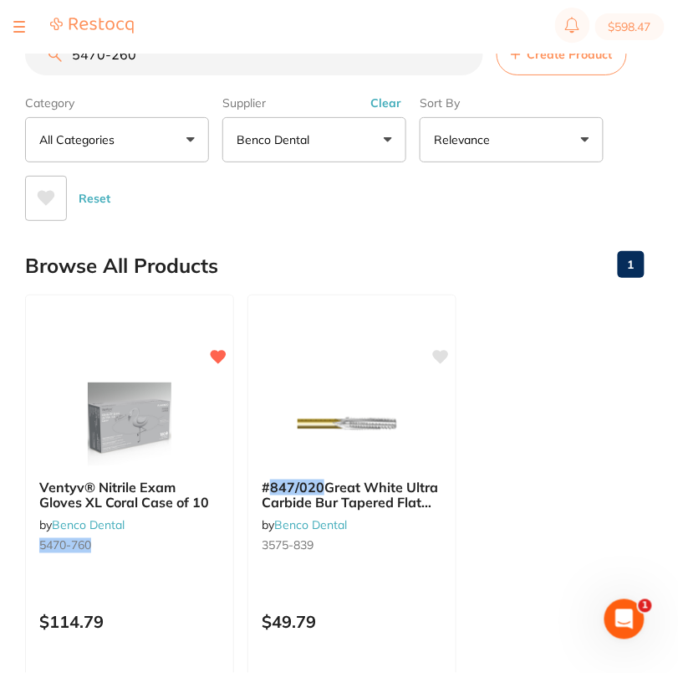
click at [185, 63] on input "5470-260" at bounding box center [254, 54] width 458 height 42
paste input "4030-737"
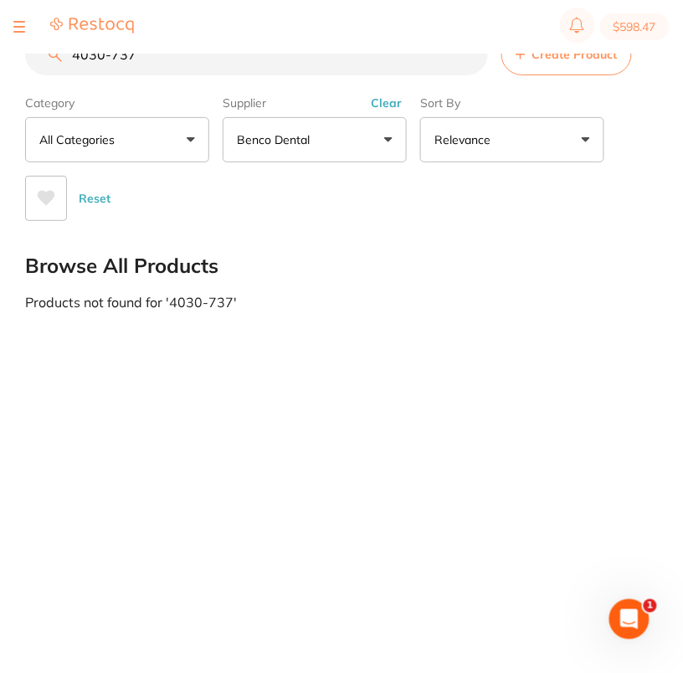
click at [182, 56] on input "4030-737" at bounding box center [256, 54] width 463 height 42
paste input "5423-463"
click at [163, 72] on input "5423-463" at bounding box center [256, 54] width 463 height 42
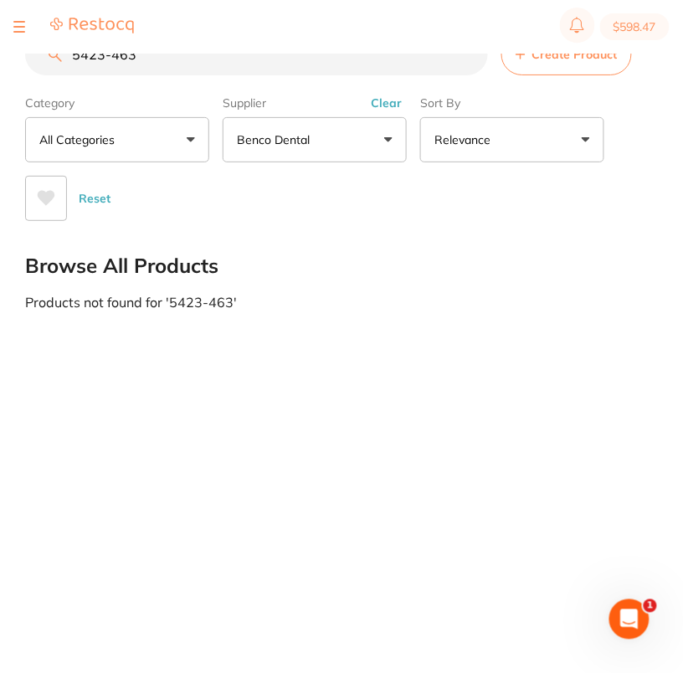
click at [163, 72] on input "5423-463" at bounding box center [256, 54] width 463 height 42
paste input "4549-679"
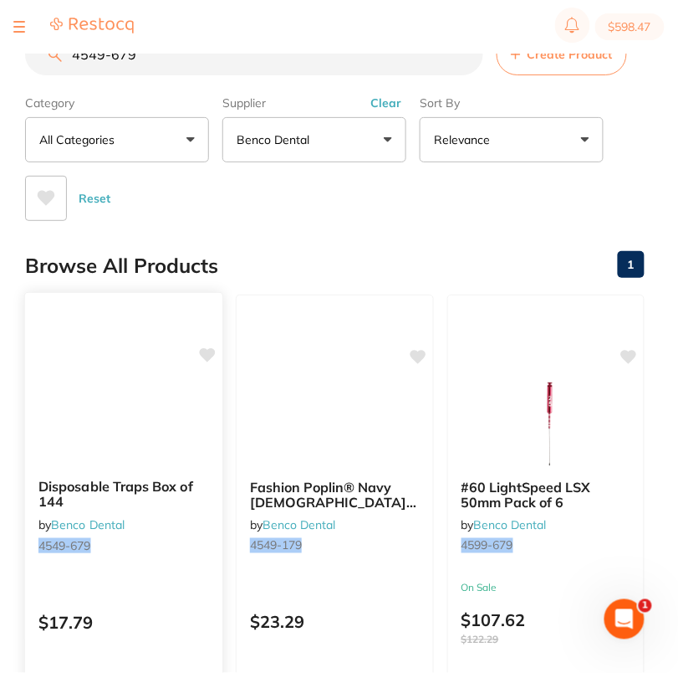
click at [207, 355] on icon at bounding box center [208, 355] width 16 height 14
click at [172, 68] on input "4549-679" at bounding box center [254, 54] width 458 height 42
paste input "6188-510"
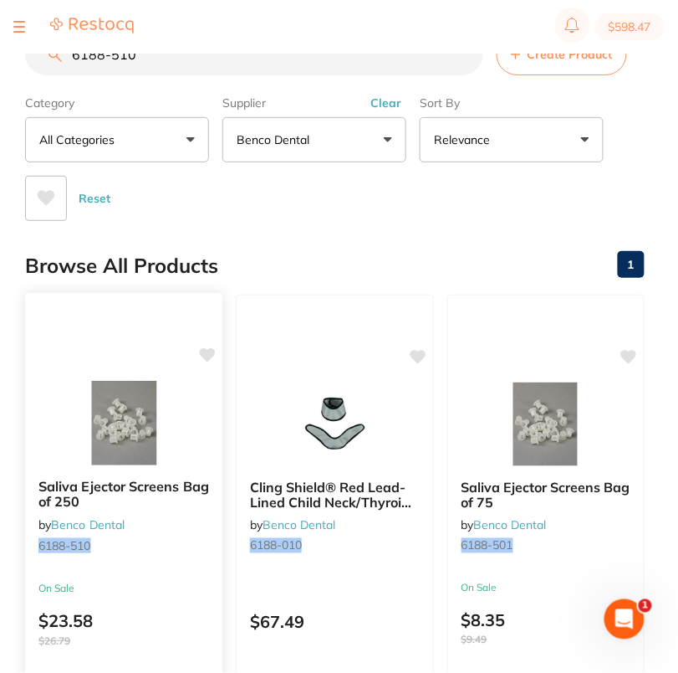
click at [205, 350] on icon at bounding box center [208, 355] width 16 height 14
click at [331, 192] on div "Reset" at bounding box center [328, 191] width 606 height 59
click at [151, 59] on input "6188-510" at bounding box center [254, 54] width 458 height 42
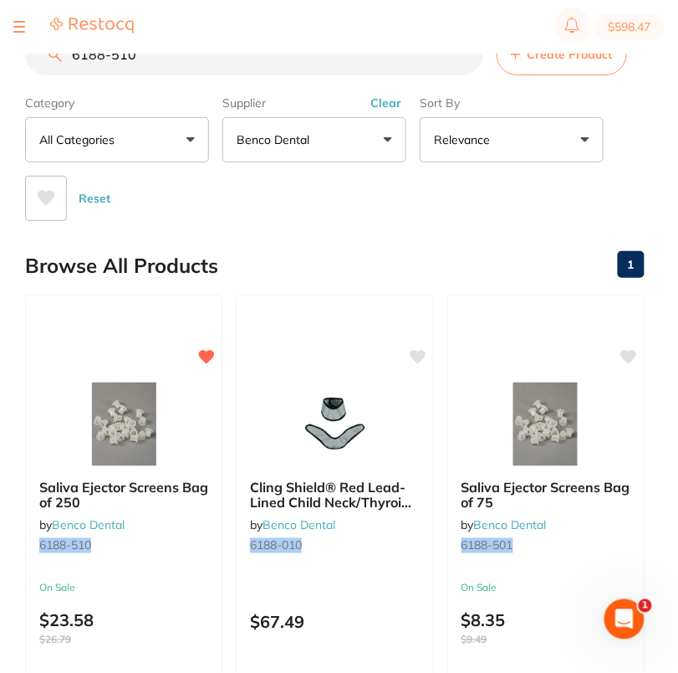
paste input "4485-390"
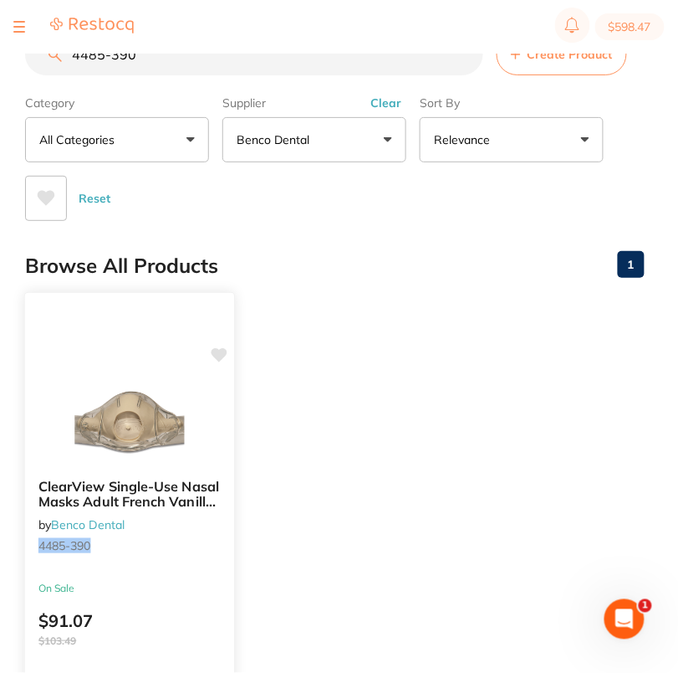
click at [224, 343] on div "ClearView Single-Use Nasal Masks Adult French Vanilla Box of 12 by Benco Dental…" at bounding box center [130, 535] width 212 height 486
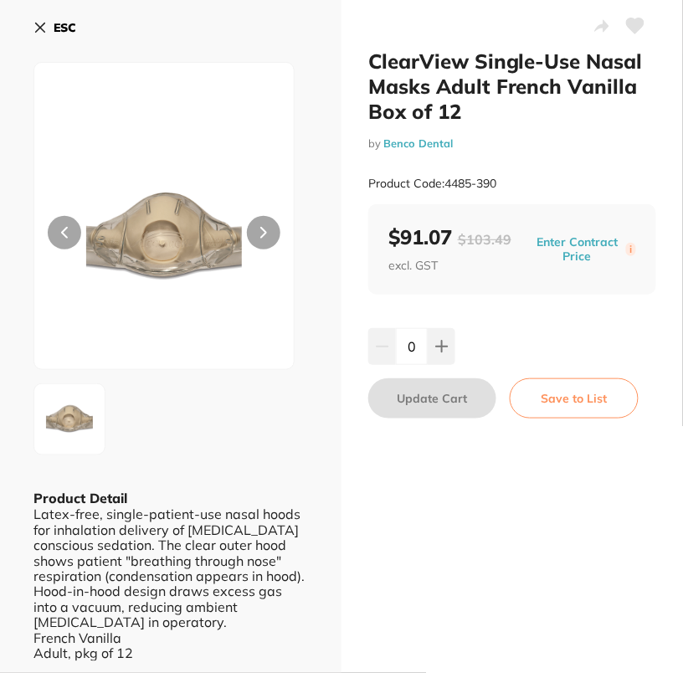
click at [48, 23] on button "ESC" at bounding box center [54, 27] width 43 height 28
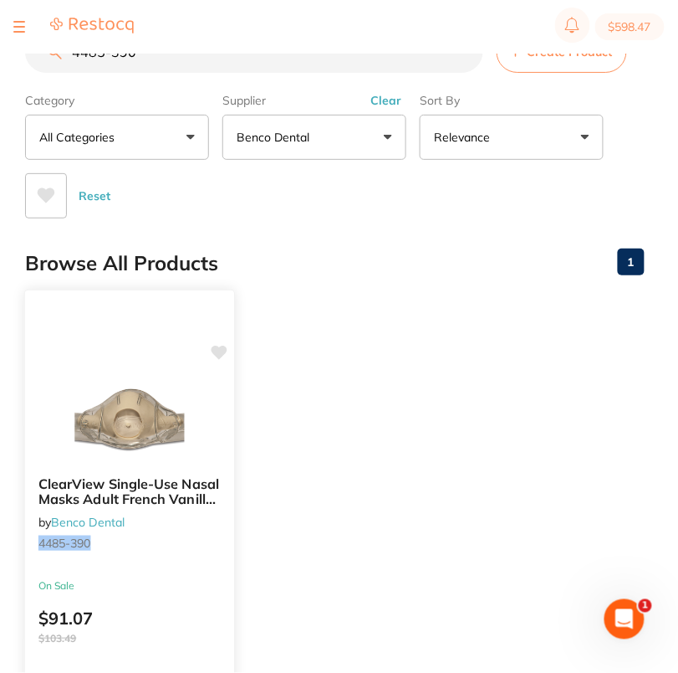
click at [218, 351] on icon at bounding box center [220, 352] width 16 height 14
click at [192, 63] on input "4485-390" at bounding box center [254, 52] width 458 height 42
paste input "434"
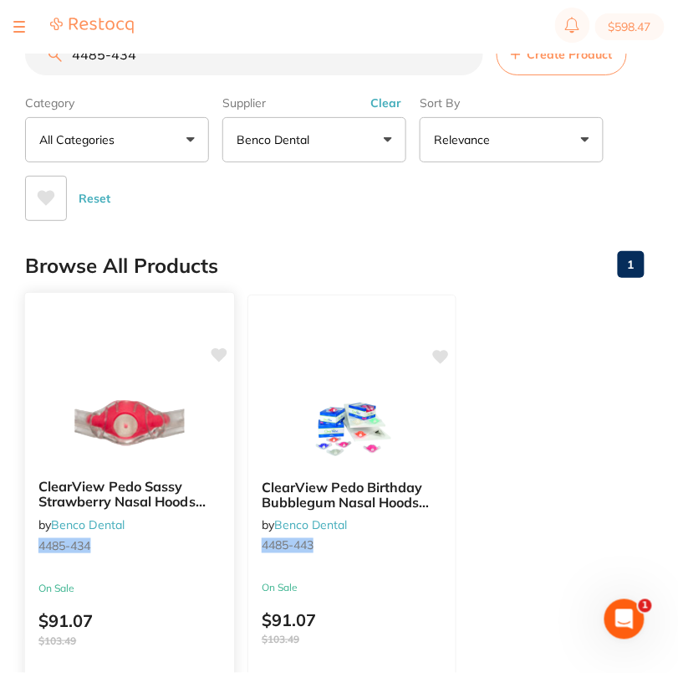
click at [218, 351] on icon at bounding box center [220, 355] width 16 height 14
click at [351, 245] on div "Browse All Products 1" at bounding box center [335, 266] width 620 height 56
click at [156, 68] on input "4485-434" at bounding box center [254, 54] width 458 height 42
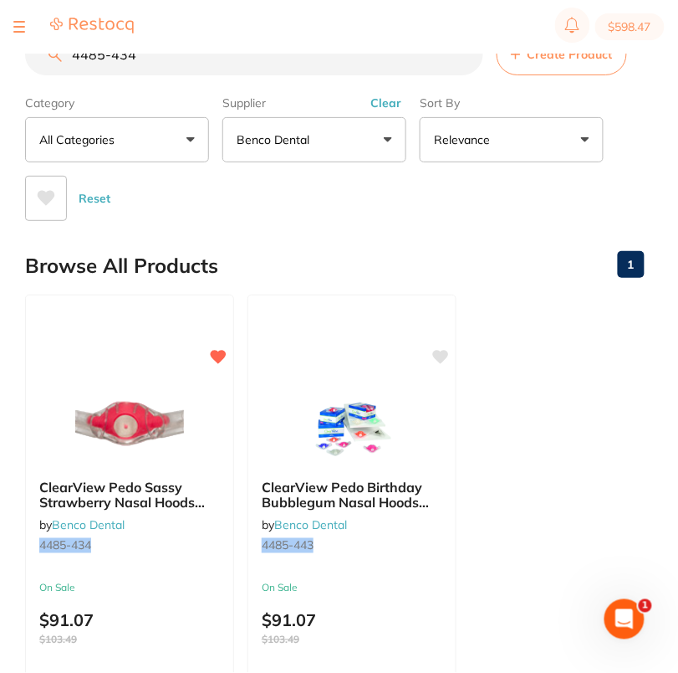
paste input "43"
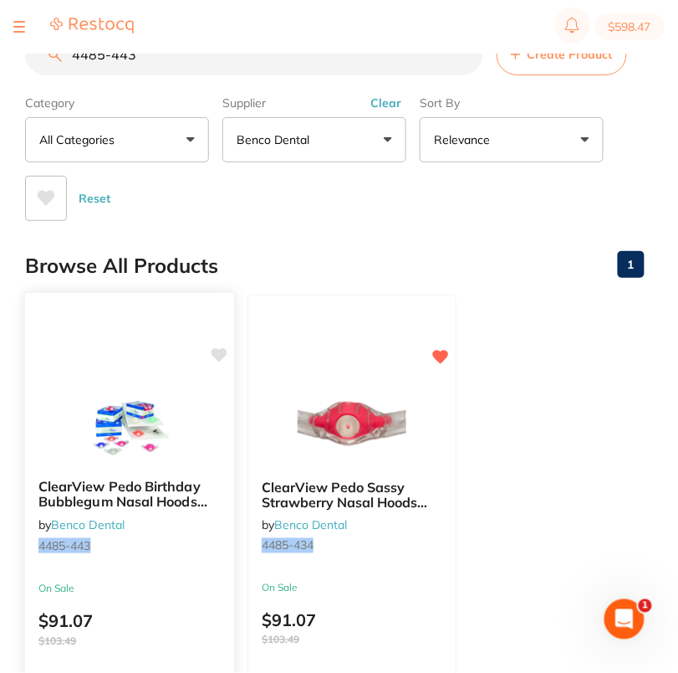
click at [223, 352] on icon at bounding box center [220, 355] width 16 height 14
click at [356, 224] on main "4485-443 Create Product Category All Categories All Categories No categories fo…" at bounding box center [351, 431] width 653 height 862
click at [151, 60] on input "4485-443" at bounding box center [254, 54] width 458 height 42
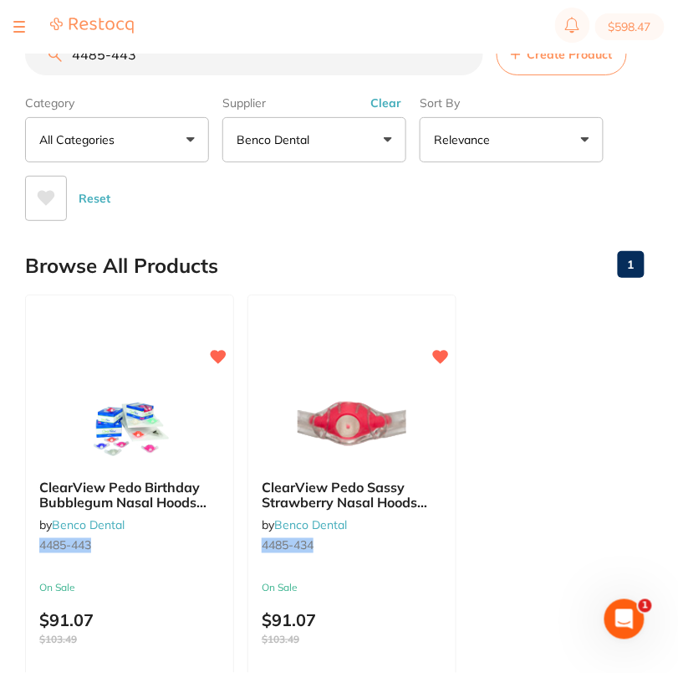
paste input "5497-527"
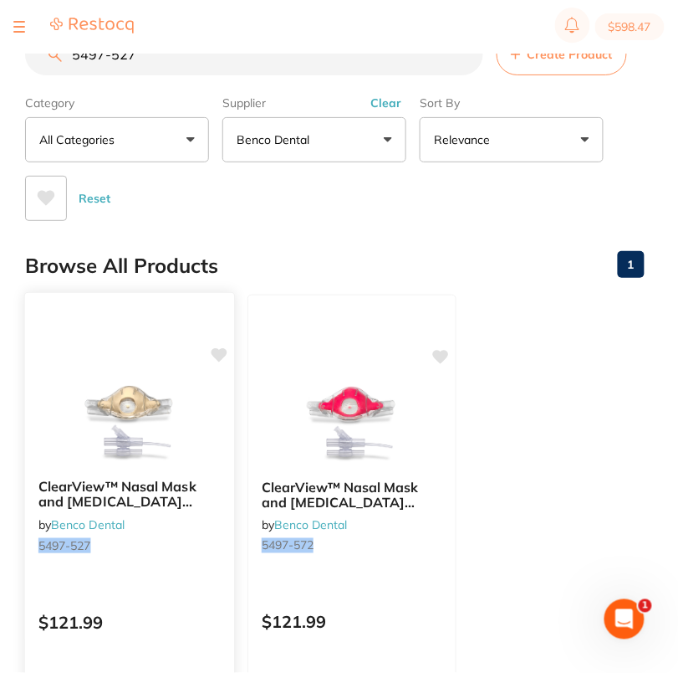
click at [225, 351] on icon at bounding box center [220, 355] width 16 height 14
click at [335, 250] on div "Browse All Products 1" at bounding box center [335, 266] width 620 height 56
click at [146, 57] on input "5497-527" at bounding box center [254, 54] width 458 height 42
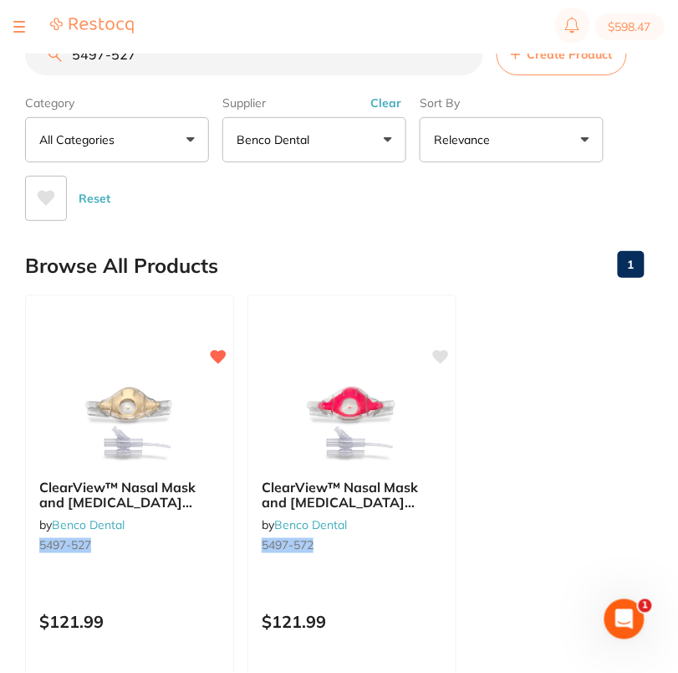
paste input "737-357"
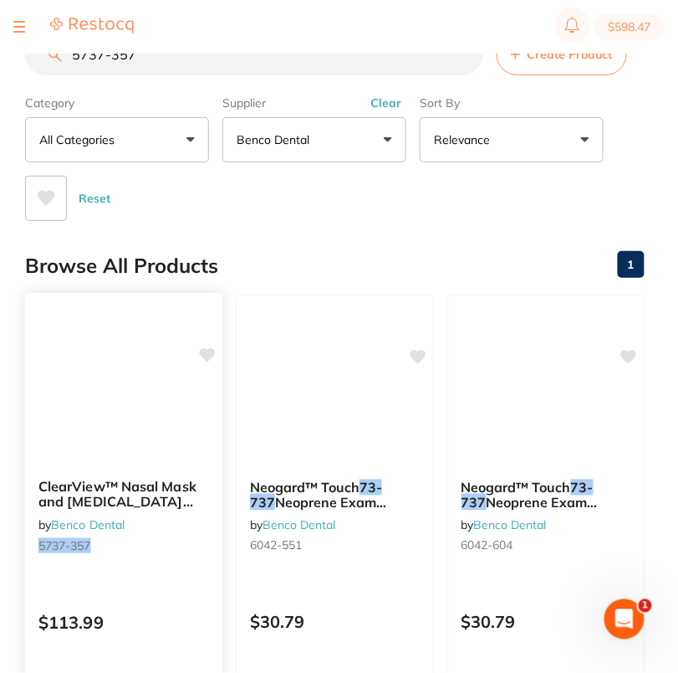
click at [211, 353] on icon at bounding box center [208, 355] width 16 height 14
click at [348, 252] on div "Browse All Products 1" at bounding box center [335, 266] width 620 height 56
click at [141, 55] on input "5737-357" at bounding box center [254, 54] width 458 height 42
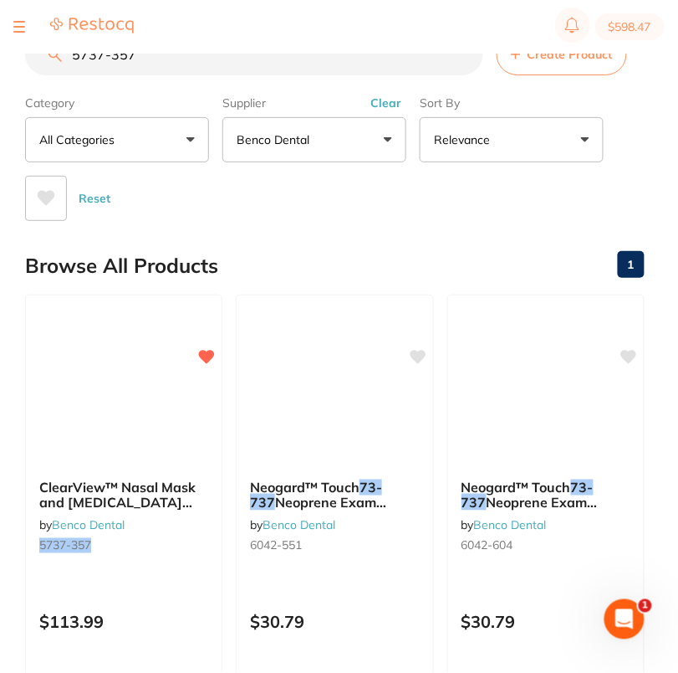
paste input "841-636"
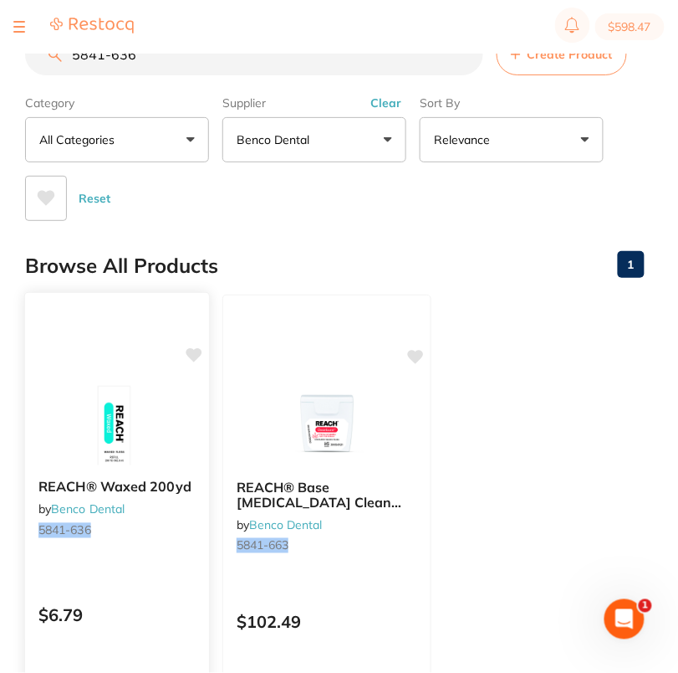
click at [192, 353] on icon at bounding box center [194, 355] width 16 height 14
click at [285, 231] on main "5841-636 Create Product Category All Categories All Categories No categories fo…" at bounding box center [351, 431] width 653 height 862
click at [172, 64] on input "5841-636" at bounding box center [254, 54] width 458 height 42
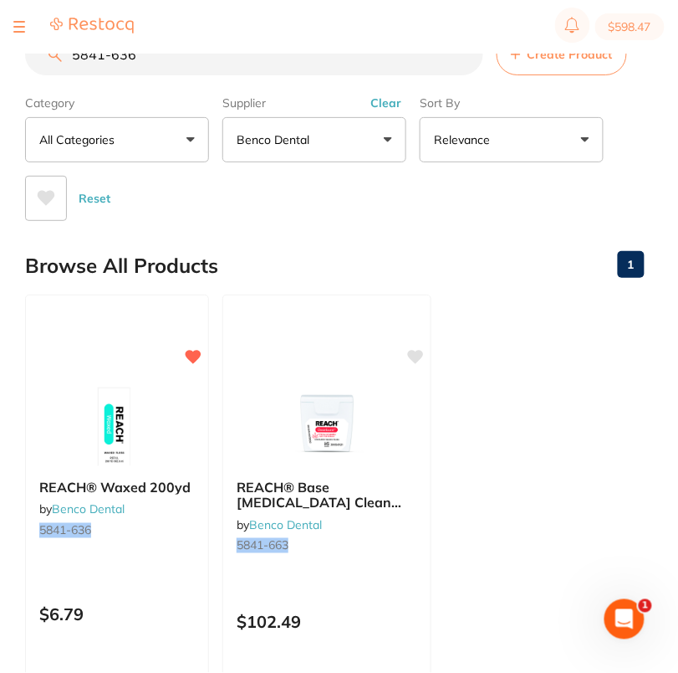
paste input "81"
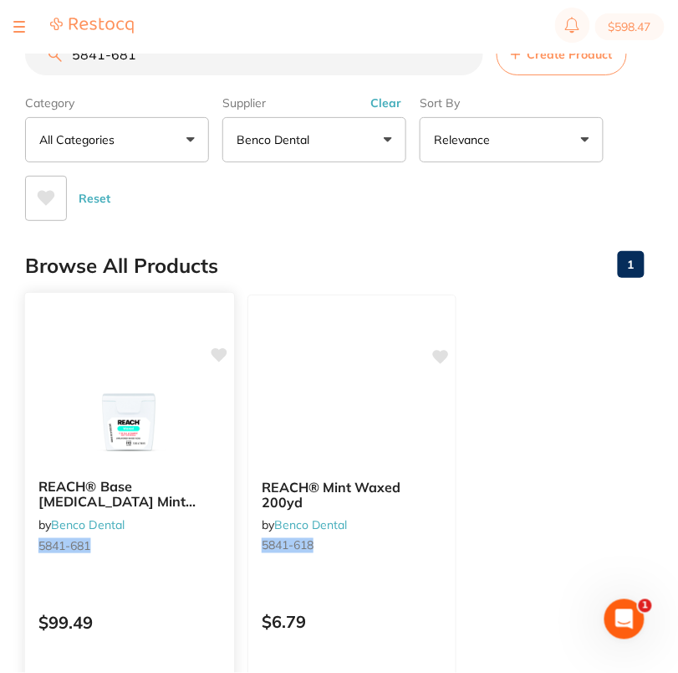
click at [218, 354] on icon at bounding box center [220, 355] width 16 height 14
click at [286, 223] on main "5841-681 Create Product Category All Categories All Categories No categories fo…" at bounding box center [351, 431] width 653 height 862
click at [160, 54] on input "5841-681" at bounding box center [254, 54] width 458 height 42
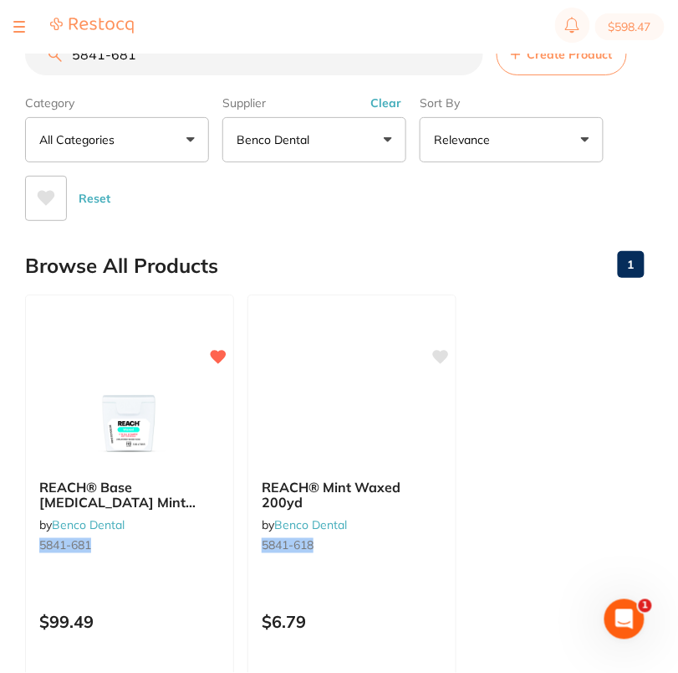
paste input "4487-638"
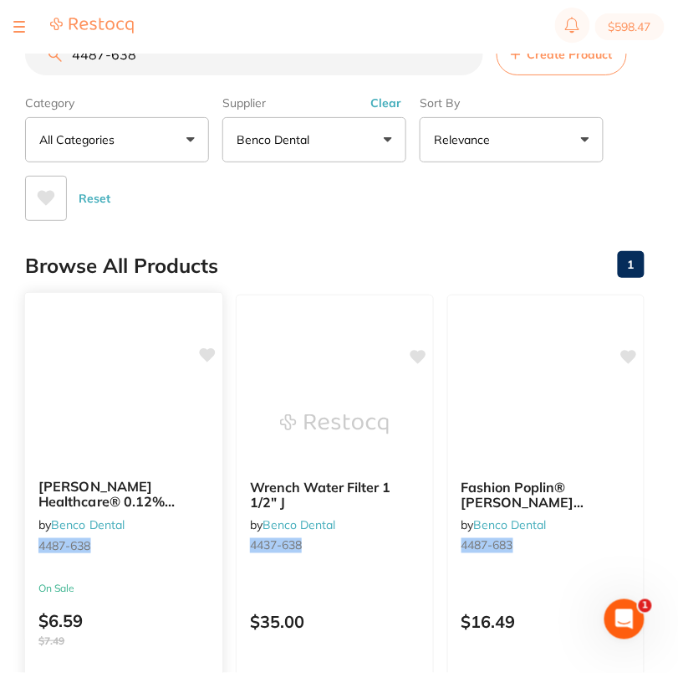
click at [209, 353] on icon at bounding box center [208, 355] width 16 height 14
click at [310, 262] on div "Browse All Products 1" at bounding box center [335, 266] width 620 height 56
click at [166, 66] on input "4487-638" at bounding box center [254, 54] width 458 height 42
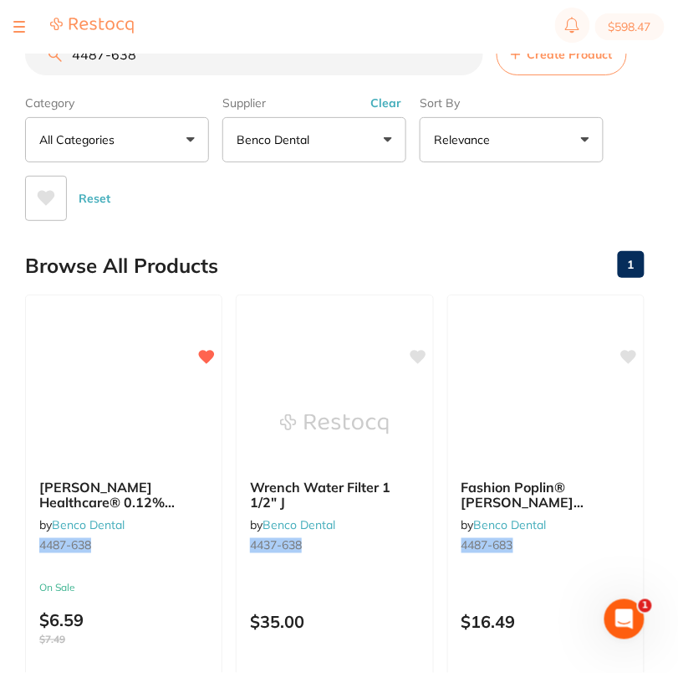
click at [166, 66] on input "4487-638" at bounding box center [254, 54] width 458 height 42
paste input "5466-024"
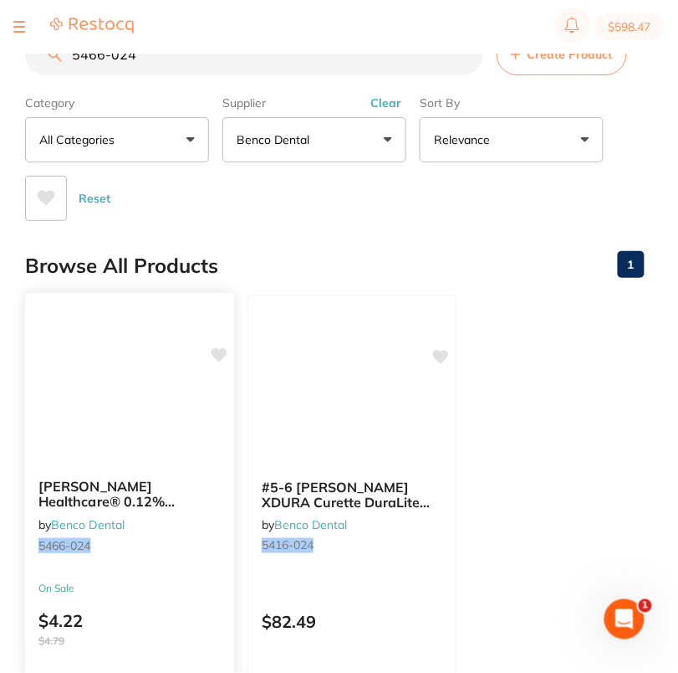
click at [224, 351] on icon at bounding box center [220, 355] width 16 height 14
click at [157, 61] on input "5466-024" at bounding box center [254, 54] width 458 height 42
paste input "071-727"
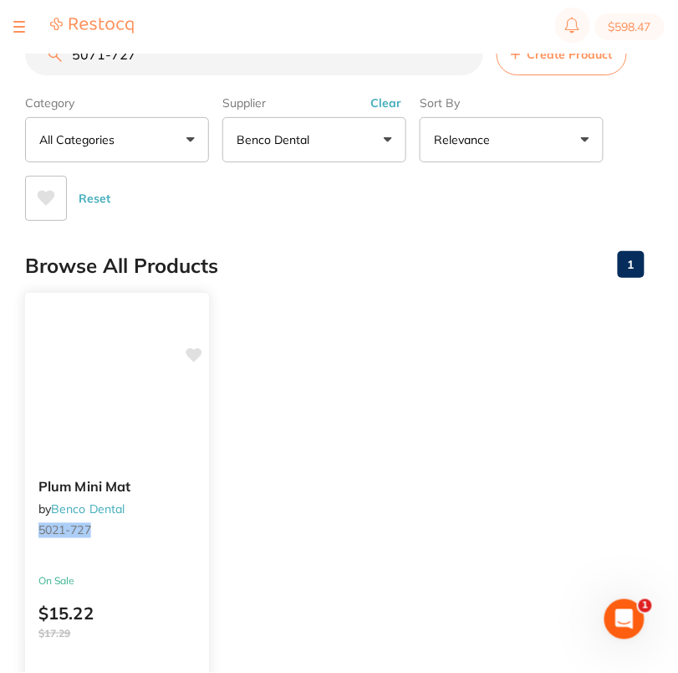
click at [192, 352] on icon at bounding box center [194, 355] width 16 height 14
drag, startPoint x: 346, startPoint y: 348, endPoint x: 426, endPoint y: 161, distance: 203.5
click at [356, 342] on ul "Plum Mini Mat by Benco Dental 5021-727 On Sale $15.22 $17.29 Add to cart Save t…" at bounding box center [335, 534] width 620 height 481
click at [178, 64] on input "5071-727" at bounding box center [254, 54] width 458 height 42
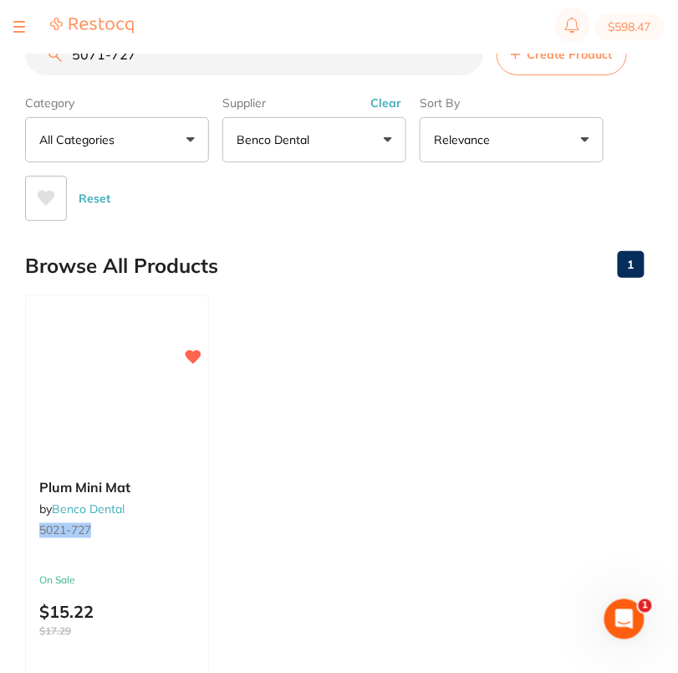
click at [178, 64] on input "5071-727" at bounding box center [254, 54] width 458 height 42
paste input "36"
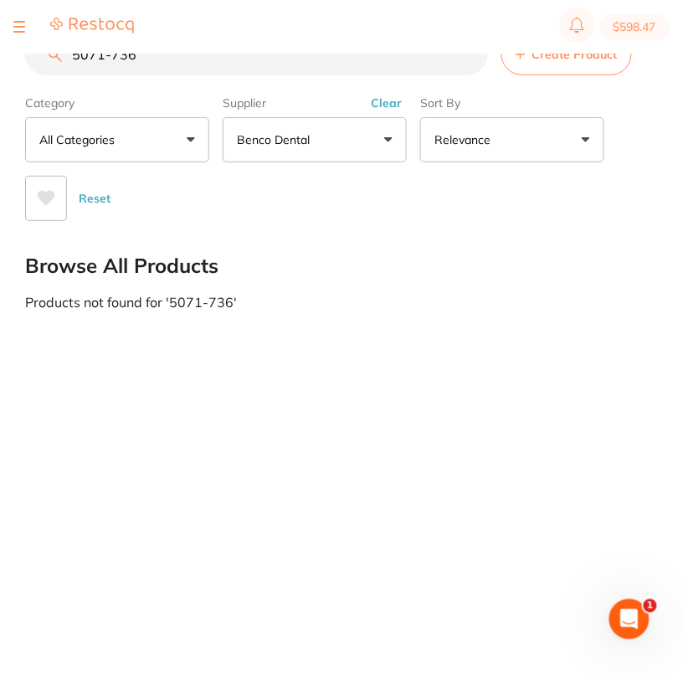
click at [196, 69] on input "5071-736" at bounding box center [256, 54] width 463 height 42
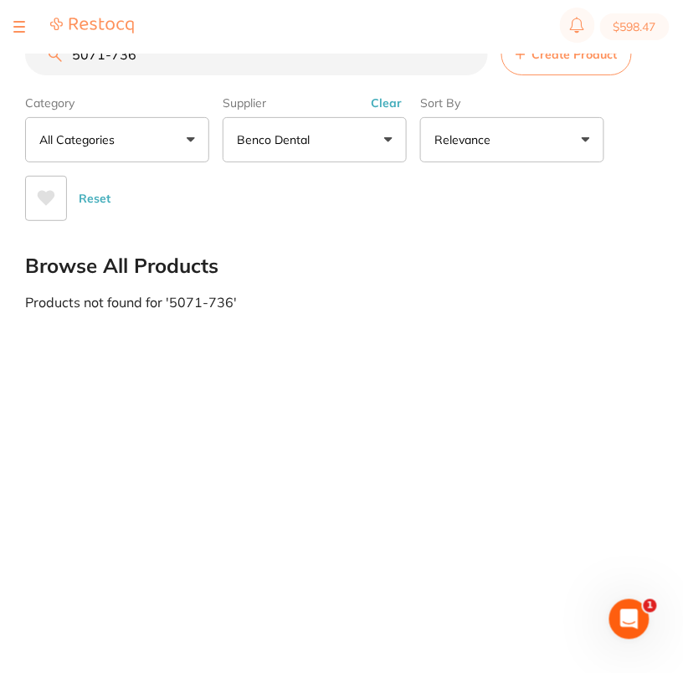
click at [196, 69] on input "5071-736" at bounding box center [256, 54] width 463 height 42
paste input "63"
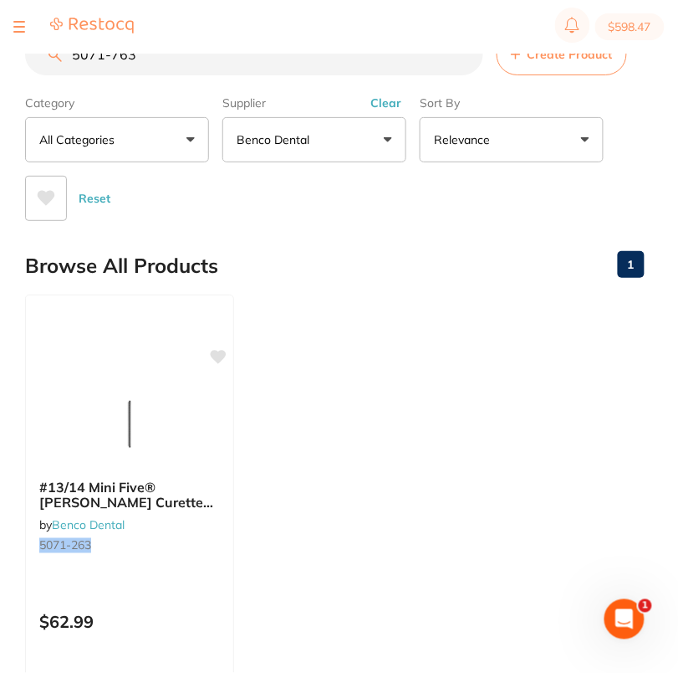
click at [187, 56] on input "5071-763" at bounding box center [254, 54] width 458 height 42
paste input "72"
click at [208, 64] on input "5071-772" at bounding box center [254, 54] width 458 height 42
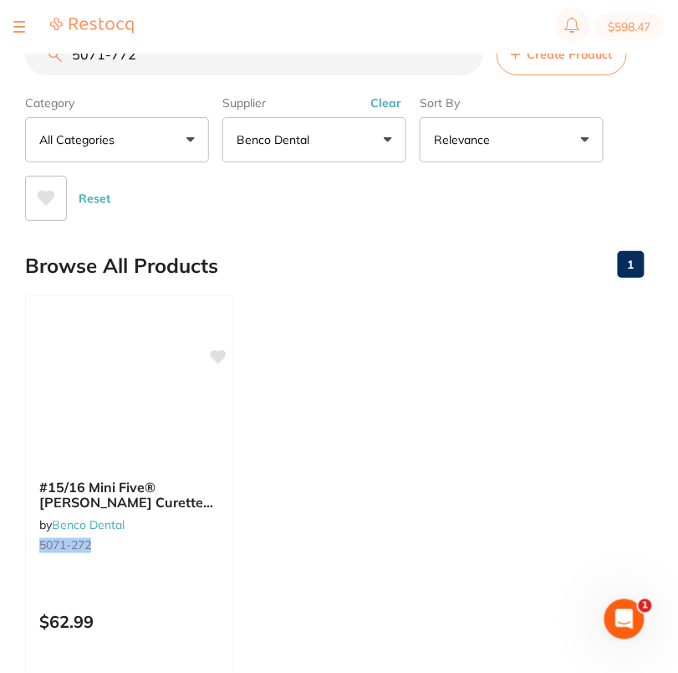
click at [208, 64] on input "5071-772" at bounding box center [254, 54] width 458 height 42
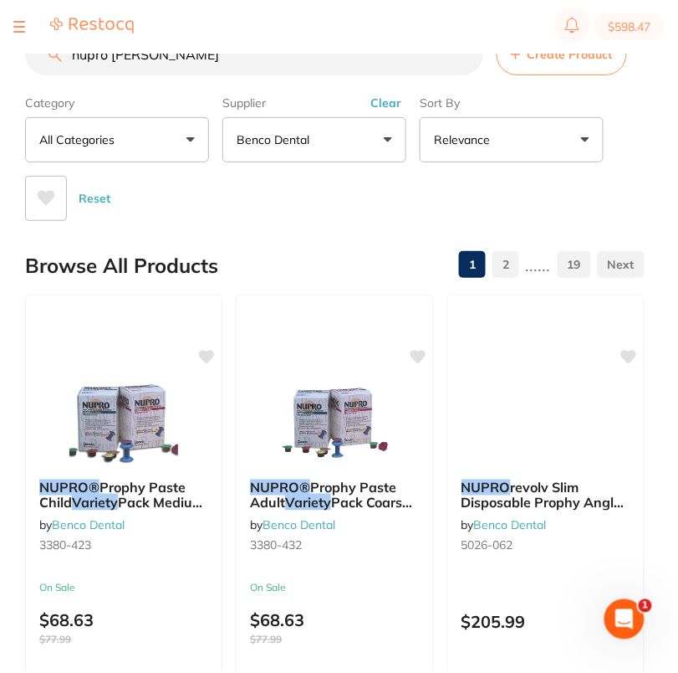
click at [179, 53] on section "$598.47" at bounding box center [339, 27] width 678 height 54
click at [182, 62] on input "nupro varn" at bounding box center [254, 54] width 458 height 42
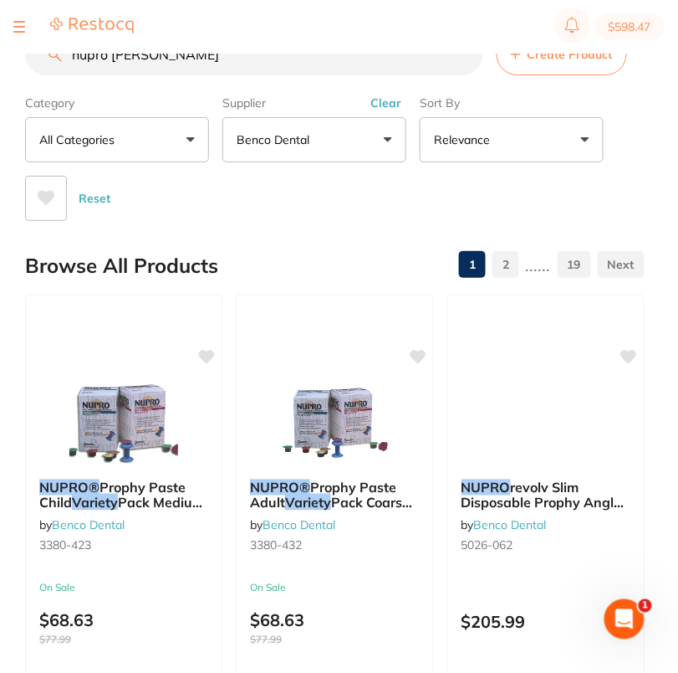
paste input "5071-852"
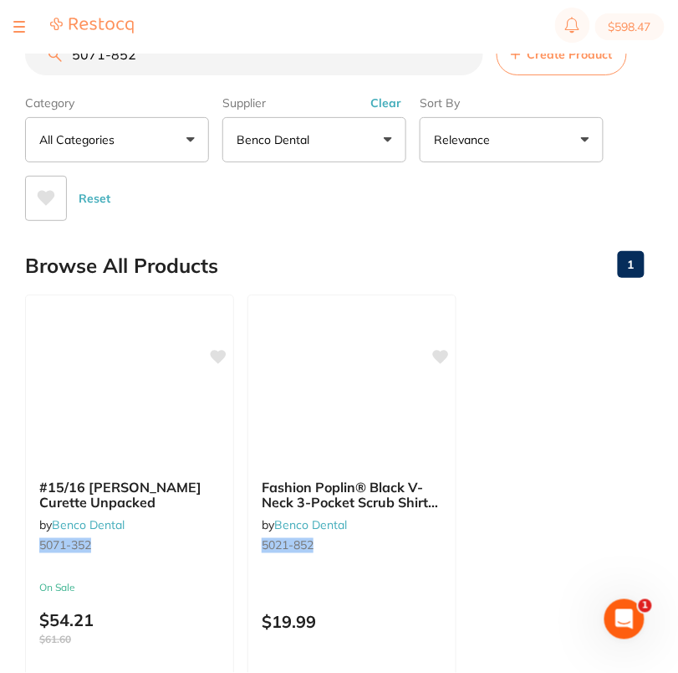
click at [192, 60] on input "5071-852" at bounding box center [254, 54] width 458 height 42
paste input "61"
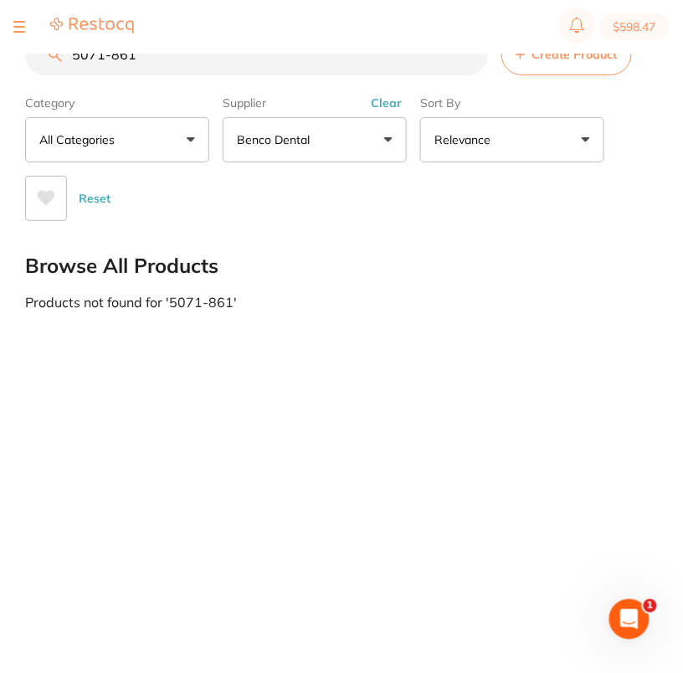
click at [232, 65] on input "5071-861" at bounding box center [256, 54] width 463 height 42
paste input "914"
click at [157, 54] on input "5071-914" at bounding box center [256, 54] width 463 height 42
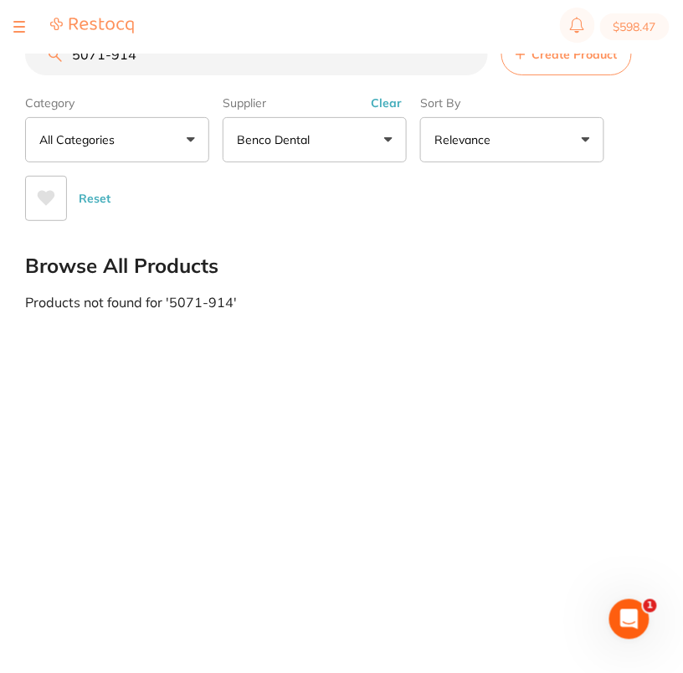
click at [157, 54] on input "5071-914" at bounding box center [256, 54] width 463 height 42
paste input "32"
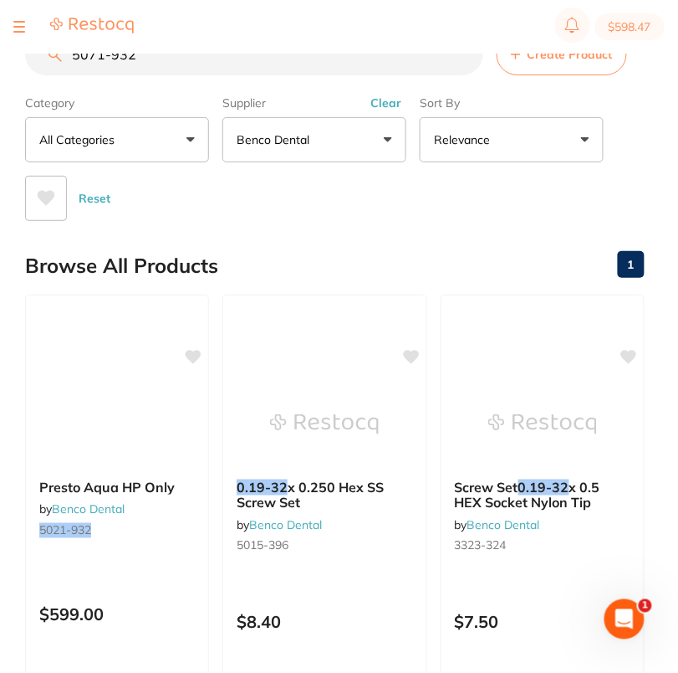
click at [182, 56] on input "5071-932" at bounding box center [254, 54] width 458 height 42
paste input "1024-008"
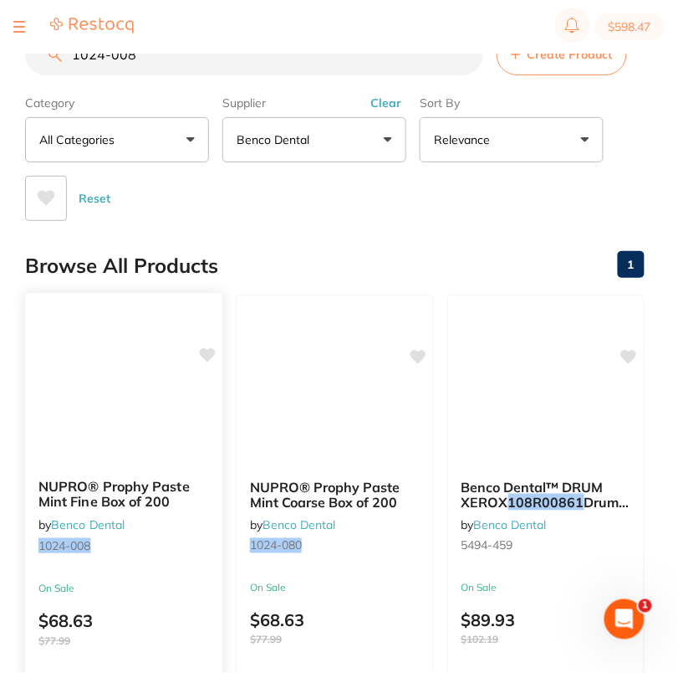
click at [210, 351] on icon at bounding box center [208, 355] width 16 height 14
click at [317, 221] on main "1024-008 Create Product Category All Categories All Categories No categories fo…" at bounding box center [351, 431] width 653 height 862
click at [193, 69] on input "1024-008" at bounding box center [254, 54] width 458 height 42
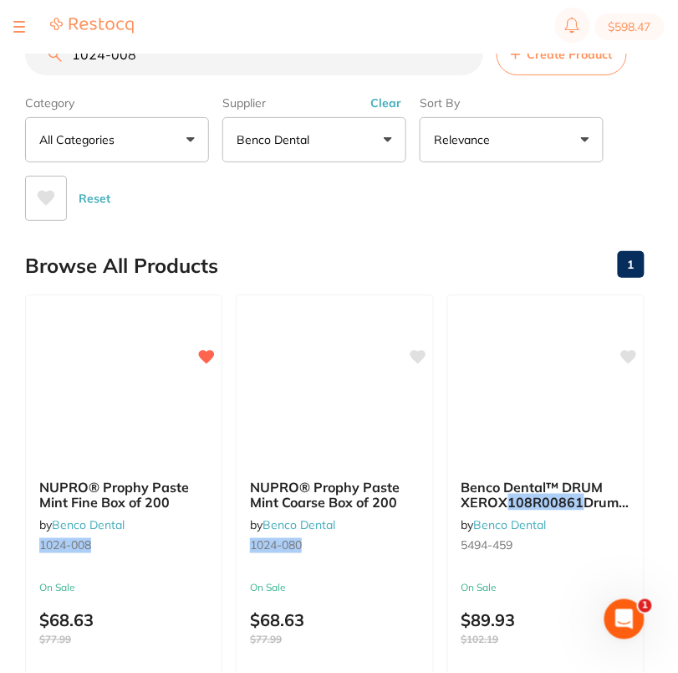
paste input "71"
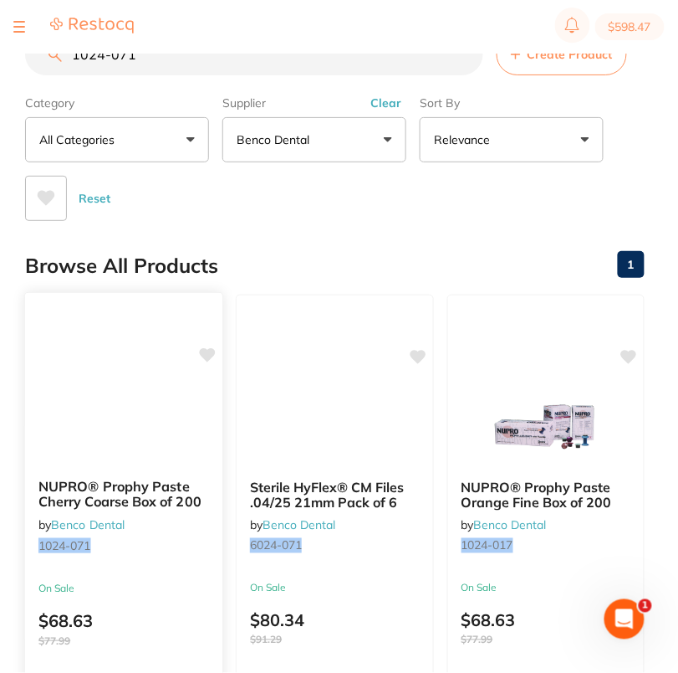
click at [207, 353] on icon at bounding box center [208, 355] width 16 height 14
click at [292, 227] on main "1024-071 Create Product Category All Categories All Categories No categories fo…" at bounding box center [351, 431] width 653 height 862
click at [195, 81] on section "1024-071 Create Product Category All Categories All Categories No categories fo…" at bounding box center [335, 126] width 620 height 187
click at [193, 60] on input "1024-071" at bounding box center [254, 54] width 458 height 42
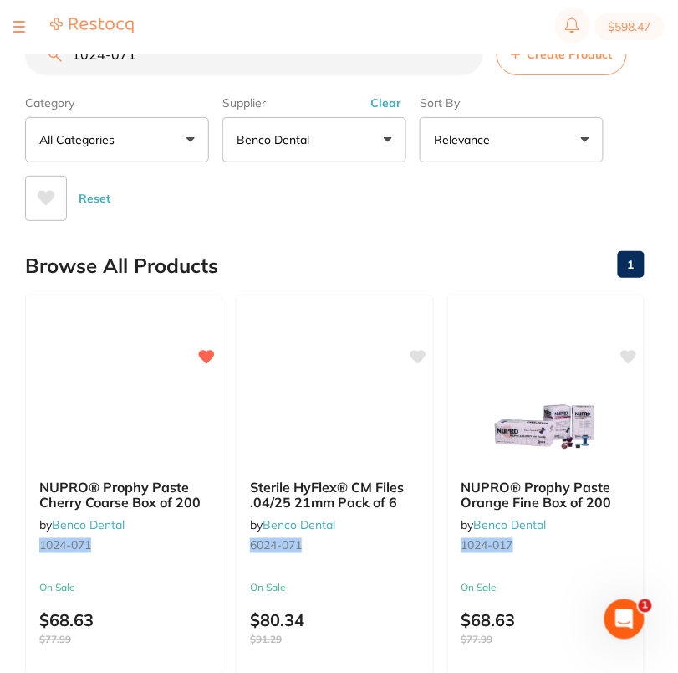
click at [193, 60] on input "1024-071" at bounding box center [254, 54] width 458 height 42
paste input "80"
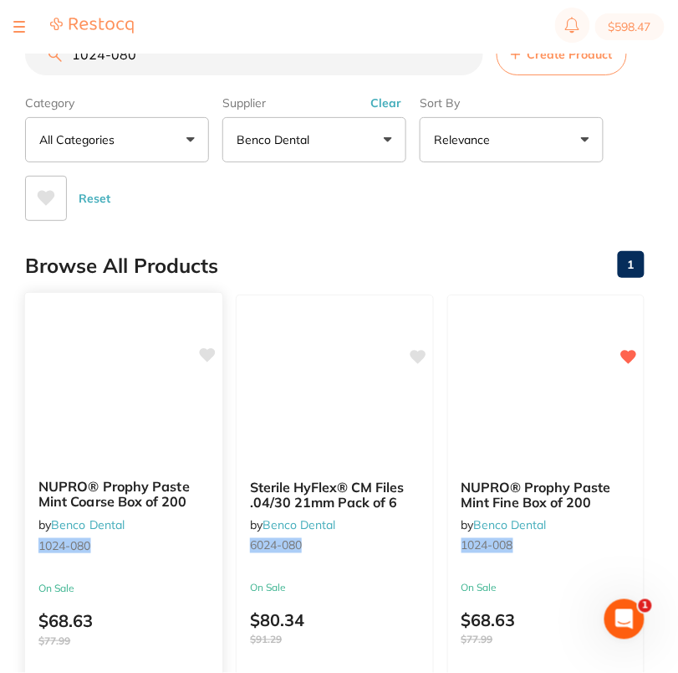
click at [212, 350] on icon at bounding box center [208, 355] width 16 height 14
click at [351, 212] on div "Reset" at bounding box center [328, 191] width 606 height 59
click at [139, 66] on input "1024-080" at bounding box center [254, 54] width 458 height 42
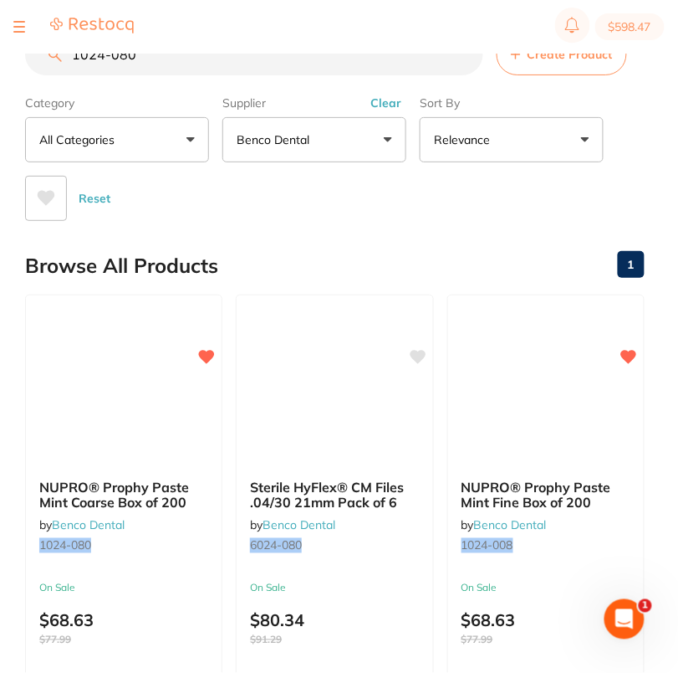
paste input "204-608"
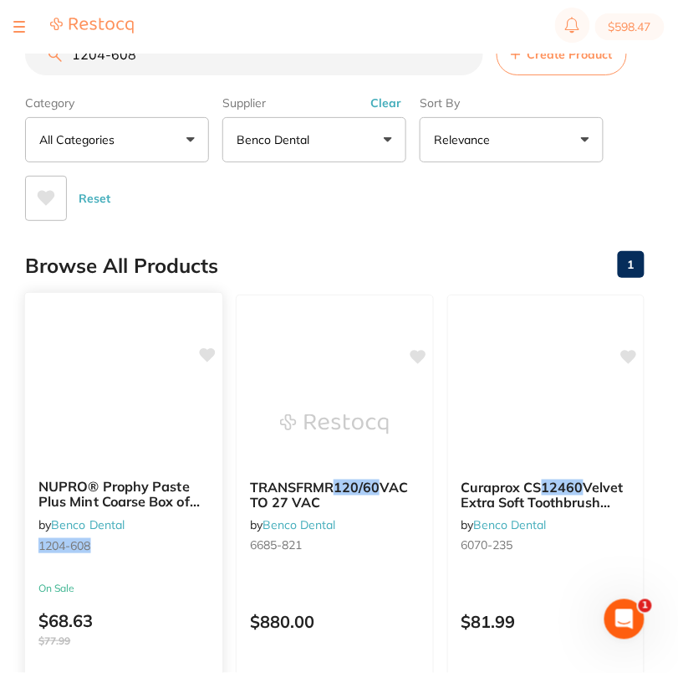
click at [205, 348] on icon at bounding box center [208, 355] width 16 height 14
click at [340, 210] on div "Reset" at bounding box center [328, 191] width 606 height 59
click at [176, 49] on section "$598.47" at bounding box center [339, 27] width 678 height 54
click at [177, 65] on input "1204-608" at bounding box center [254, 54] width 458 height 42
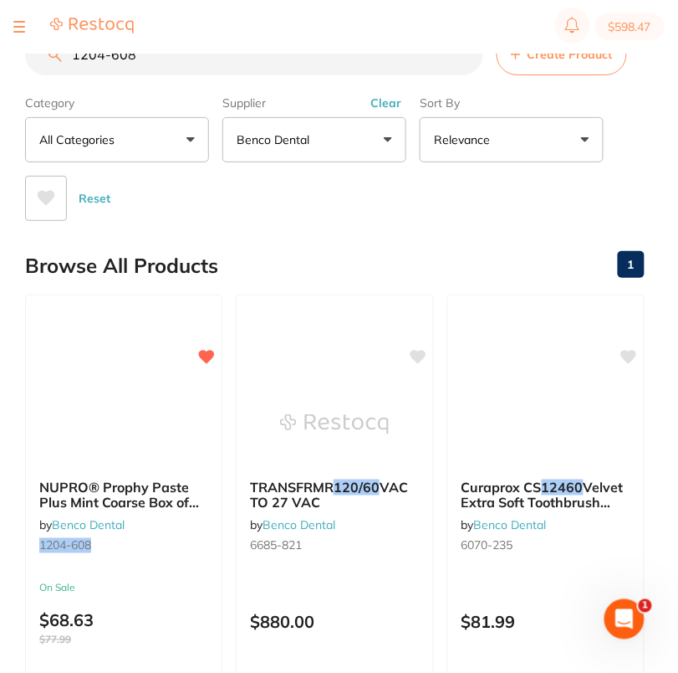
click at [177, 65] on input "1204-608" at bounding box center [254, 54] width 458 height 42
paste input "2378-965"
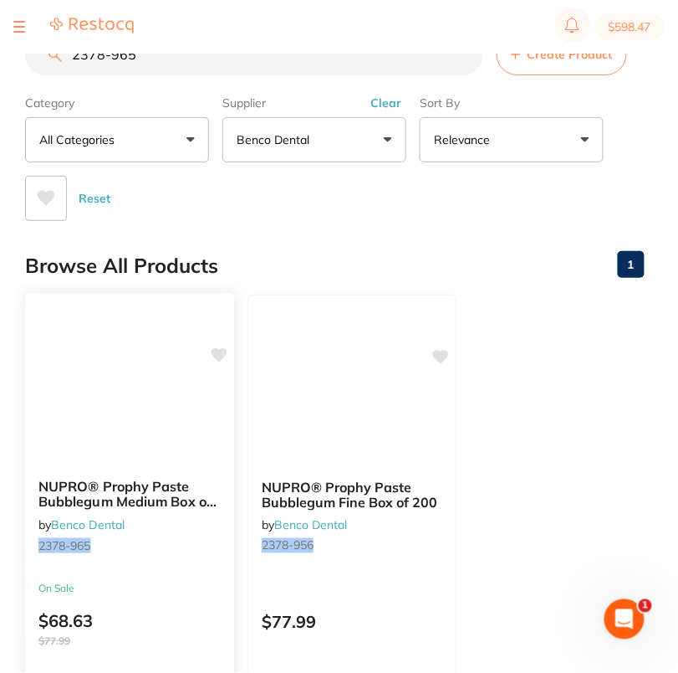
click at [217, 353] on icon at bounding box center [220, 355] width 16 height 14
click at [303, 228] on main "2378-965 Create Product Category All Categories All Categories No categories fo…" at bounding box center [351, 431] width 653 height 862
click at [181, 64] on input "2378-965" at bounding box center [254, 54] width 458 height 42
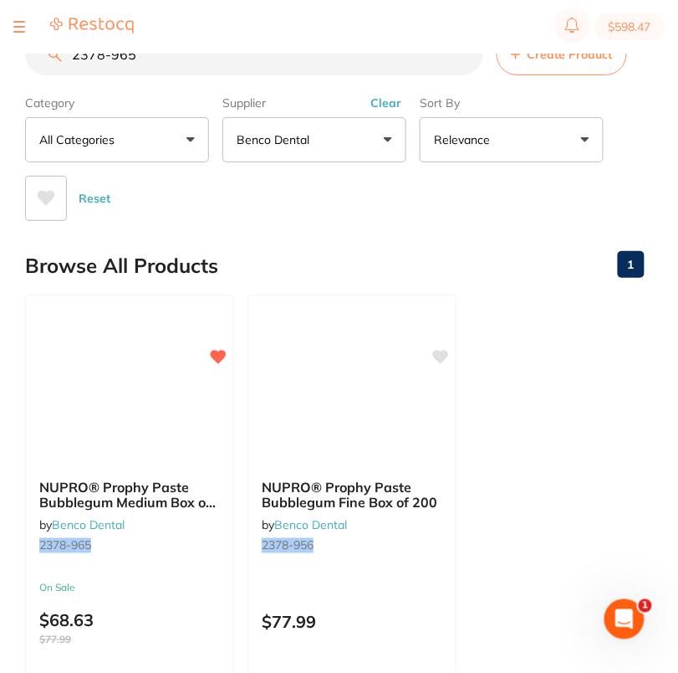
paste input "3131-639"
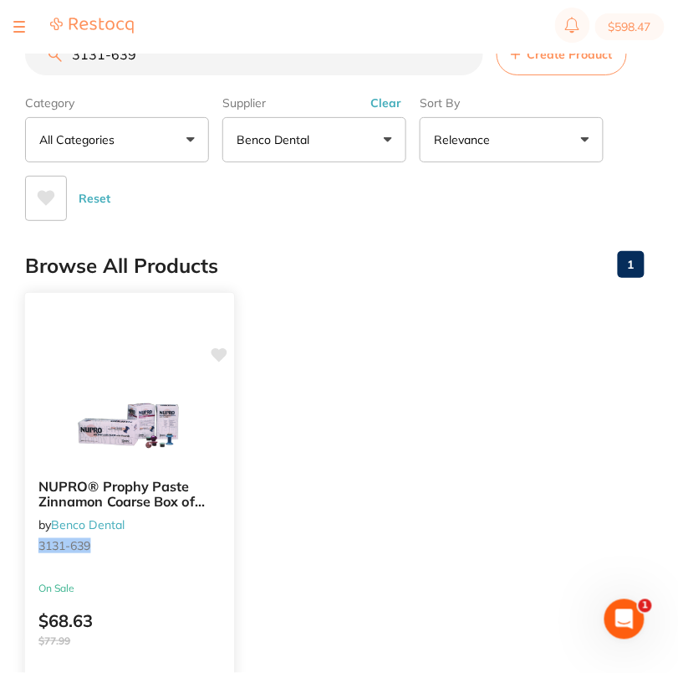
click at [219, 352] on icon at bounding box center [220, 355] width 16 height 14
click at [350, 308] on ul "NUPRO® Prophy Paste Zinnamon Coarse Box of 200 by Benco Dental 3131-639 On Sale…" at bounding box center [335, 534] width 620 height 481
click at [173, 64] on input "3131-639" at bounding box center [254, 54] width 458 height 42
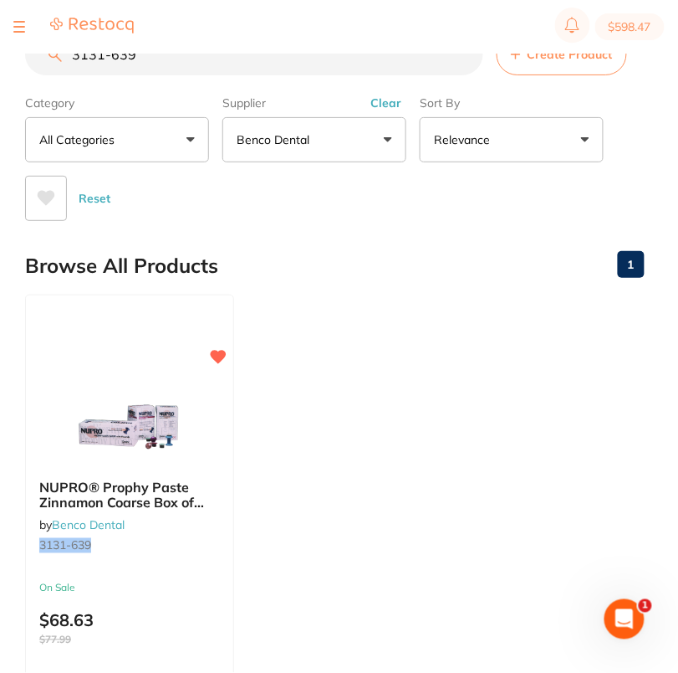
paste input "230-111"
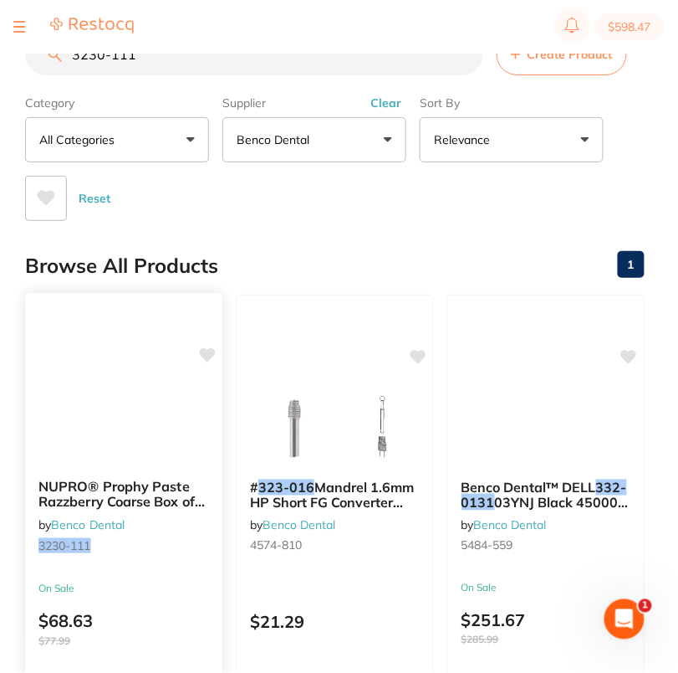
click at [208, 354] on icon at bounding box center [208, 355] width 16 height 14
click at [292, 242] on div "Browse All Products 1" at bounding box center [335, 266] width 620 height 56
click at [169, 72] on input "3230-111" at bounding box center [254, 54] width 458 height 42
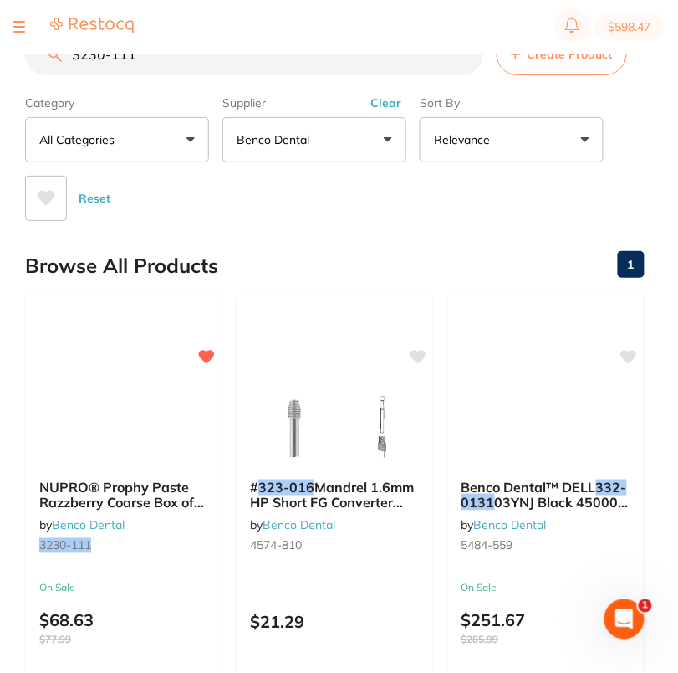
paste input "4739-704"
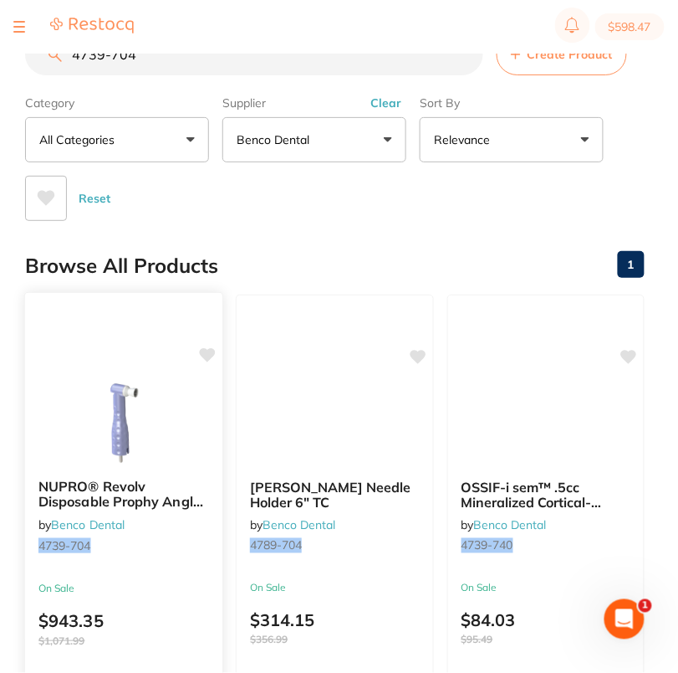
click at [209, 353] on icon at bounding box center [208, 355] width 16 height 14
click at [294, 234] on main "4739-704 Create Product Category All Categories All Categories No categories fo…" at bounding box center [351, 431] width 653 height 862
click at [193, 60] on input "4739-704" at bounding box center [254, 54] width 458 height 42
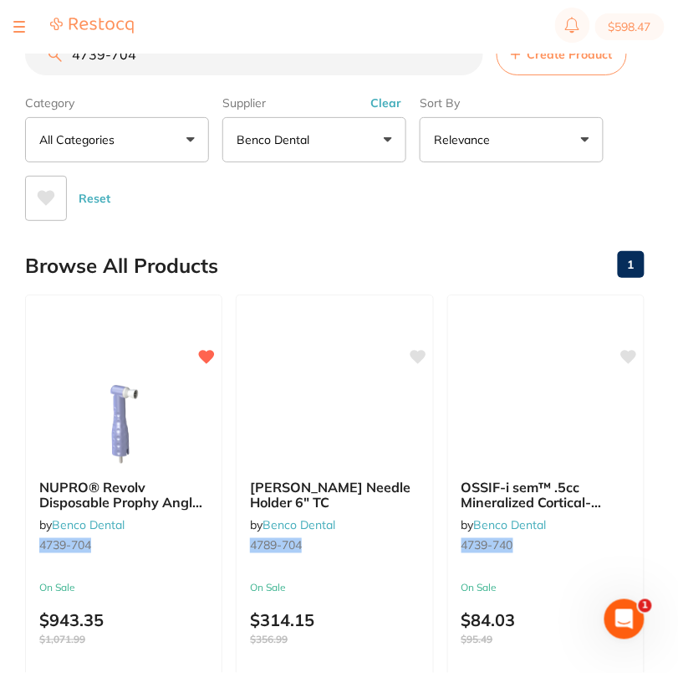
paste input "6184-747"
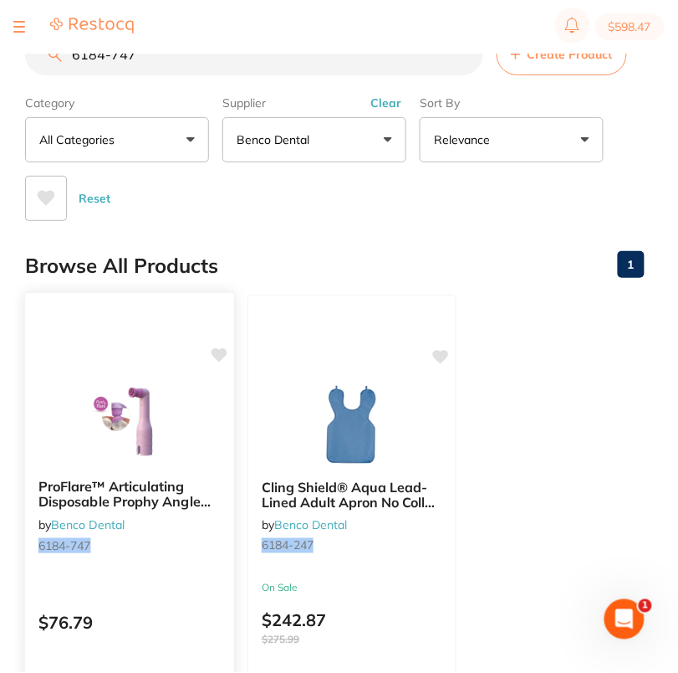
click at [218, 348] on icon at bounding box center [220, 355] width 16 height 14
click at [323, 254] on div "Browse All Products 1" at bounding box center [335, 266] width 620 height 56
click at [152, 59] on input "6184-747" at bounding box center [254, 54] width 458 height 42
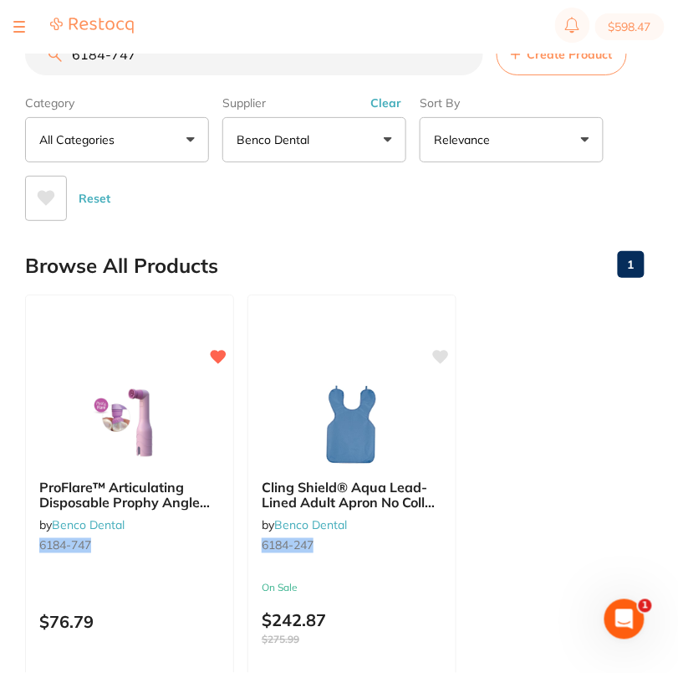
paste input "5062-880"
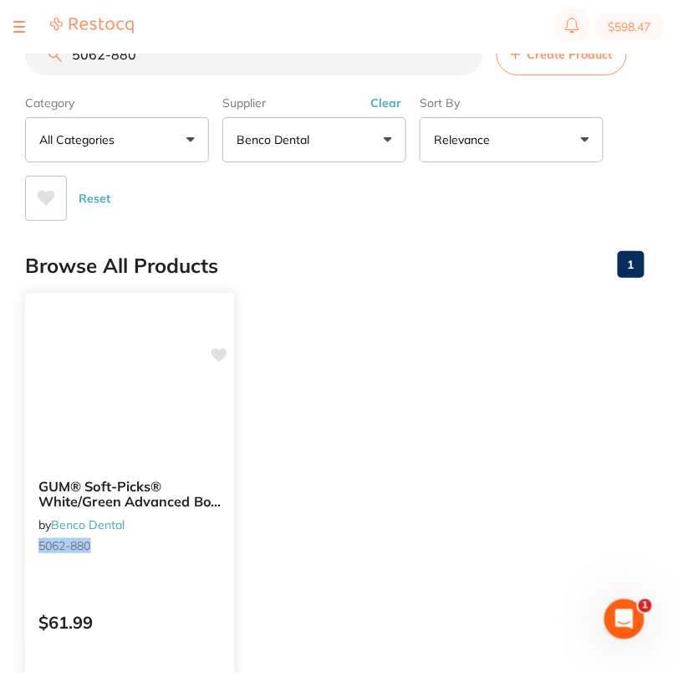
click at [223, 354] on icon at bounding box center [220, 355] width 16 height 14
drag, startPoint x: 357, startPoint y: 314, endPoint x: 342, endPoint y: 317, distance: 15.4
click at [357, 314] on ul "GUM® Soft-Picks® White/Green Advanced Box of 110 by Benco Dental 5062-880 $61.9…" at bounding box center [335, 534] width 620 height 481
click at [201, 73] on input "5062-880" at bounding box center [254, 54] width 458 height 42
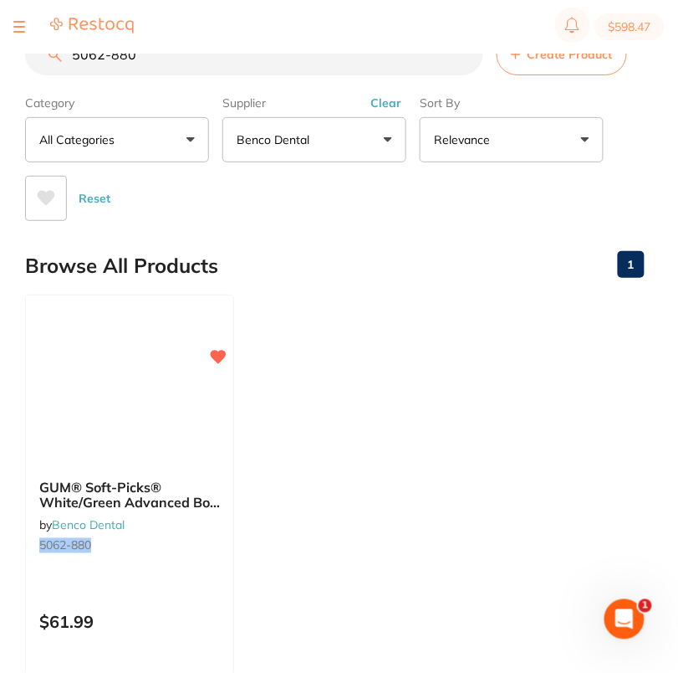
click at [201, 73] on input "5062-880" at bounding box center [254, 54] width 458 height 42
paste input "3202-204"
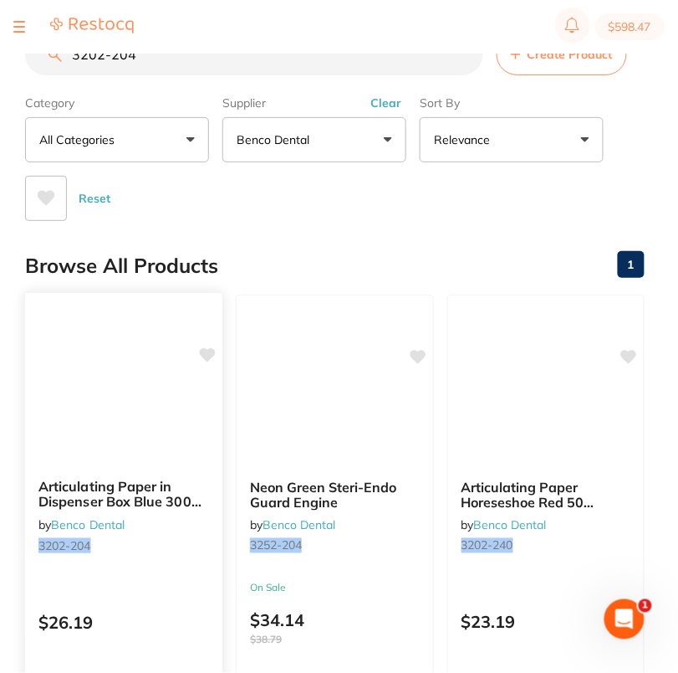
click at [210, 354] on icon at bounding box center [208, 355] width 16 height 14
click at [286, 217] on div "Reset" at bounding box center [328, 191] width 606 height 59
click at [182, 72] on input "3202-204" at bounding box center [254, 54] width 458 height 42
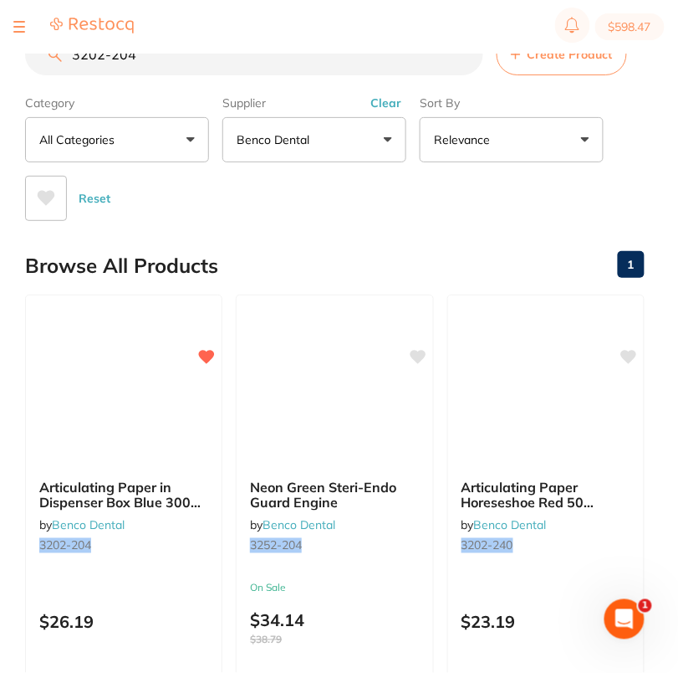
paste input "482-037"
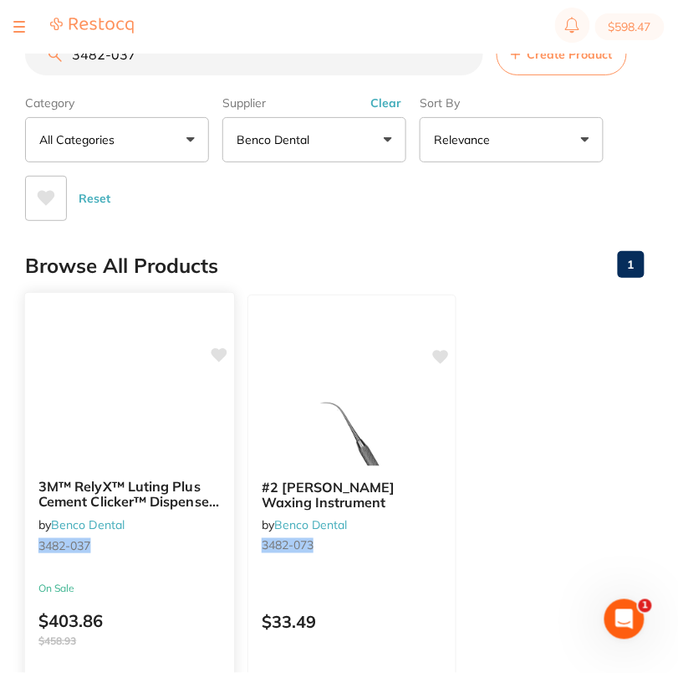
click at [217, 354] on icon at bounding box center [220, 355] width 16 height 14
click at [289, 231] on main "3482-037 Create Product Category All Categories All Categories No categories fo…" at bounding box center [351, 431] width 653 height 862
click at [183, 60] on input "3482-037" at bounding box center [254, 54] width 458 height 42
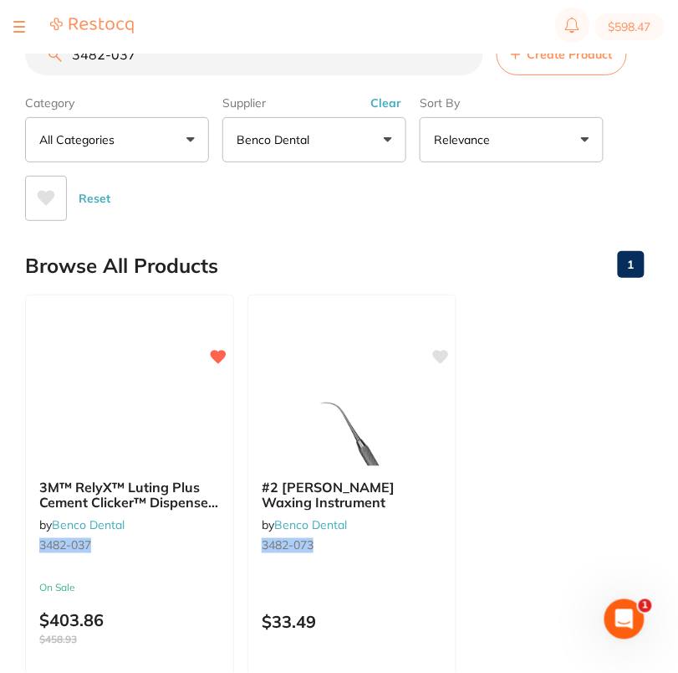
paste input "6385-520"
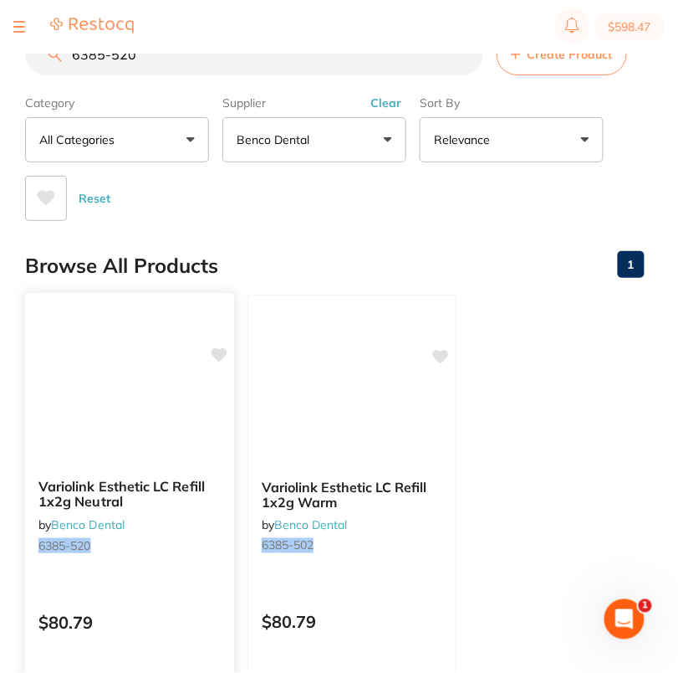
click at [221, 355] on icon at bounding box center [220, 355] width 16 height 14
click at [329, 218] on div "Reset" at bounding box center [328, 191] width 606 height 59
click at [180, 54] on input "6385-520" at bounding box center [254, 54] width 458 height 42
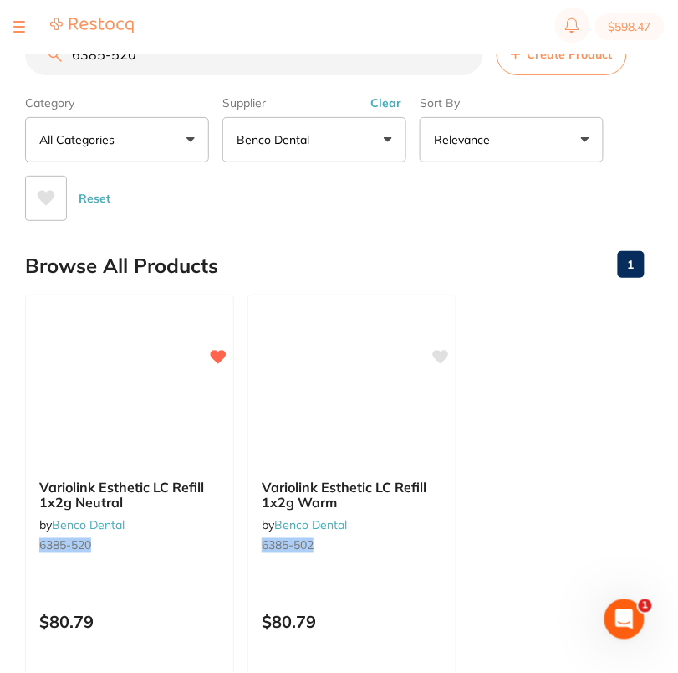
paste input "3766-507"
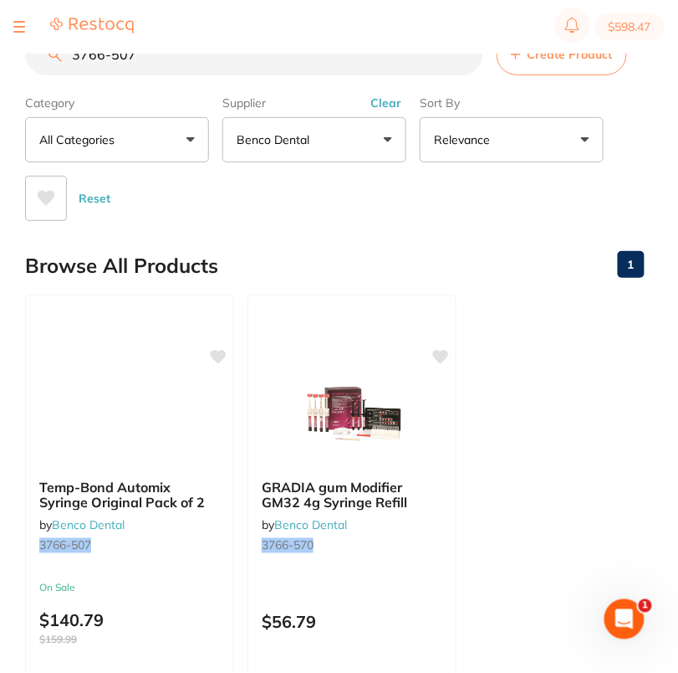
drag, startPoint x: 216, startPoint y: 349, endPoint x: 308, endPoint y: 228, distance: 151.6
click at [218, 350] on icon at bounding box center [219, 356] width 16 height 13
click at [327, 197] on div "Reset" at bounding box center [328, 191] width 606 height 59
click at [154, 64] on input "3766-507" at bounding box center [254, 54] width 458 height 42
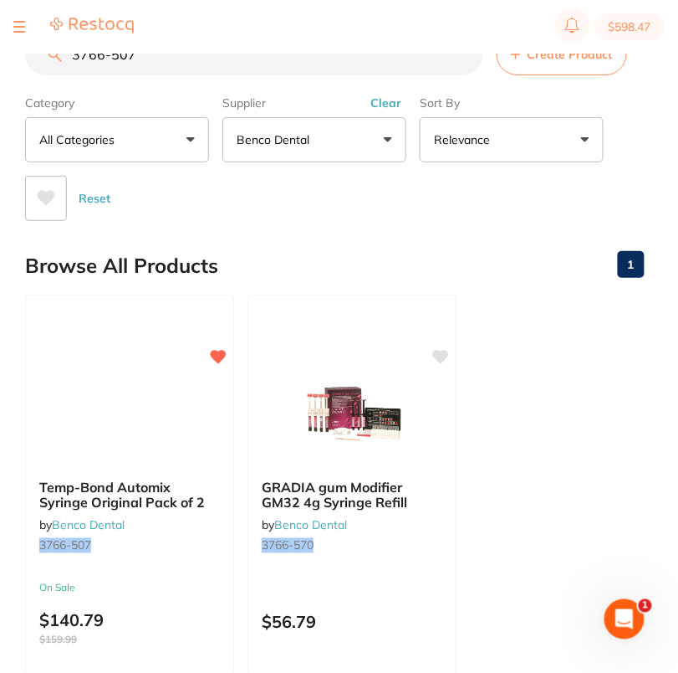
click at [154, 64] on input "3766-507" at bounding box center [254, 54] width 458 height 42
paste input "4006-906"
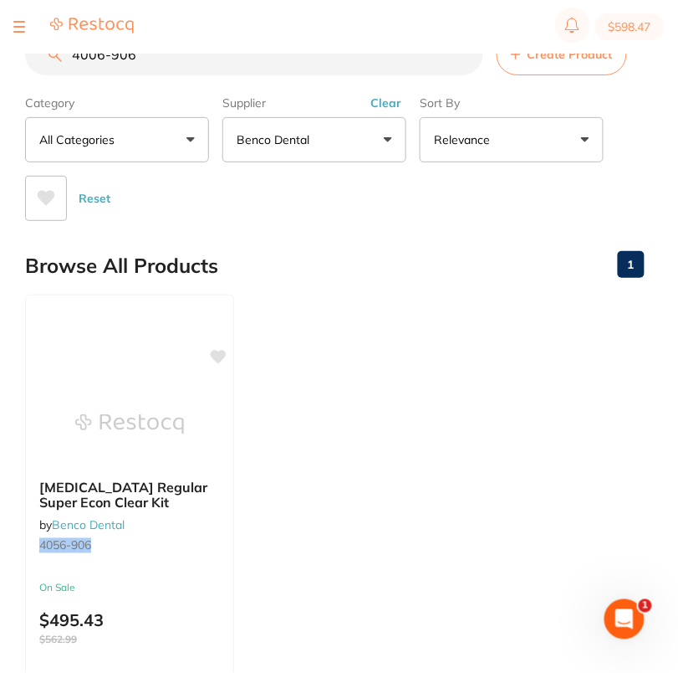
click at [189, 61] on input "4006-906" at bounding box center [254, 54] width 458 height 42
paste input "1001-078"
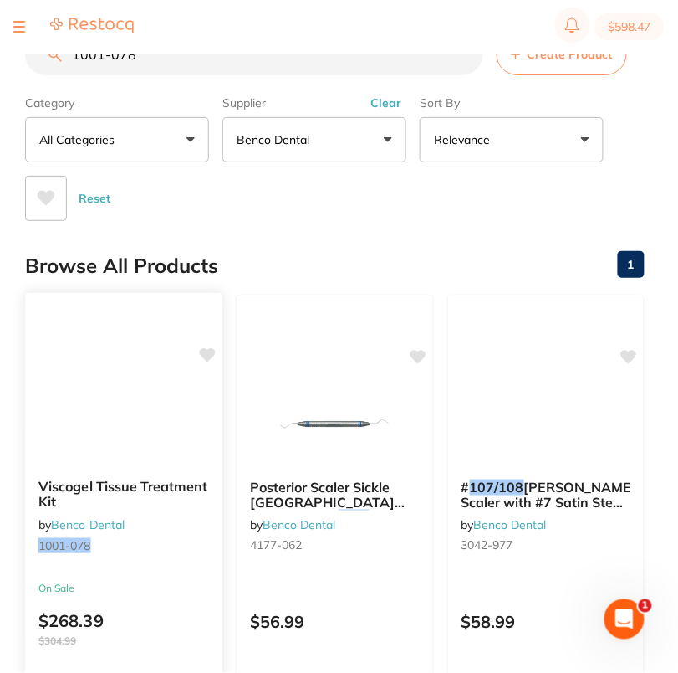
click at [208, 353] on icon at bounding box center [208, 355] width 16 height 14
click at [187, 64] on input "1001-078" at bounding box center [254, 54] width 458 height 42
paste input "4532-954"
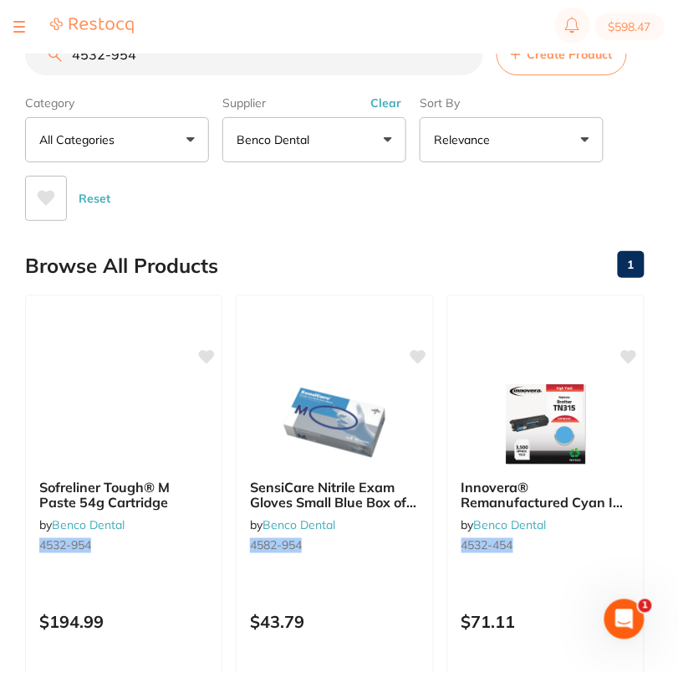
drag, startPoint x: 212, startPoint y: 352, endPoint x: 342, endPoint y: 220, distance: 185.2
click at [212, 352] on icon at bounding box center [207, 356] width 16 height 13
click at [342, 220] on div "Reset" at bounding box center [328, 191] width 606 height 59
click at [187, 59] on input "4532-954" at bounding box center [254, 54] width 458 height 42
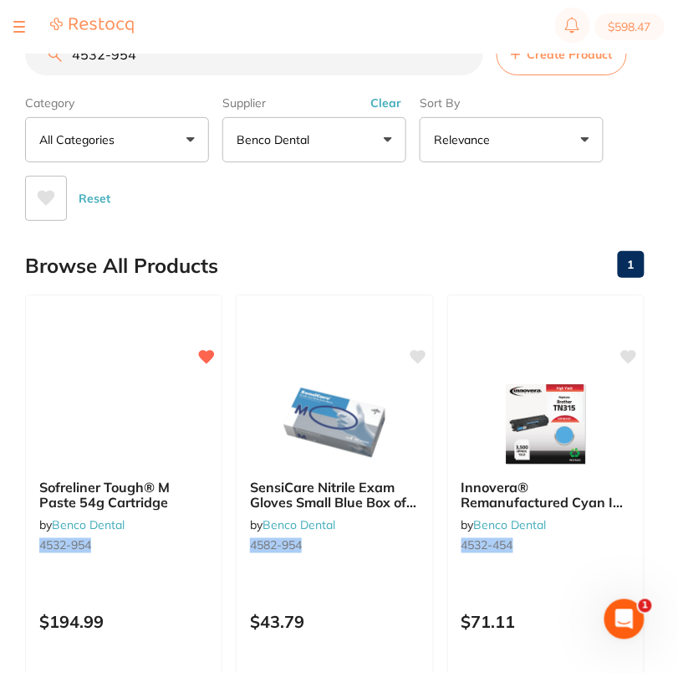
click at [187, 59] on input "4532-954" at bounding box center [254, 54] width 458 height 42
paste input "701-977"
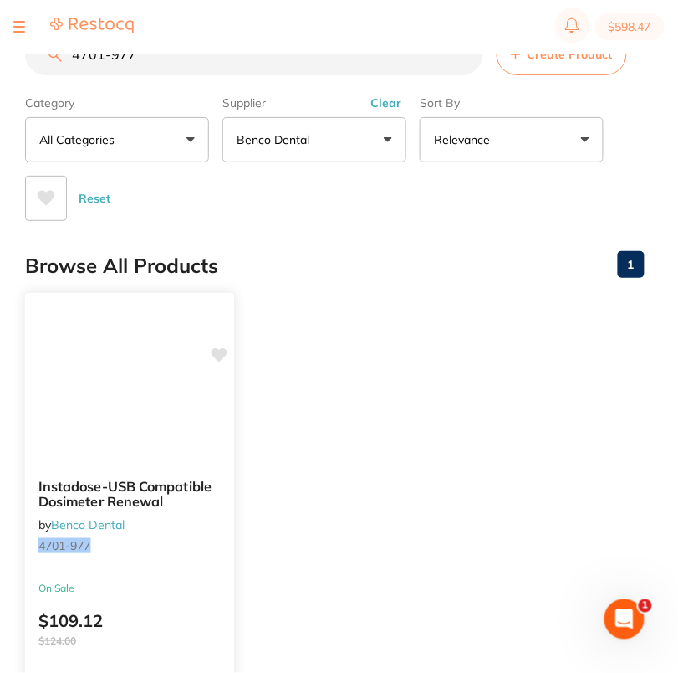
click at [221, 352] on icon at bounding box center [220, 355] width 16 height 14
click at [147, 58] on input "4701-977" at bounding box center [254, 54] width 458 height 42
paste input "249-663"
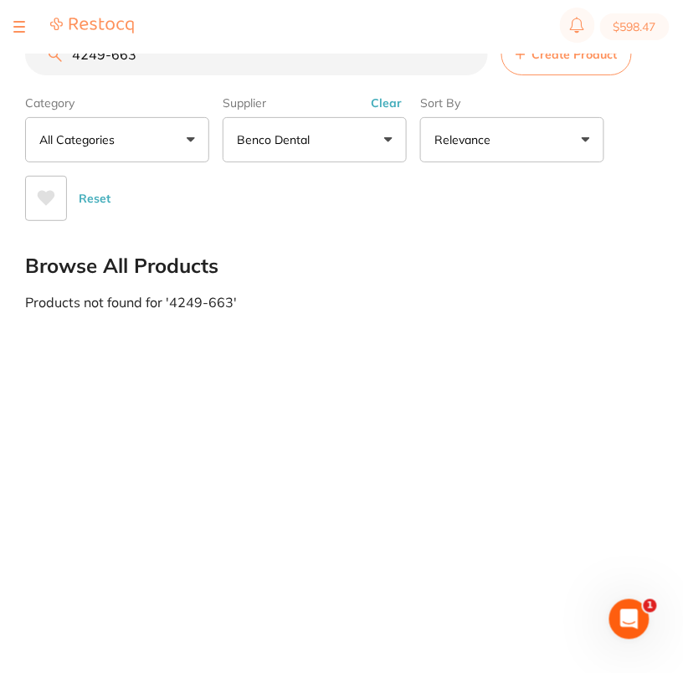
click at [178, 75] on input "4249-663" at bounding box center [256, 54] width 463 height 42
click at [178, 65] on input "4249-663" at bounding box center [256, 54] width 463 height 42
paste input "330-038"
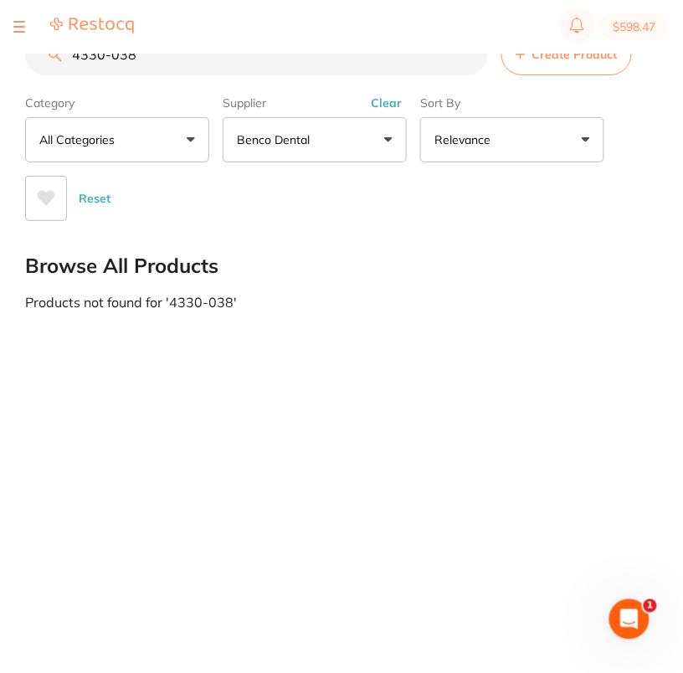
click at [189, 57] on input "4330-038" at bounding box center [256, 54] width 463 height 42
paste input "5261-012"
click at [156, 74] on input "5261-012" at bounding box center [256, 54] width 463 height 42
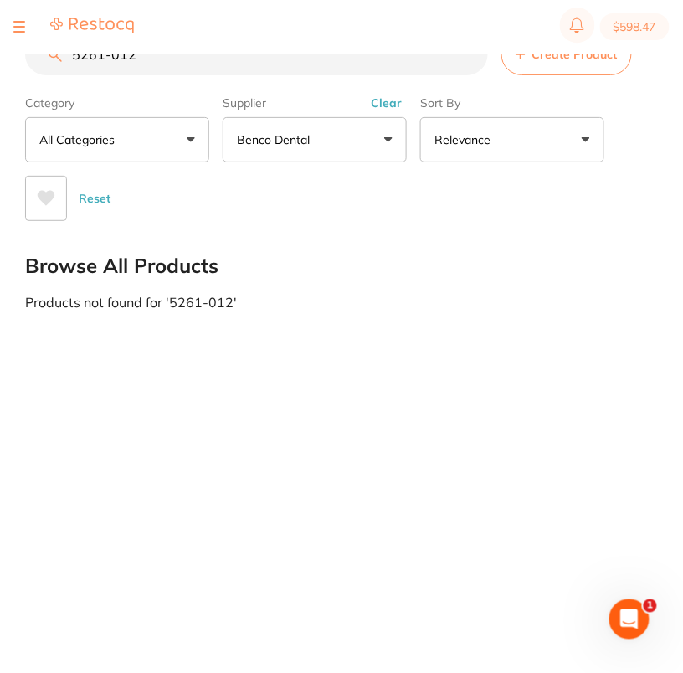
click at [156, 71] on input "5261-012" at bounding box center [256, 54] width 463 height 42
paste input "72-519"
click at [171, 64] on input "5272-519" at bounding box center [256, 54] width 463 height 42
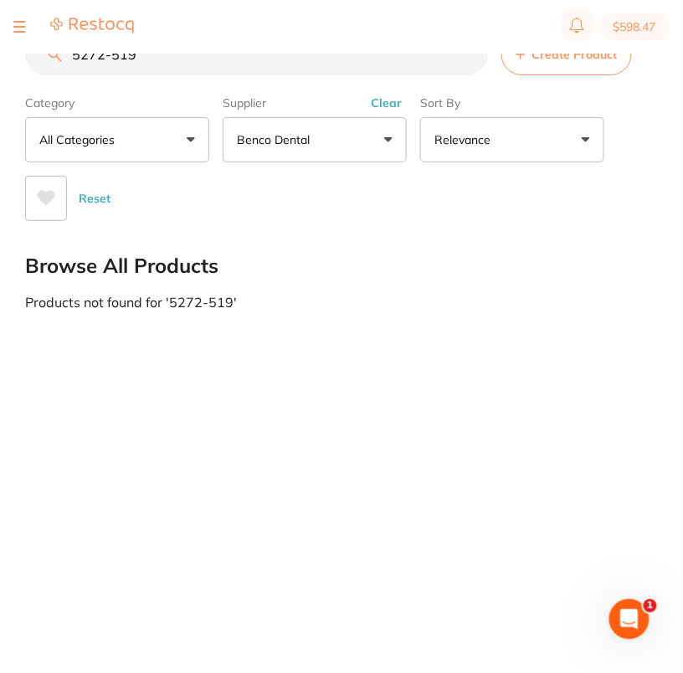
click at [171, 64] on input "5272-519" at bounding box center [256, 54] width 463 height 42
paste input "28"
click at [229, 63] on input "5272-528" at bounding box center [256, 54] width 463 height 42
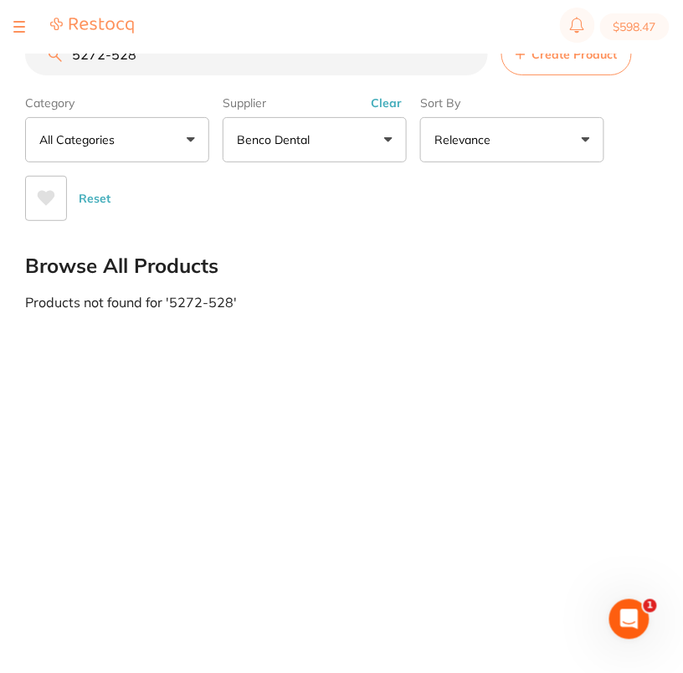
click at [229, 63] on input "5272-528" at bounding box center [256, 54] width 463 height 42
paste input "46"
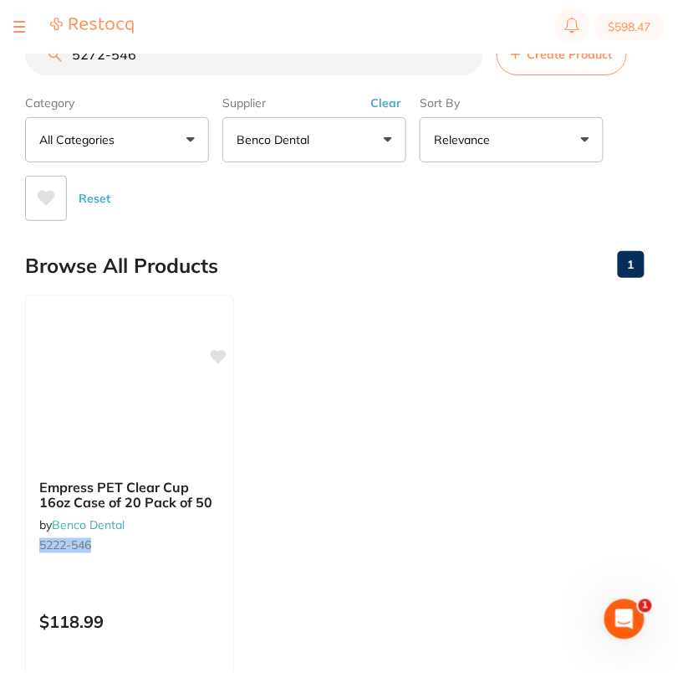
click at [200, 60] on input "5272-546" at bounding box center [254, 54] width 458 height 42
paste input "91"
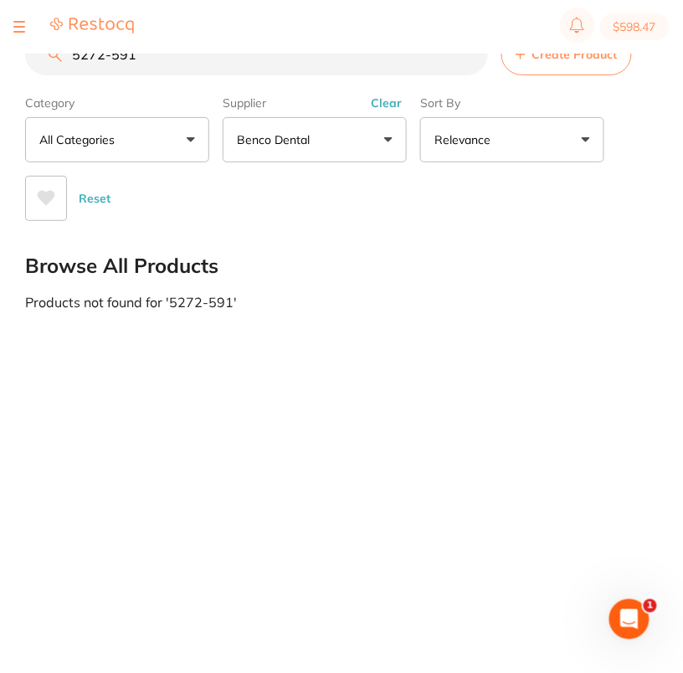
type input "5272-591"
